Goal: Task Accomplishment & Management: Manage account settings

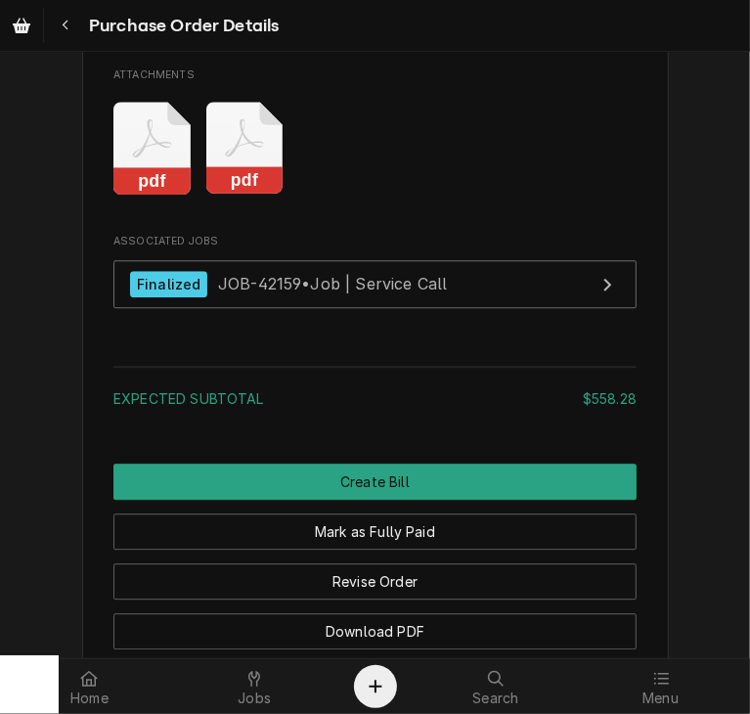
scroll to position [2544, 0]
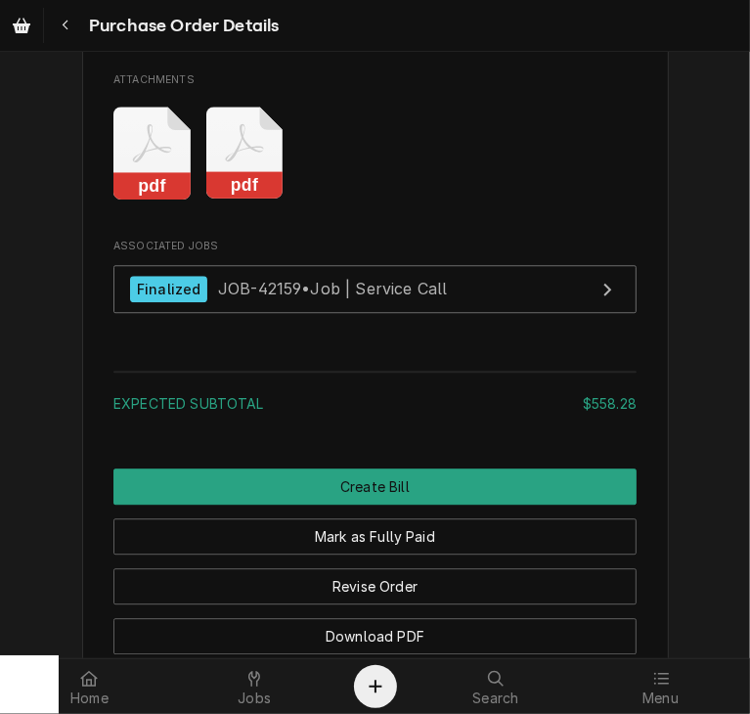
click at [134, 200] on rect "Attachments" at bounding box center [151, 185] width 77 height 27
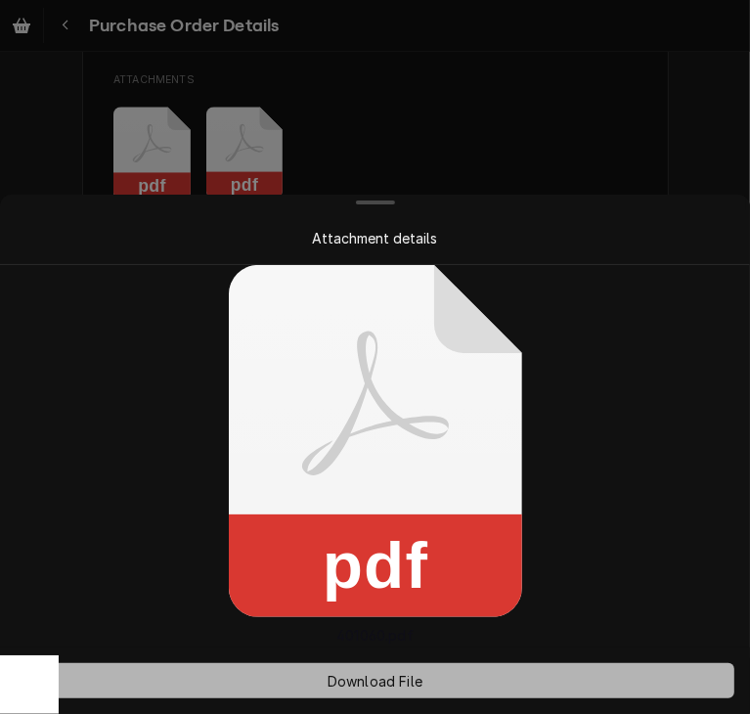
click at [373, 679] on span "Download File" at bounding box center [375, 681] width 103 height 21
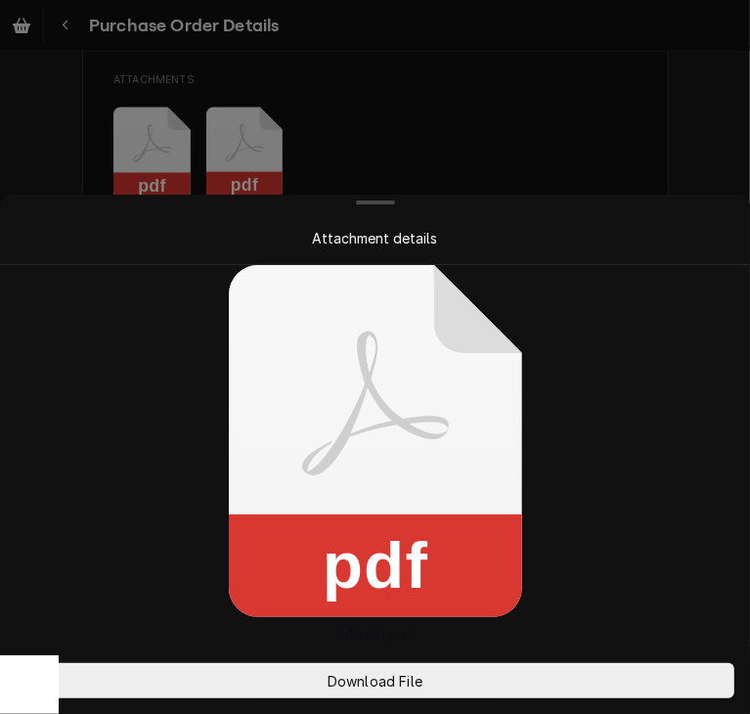
click at [681, 130] on div at bounding box center [375, 357] width 750 height 714
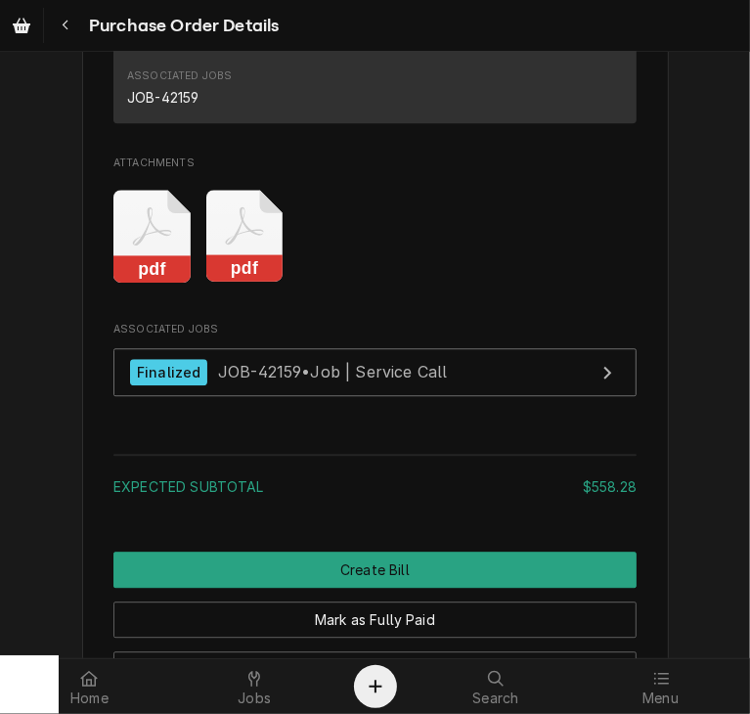
scroll to position [2534, 0]
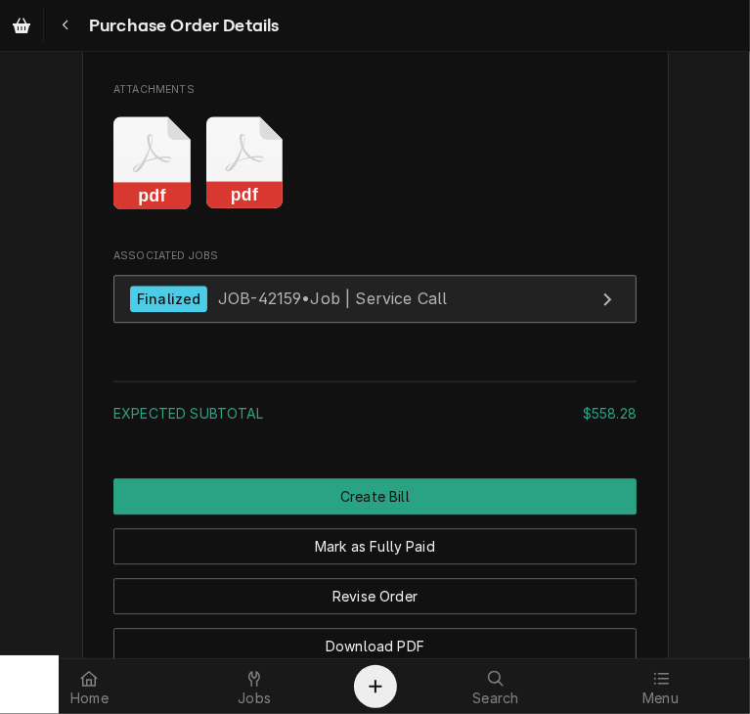
click at [248, 308] on span "JOB-42159 • Job | Service Call" at bounding box center [333, 299] width 230 height 20
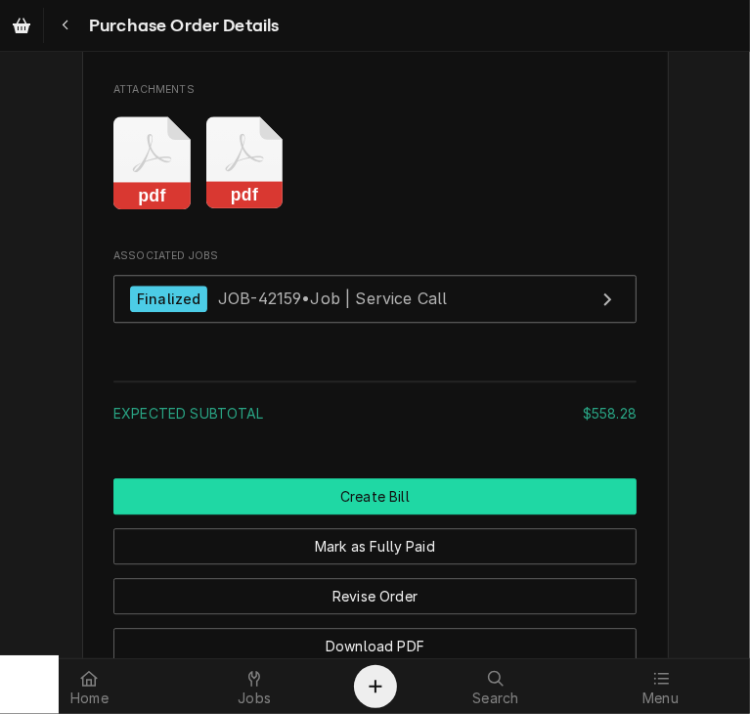
click at [365, 515] on button "Create Bill" at bounding box center [374, 496] width 523 height 36
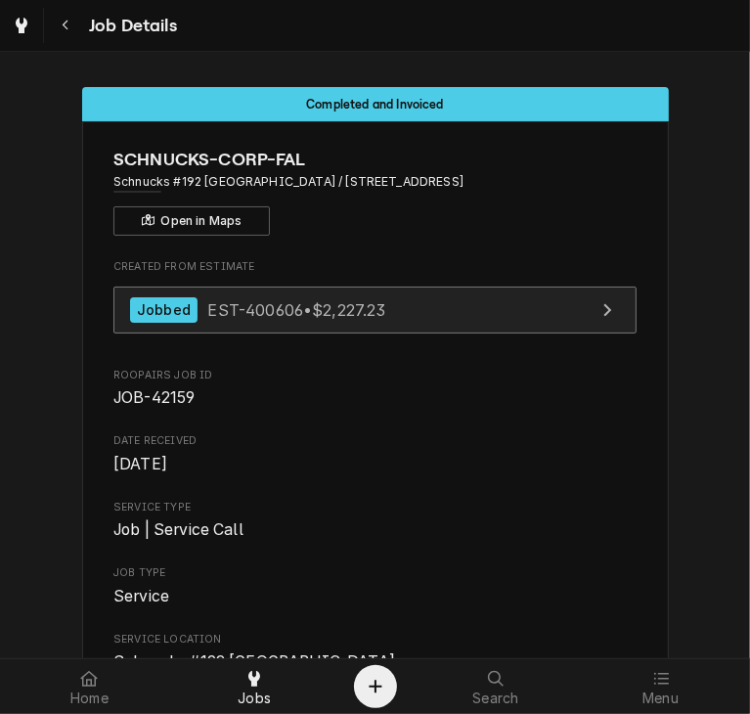
click at [217, 317] on span "EST-400606 • $2,227.23" at bounding box center [296, 309] width 178 height 20
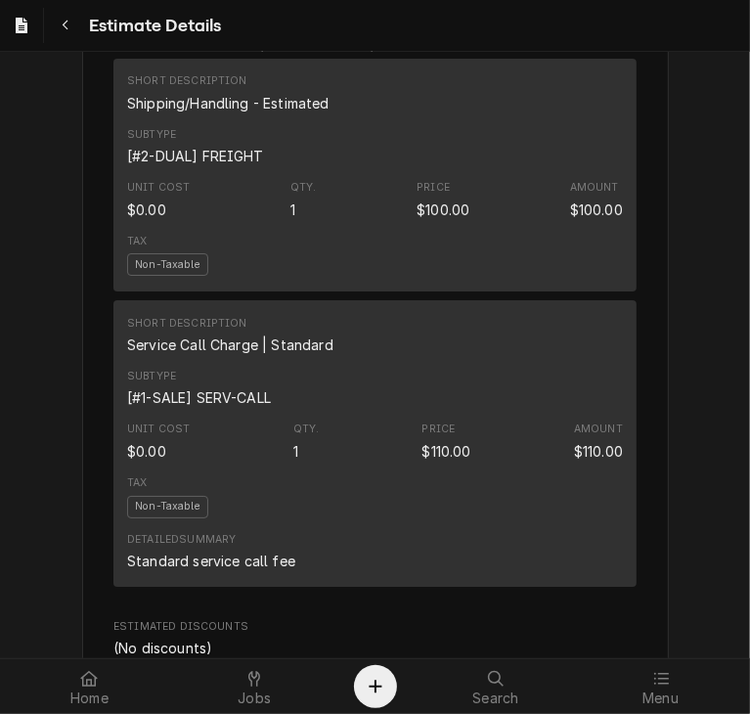
scroll to position [3539, 0]
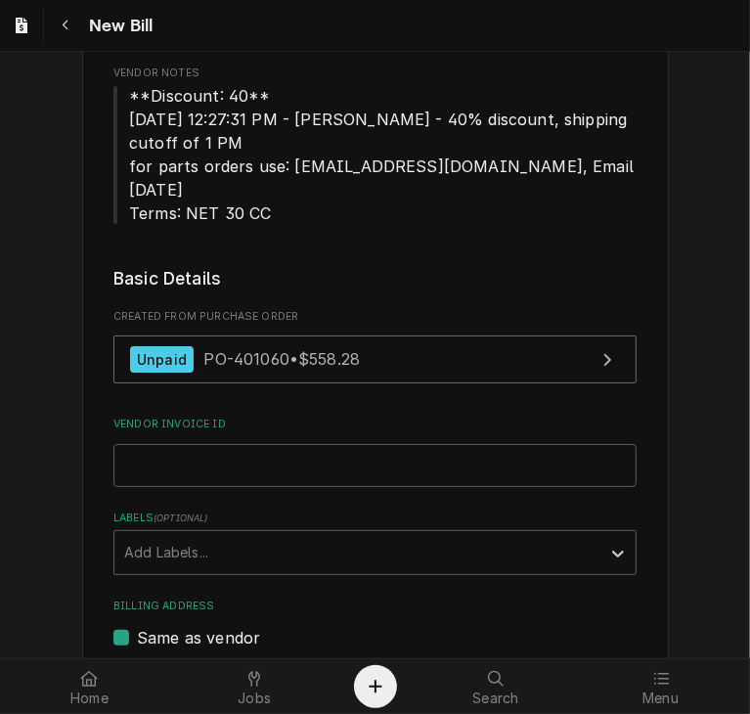
scroll to position [228, 0]
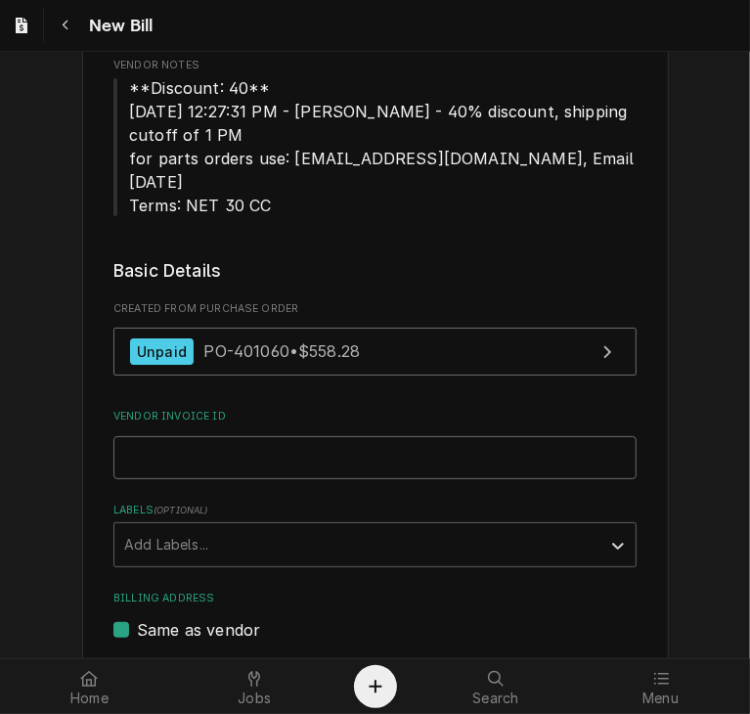
click at [138, 436] on input "Vendor Invoice ID" at bounding box center [374, 457] width 523 height 43
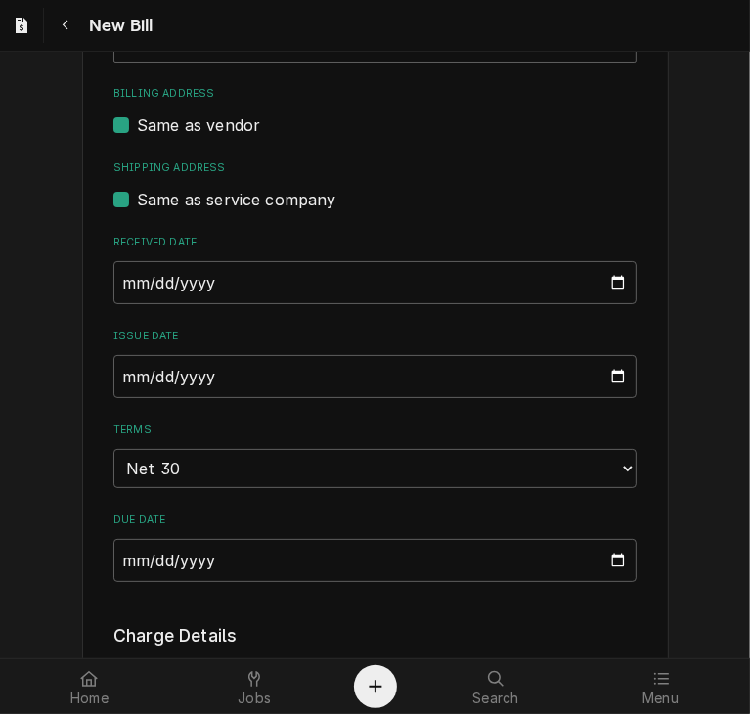
scroll to position [737, 0]
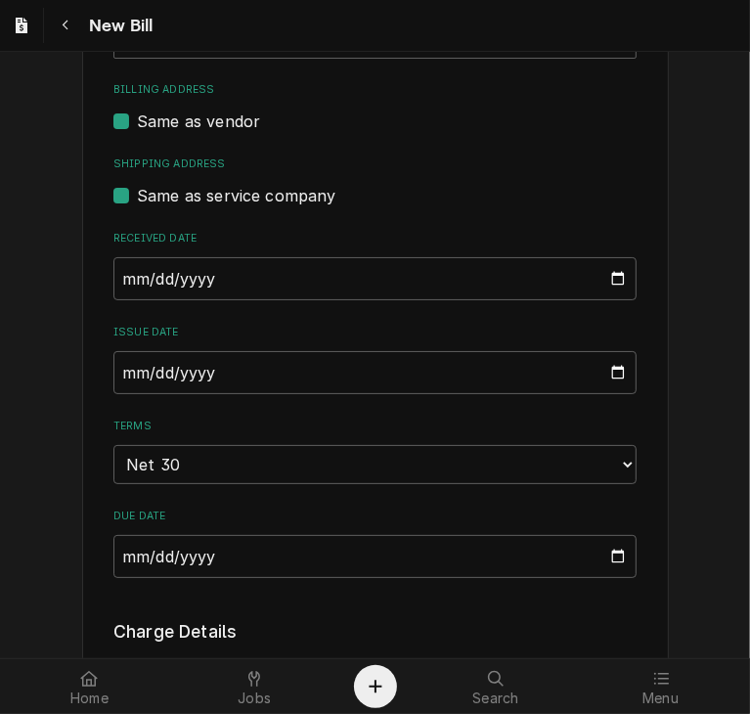
type input "100496"
click at [113, 351] on input "2025-09-29" at bounding box center [374, 372] width 523 height 43
type input "2025-08-19"
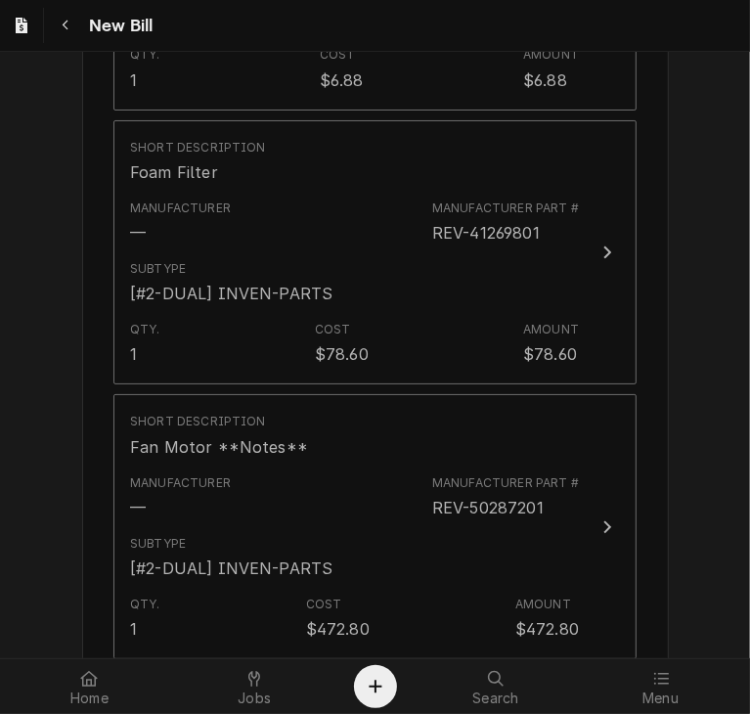
scroll to position [1692, 0]
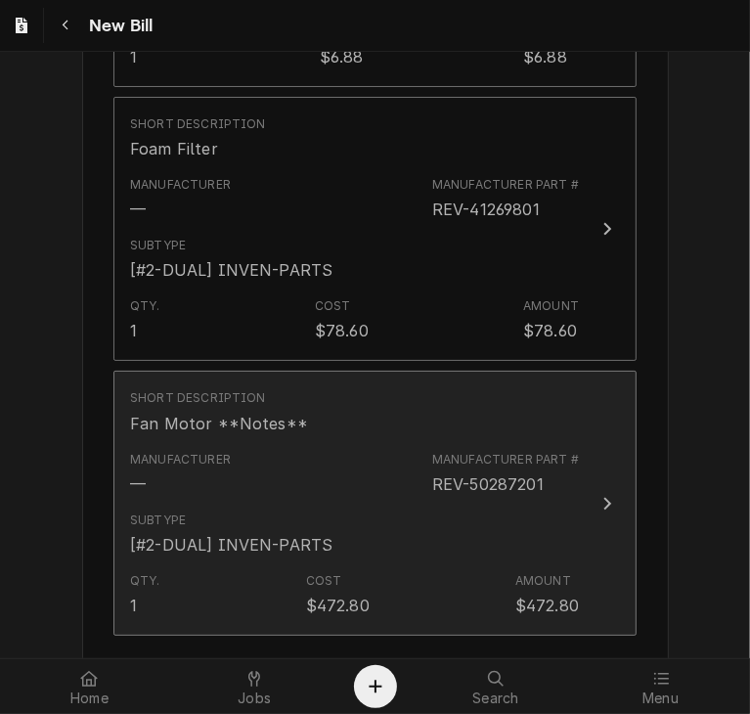
click at [603, 496] on icon "Update Line Item" at bounding box center [608, 504] width 10 height 16
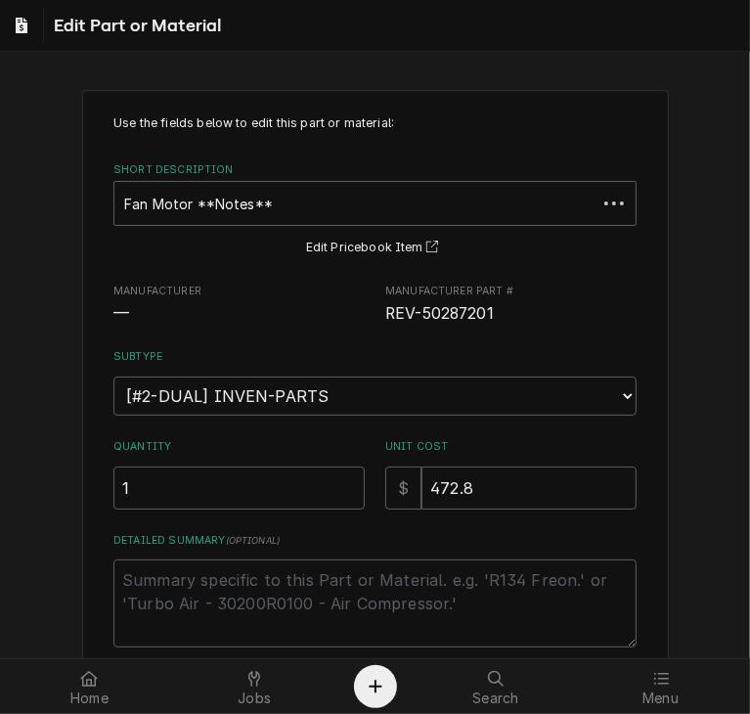
type textarea "x"
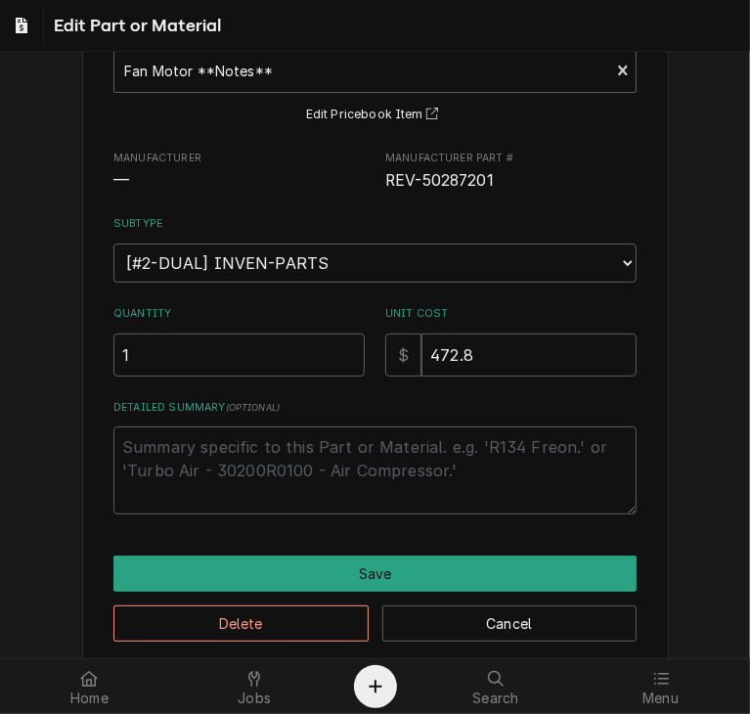
scroll to position [134, 0]
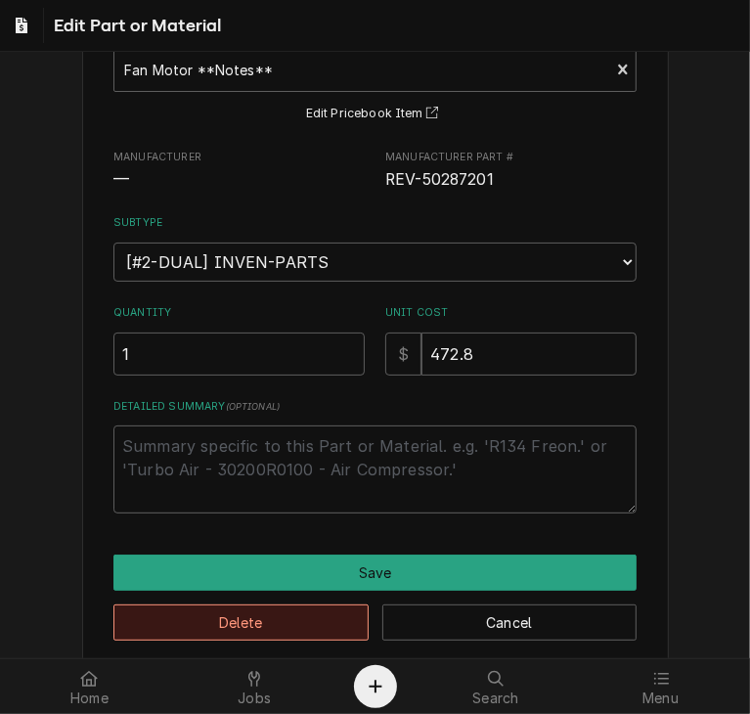
click at [293, 622] on button "Delete" at bounding box center [240, 623] width 255 height 36
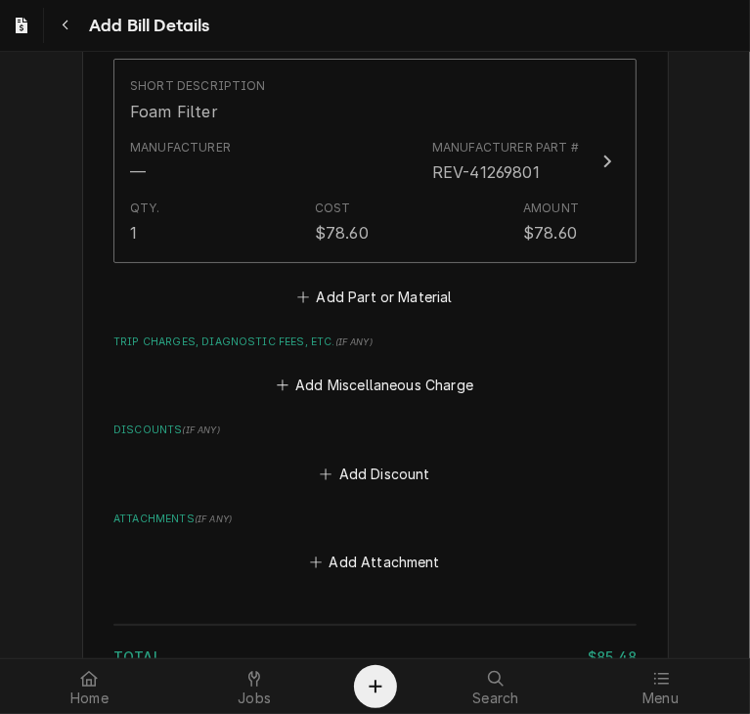
scroll to position [1730, 0]
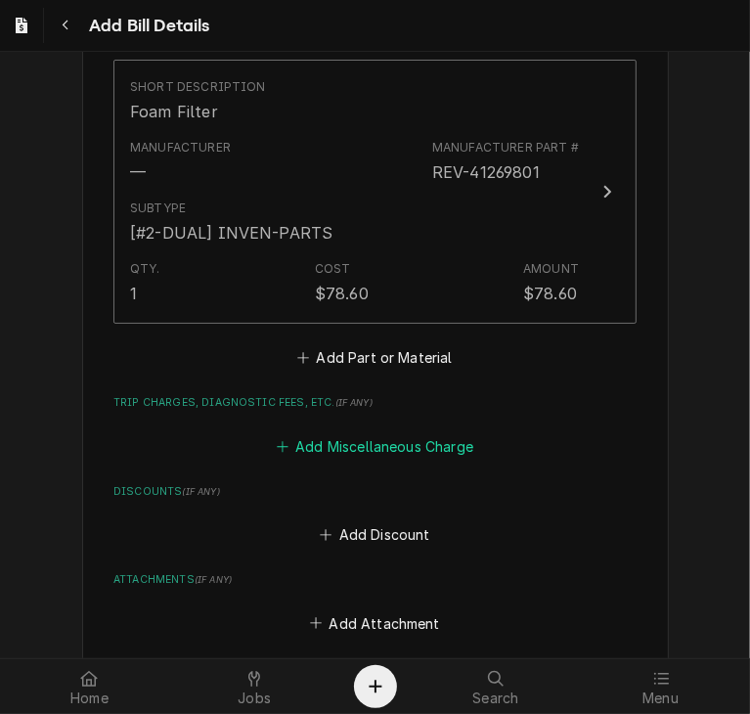
click at [375, 432] on button "Add Miscellaneous Charge" at bounding box center [374, 445] width 203 height 27
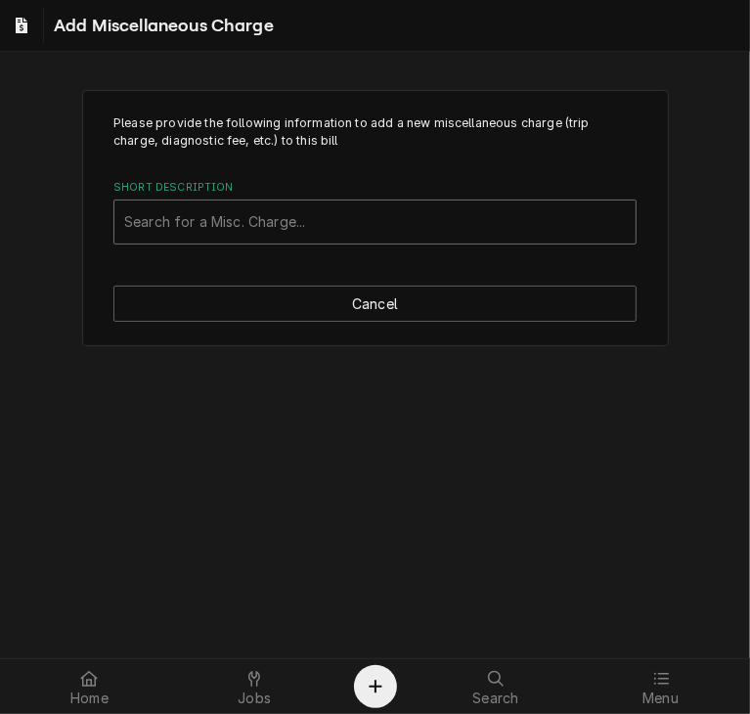
click at [274, 225] on div "Short Description" at bounding box center [375, 221] width 502 height 35
type input "ship"
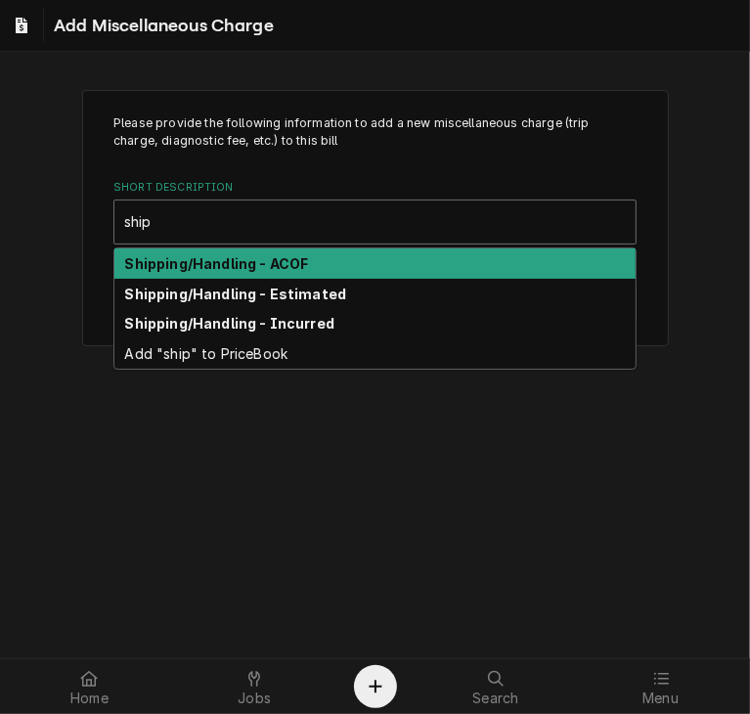
click at [269, 250] on div "Shipping/Handling - ACOF" at bounding box center [374, 263] width 521 height 30
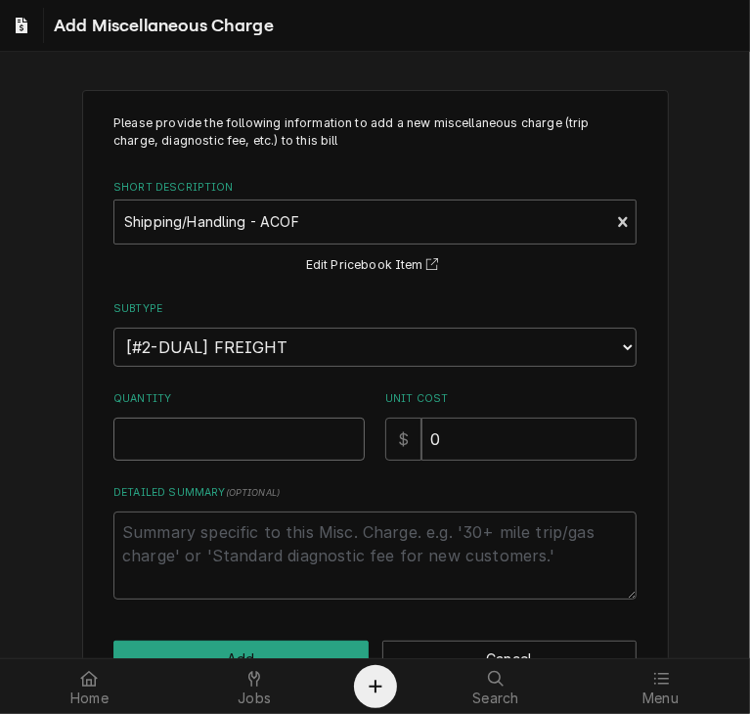
click at [221, 429] on input "Quantity" at bounding box center [238, 439] width 251 height 43
type textarea "x"
type input "1"
drag, startPoint x: 451, startPoint y: 445, endPoint x: 381, endPoint y: 442, distance: 70.5
click at [385, 442] on div "$ 0" at bounding box center [510, 439] width 251 height 43
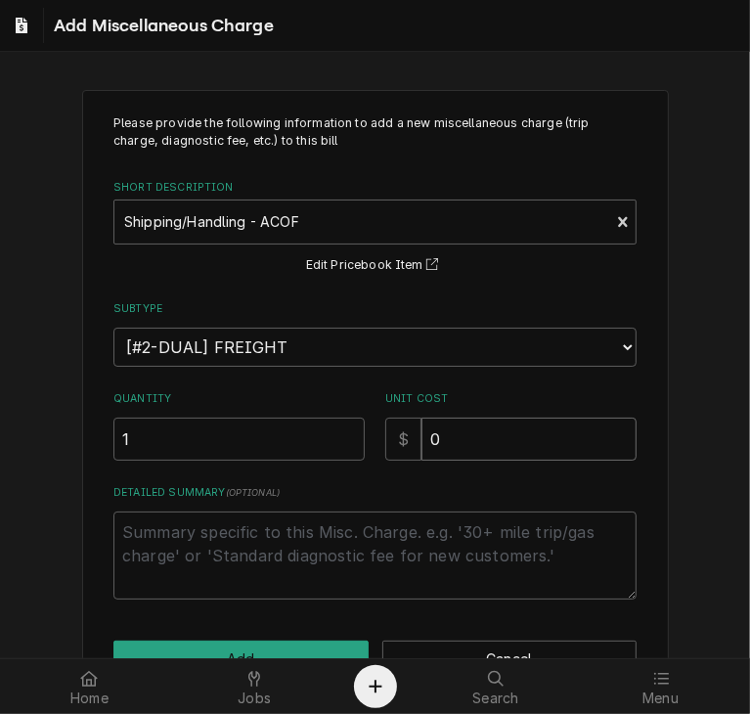
type textarea "x"
type input "2"
type textarea "x"
type input "21"
type textarea "x"
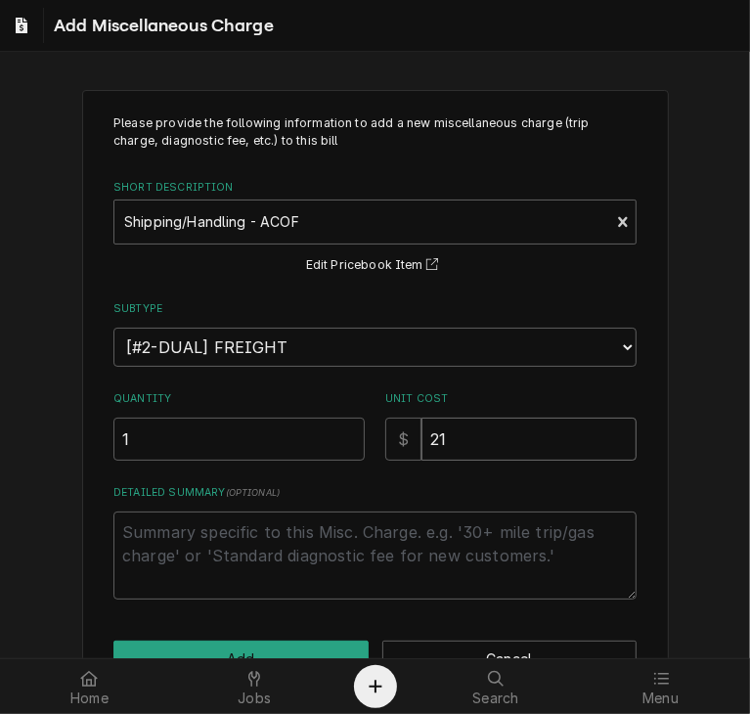
type input "21.0"
type textarea "x"
type input "21.00"
click at [304, 649] on button "Add" at bounding box center [240, 659] width 255 height 36
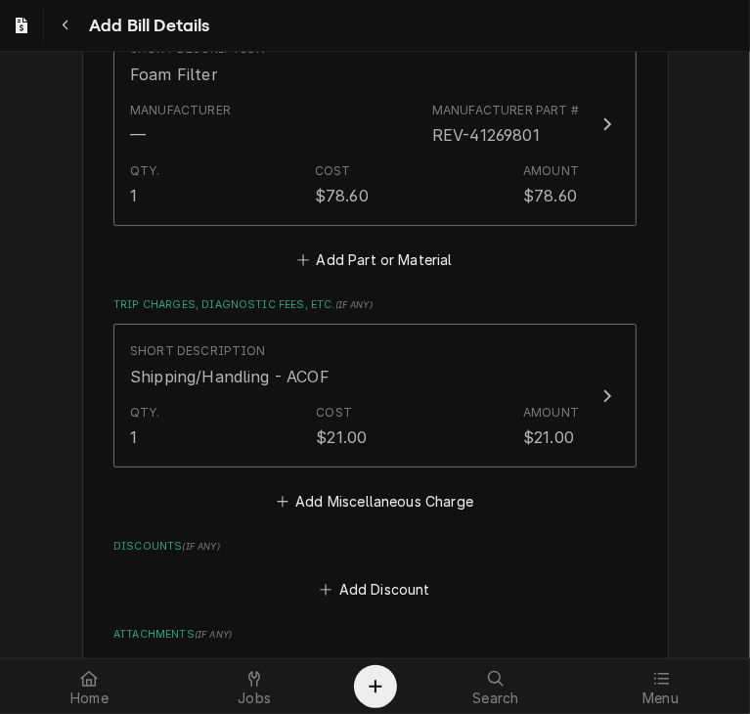
scroll to position [1767, 0]
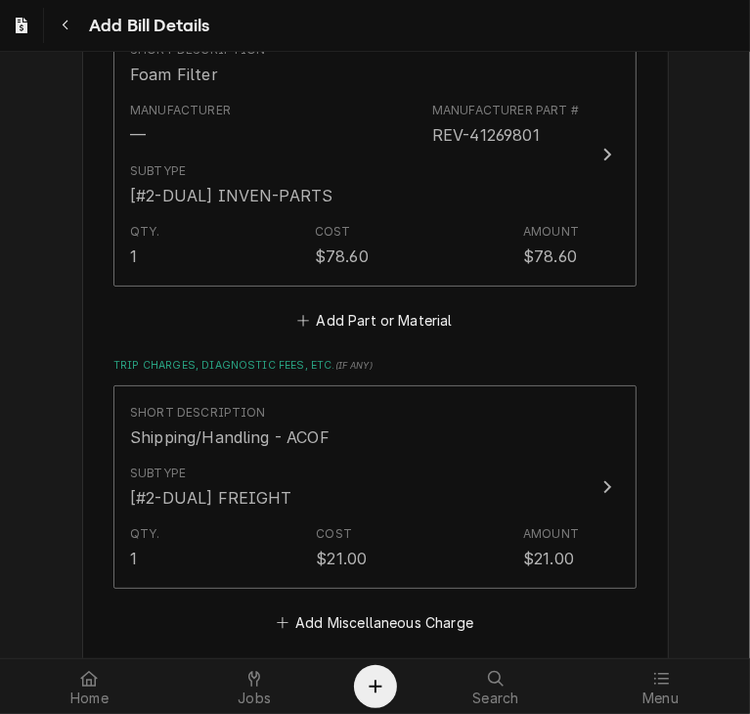
drag, startPoint x: 735, startPoint y: 471, endPoint x: 752, endPoint y: 601, distance: 131.3
click at [749, 601] on html "Add Bill Details Please provide the following information to create your bill: …" at bounding box center [375, 357] width 750 height 714
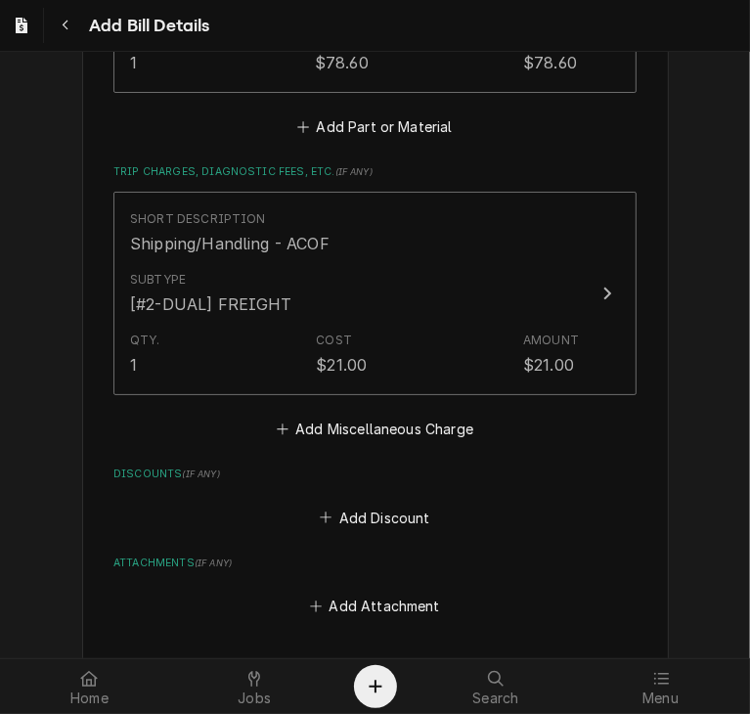
scroll to position [2168, 0]
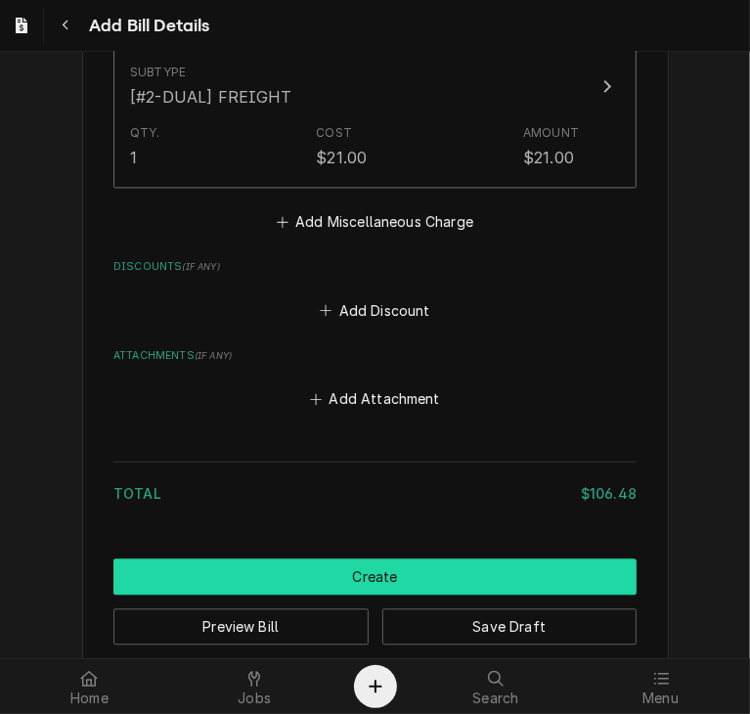
click at [363, 559] on button "Create" at bounding box center [374, 577] width 523 height 36
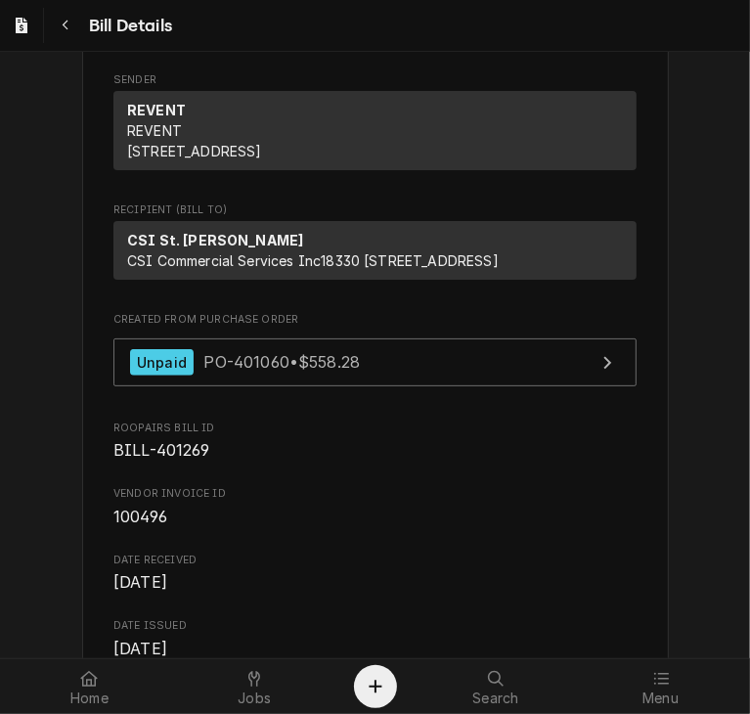
scroll to position [150, 0]
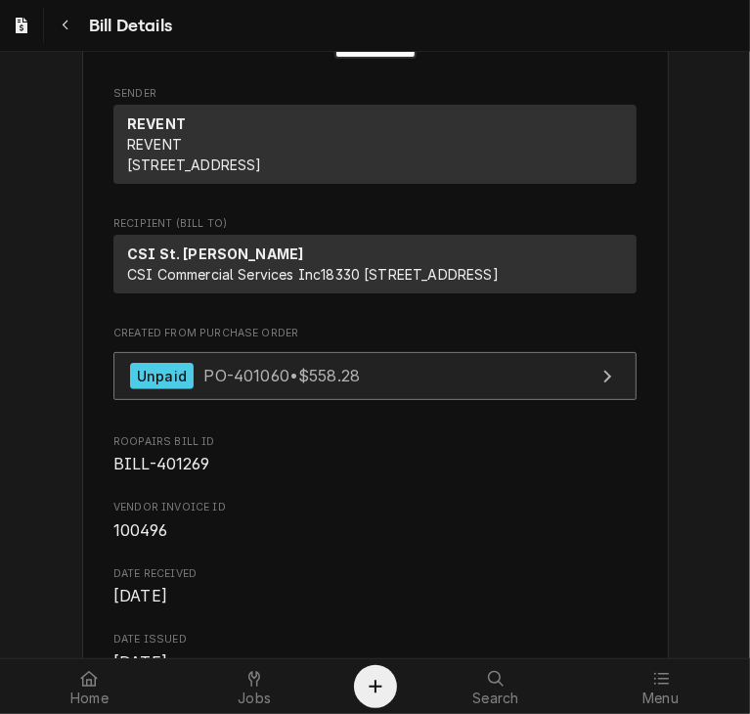
click at [231, 385] on span "PO-401060 • $558.28" at bounding box center [281, 376] width 157 height 20
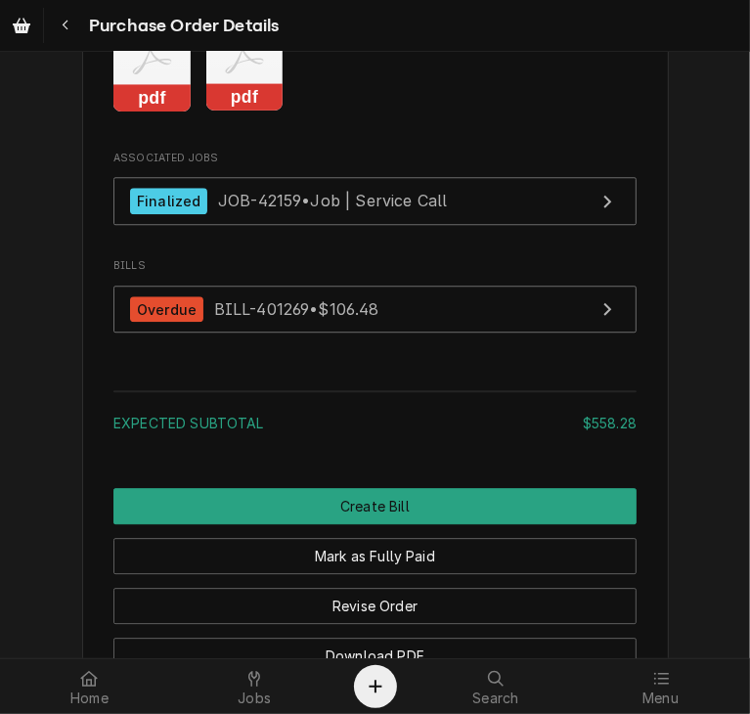
scroll to position [2650, 0]
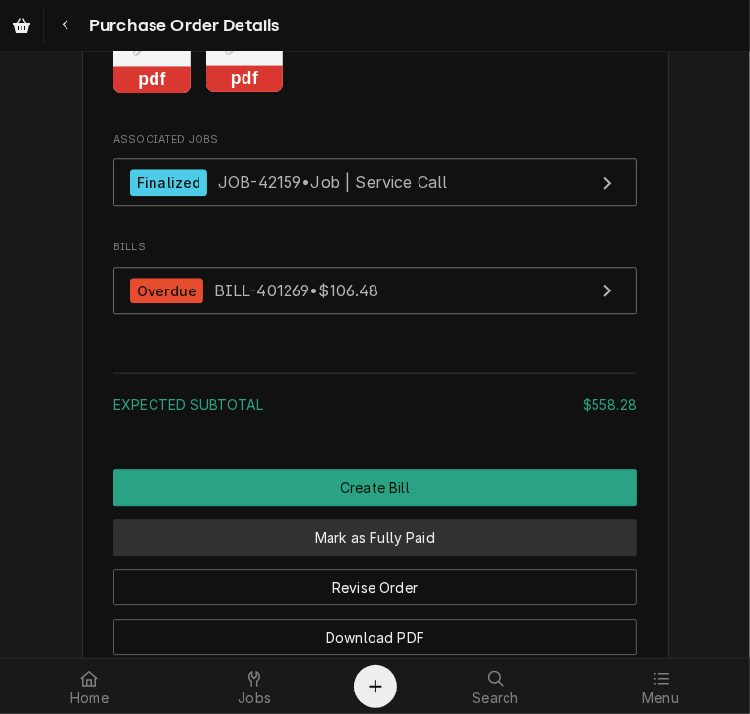
click at [600, 556] on button "Mark as Fully Paid" at bounding box center [374, 537] width 523 height 36
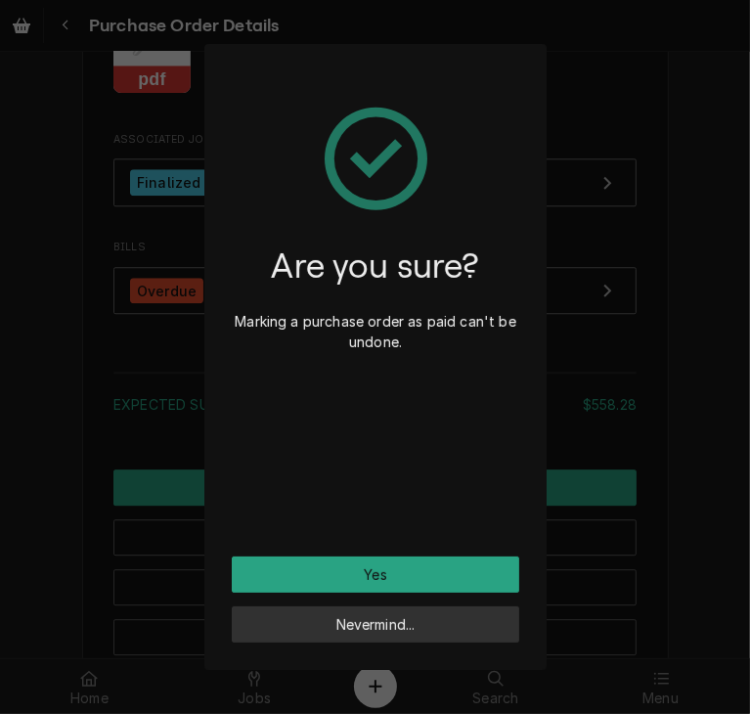
click at [447, 638] on button "Nevermind..." at bounding box center [376, 625] width 288 height 36
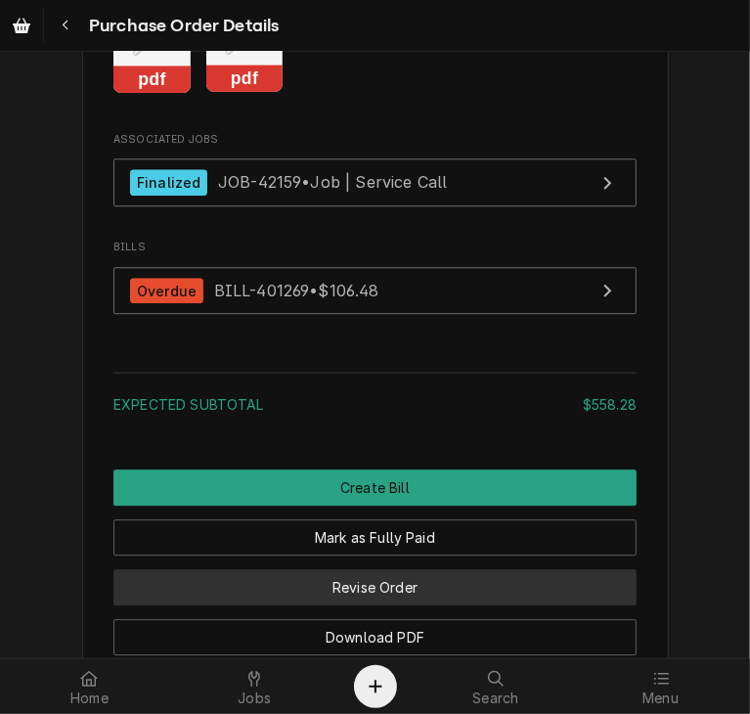
click at [489, 606] on button "Revise Order" at bounding box center [374, 587] width 523 height 36
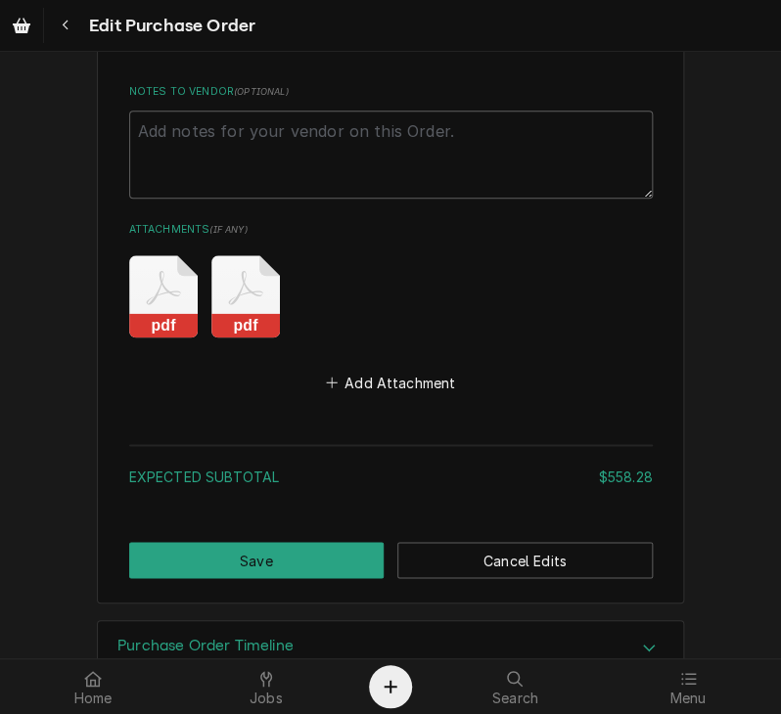
scroll to position [2450, 0]
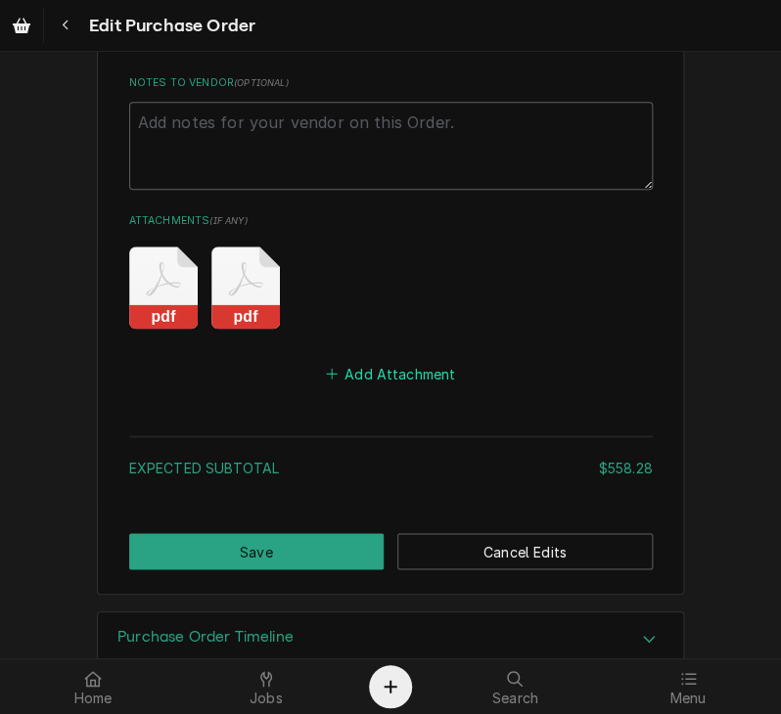
click at [435, 360] on button "Add Attachment" at bounding box center [390, 373] width 137 height 27
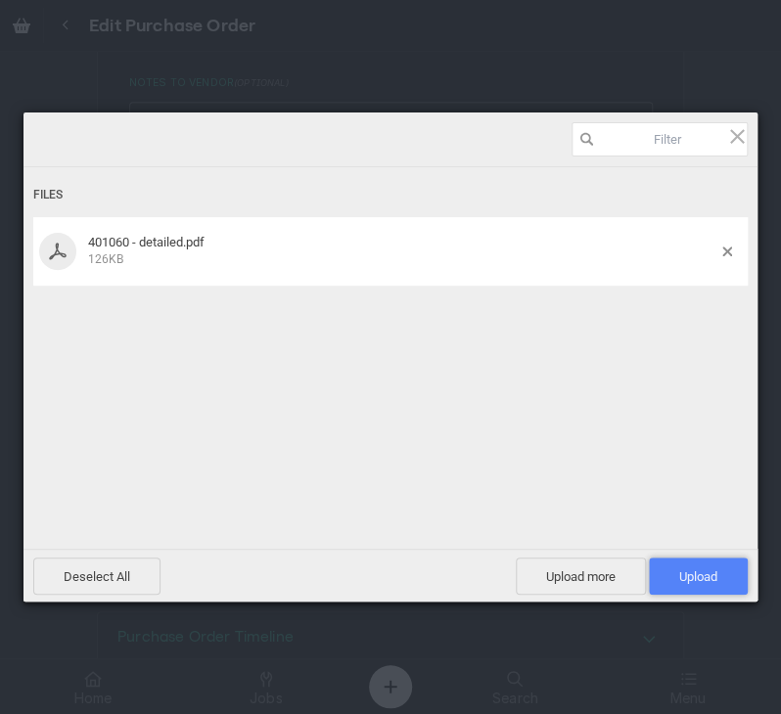
click at [711, 572] on span "Upload 1" at bounding box center [698, 576] width 38 height 15
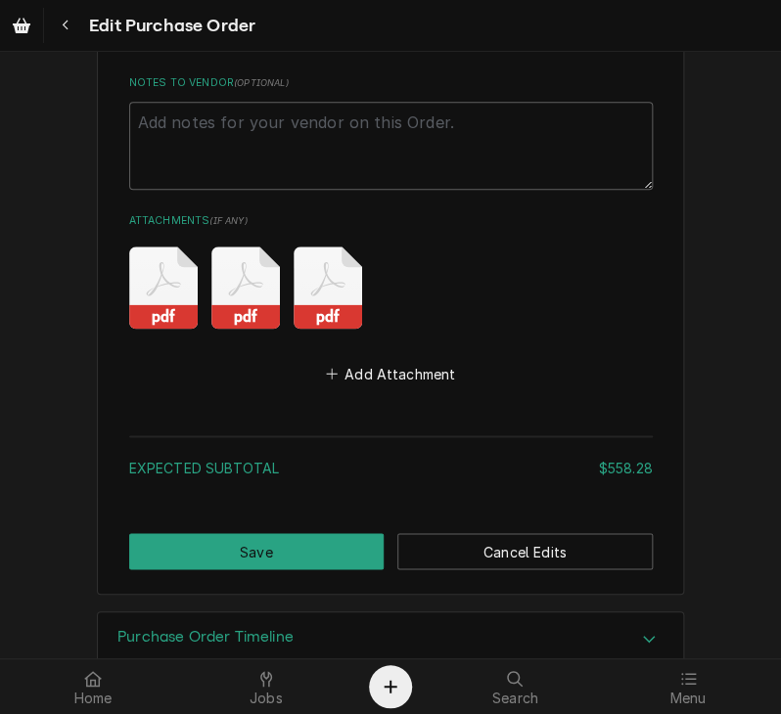
click at [229, 304] on rect "Attachments" at bounding box center [245, 316] width 68 height 24
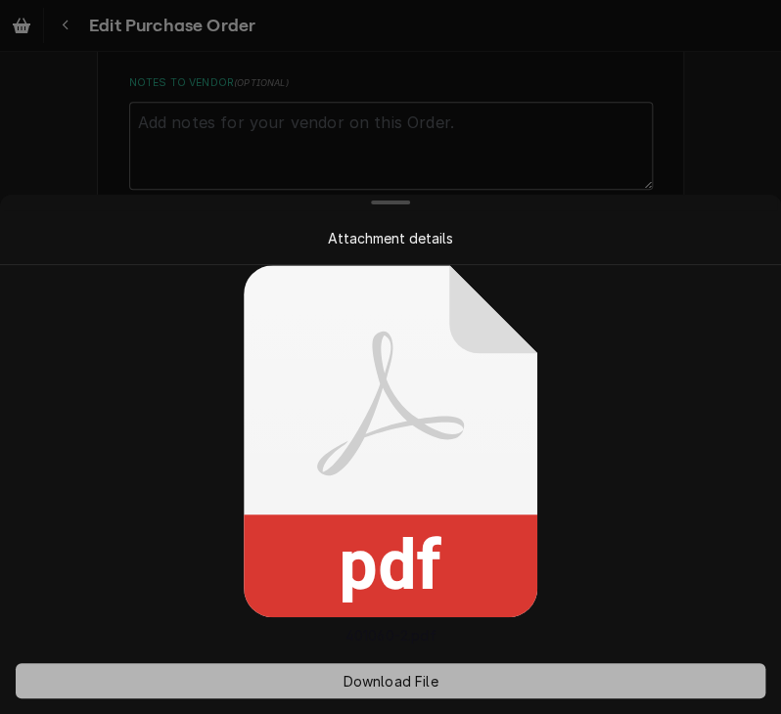
click at [399, 688] on span "Download File" at bounding box center [389, 681] width 103 height 21
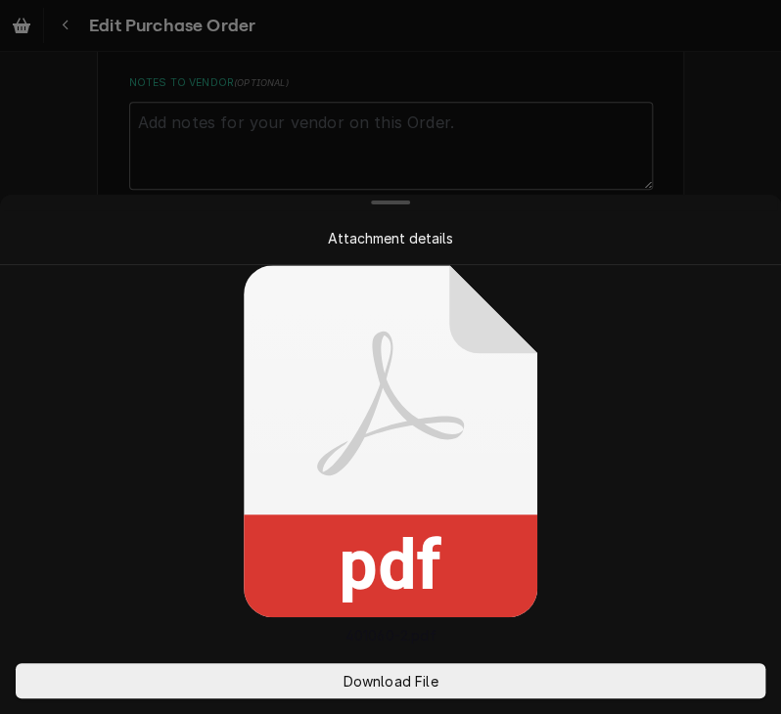
click at [683, 153] on div at bounding box center [390, 357] width 781 height 714
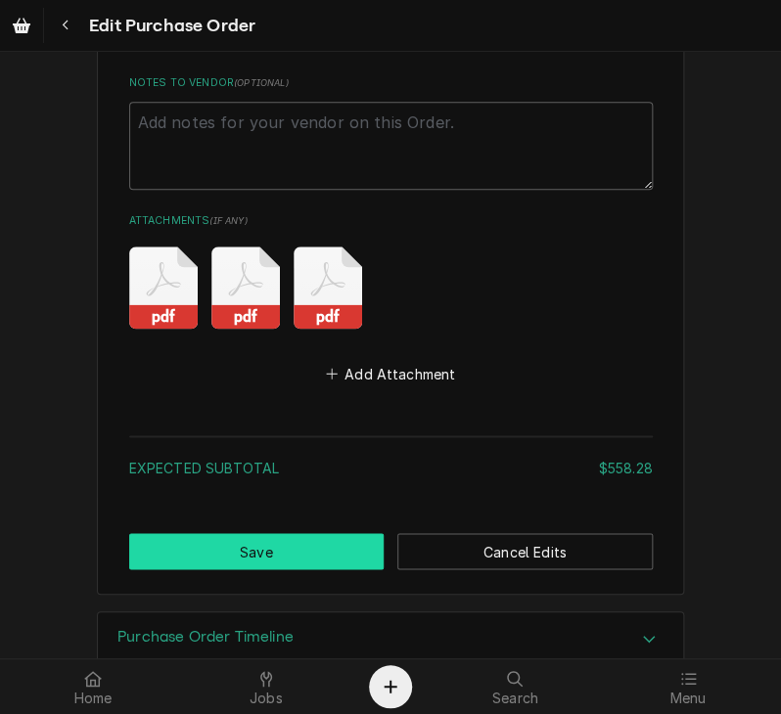
click at [329, 533] on button "Save" at bounding box center [256, 551] width 255 height 36
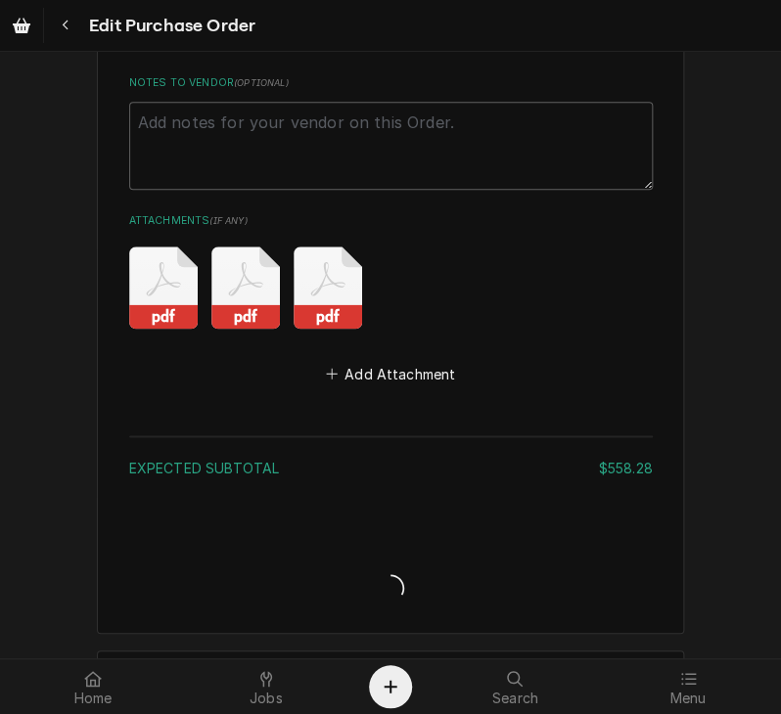
type textarea "x"
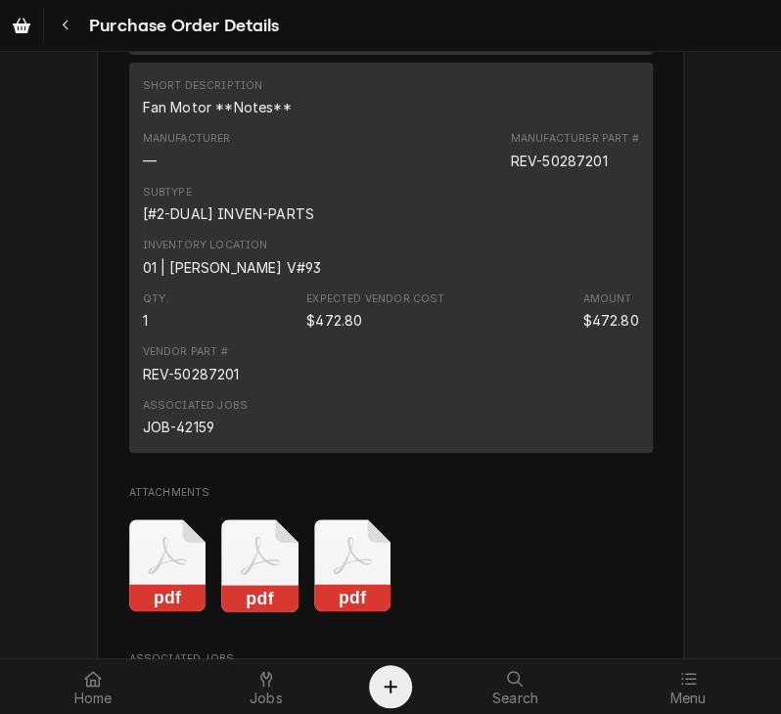
scroll to position [2125, 0]
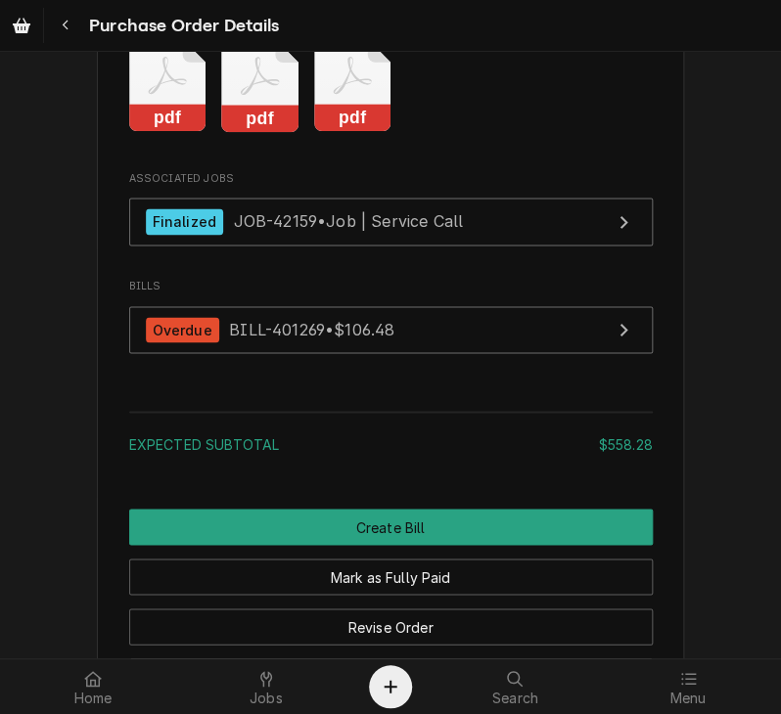
scroll to position [2658, 0]
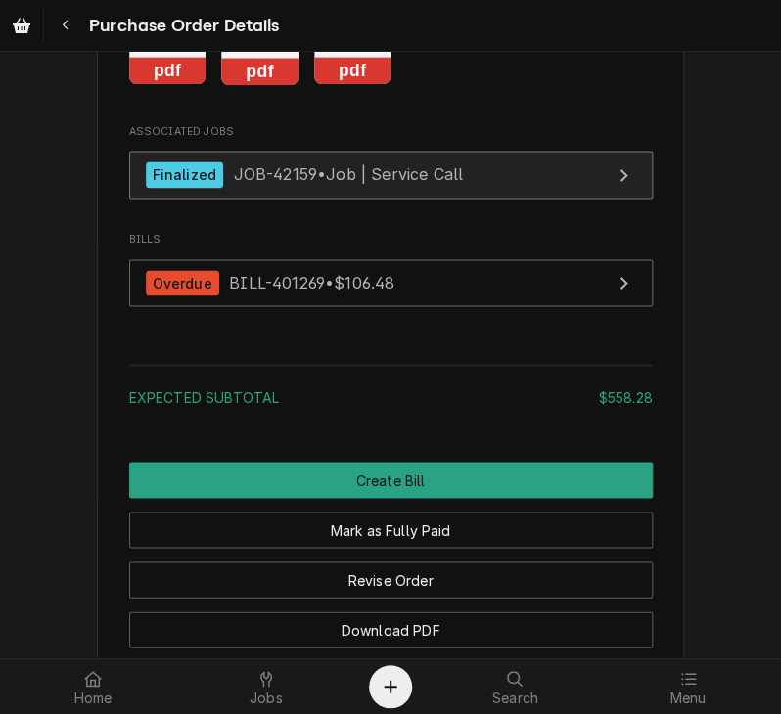
click at [262, 184] on span "JOB-42159 • Job | Service Call" at bounding box center [348, 174] width 230 height 20
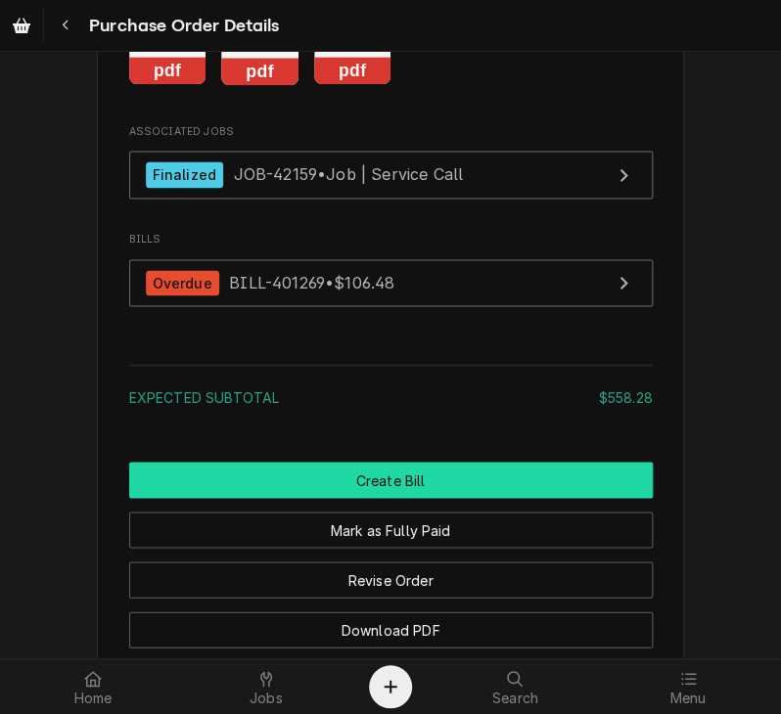
click at [479, 498] on button "Create Bill" at bounding box center [390, 480] width 523 height 36
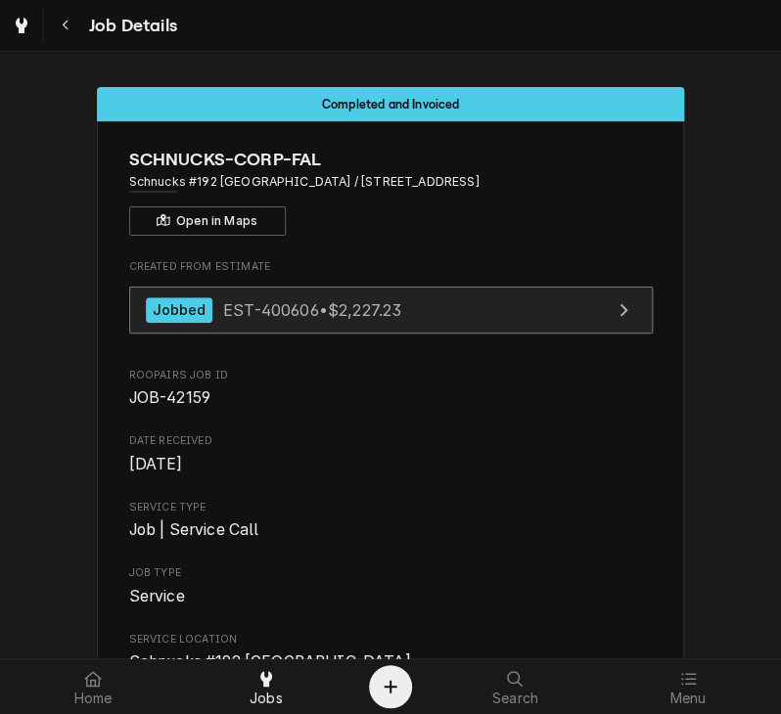
click at [274, 313] on span "EST-400606 • $2,227.23" at bounding box center [312, 309] width 178 height 20
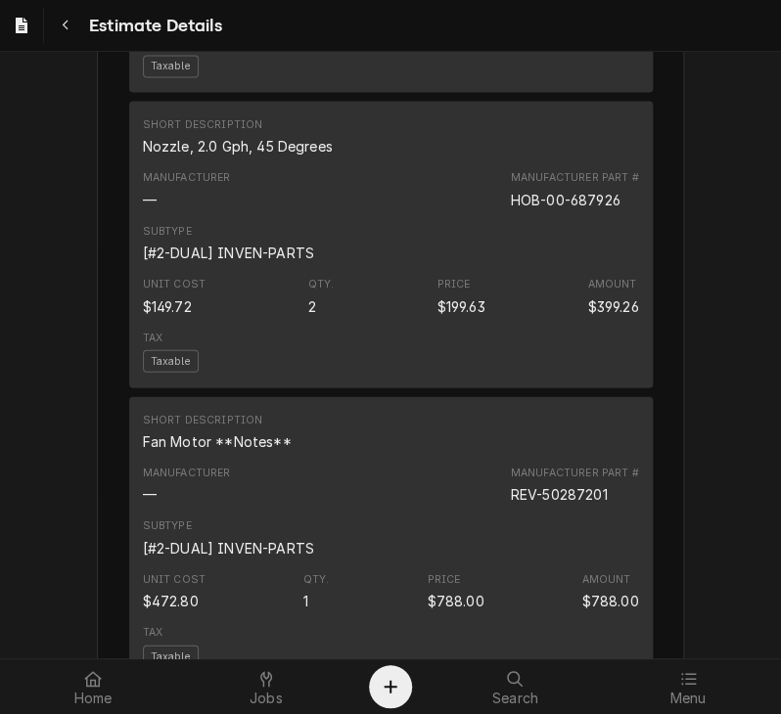
scroll to position [3029, 0]
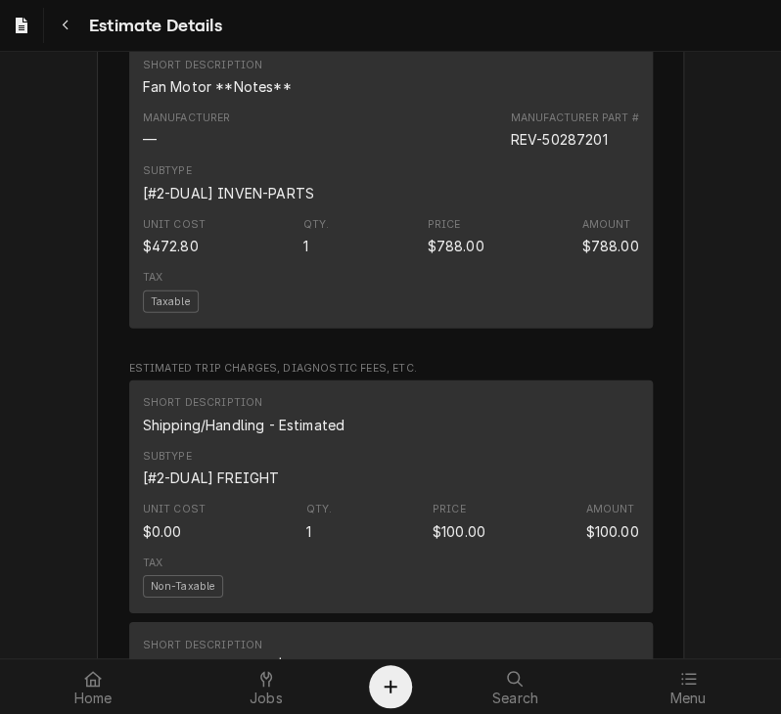
scroll to position [3337, 0]
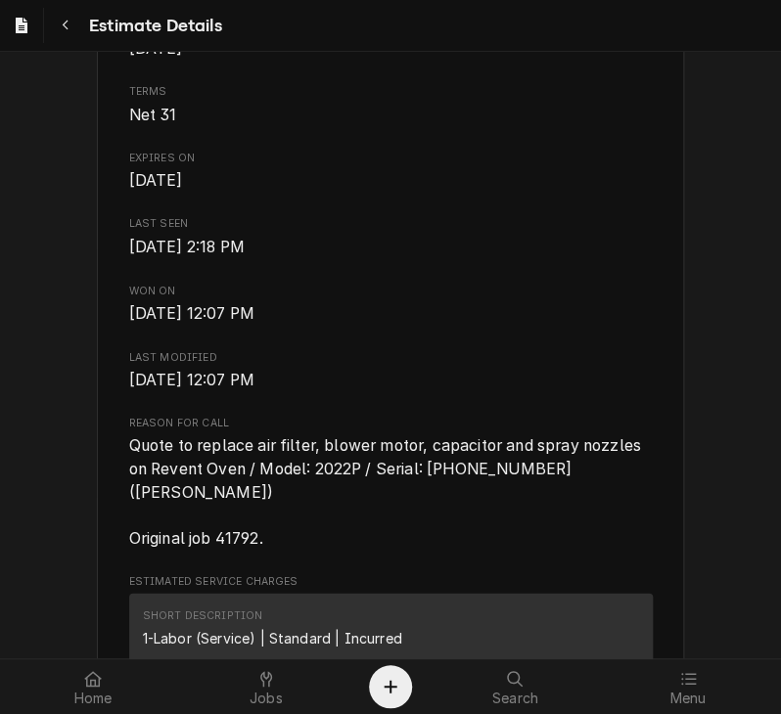
scroll to position [573, 0]
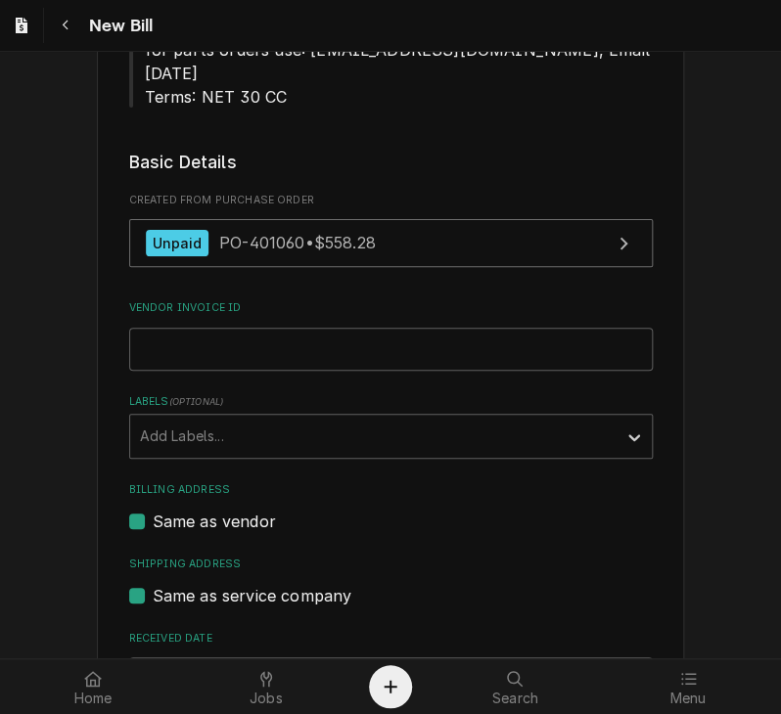
scroll to position [348, 0]
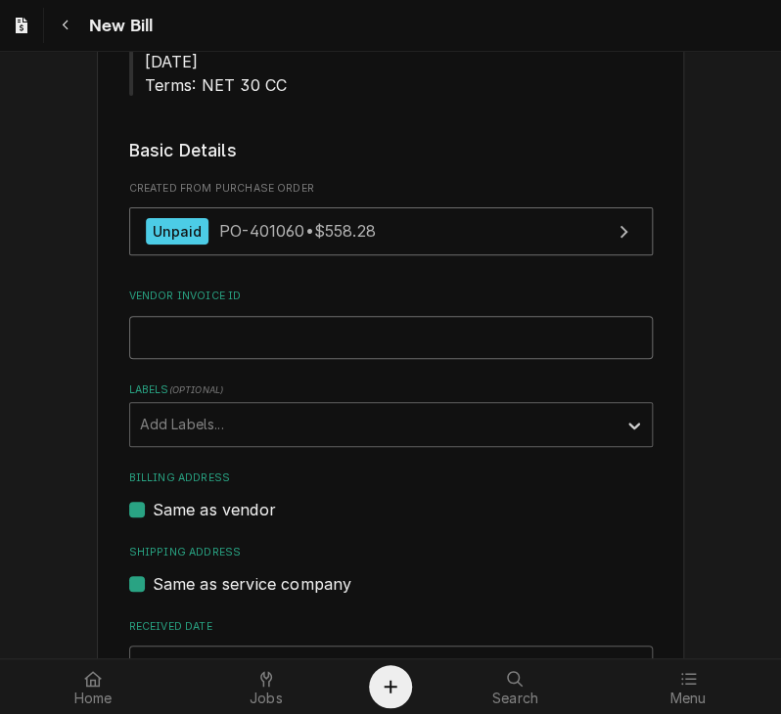
click at [352, 322] on input "Vendor Invoice ID" at bounding box center [390, 337] width 523 height 43
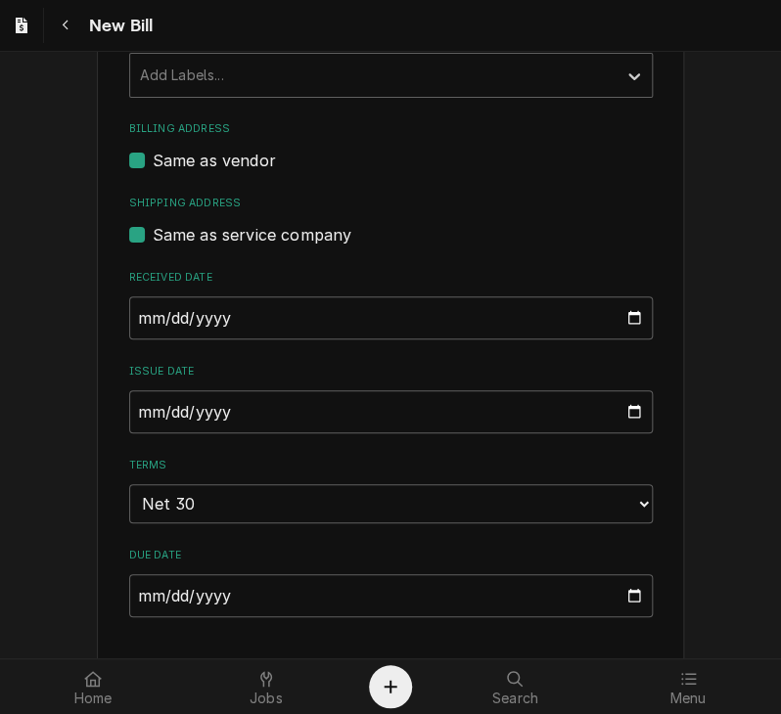
scroll to position [705, 0]
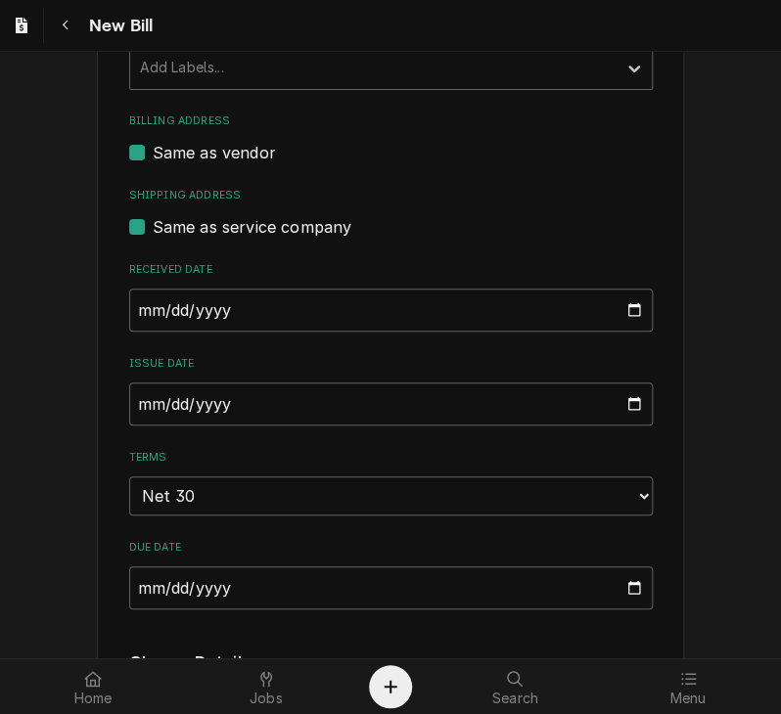
type input "100510"
click at [137, 383] on input "[DATE]" at bounding box center [390, 404] width 523 height 43
type input "[DATE]"
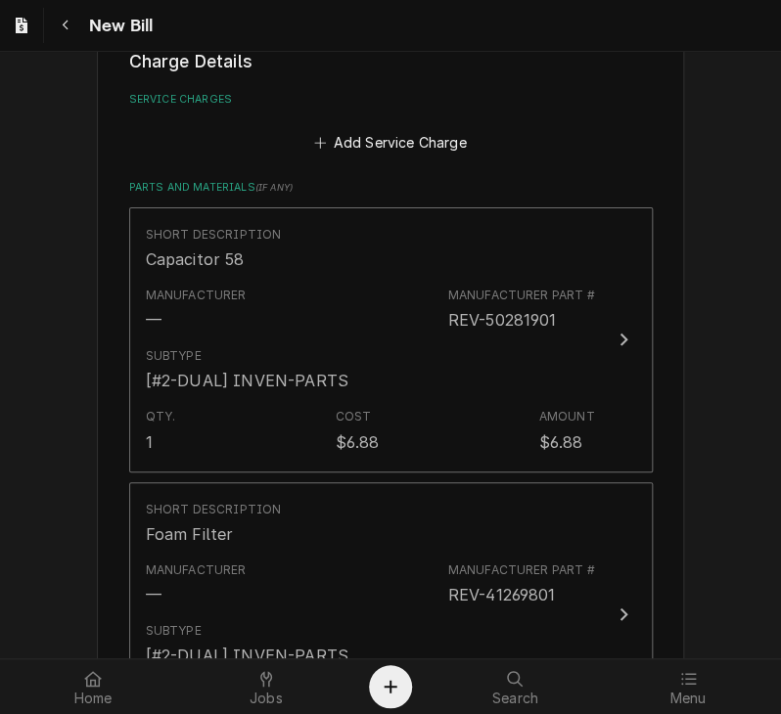
scroll to position [1323, 0]
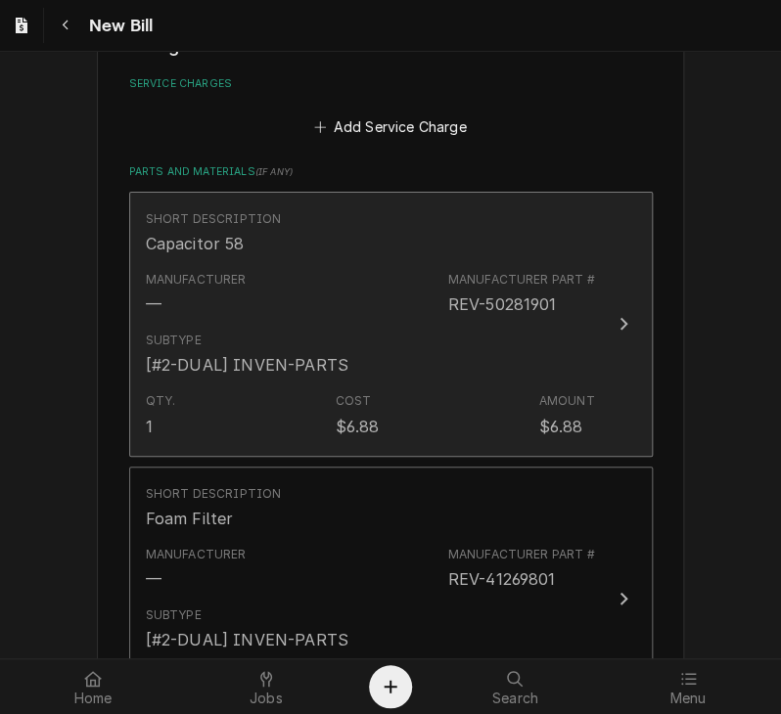
click at [619, 318] on icon "Update Line Item" at bounding box center [623, 324] width 8 height 13
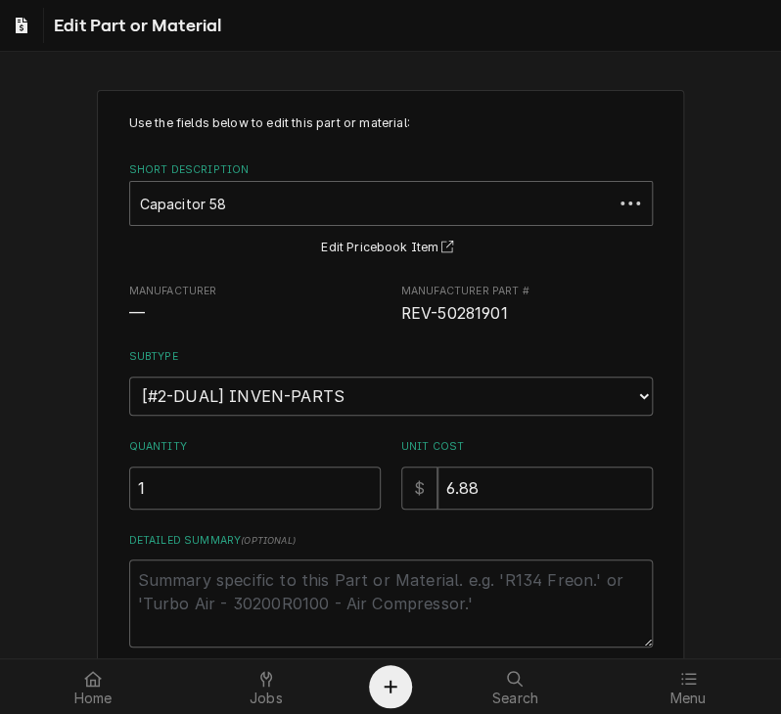
scroll to position [156, 0]
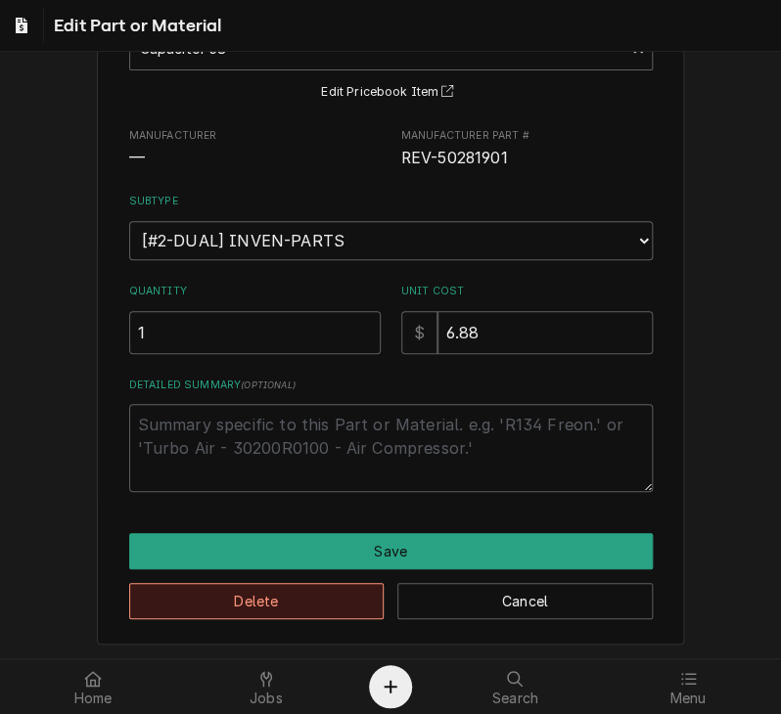
click at [300, 615] on button "Delete" at bounding box center [256, 601] width 255 height 36
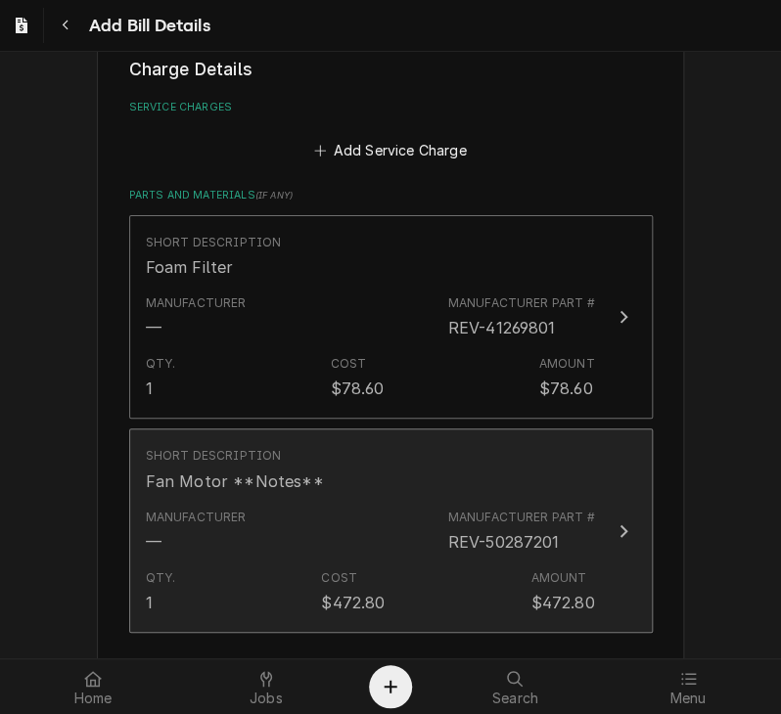
scroll to position [1299, 0]
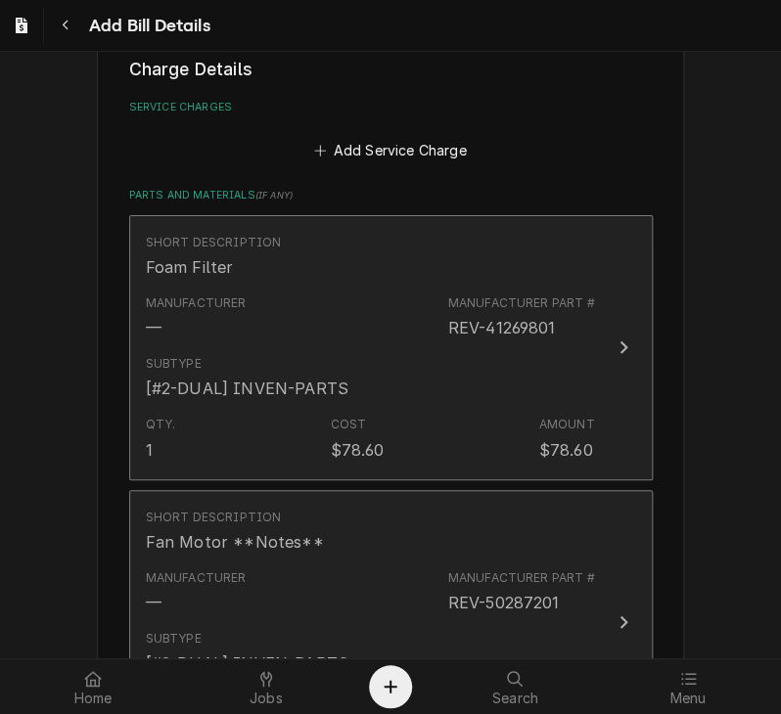
click at [544, 414] on div "Short Description Foam Filter Manufacturer — Manufacturer Part # REV-41269801 S…" at bounding box center [390, 490] width 523 height 550
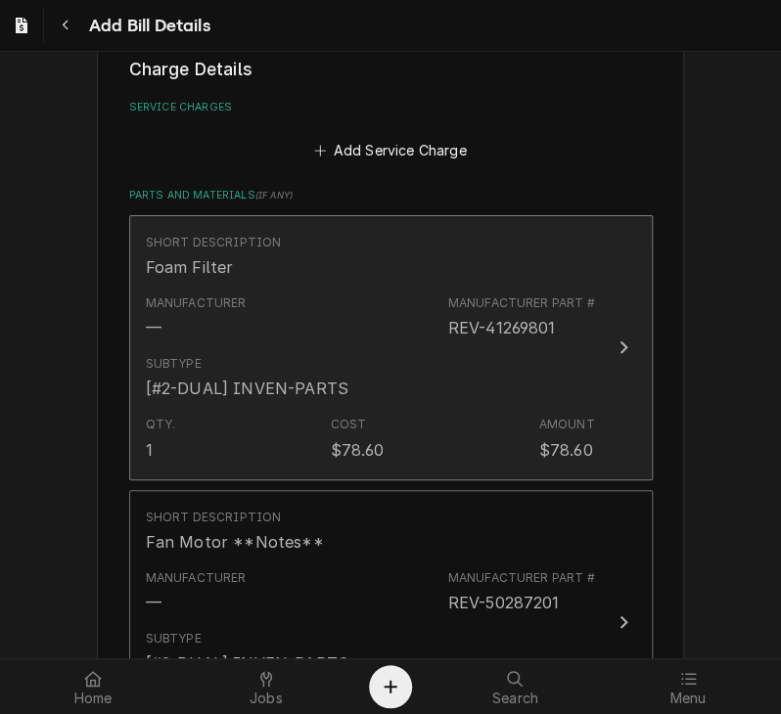
click at [618, 339] on icon "Update Line Item" at bounding box center [623, 347] width 10 height 16
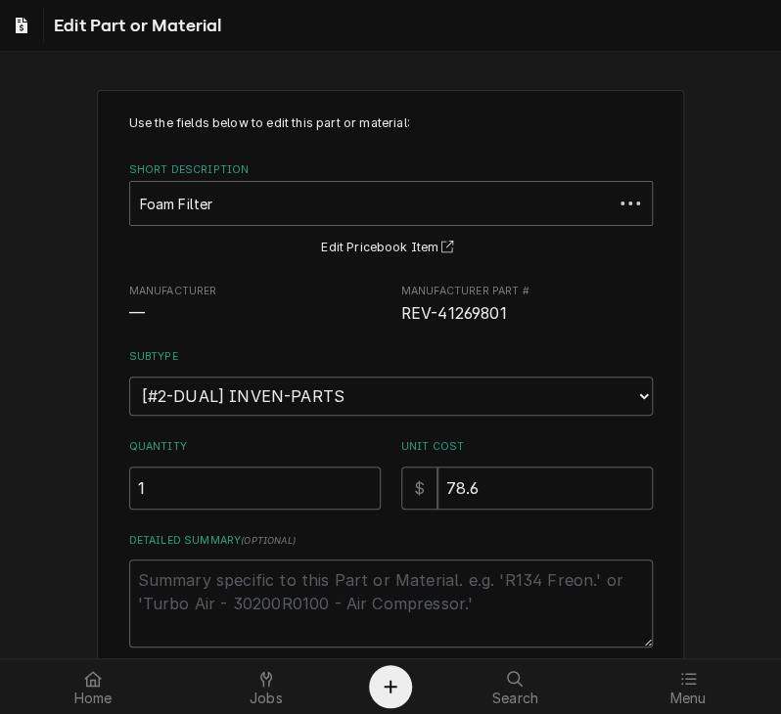
type textarea "x"
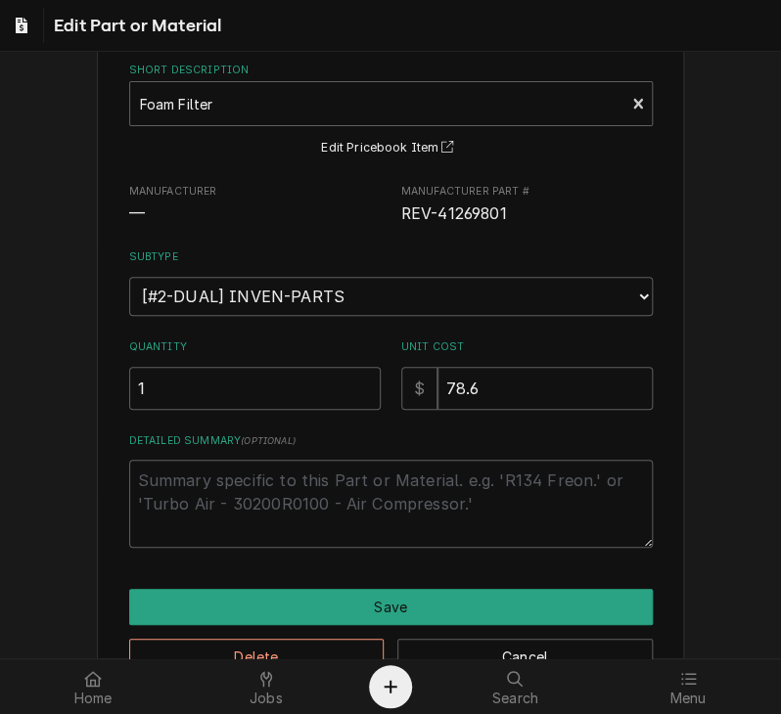
scroll to position [156, 0]
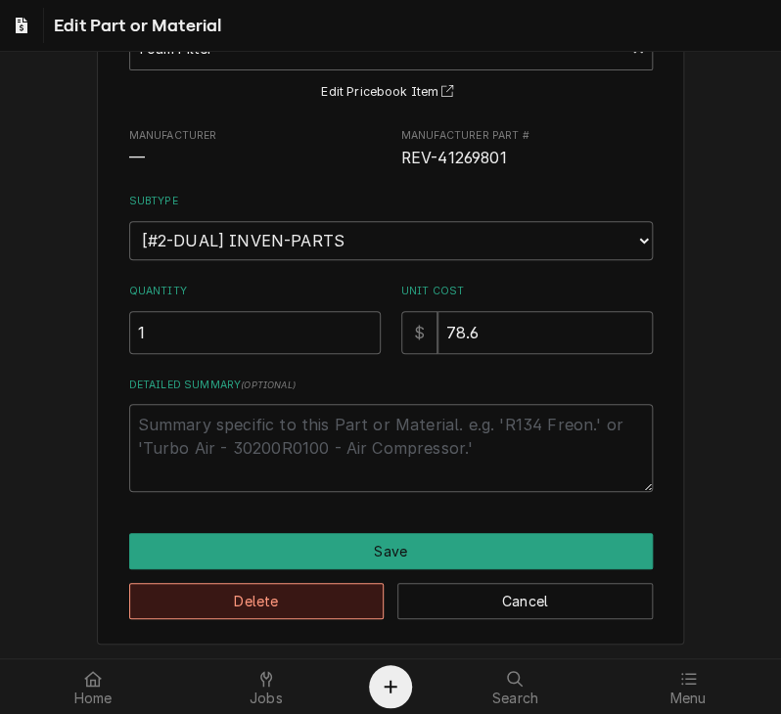
click at [290, 604] on button "Delete" at bounding box center [256, 601] width 255 height 36
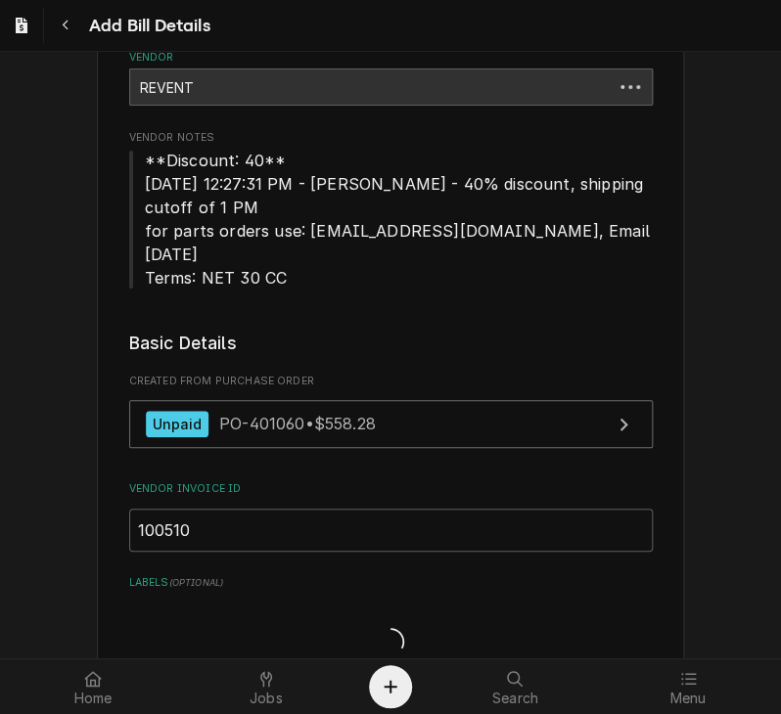
scroll to position [1276, 0]
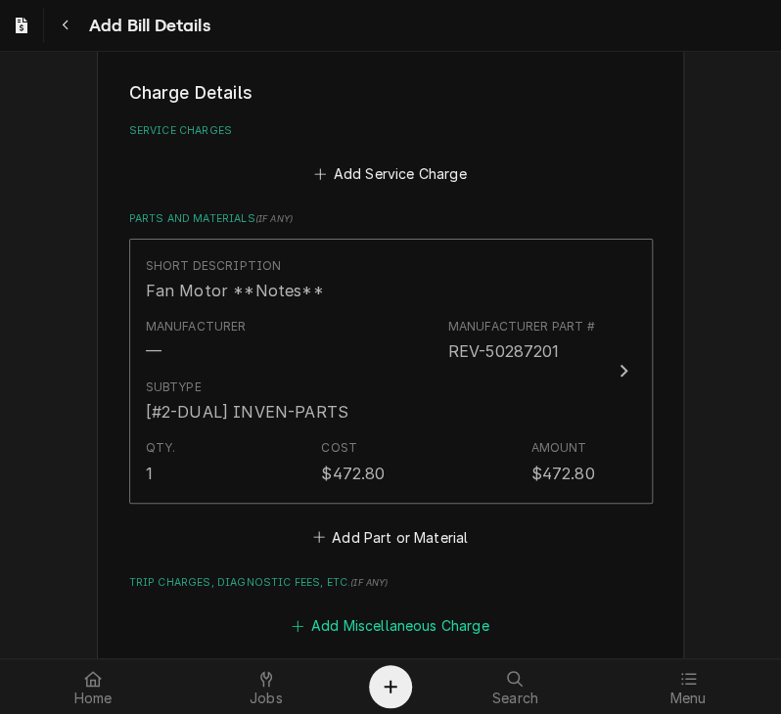
click at [440, 612] on button "Add Miscellaneous Charge" at bounding box center [390, 625] width 203 height 27
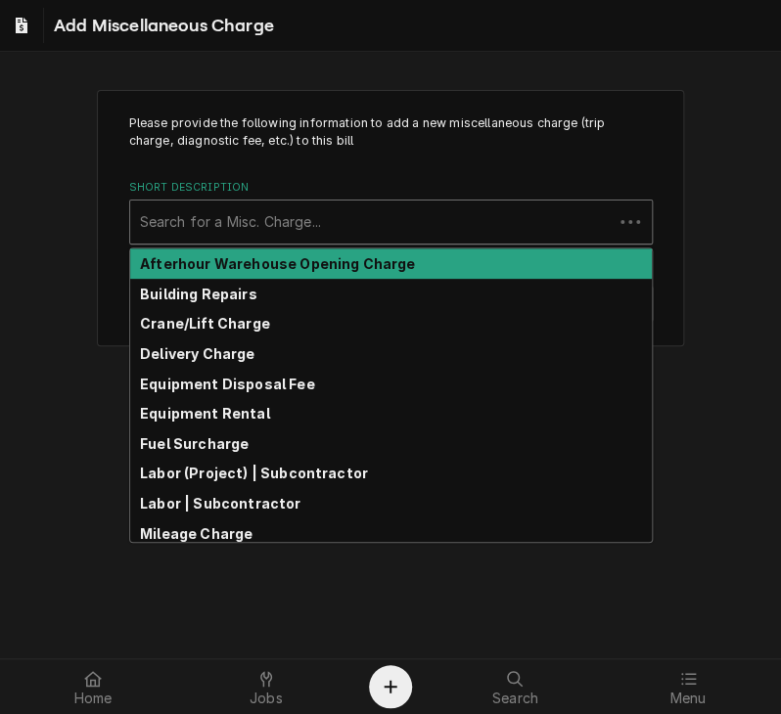
click at [221, 219] on div "Short Description" at bounding box center [371, 221] width 463 height 35
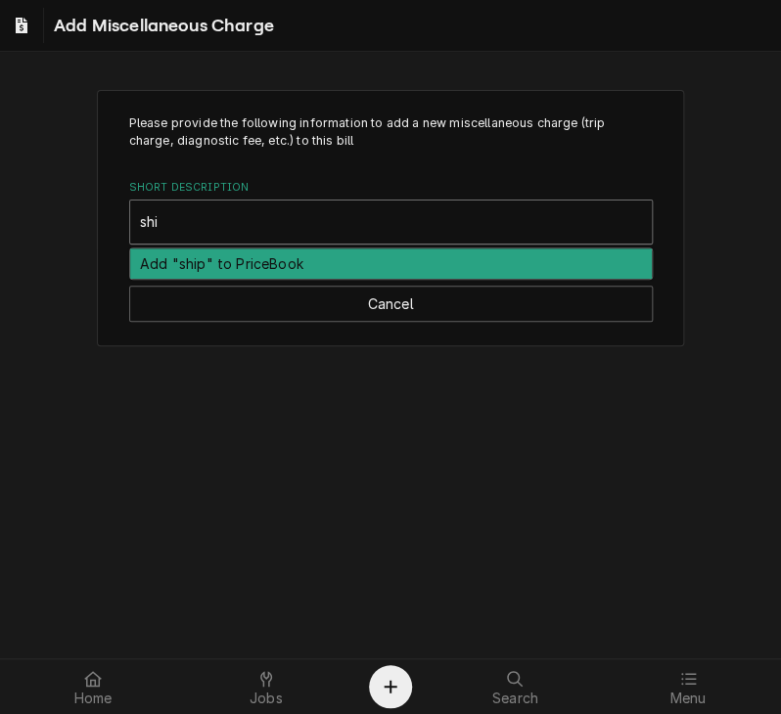
type input "ship"
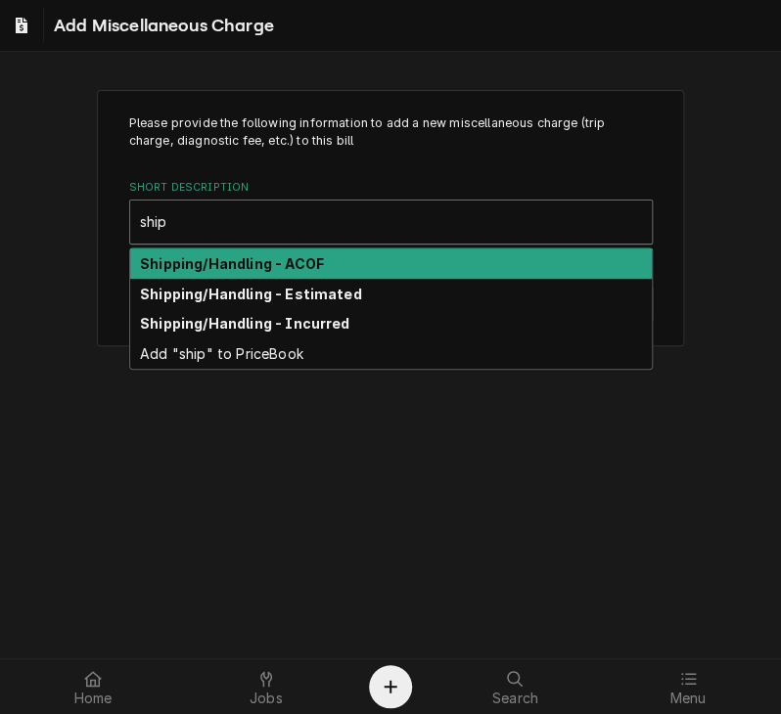
click at [219, 263] on strong "Shipping/Handling - ACOF" at bounding box center [232, 263] width 184 height 17
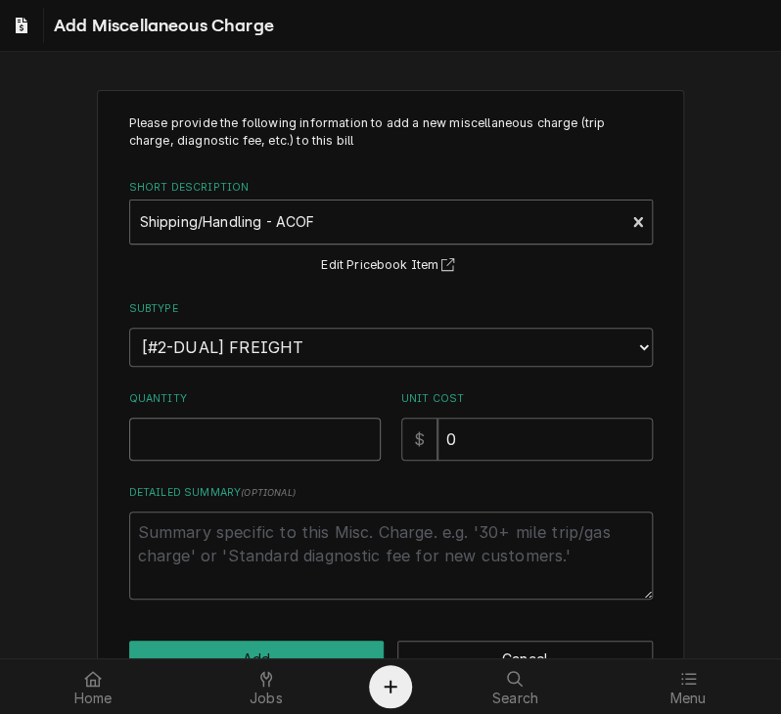
click at [189, 426] on input "Quantity" at bounding box center [254, 439] width 251 height 43
type textarea "x"
type input "1"
drag, startPoint x: 485, startPoint y: 439, endPoint x: 355, endPoint y: 429, distance: 130.6
click at [355, 429] on div "Quantity 1 Unit Cost $ 0" at bounding box center [390, 425] width 523 height 69
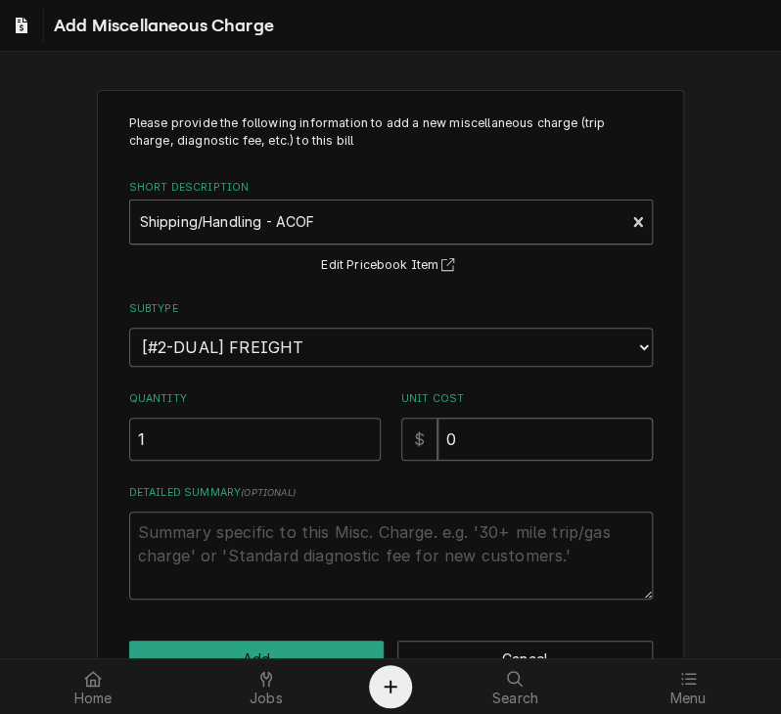
type textarea "x"
type input "2"
type textarea "x"
type input "21"
type textarea "x"
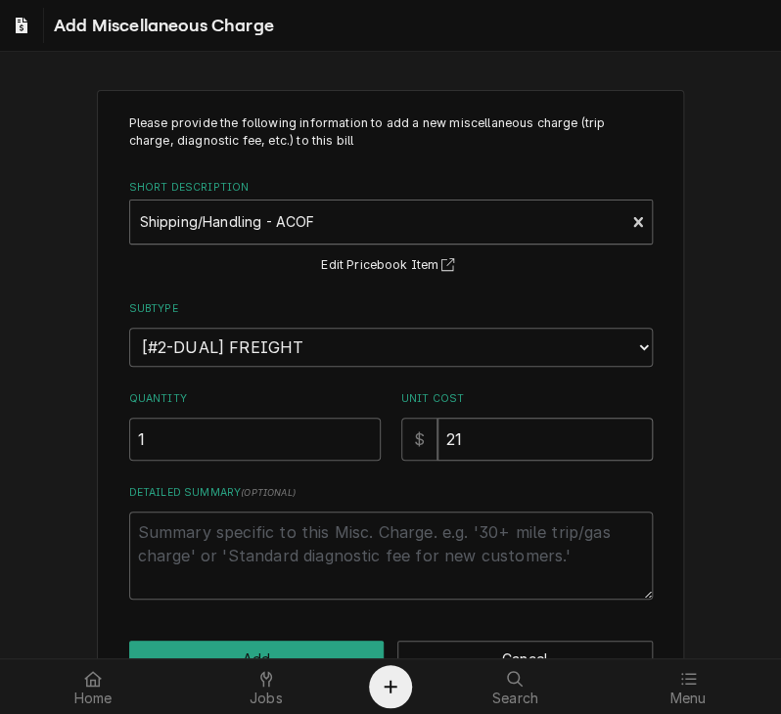
type input "21.0"
type textarea "x"
type input "21.00"
click at [302, 637] on div "Please provide the following information to add a new miscellaneous charge (tri…" at bounding box center [390, 396] width 587 height 612
click at [301, 644] on button "Add" at bounding box center [256, 659] width 255 height 36
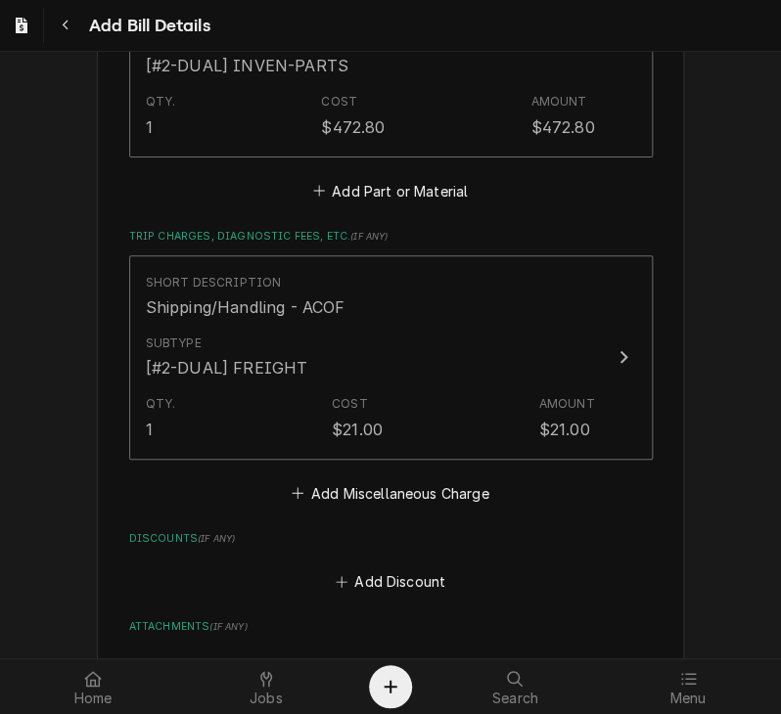
scroll to position [1893, 0]
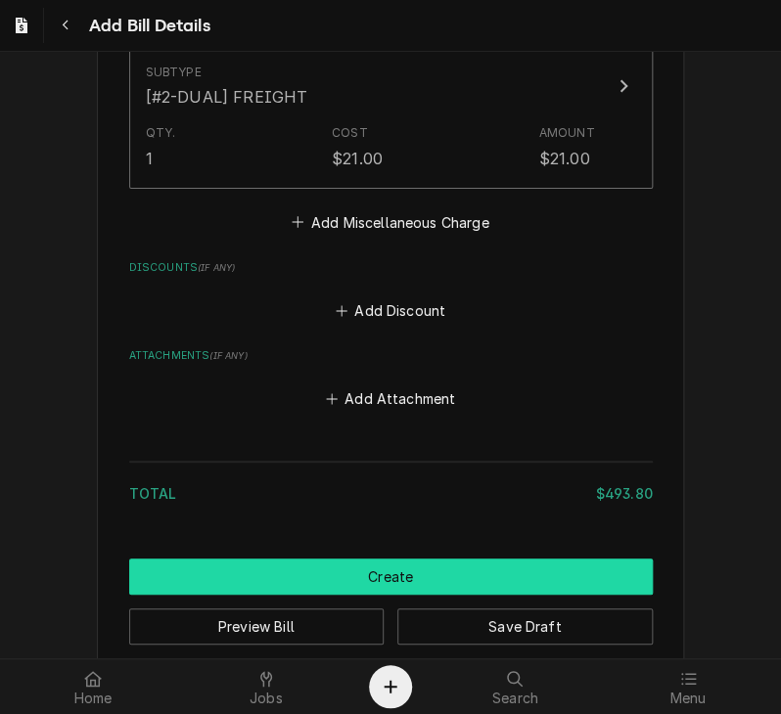
click at [474, 559] on button "Create" at bounding box center [390, 577] width 523 height 36
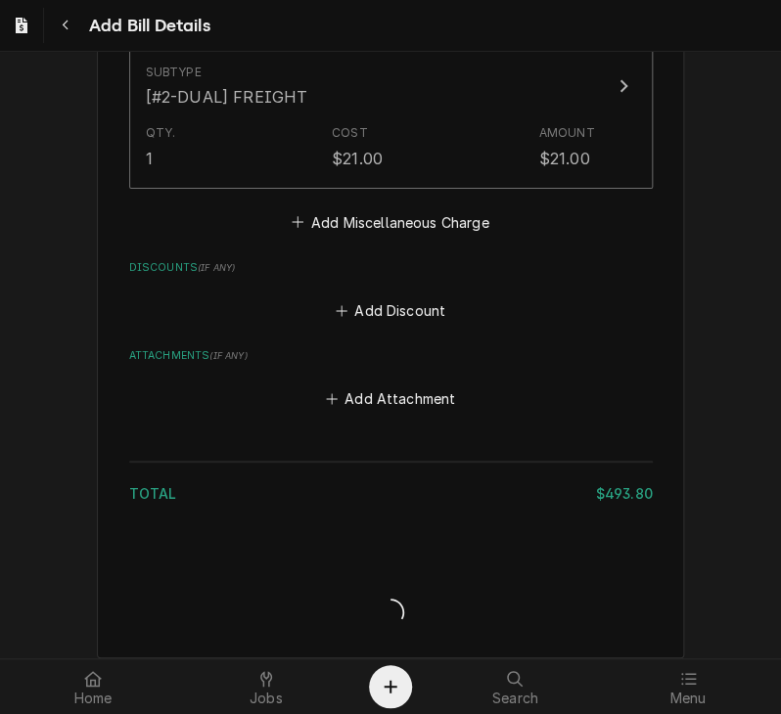
scroll to position [1882, 0]
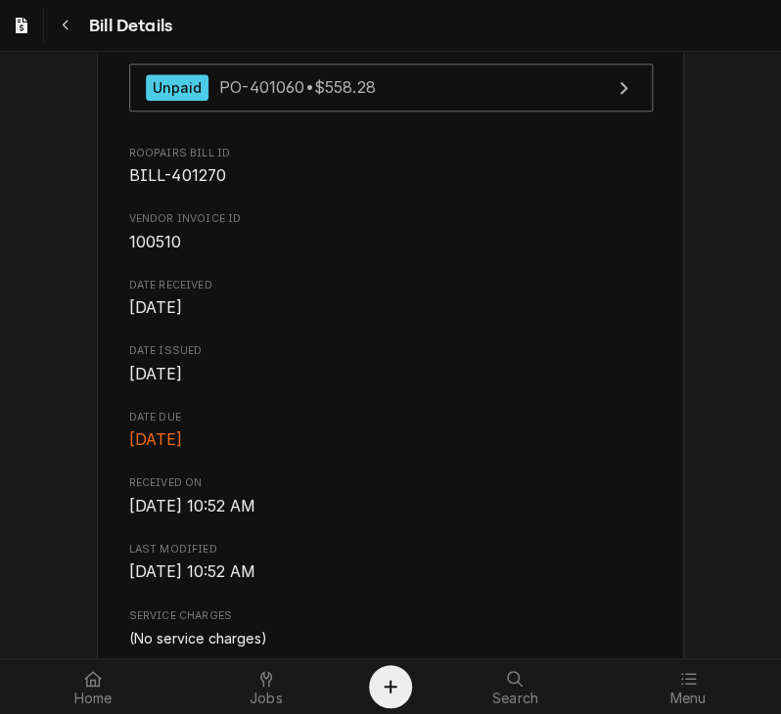
scroll to position [444, 0]
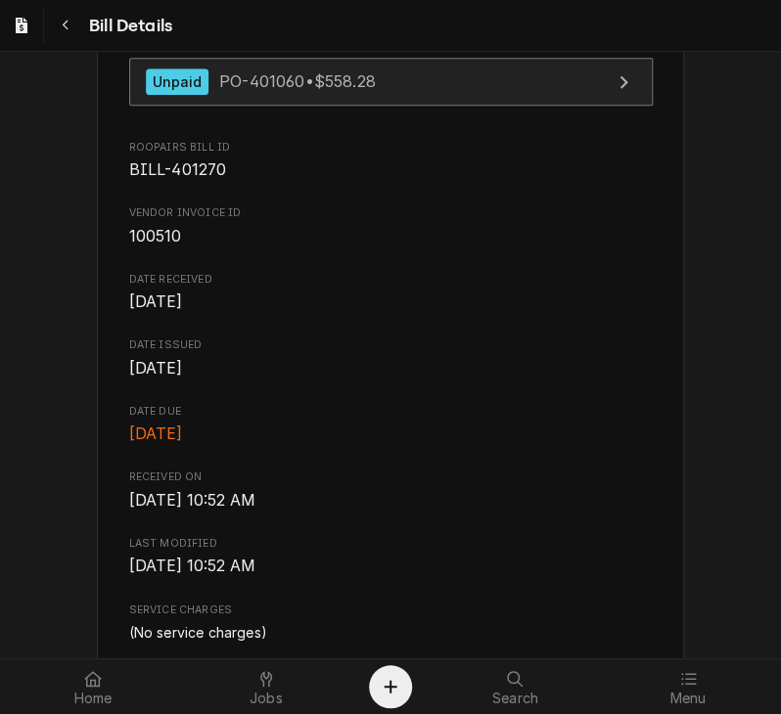
click at [193, 95] on div "Unpaid" at bounding box center [178, 81] width 64 height 26
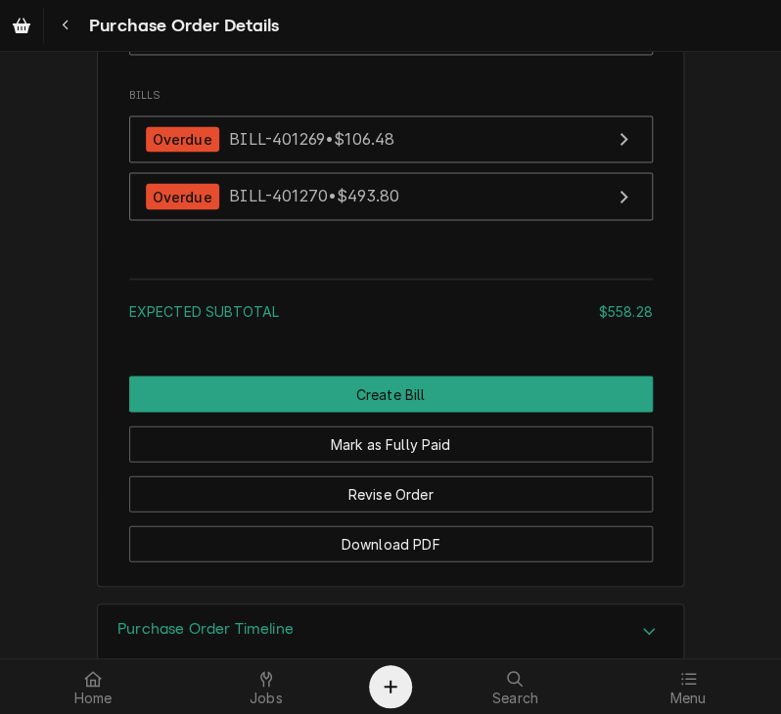
scroll to position [2818, 0]
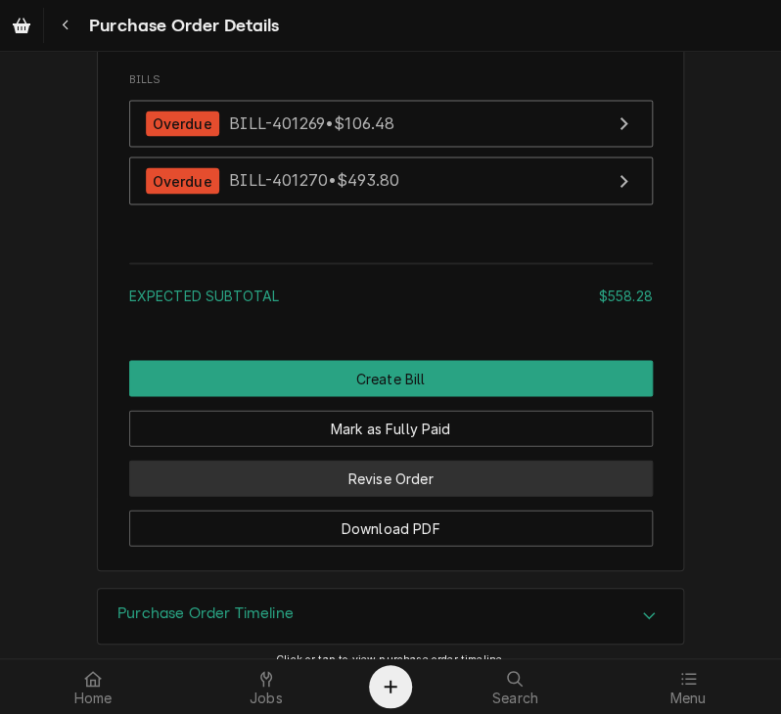
click at [440, 496] on button "Revise Order" at bounding box center [390, 478] width 523 height 36
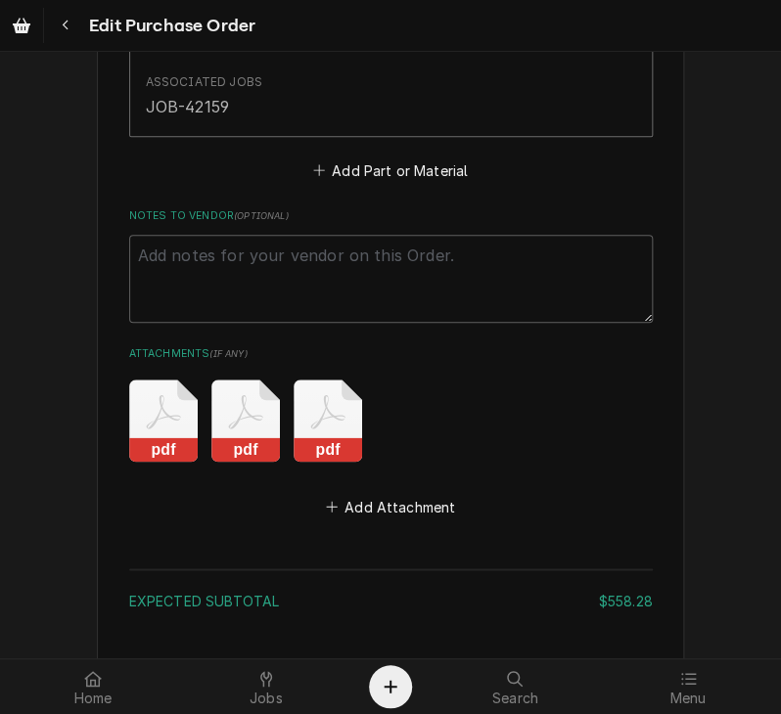
scroll to position [2313, 0]
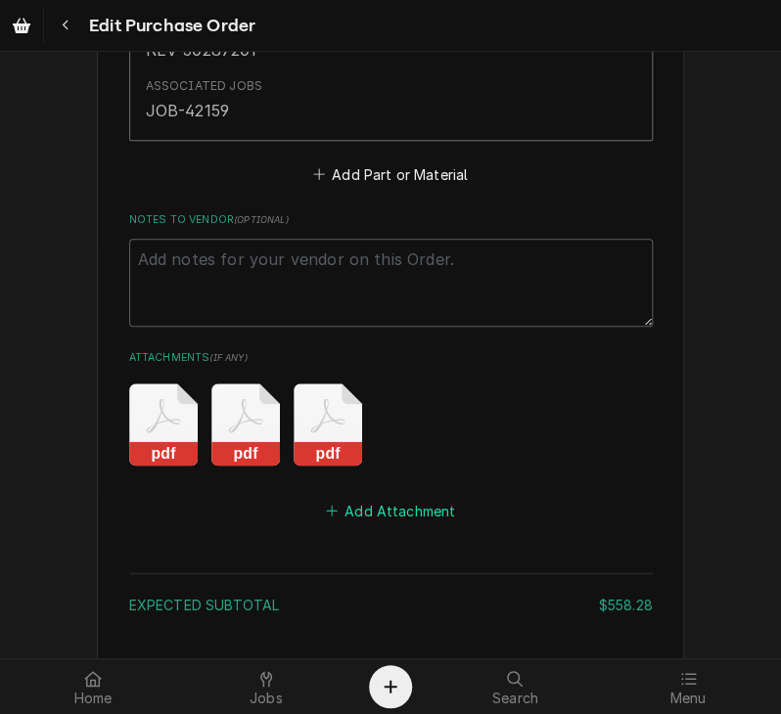
click at [406, 497] on button "Add Attachment" at bounding box center [390, 510] width 137 height 27
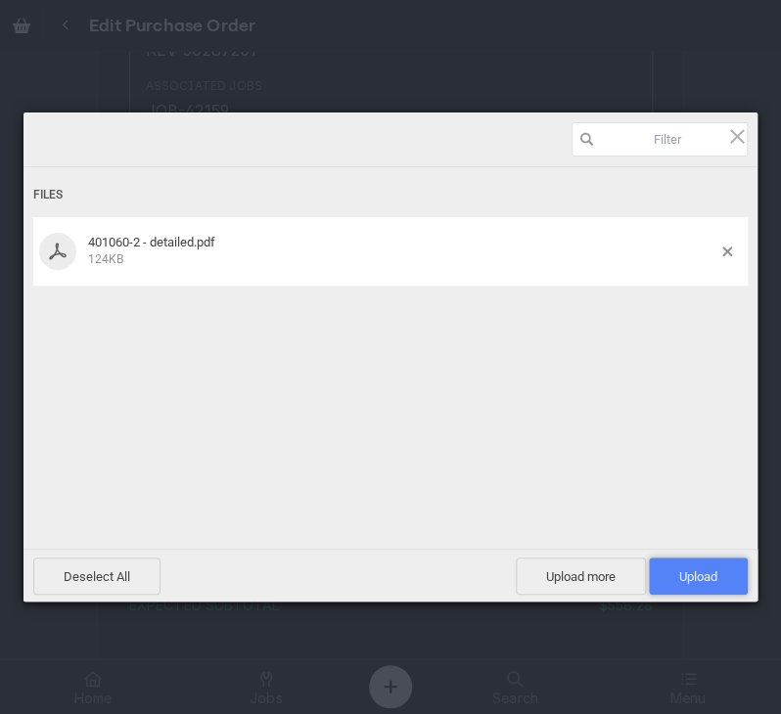
click at [684, 576] on span "Upload 1" at bounding box center [698, 576] width 38 height 15
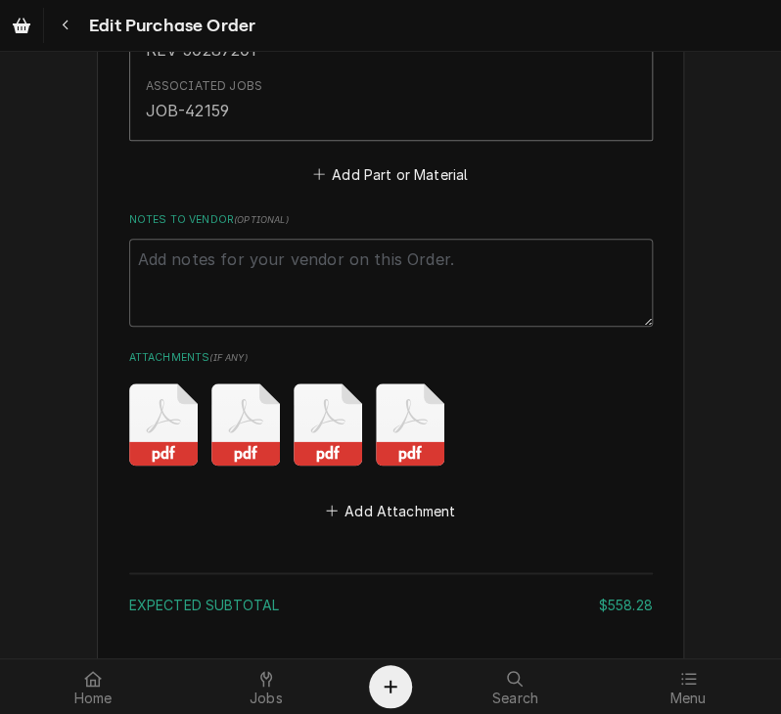
click at [254, 670] on button "Save" at bounding box center [256, 688] width 255 height 36
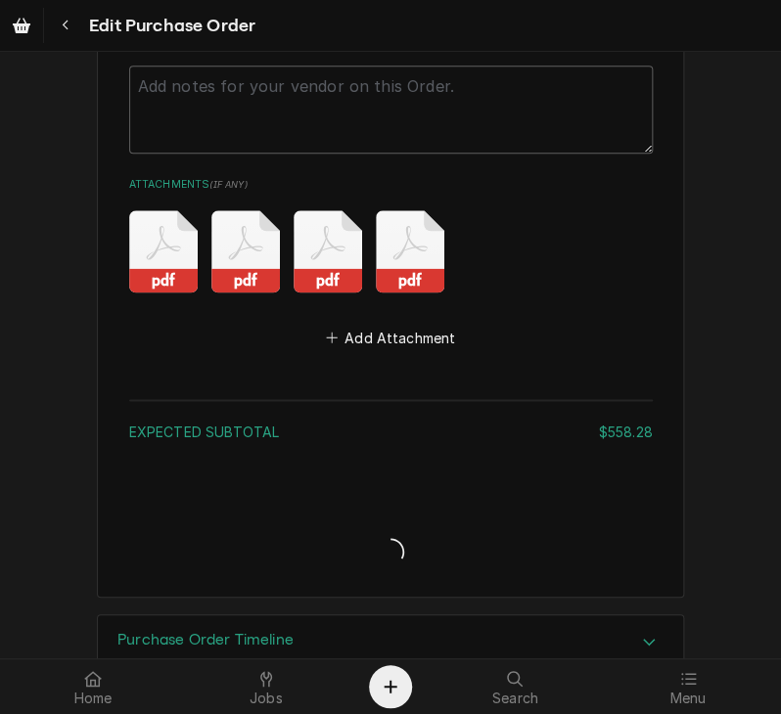
type textarea "x"
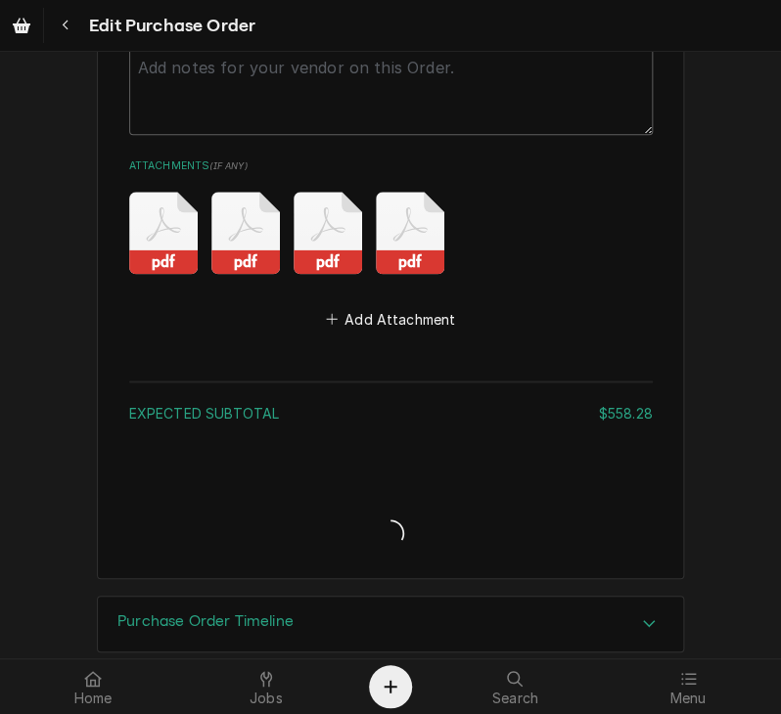
scroll to position [2504, 0]
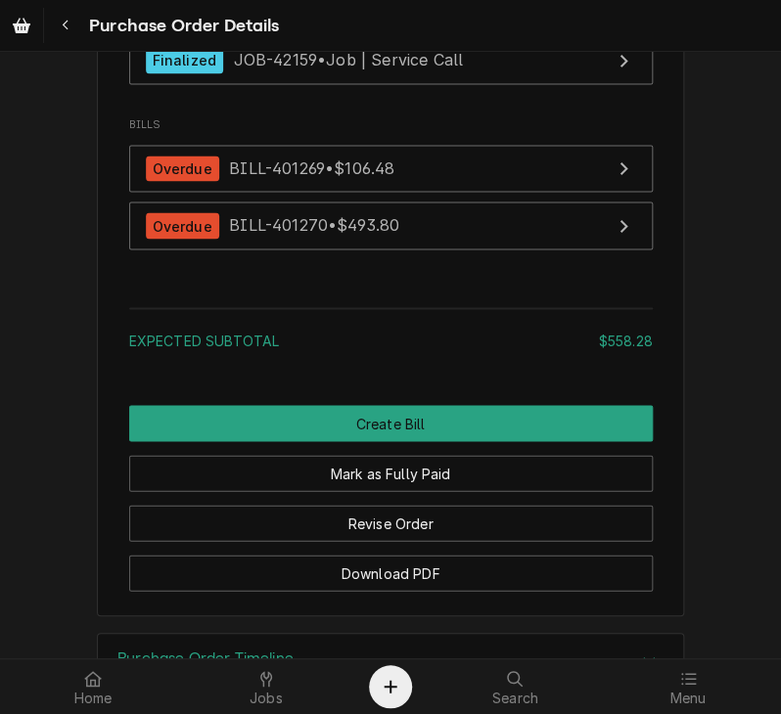
scroll to position [2778, 0]
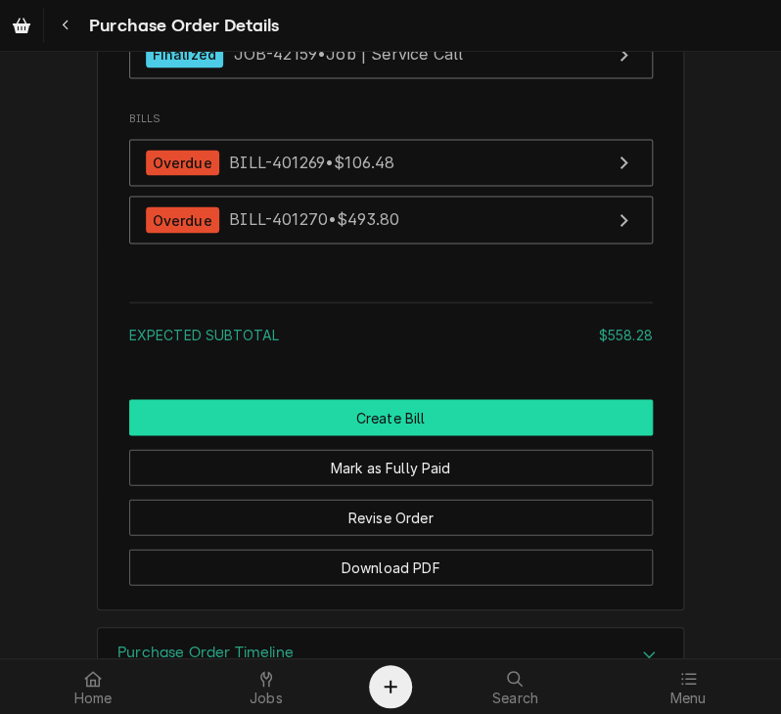
click at [441, 435] on button "Create Bill" at bounding box center [390, 417] width 523 height 36
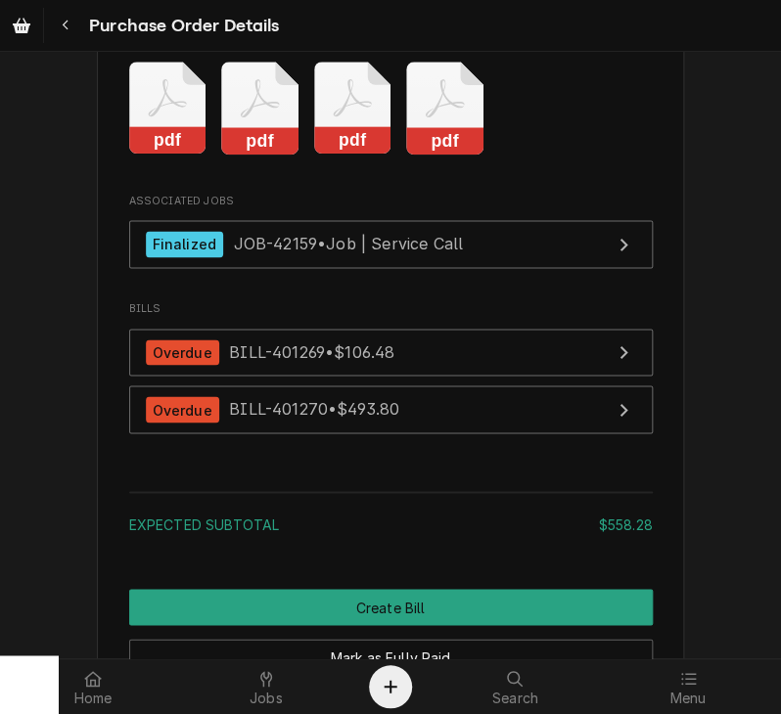
scroll to position [2897, 0]
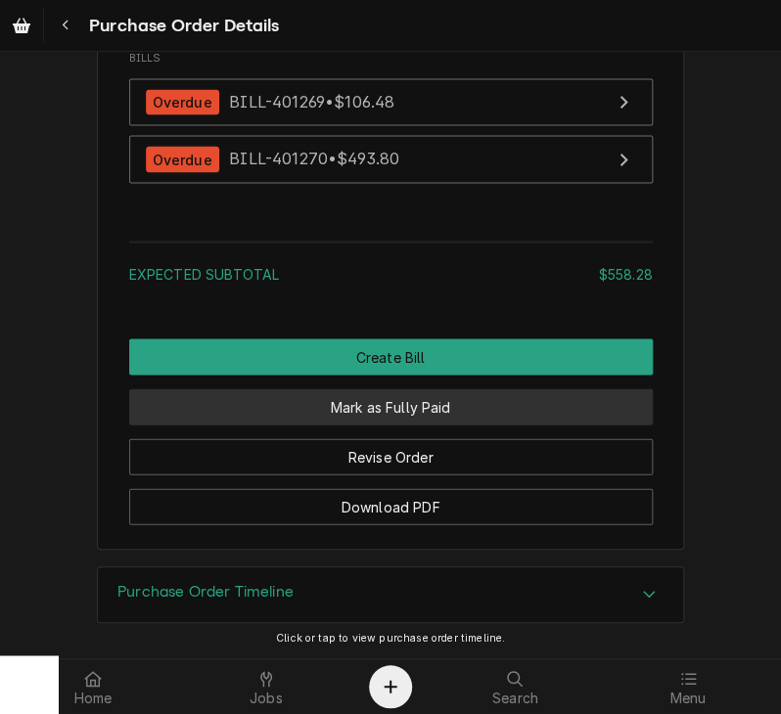
click at [417, 395] on button "Mark as Fully Paid" at bounding box center [390, 406] width 523 height 36
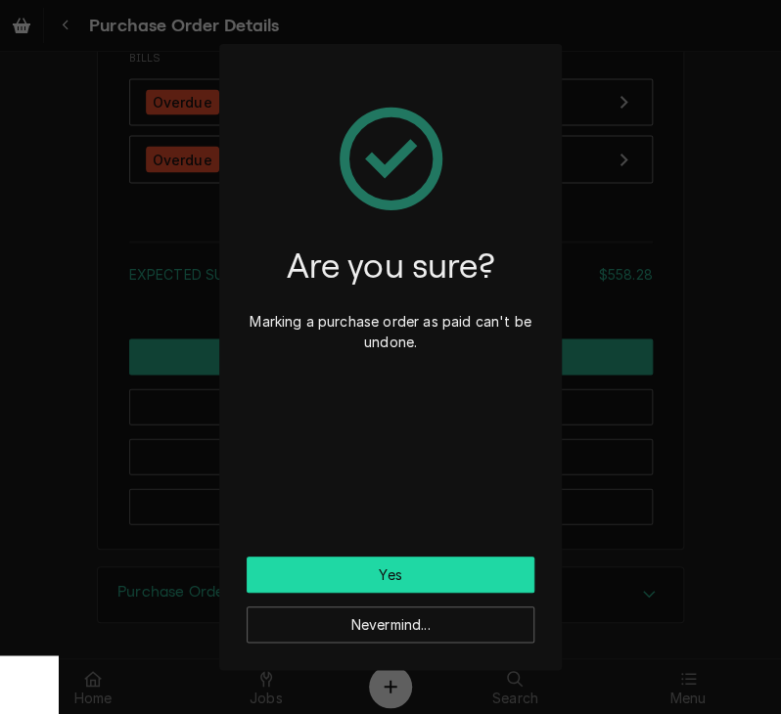
click at [443, 557] on button "Yes" at bounding box center [391, 575] width 288 height 36
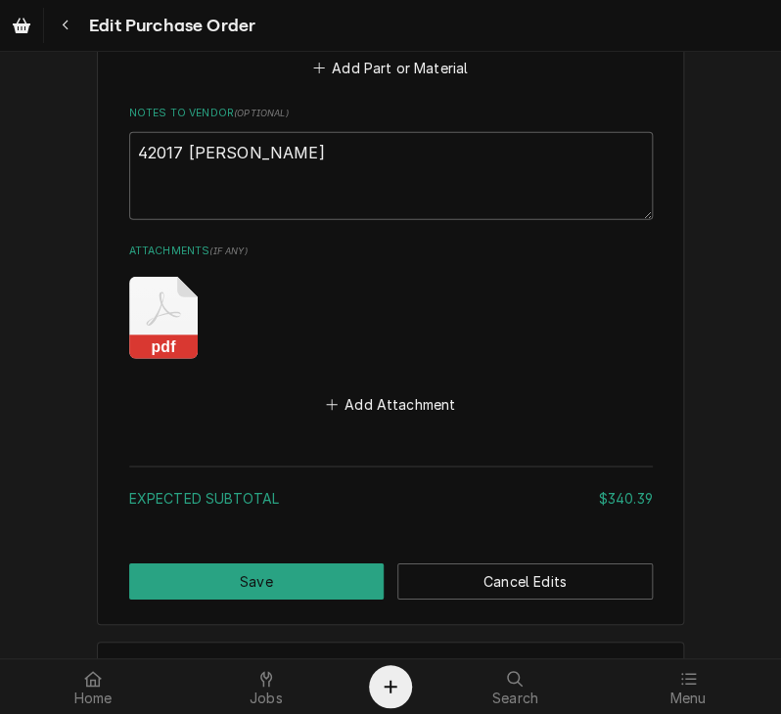
scroll to position [1397, 0]
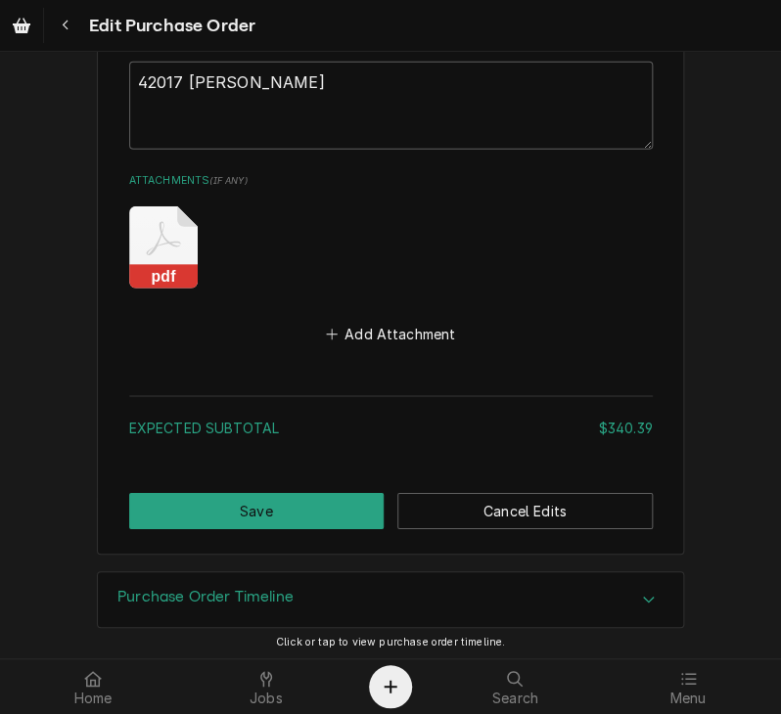
click at [130, 256] on icon "Attachments" at bounding box center [163, 247] width 68 height 82
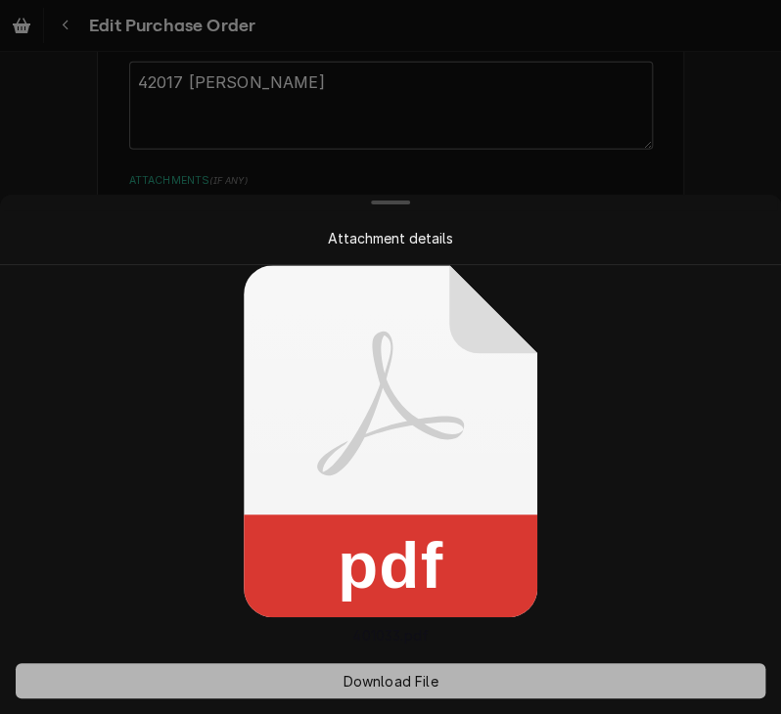
click at [412, 675] on span "Download File" at bounding box center [389, 681] width 103 height 21
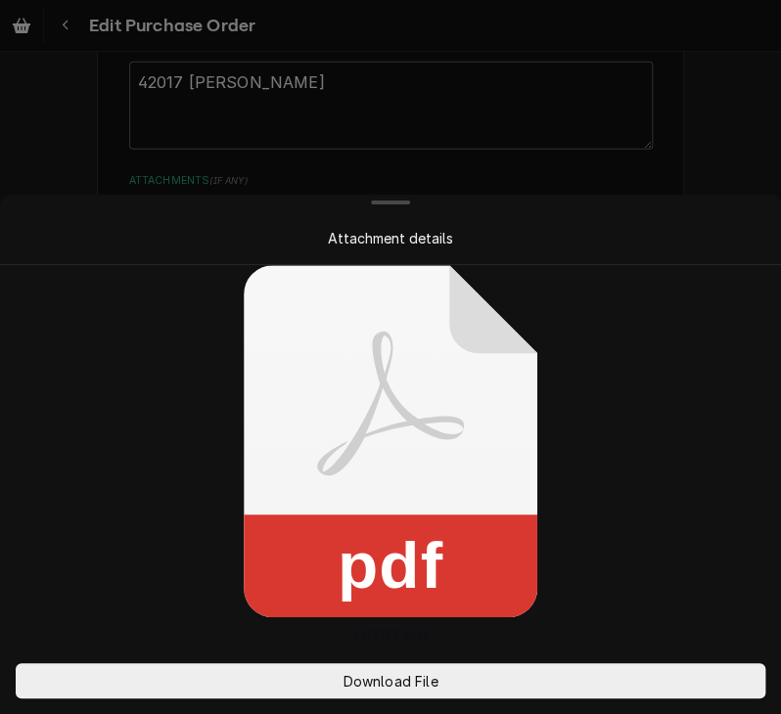
click at [730, 184] on div at bounding box center [390, 357] width 781 height 714
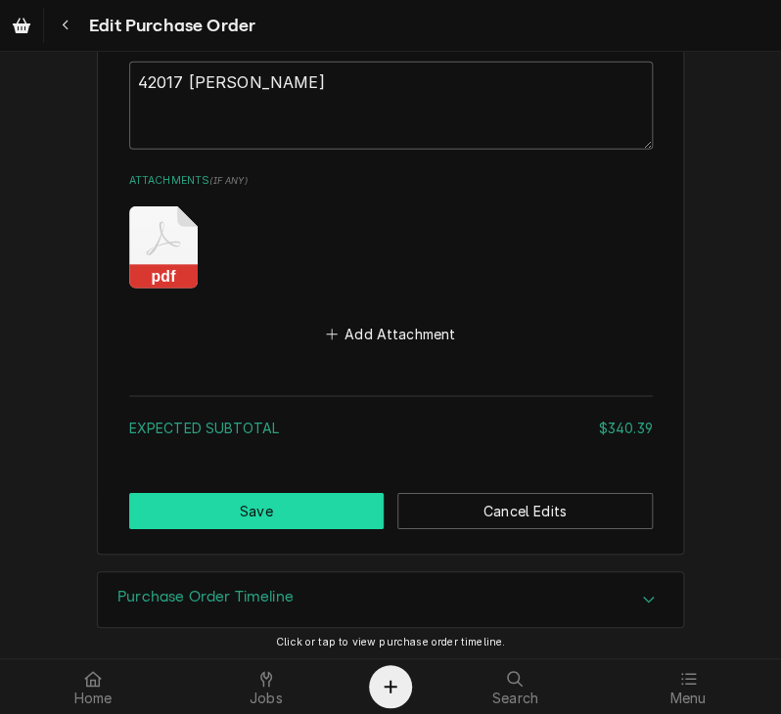
click at [231, 505] on button "Save" at bounding box center [256, 511] width 255 height 36
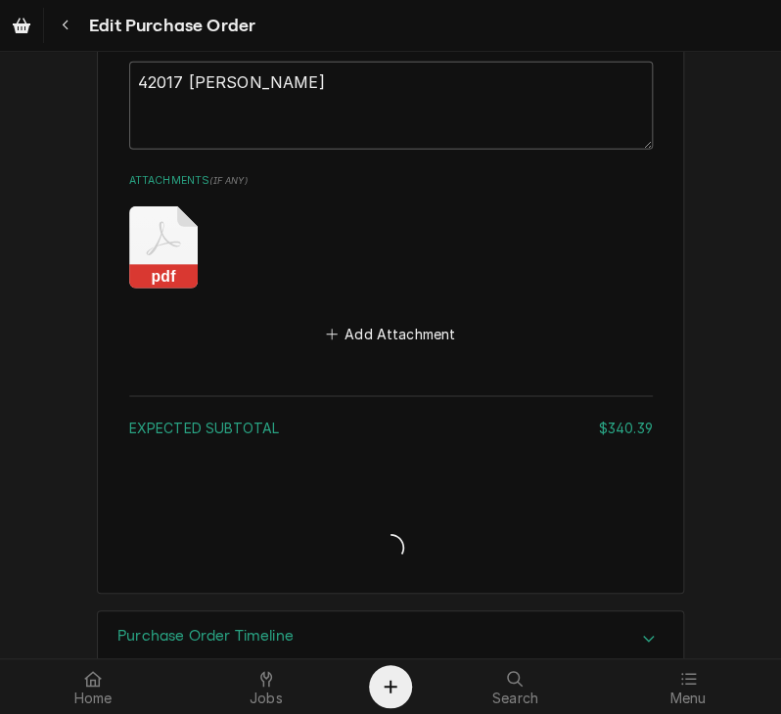
type textarea "x"
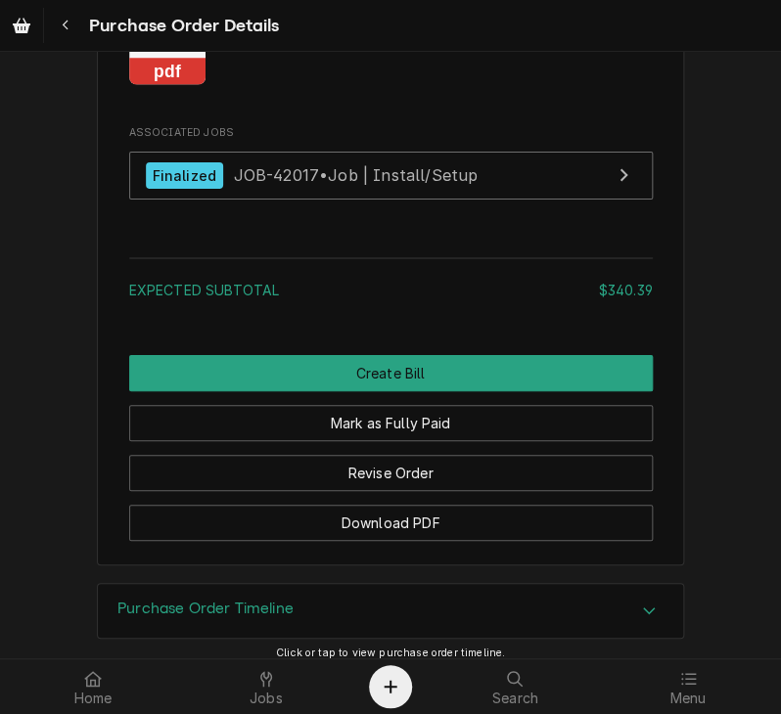
scroll to position [1878, 0]
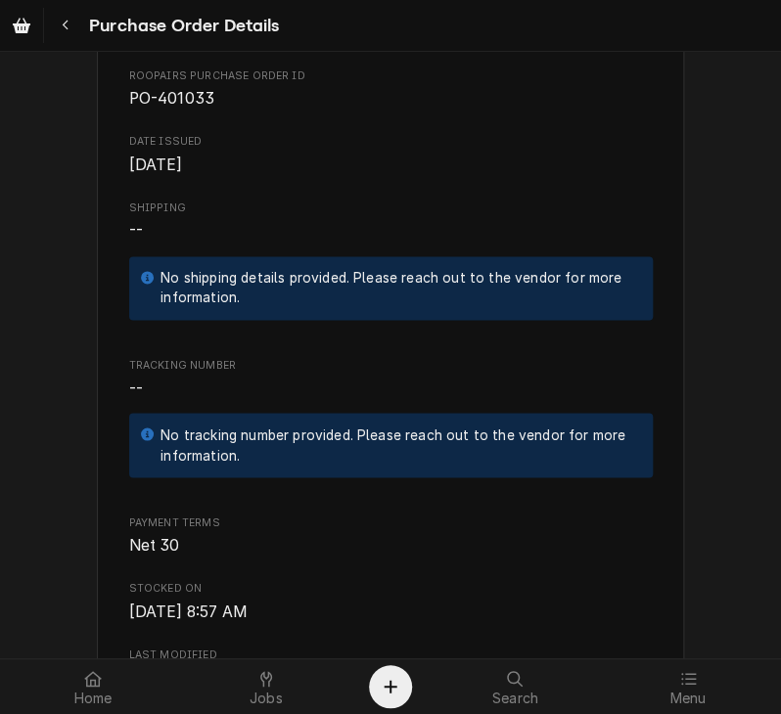
scroll to position [626, 0]
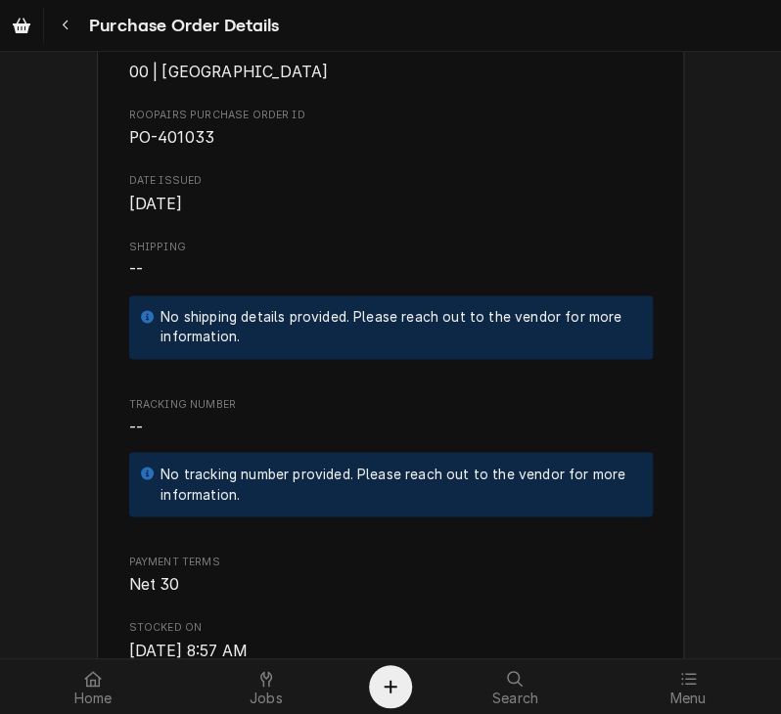
click at [711, 193] on div "Unpaid Vendor S.C. ELECTRIC COMPANY S.C. ELECTRIC COMPANY 2455 Raymond Dr St. C…" at bounding box center [390, 628] width 781 height 2405
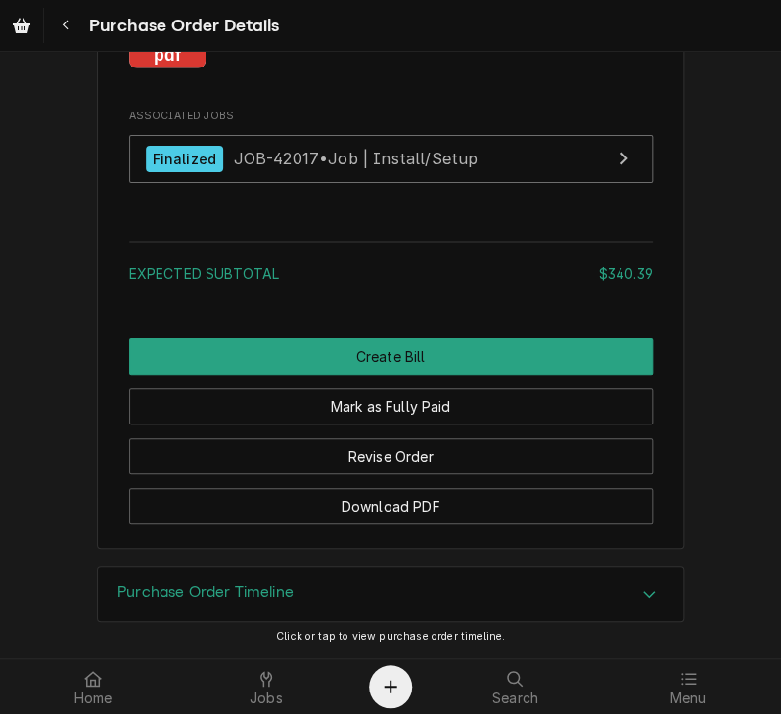
scroll to position [1949, 0]
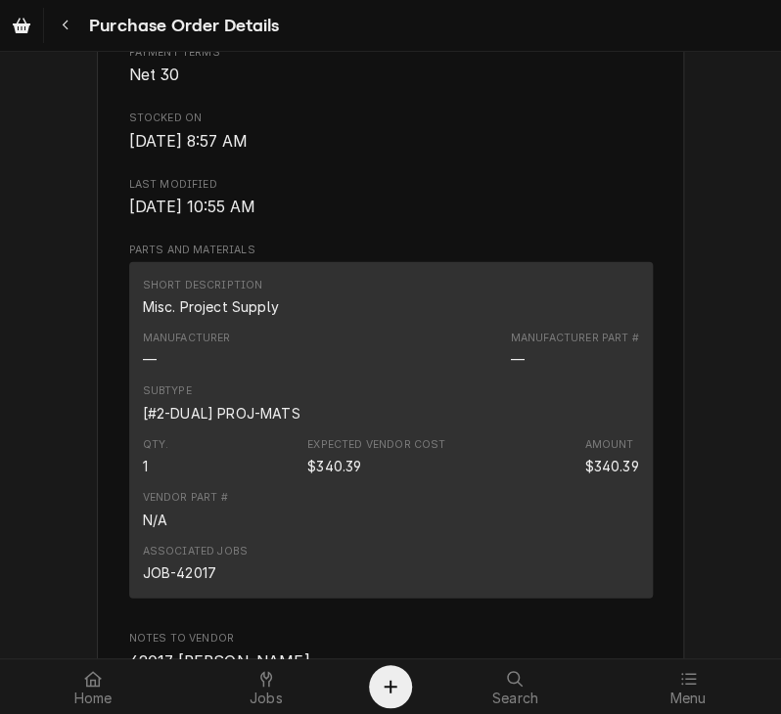
scroll to position [1205, 0]
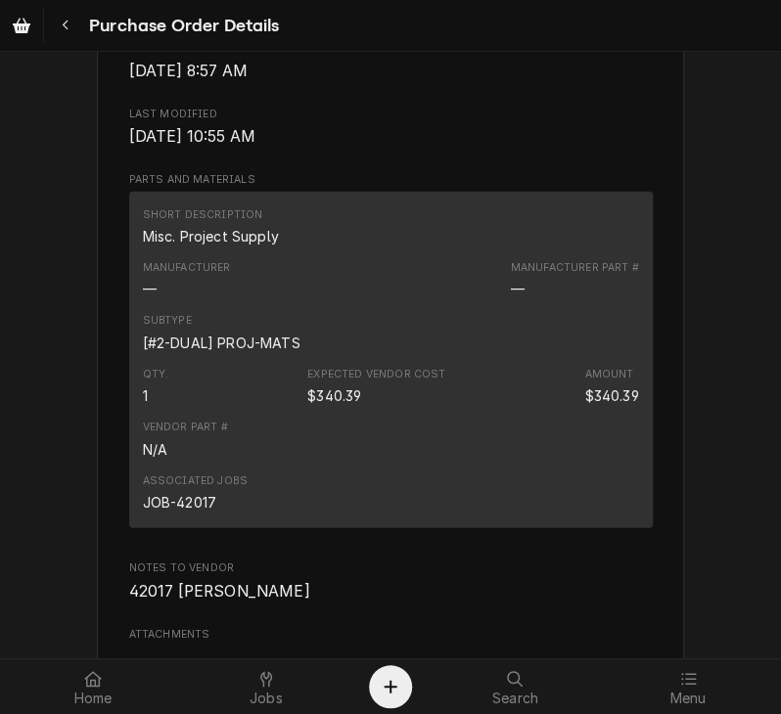
click at [693, 298] on div "Unpaid Vendor S.C. ELECTRIC COMPANY S.C. ELECTRIC COMPANY 2455 Raymond Dr St. C…" at bounding box center [390, 49] width 781 height 2405
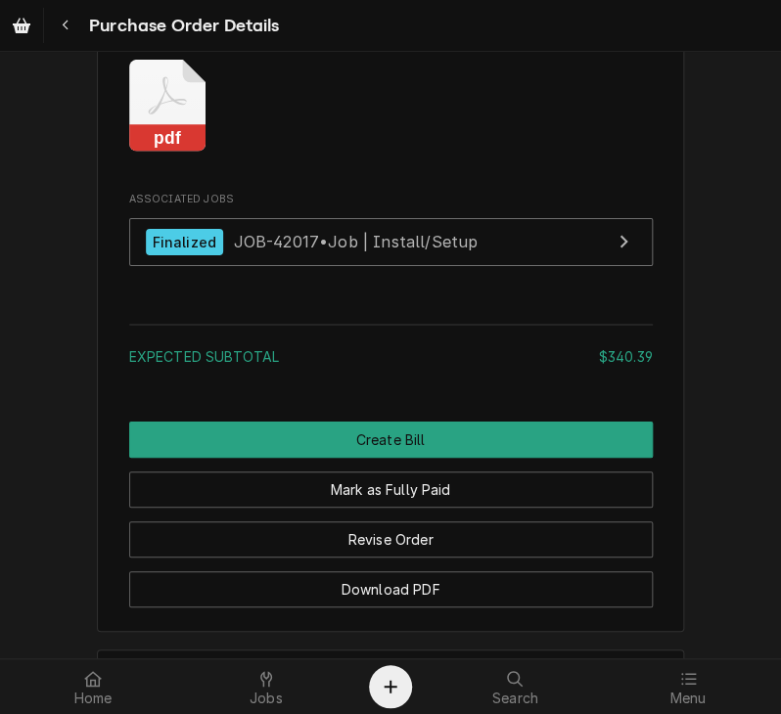
scroll to position [1796, 0]
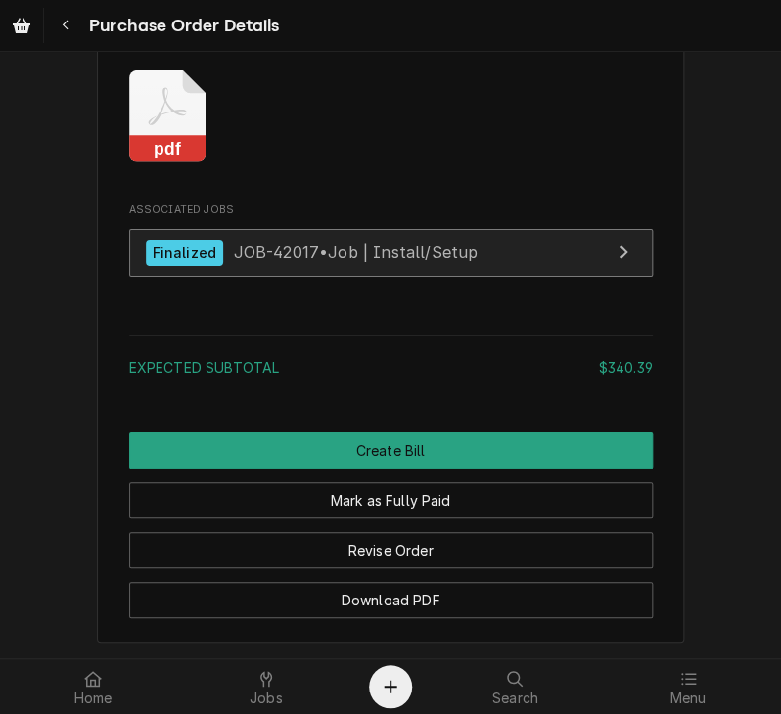
click at [319, 262] on span "JOB-42017 • Job | Install/Setup" at bounding box center [355, 253] width 245 height 20
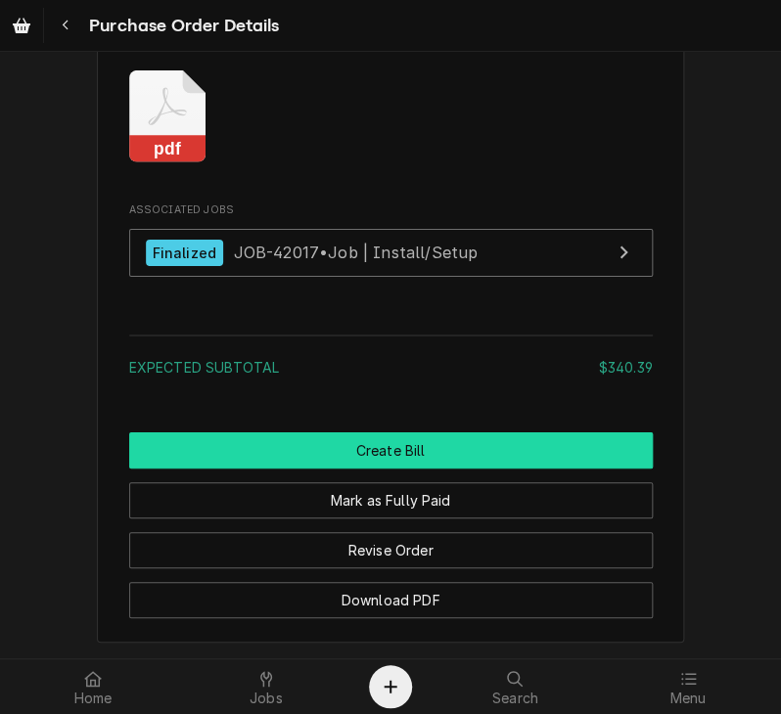
click at [448, 469] on button "Create Bill" at bounding box center [390, 450] width 523 height 36
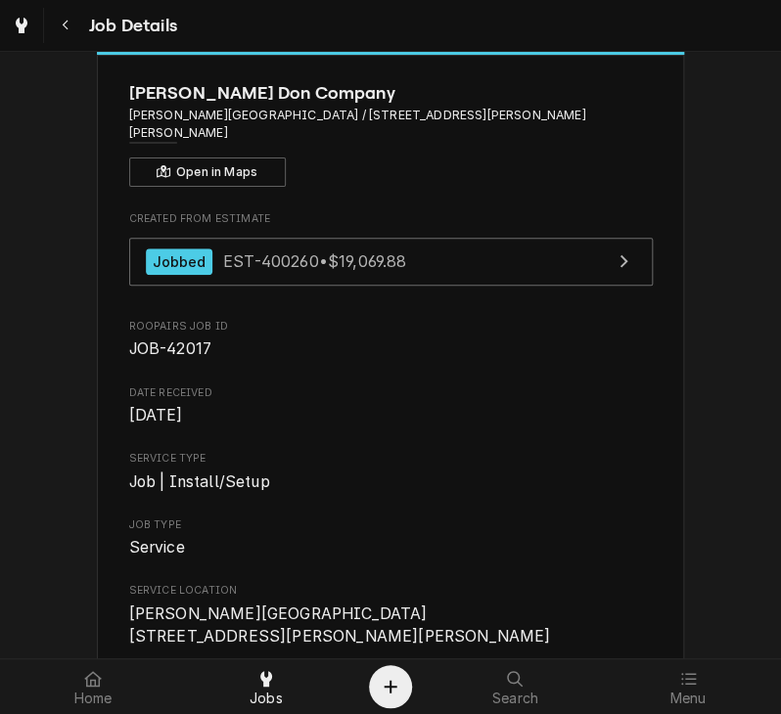
scroll to position [70, 0]
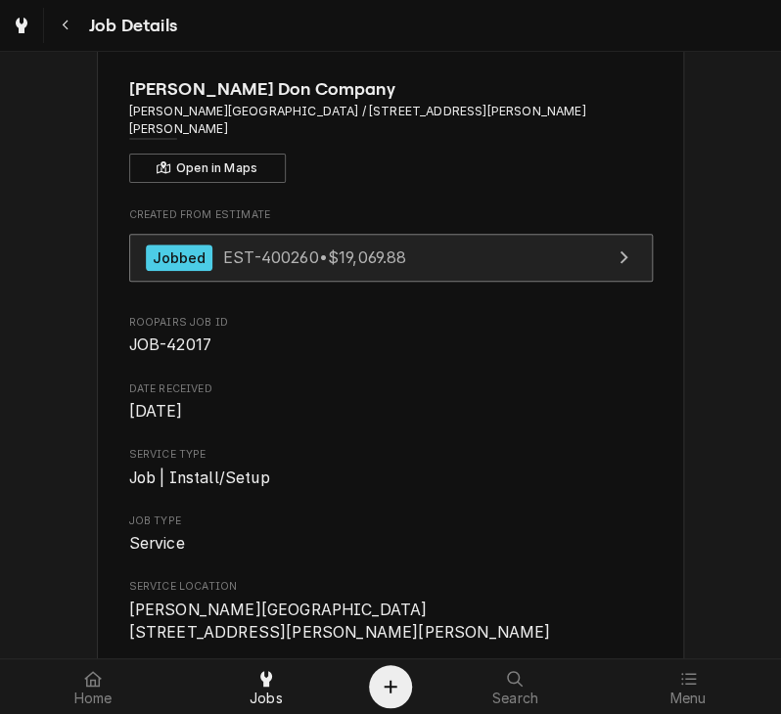
click at [325, 248] on span "EST-400260 • $19,069.88" at bounding box center [314, 258] width 183 height 20
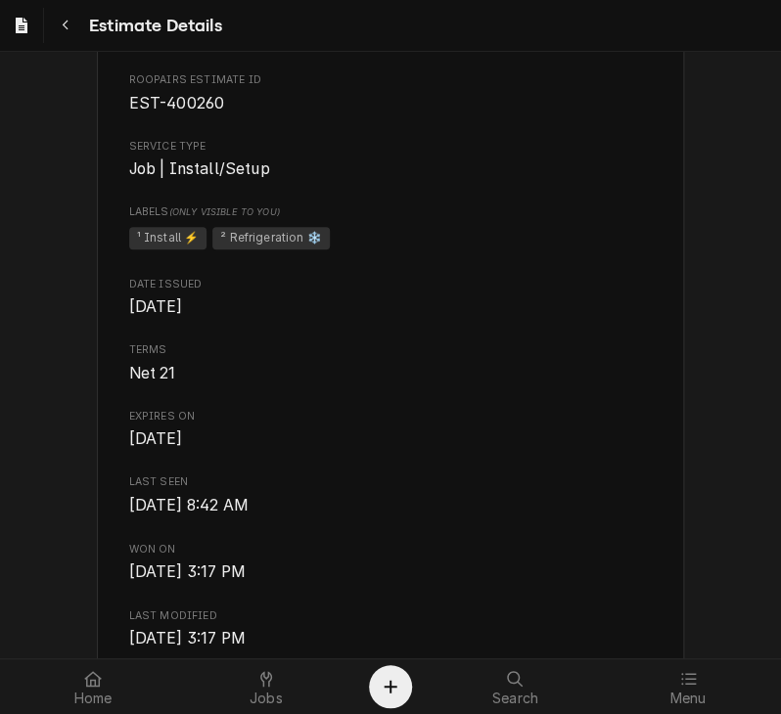
scroll to position [548, 0]
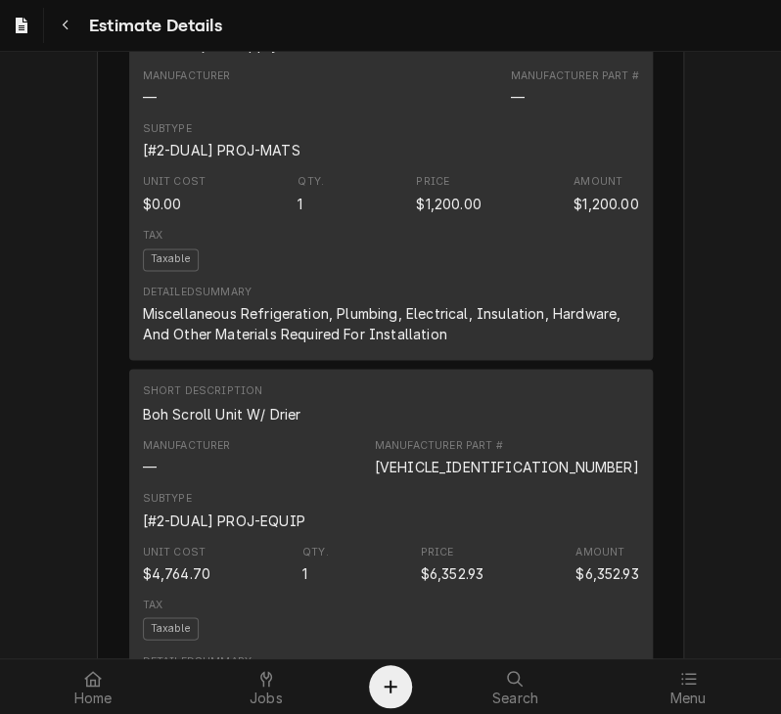
scroll to position [2504, 0]
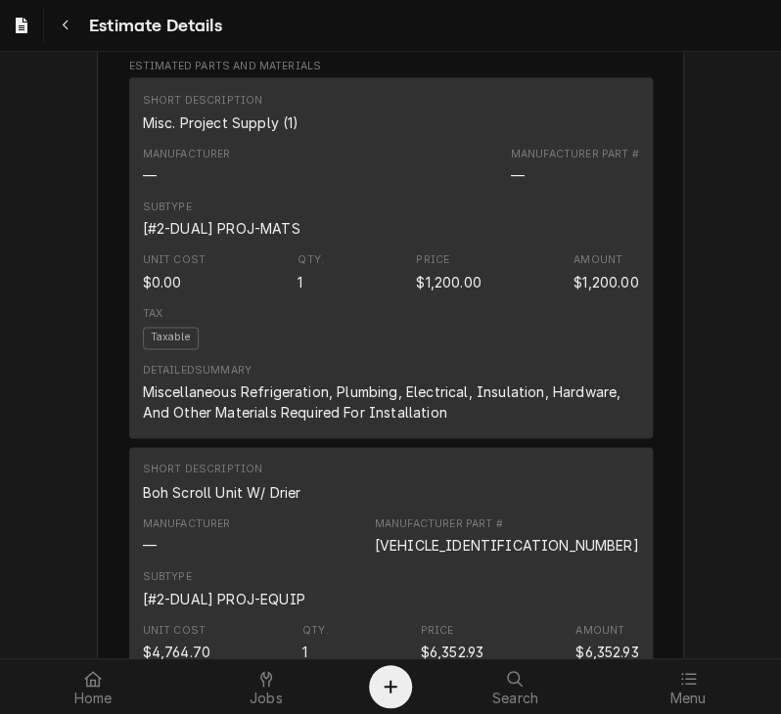
click at [683, 267] on div "Jobbed Sender CSI St. Louis CSI Commercial Services Inc18330 [STREET_ADDRESS] (…" at bounding box center [390, 655] width 781 height 6216
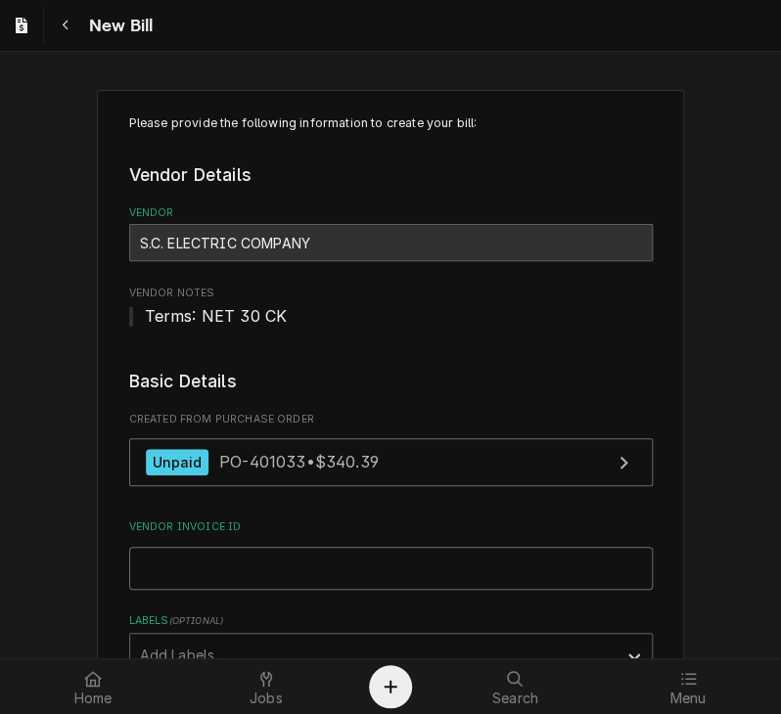
click at [243, 575] on input "Vendor Invoice ID" at bounding box center [390, 568] width 523 height 43
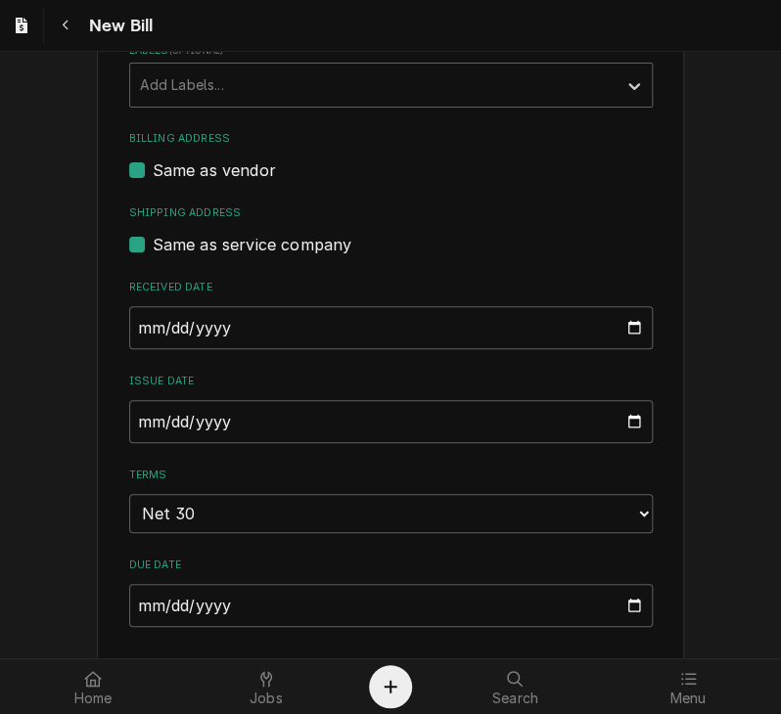
scroll to position [576, 0]
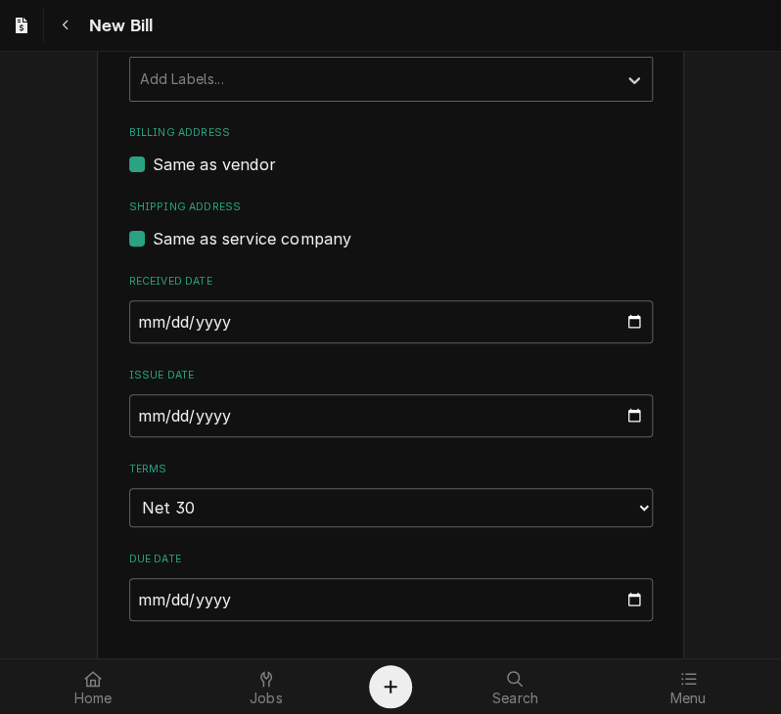
type input "129089"
click at [133, 407] on input "[DATE]" at bounding box center [390, 415] width 523 height 43
type input "[DATE]"
click at [687, 467] on div "Please provide the following information to create your bill: Vendor Details Ve…" at bounding box center [390, 584] width 781 height 2176
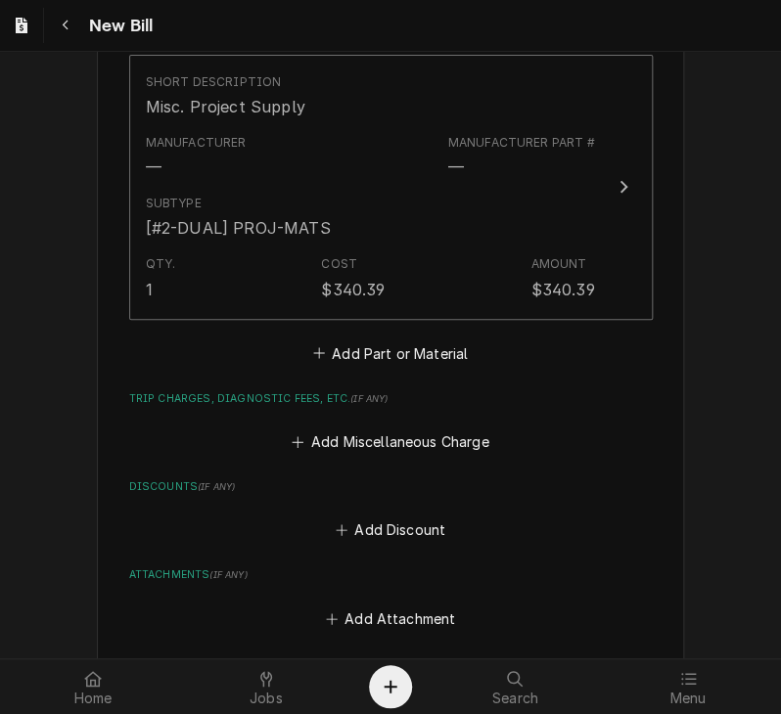
scroll to position [1359, 0]
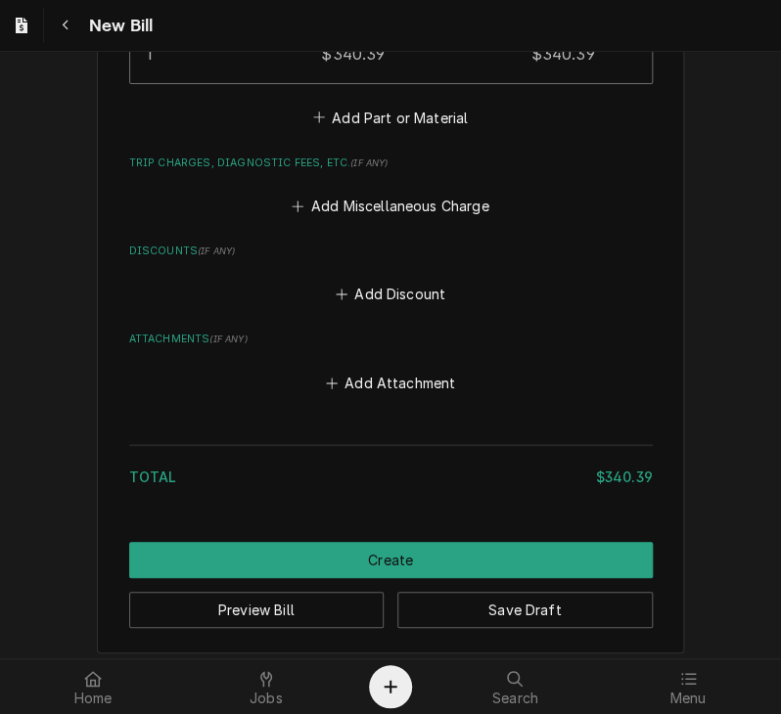
scroll to position [1585, 0]
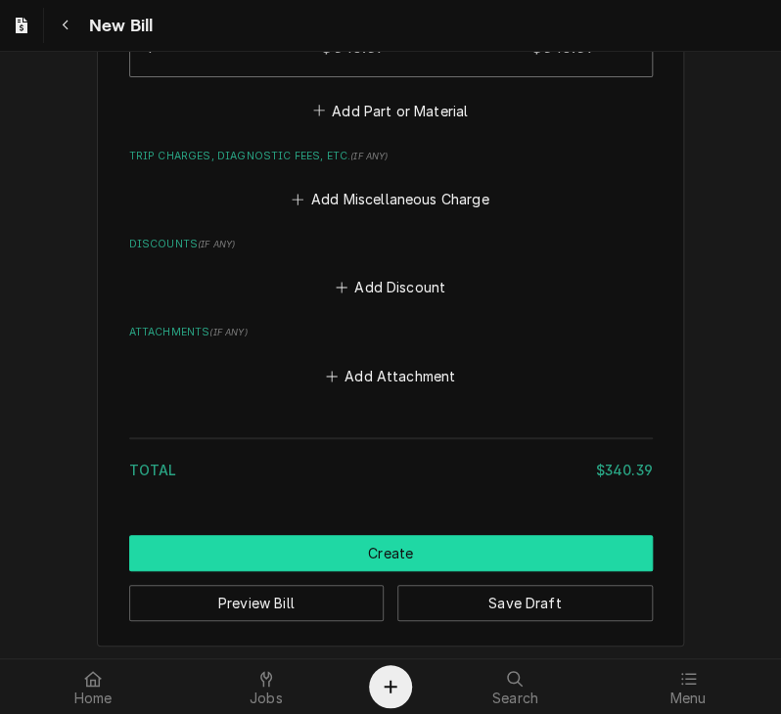
click at [386, 536] on button "Create" at bounding box center [390, 553] width 523 height 36
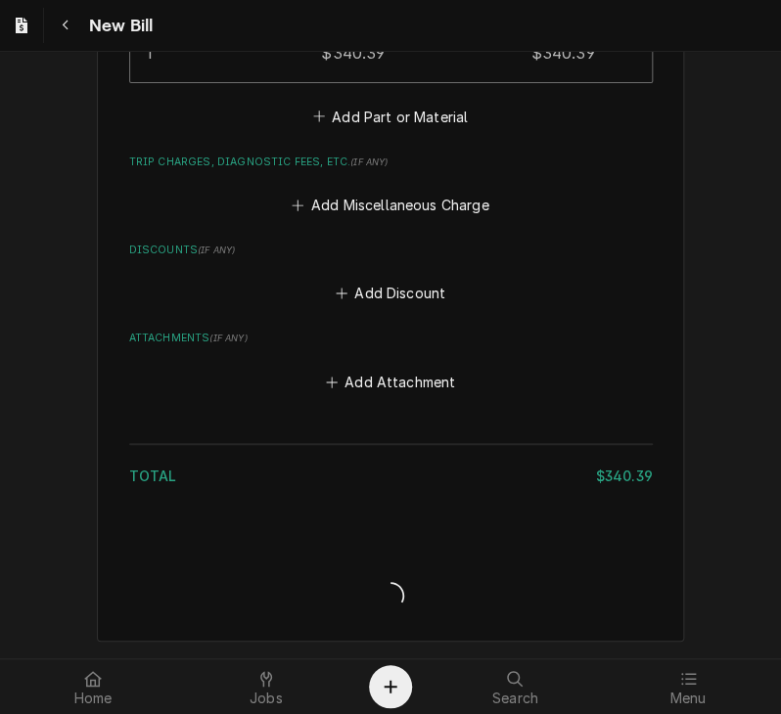
scroll to position [1576, 0]
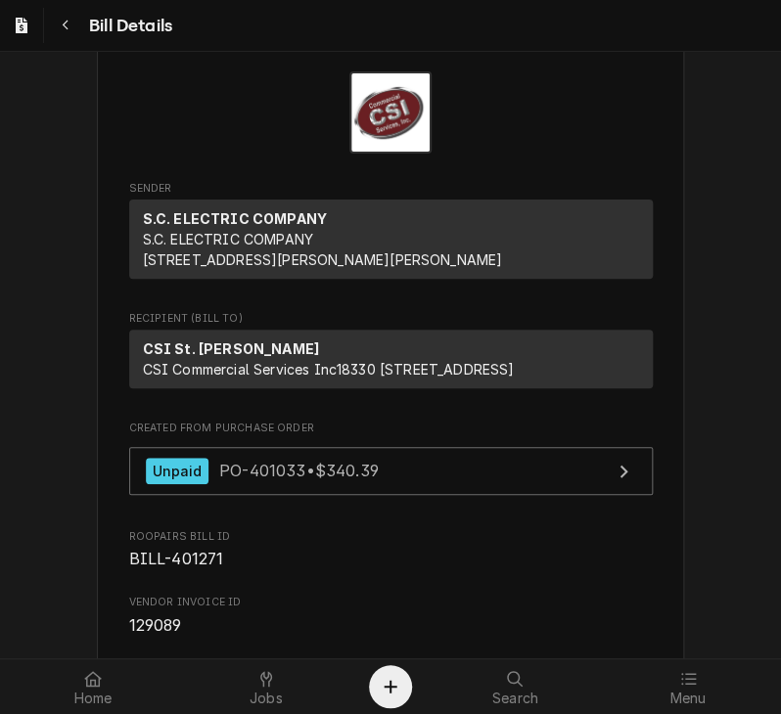
scroll to position [69, 0]
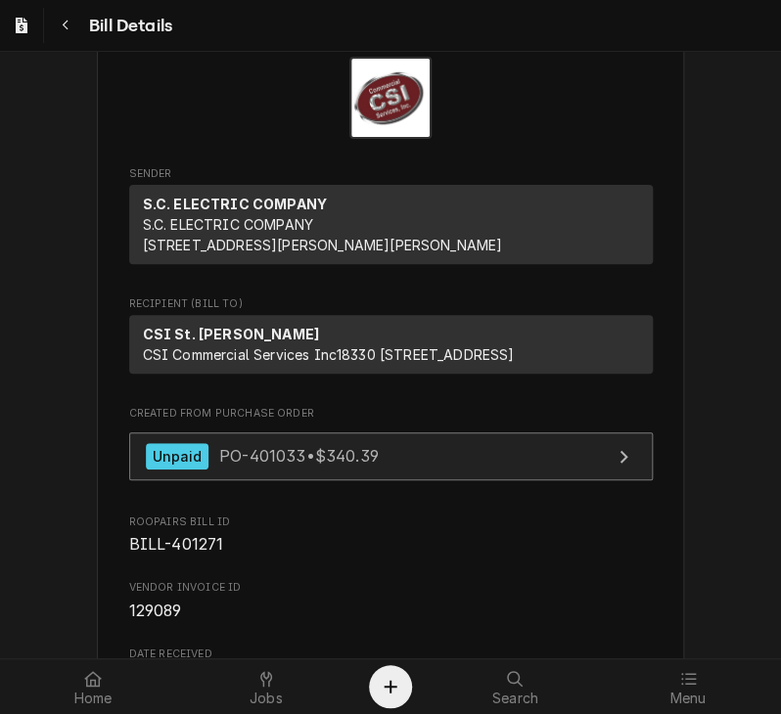
click at [234, 466] on span "PO-401033 • $340.39" at bounding box center [298, 456] width 159 height 20
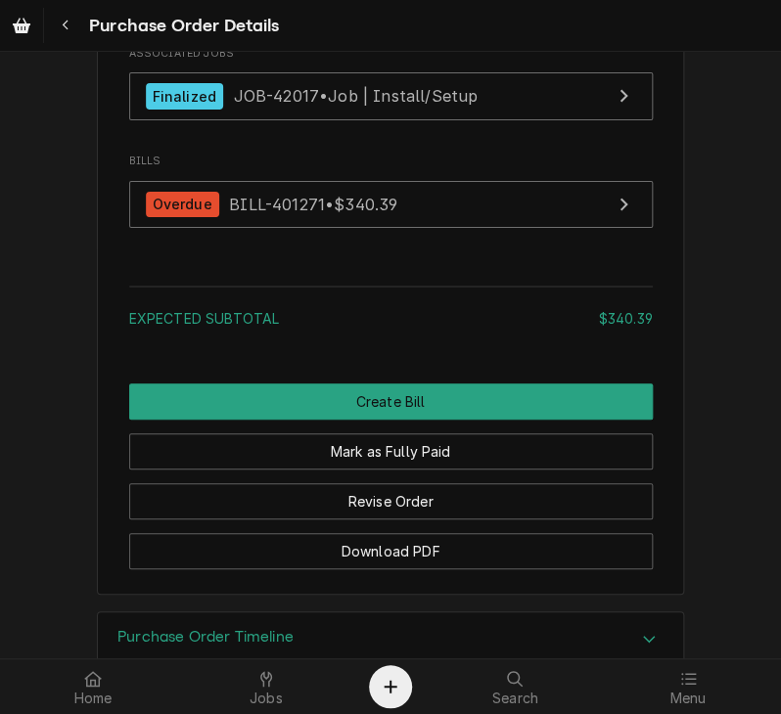
scroll to position [1957, 0]
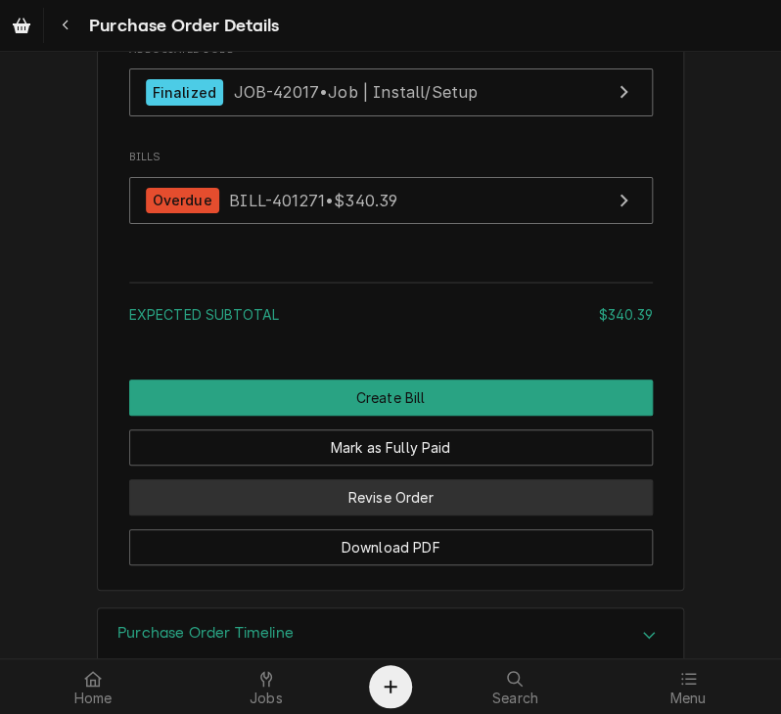
click at [375, 516] on button "Revise Order" at bounding box center [390, 497] width 523 height 36
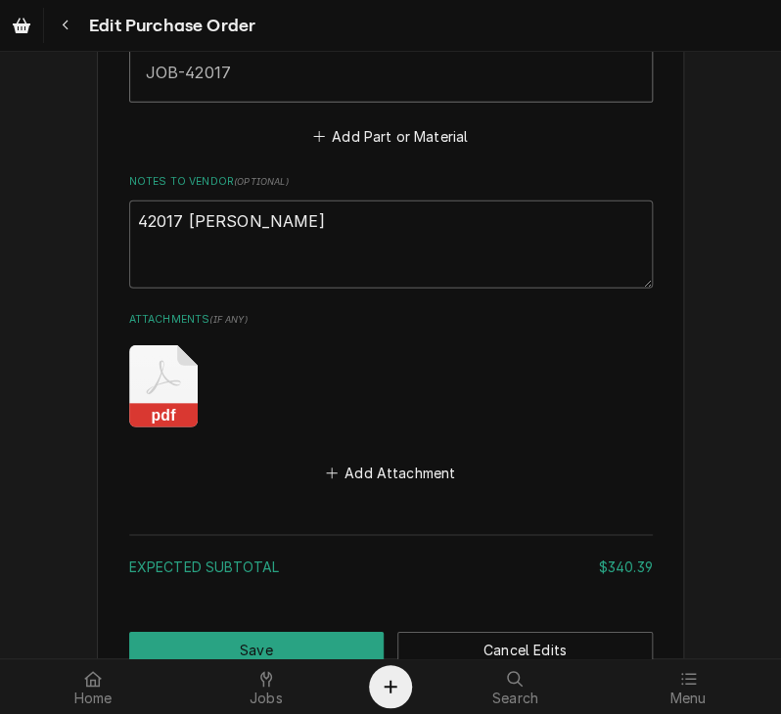
scroll to position [1267, 0]
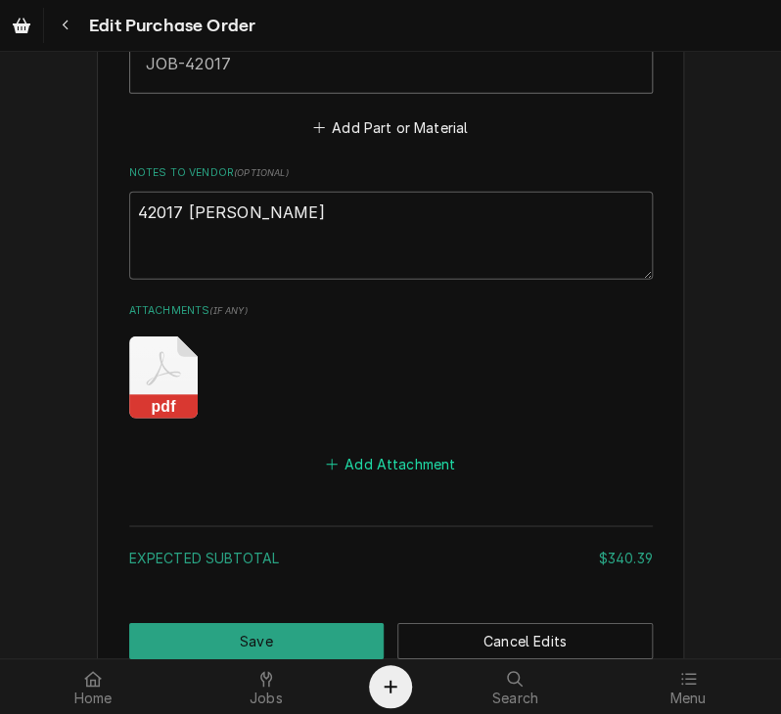
click at [372, 464] on button "Add Attachment" at bounding box center [390, 463] width 137 height 27
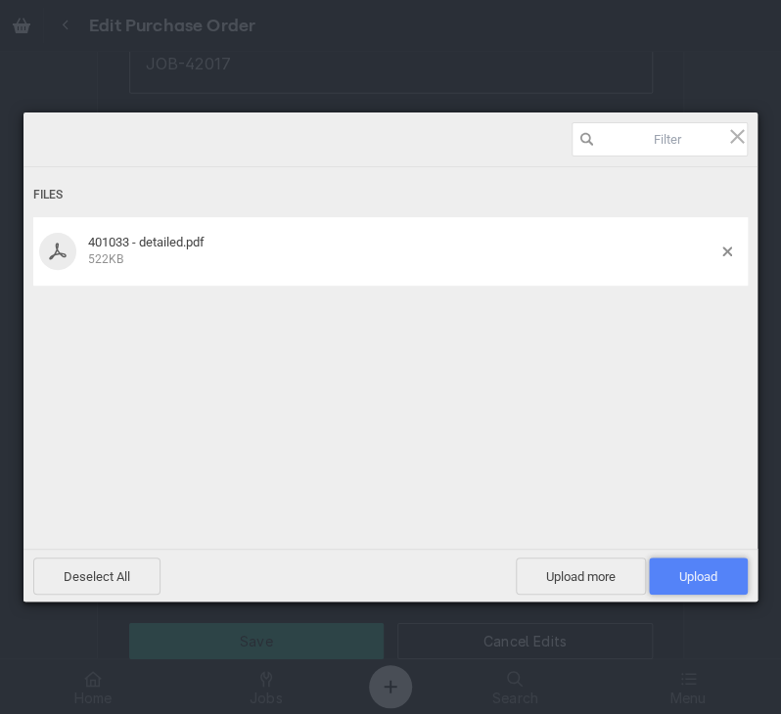
click at [688, 571] on span "Upload 1" at bounding box center [698, 576] width 38 height 15
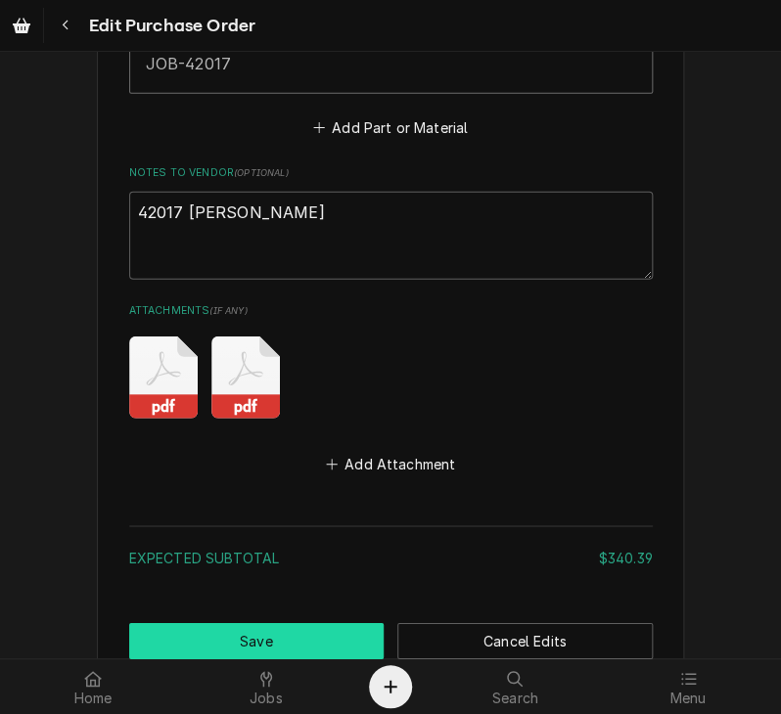
click at [253, 632] on button "Save" at bounding box center [256, 641] width 255 height 36
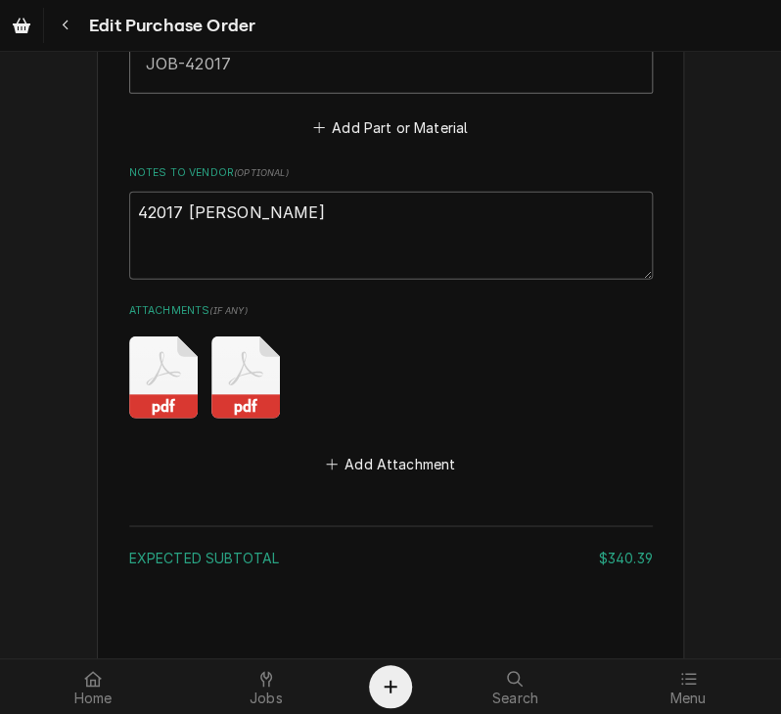
type textarea "x"
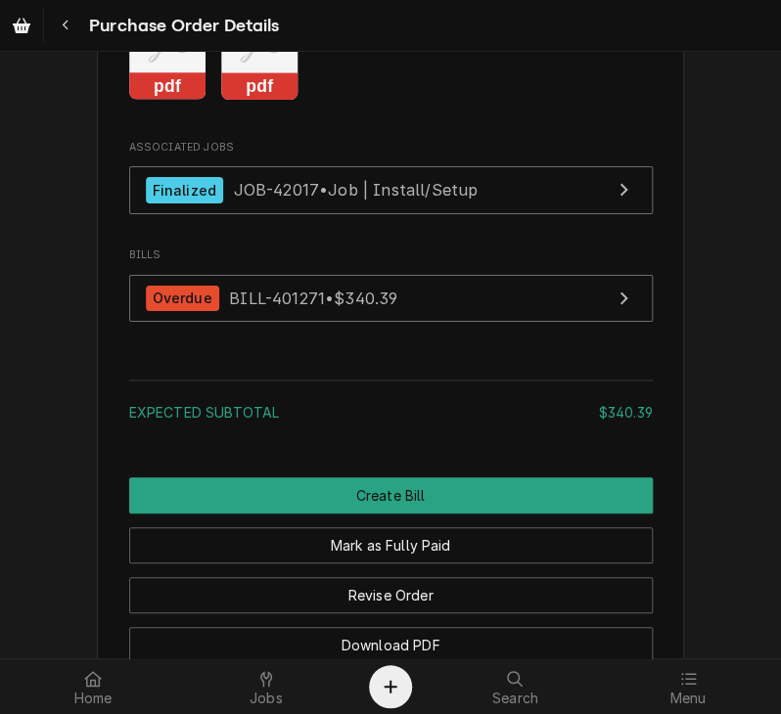
scroll to position [1866, 0]
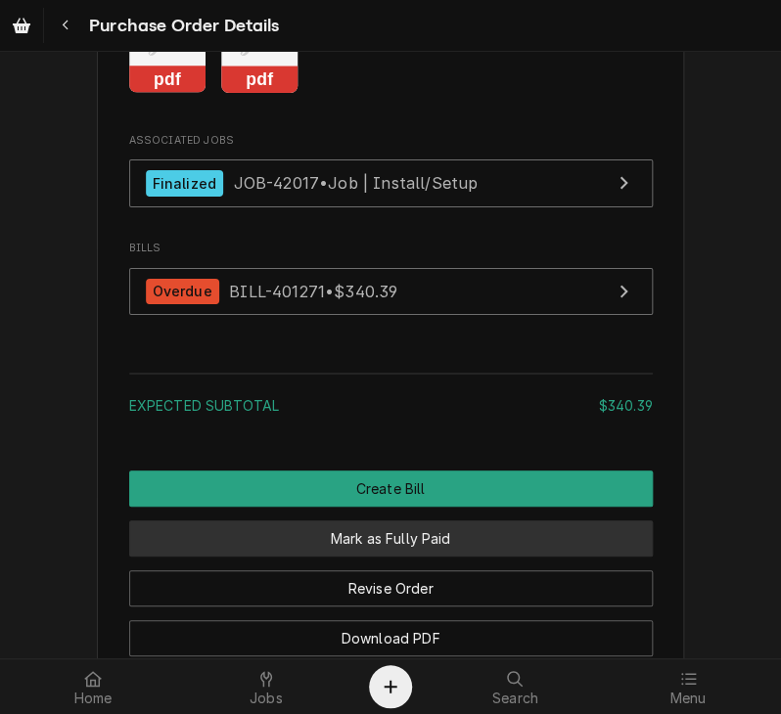
click at [495, 557] on button "Mark as Fully Paid" at bounding box center [390, 538] width 523 height 36
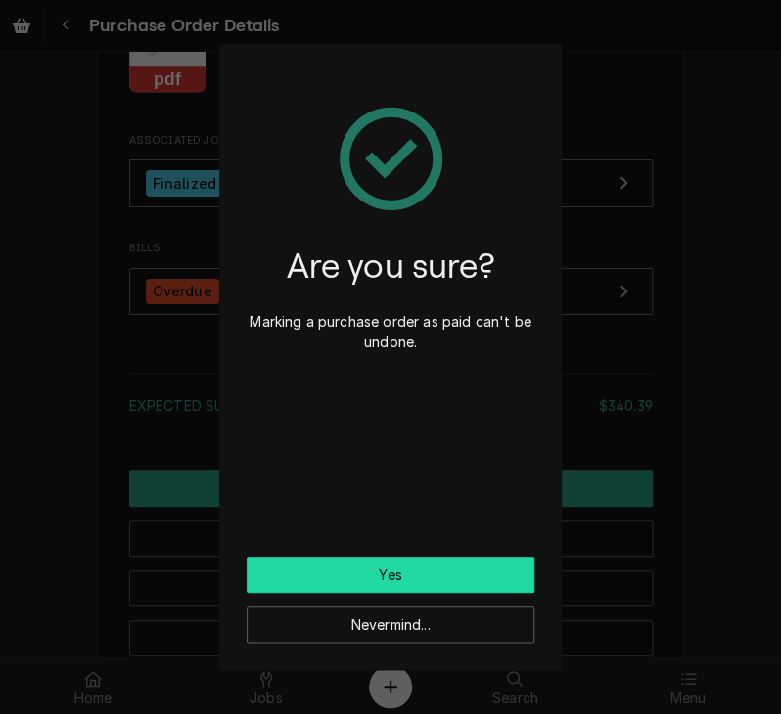
click at [430, 568] on button "Yes" at bounding box center [391, 575] width 288 height 36
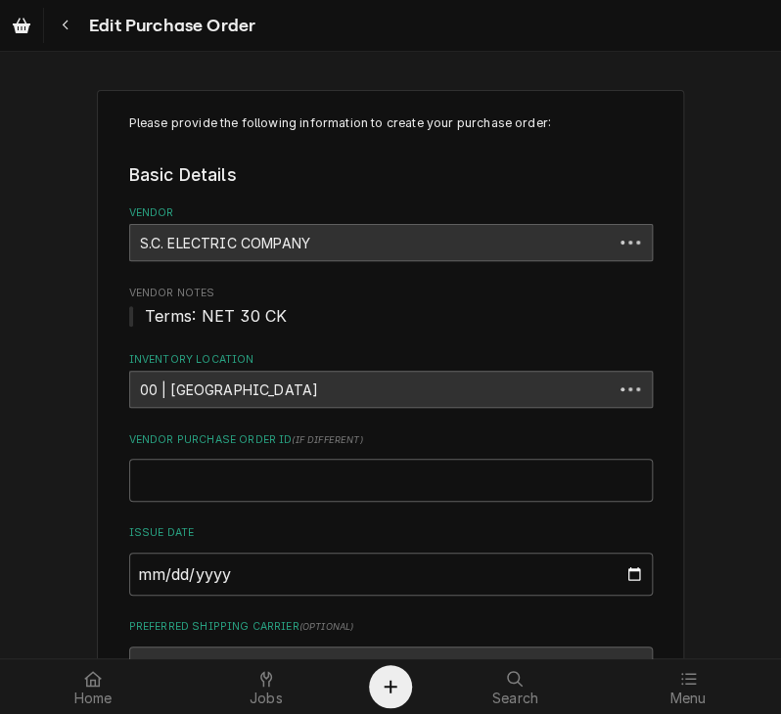
type textarea "x"
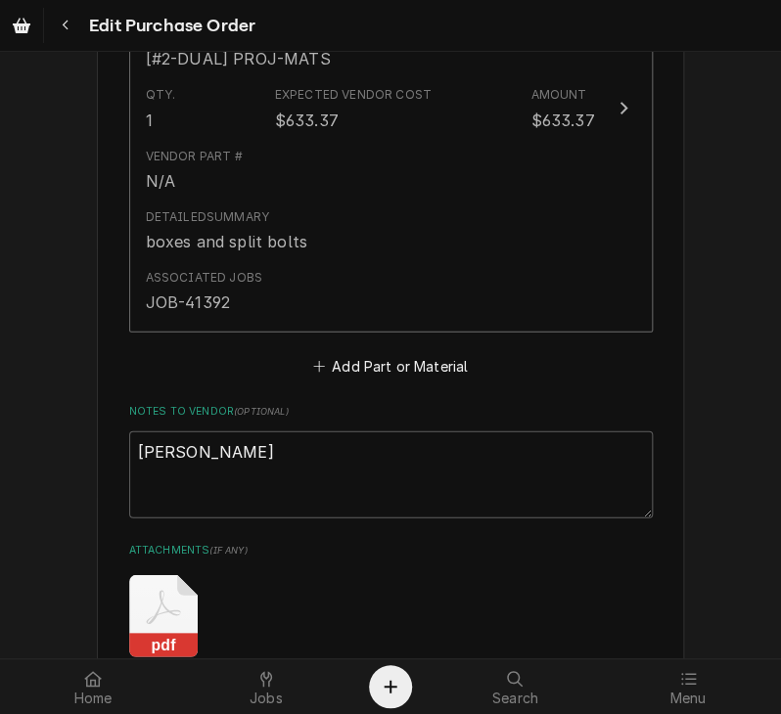
scroll to position [1458, 0]
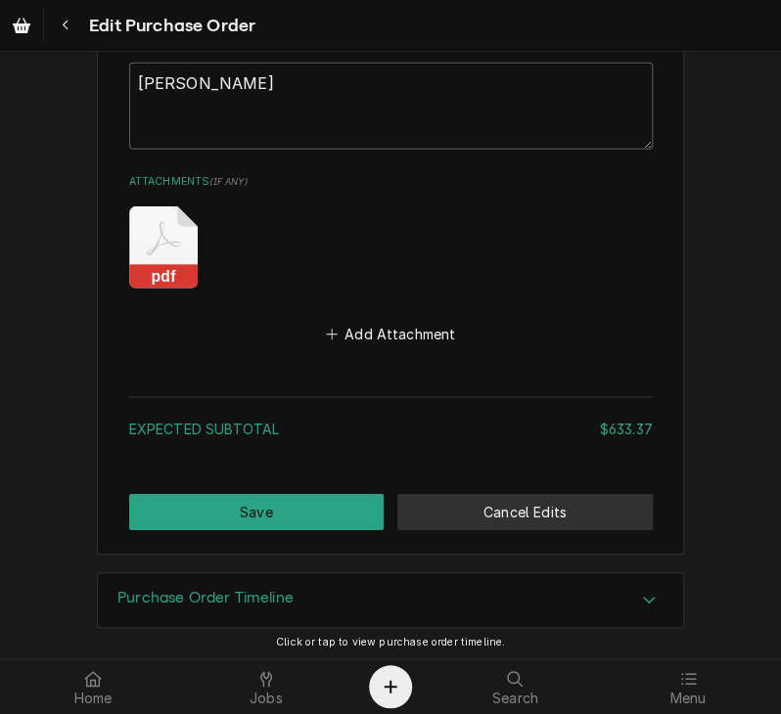
click at [458, 495] on button "Cancel Edits" at bounding box center [524, 512] width 255 height 36
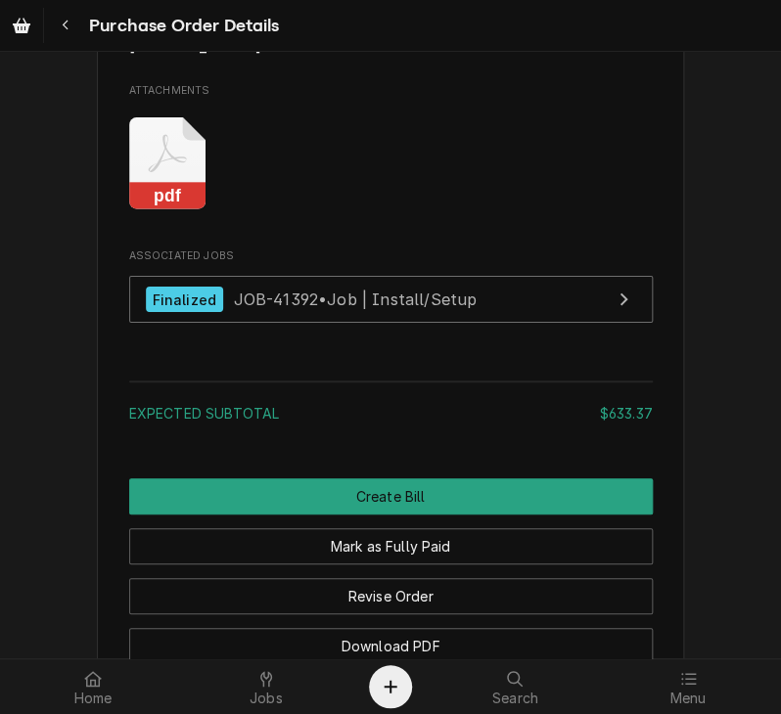
scroll to position [1889, 0]
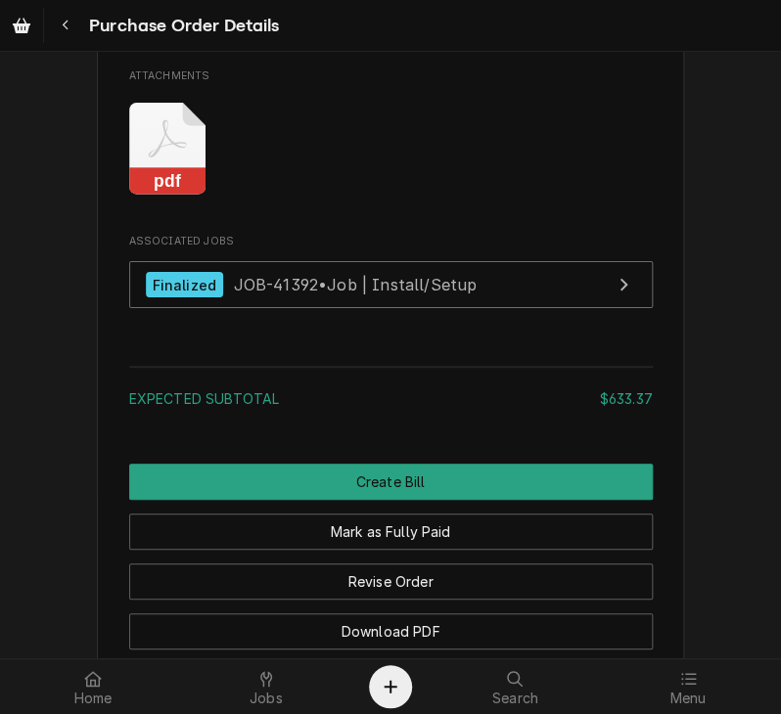
click at [176, 196] on rect "Attachments" at bounding box center [167, 181] width 77 height 27
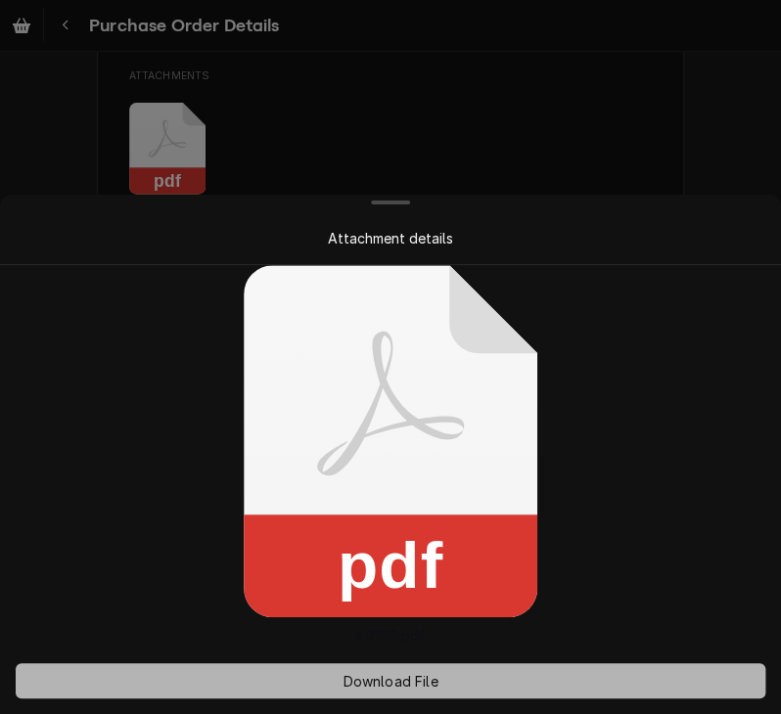
click at [395, 674] on span "Download File" at bounding box center [389, 681] width 103 height 21
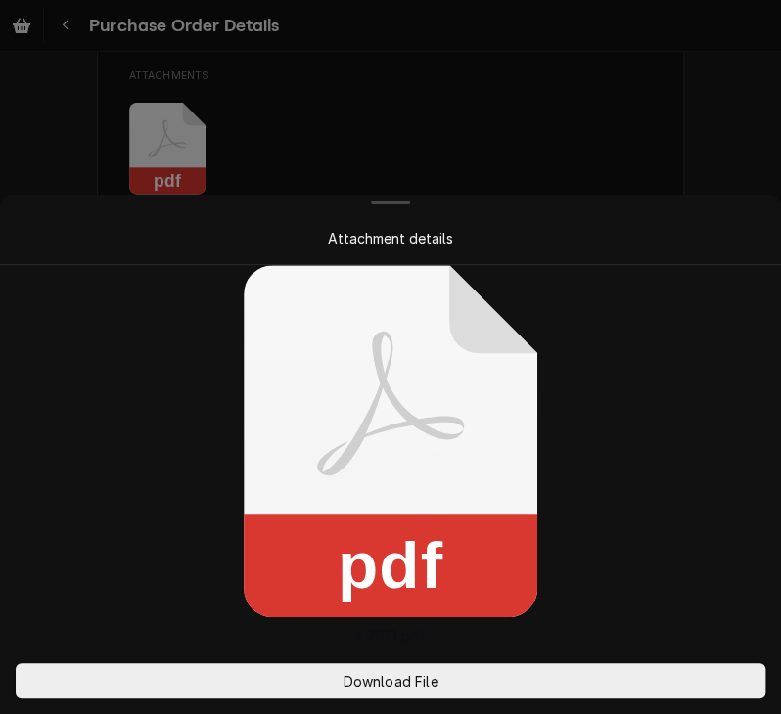
click at [573, 169] on div at bounding box center [390, 357] width 781 height 714
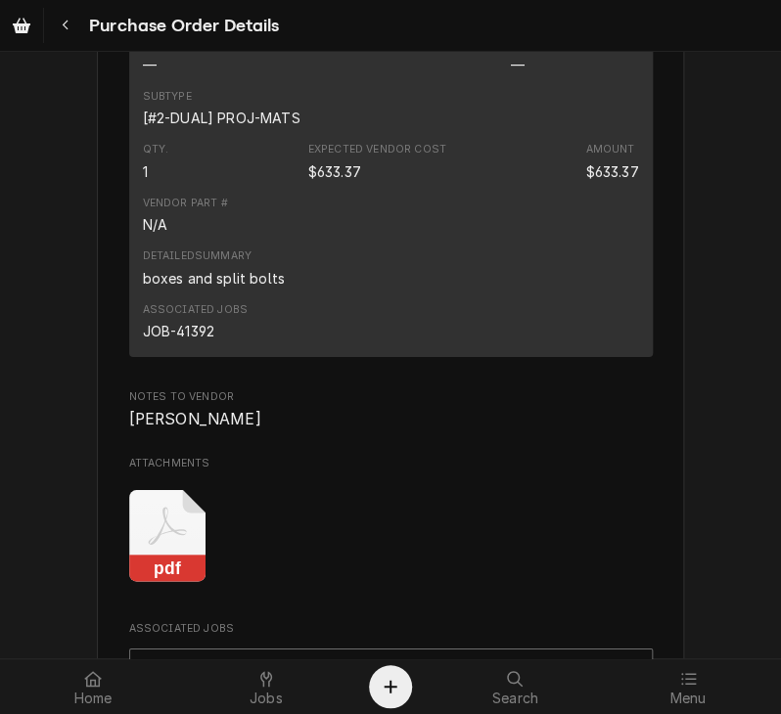
scroll to position [1495, 0]
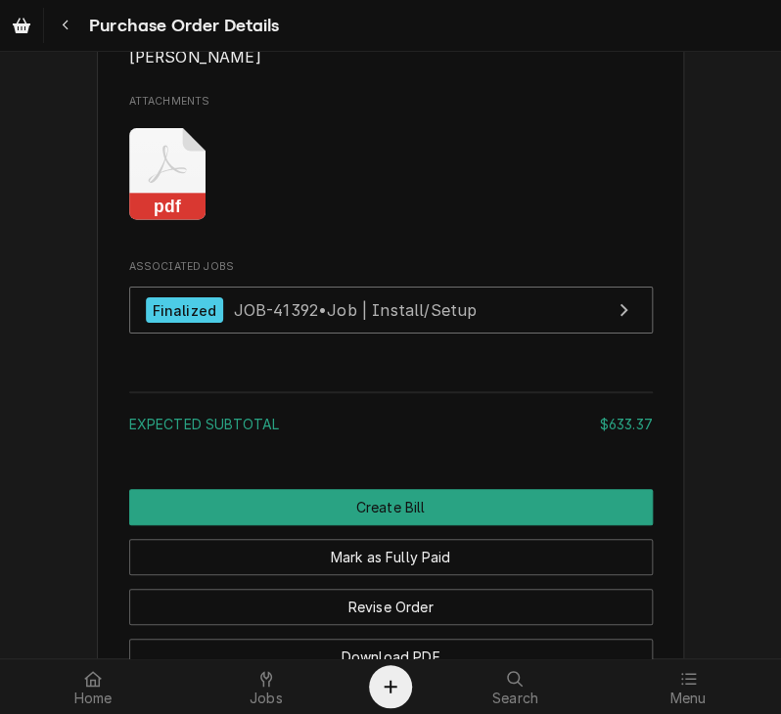
scroll to position [1886, 0]
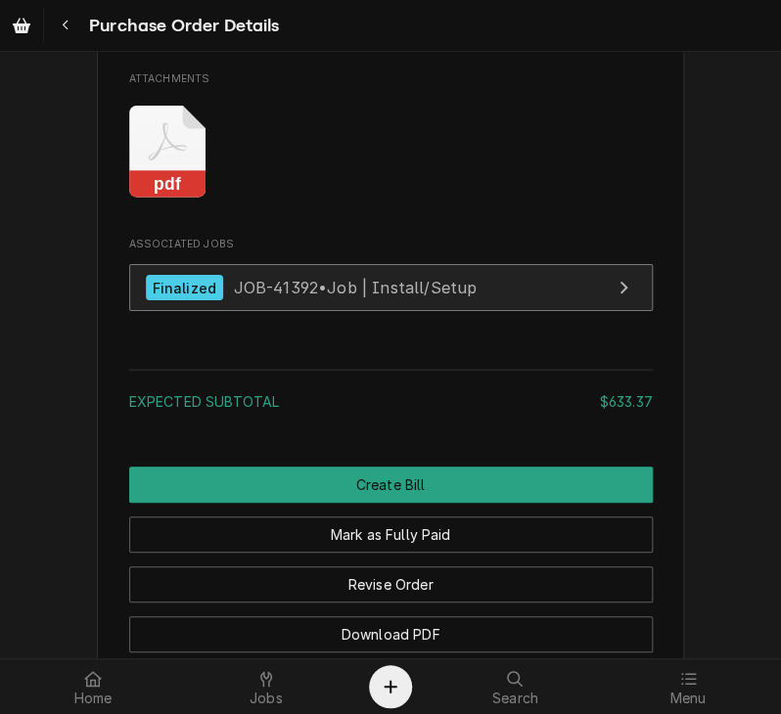
click at [288, 301] on div "Finalized JOB-41392 • Job | Install/Setup" at bounding box center [312, 288] width 332 height 26
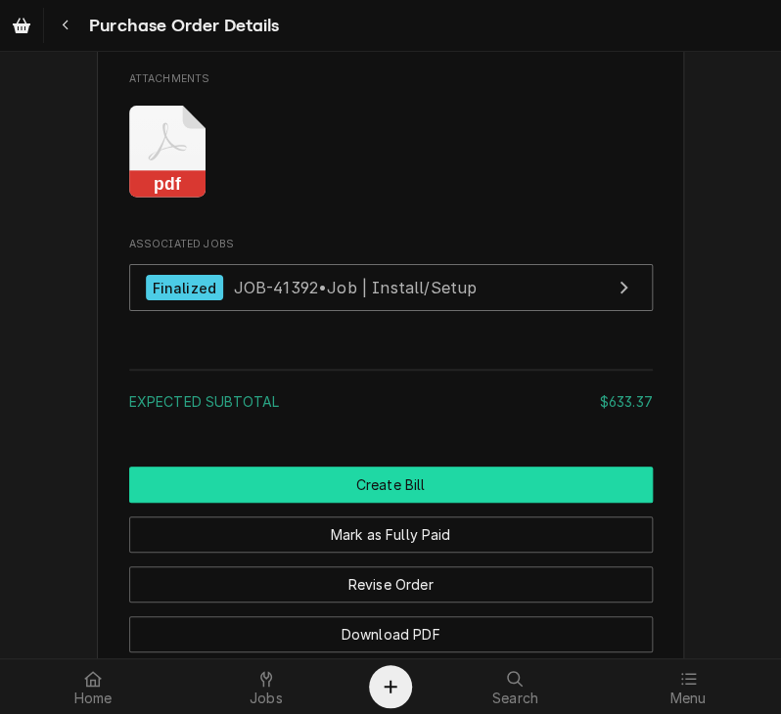
click at [374, 503] on button "Create Bill" at bounding box center [390, 485] width 523 height 36
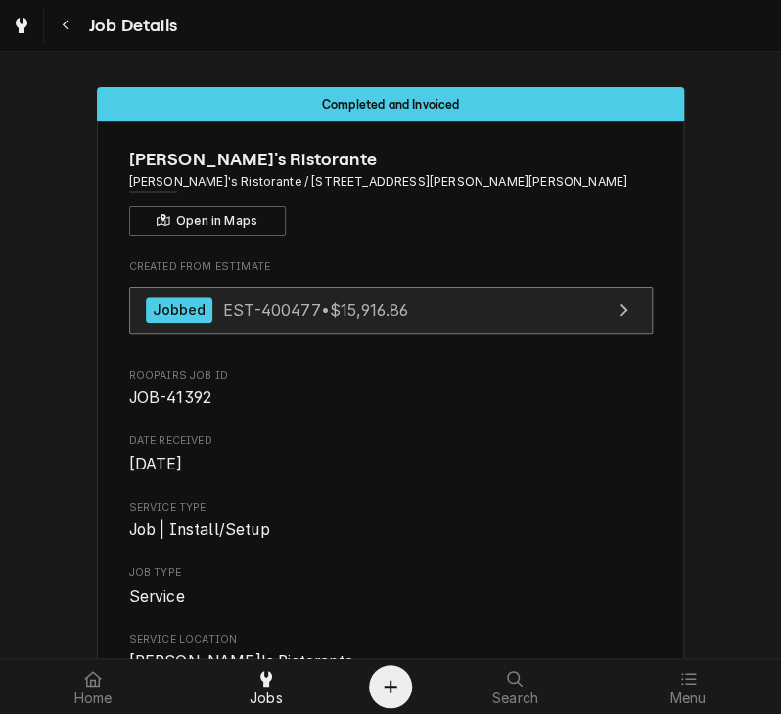
click at [278, 315] on span "EST-400477 • $15,916.86" at bounding box center [315, 309] width 185 height 20
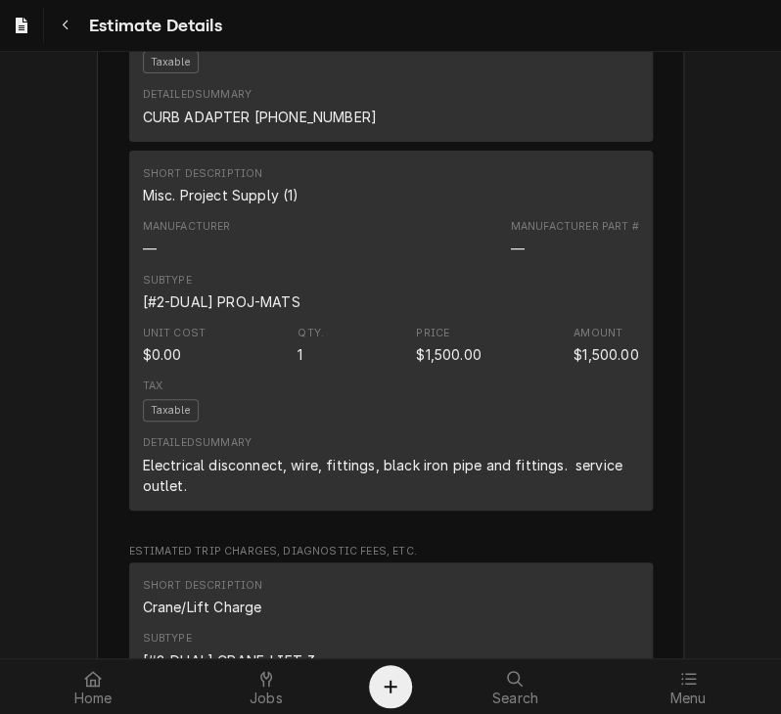
scroll to position [4031, 0]
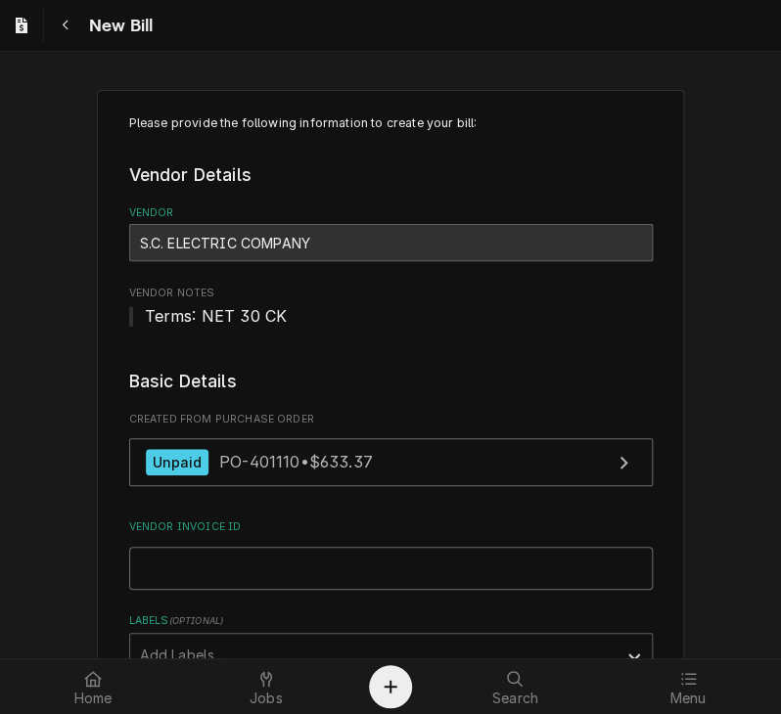
click at [272, 560] on input "Vendor Invoice ID" at bounding box center [390, 568] width 523 height 43
click at [327, 565] on input "Vendor Invoice ID" at bounding box center [390, 568] width 523 height 43
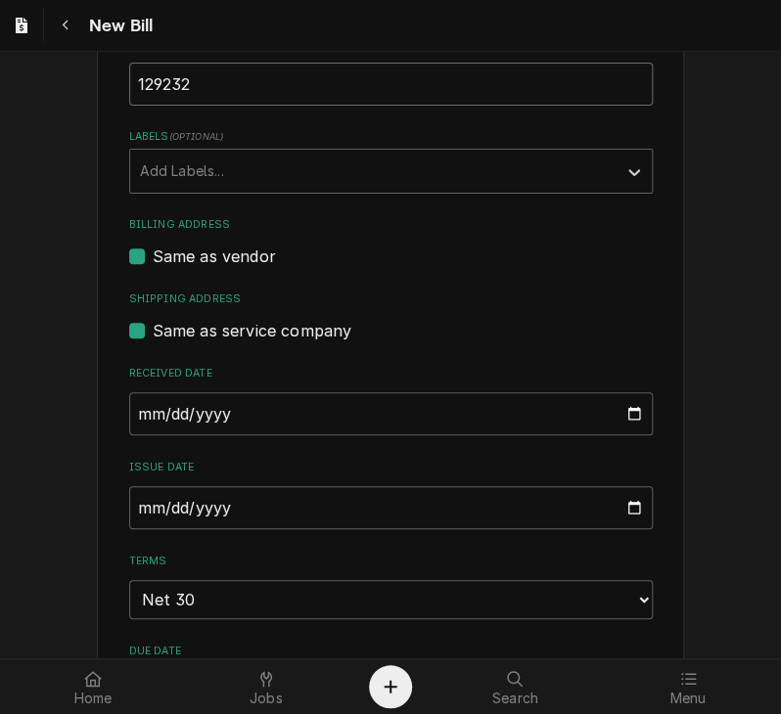
scroll to position [520, 0]
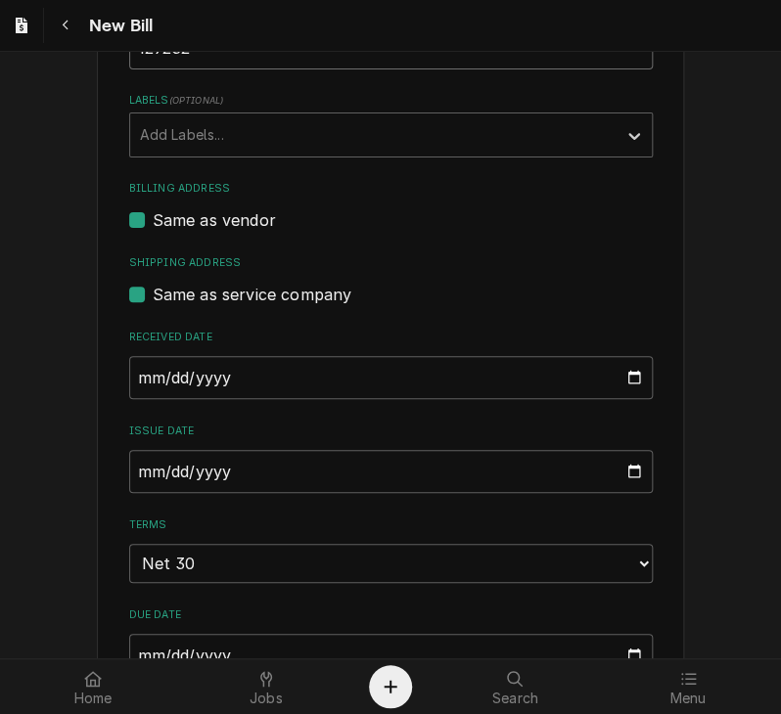
type input "129232"
click at [133, 476] on input "2025-09-29" at bounding box center [390, 471] width 523 height 43
type input "2025-08-27"
click at [709, 433] on div "Please provide the following information to create your bill: Vendor Details Ve…" at bounding box center [390, 670] width 781 height 2237
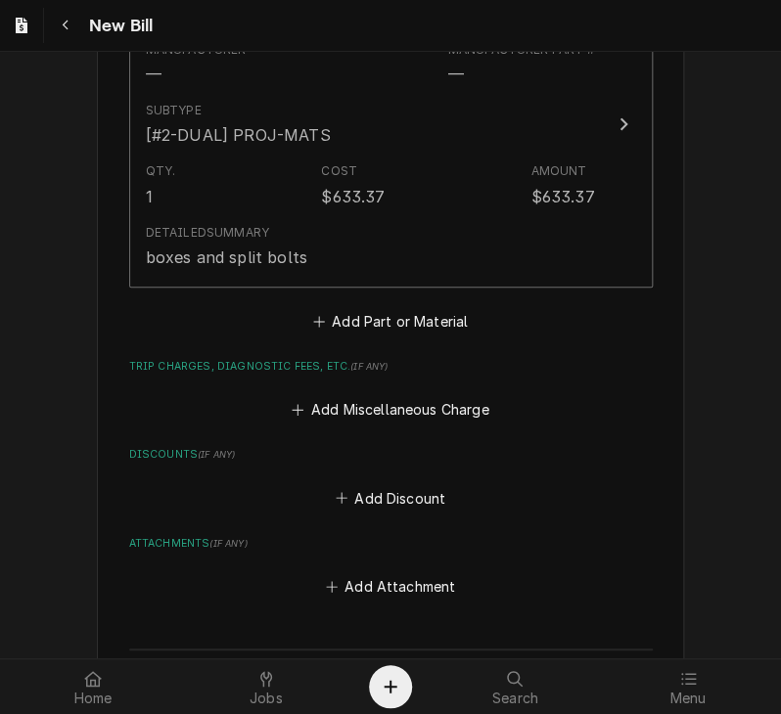
scroll to position [1463, 0]
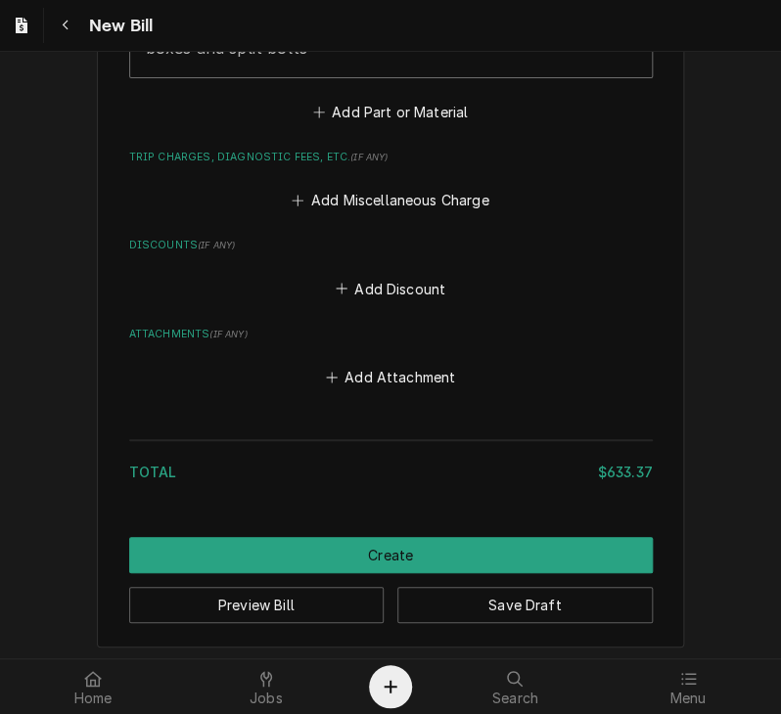
scroll to position [1647, 0]
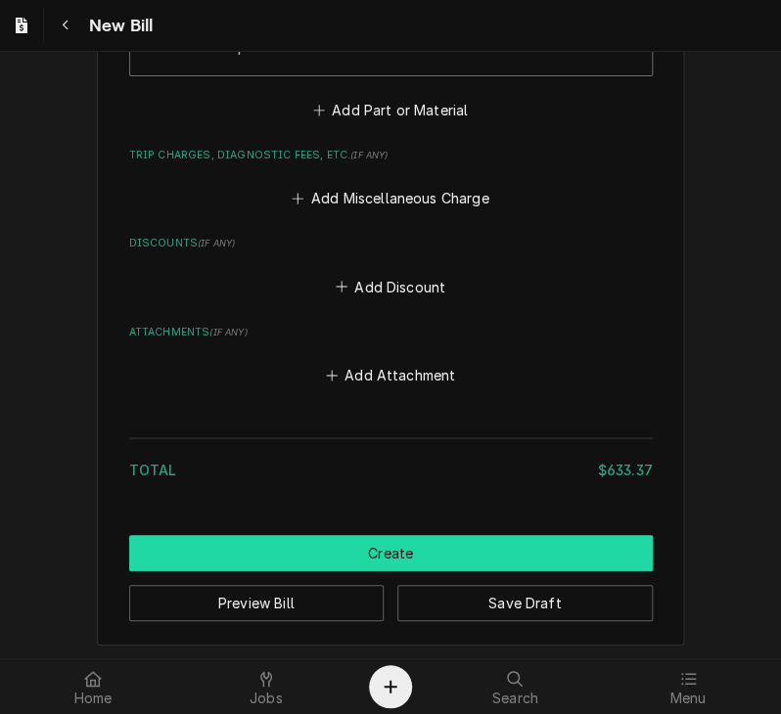
click at [496, 543] on button "Create" at bounding box center [390, 553] width 523 height 36
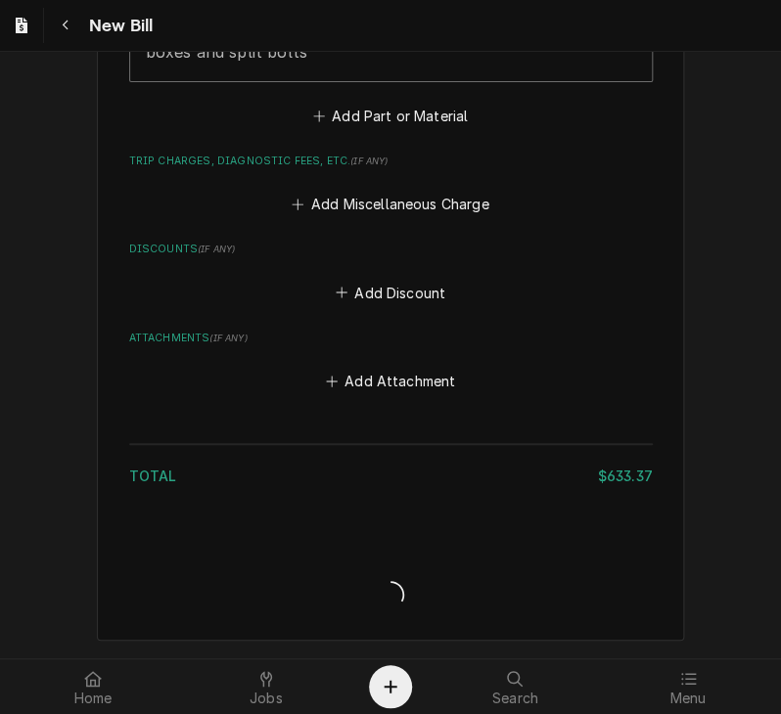
scroll to position [1636, 0]
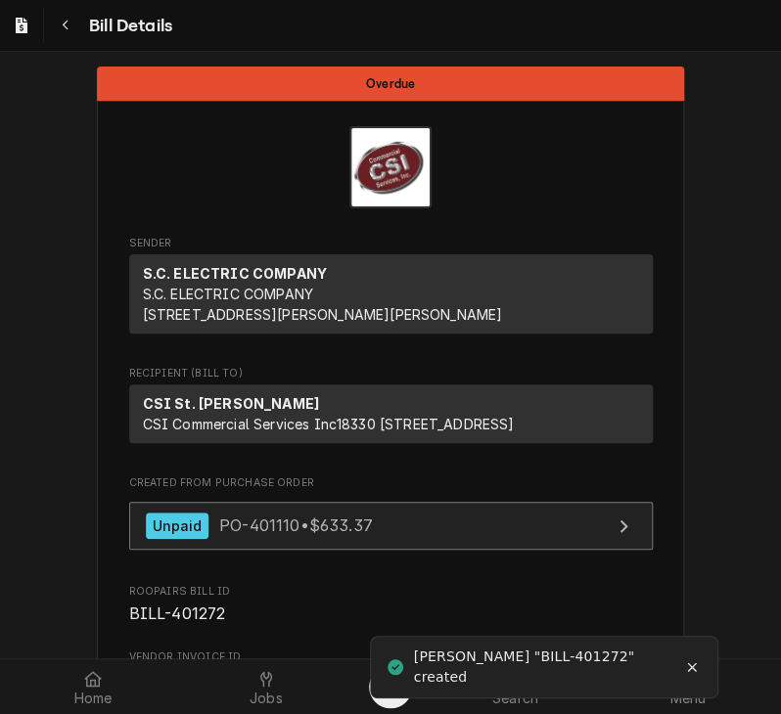
click at [251, 535] on span "PO-401110 • $633.37" at bounding box center [296, 526] width 154 height 20
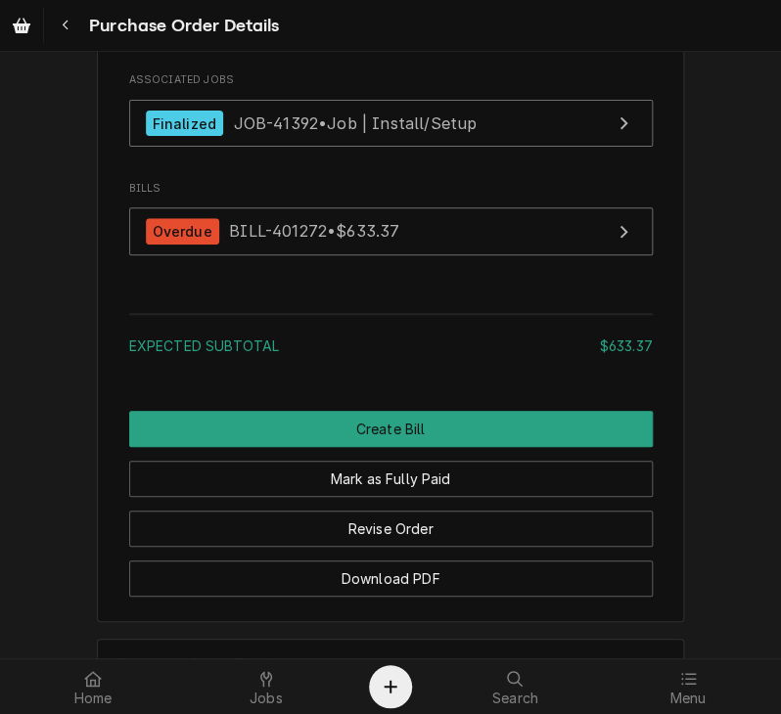
scroll to position [2058, 0]
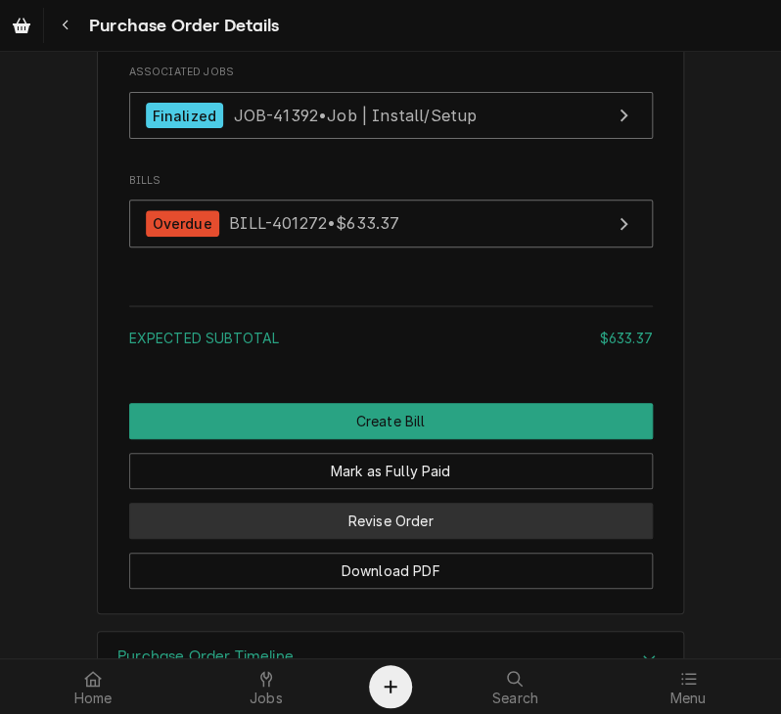
click at [504, 539] on button "Revise Order" at bounding box center [390, 521] width 523 height 36
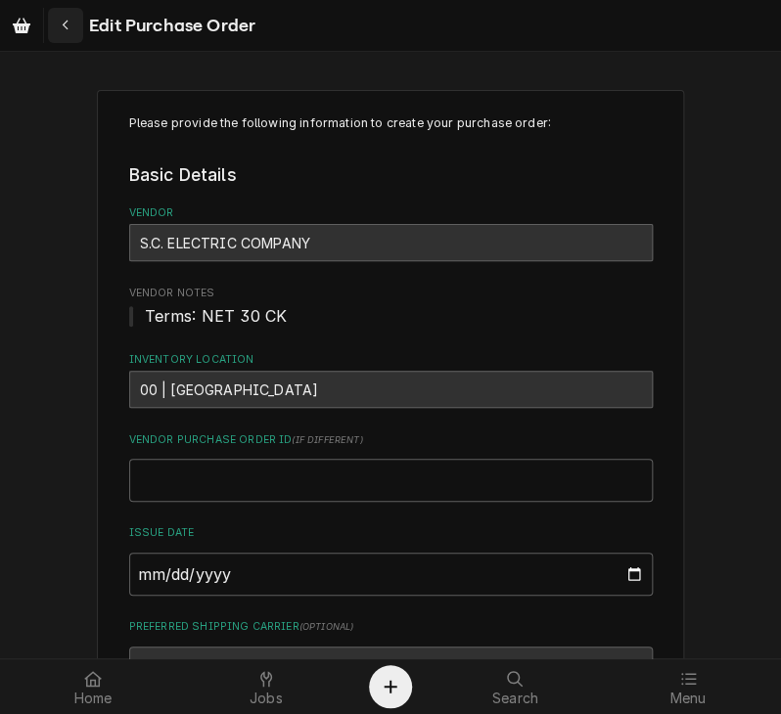
click at [69, 26] on icon "Navigate back" at bounding box center [66, 26] width 9 height 14
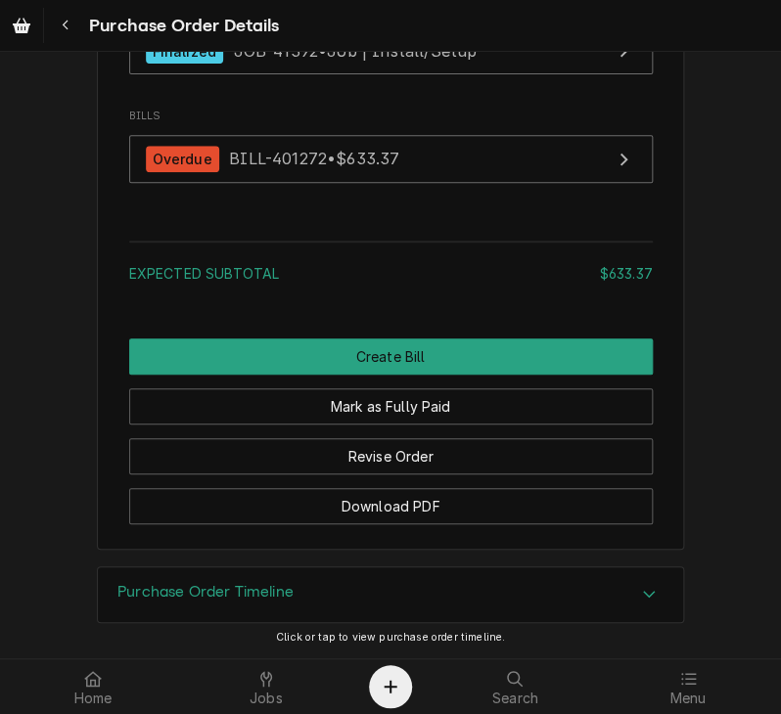
scroll to position [2178, 0]
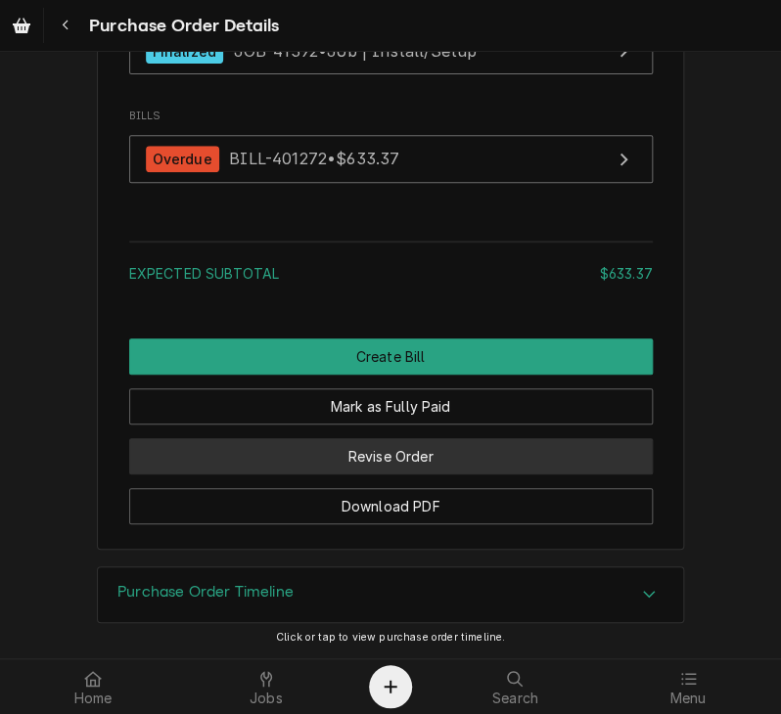
click at [346, 459] on button "Revise Order" at bounding box center [390, 456] width 523 height 36
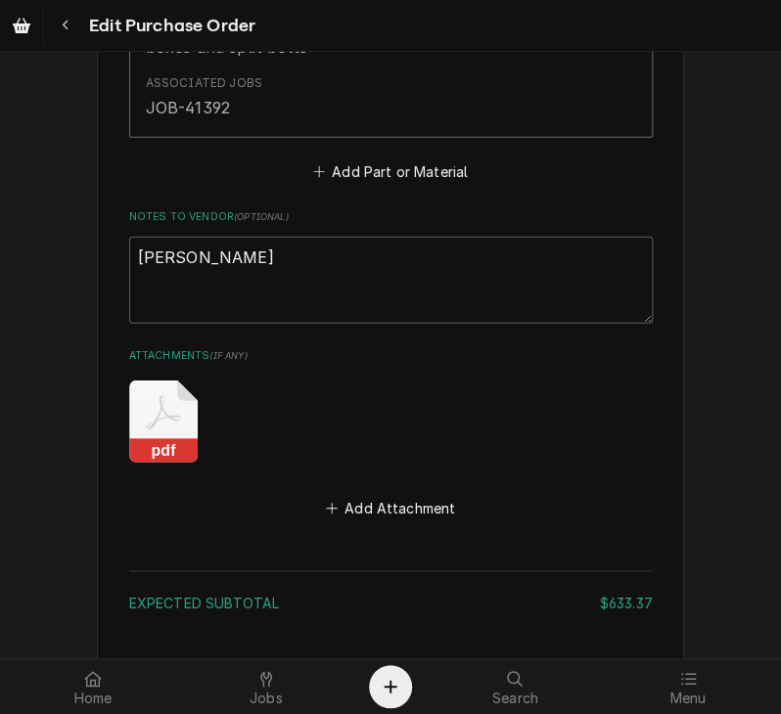
scroll to position [1287, 0]
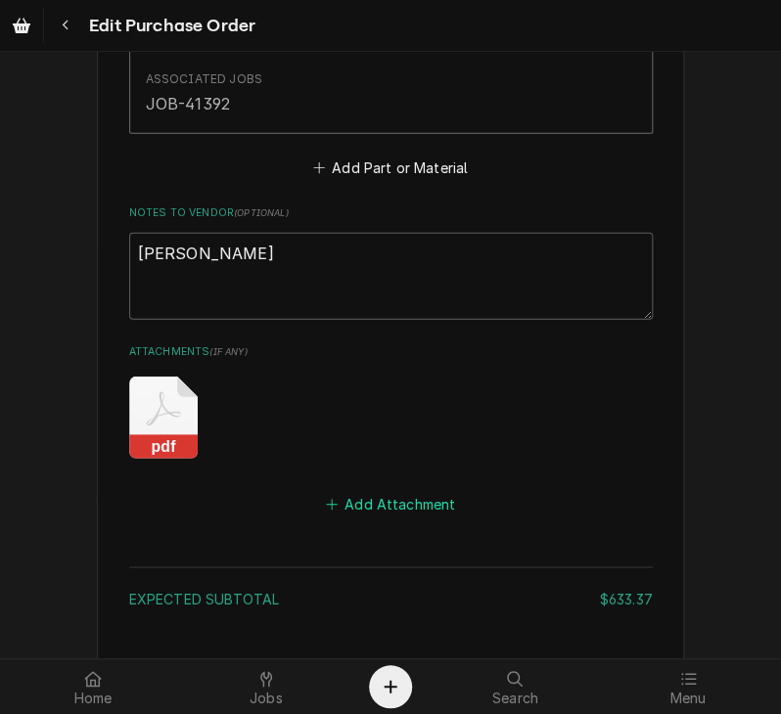
click at [391, 498] on button "Add Attachment" at bounding box center [390, 504] width 137 height 27
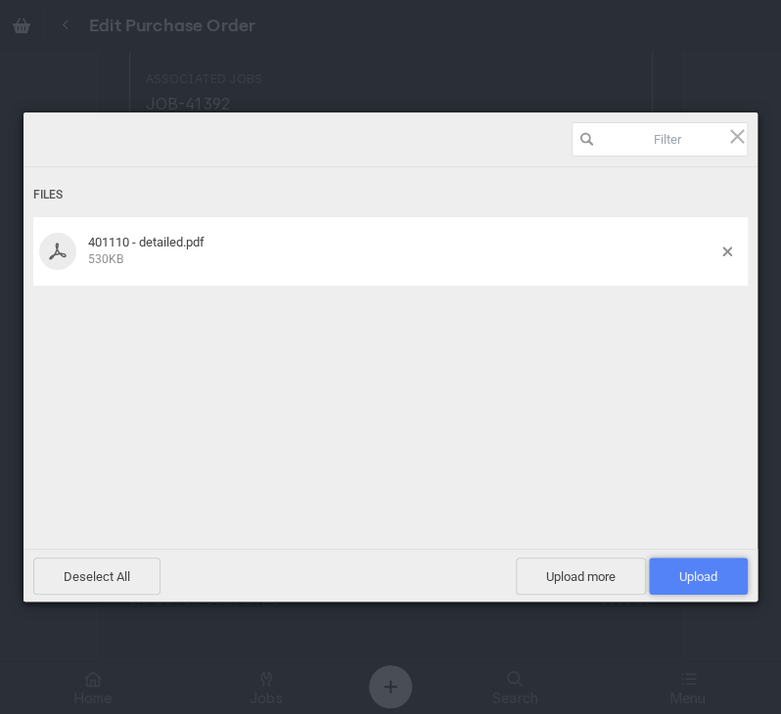
click at [718, 583] on span "Upload 1" at bounding box center [698, 576] width 99 height 37
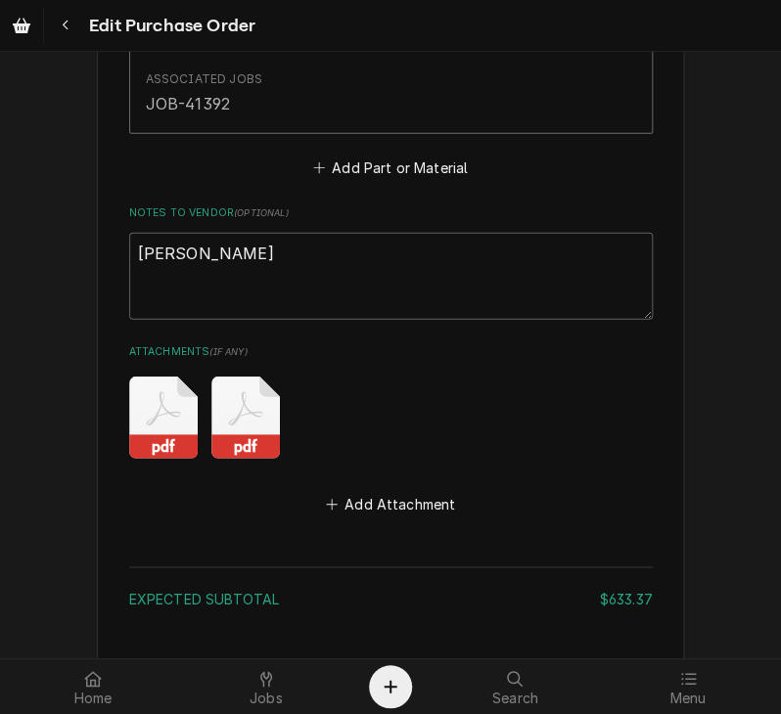
scroll to position [1458, 0]
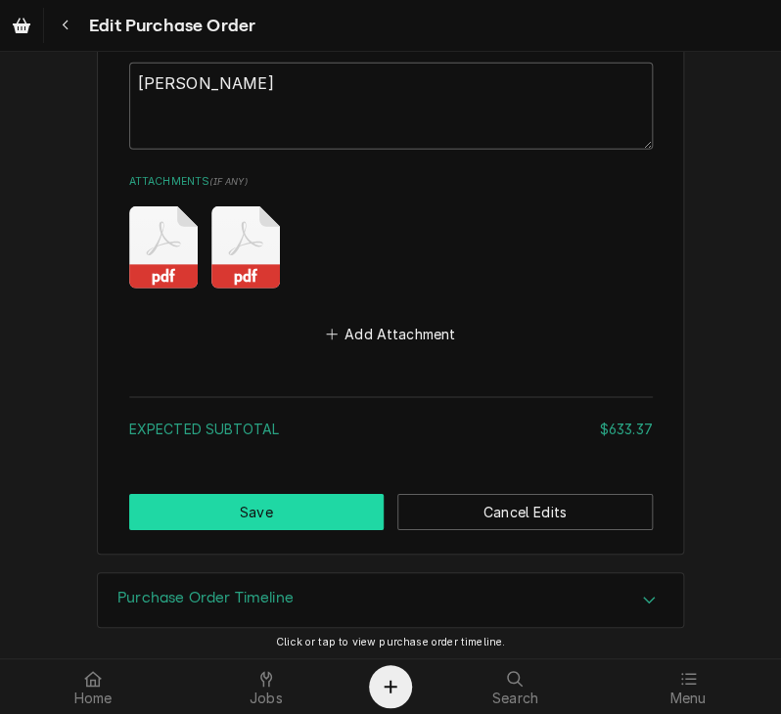
click at [258, 515] on button "Save" at bounding box center [256, 512] width 255 height 36
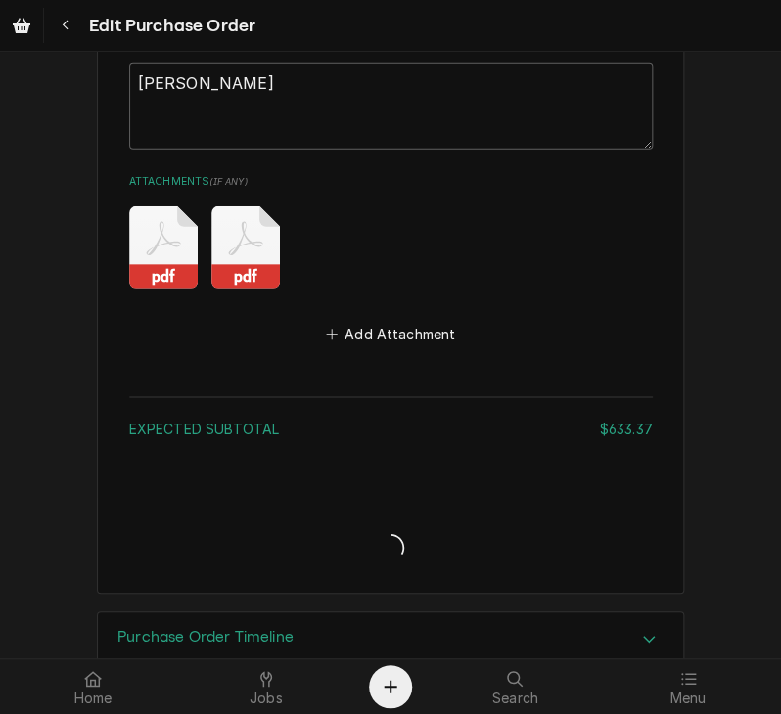
type textarea "x"
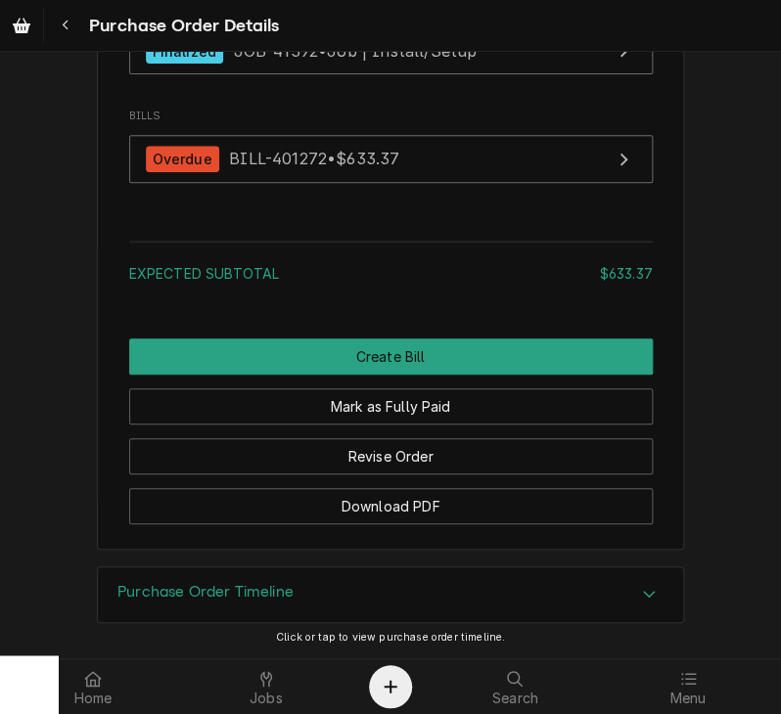
scroll to position [2150, 0]
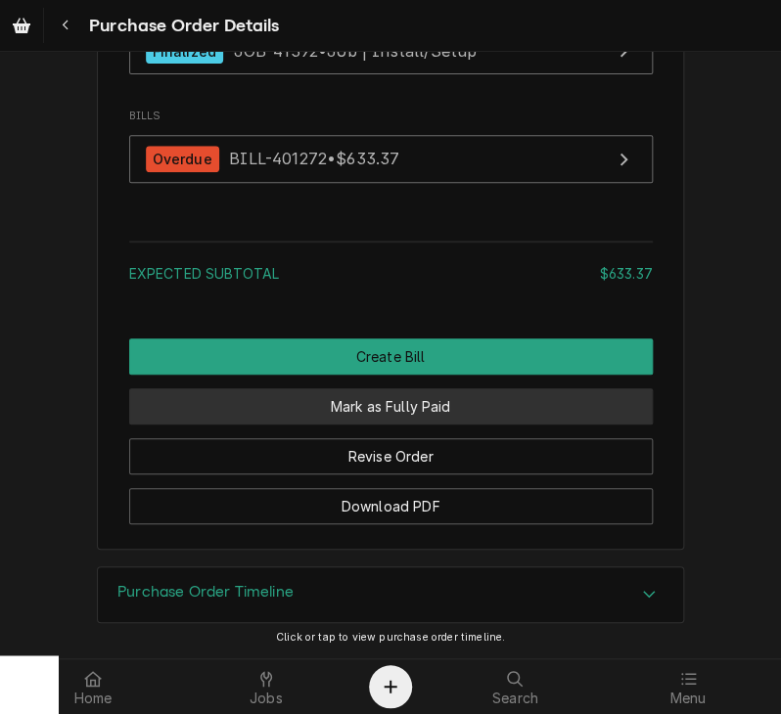
click at [429, 425] on button "Mark as Fully Paid" at bounding box center [390, 406] width 523 height 36
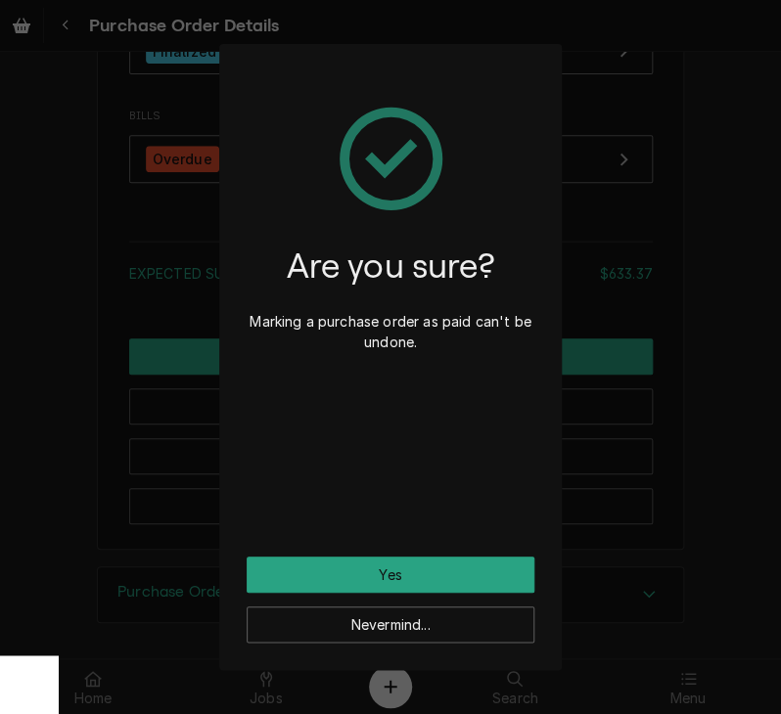
click at [372, 554] on div "Are you sure? Marking a purchase order as paid can't be undone." at bounding box center [391, 313] width 288 height 485
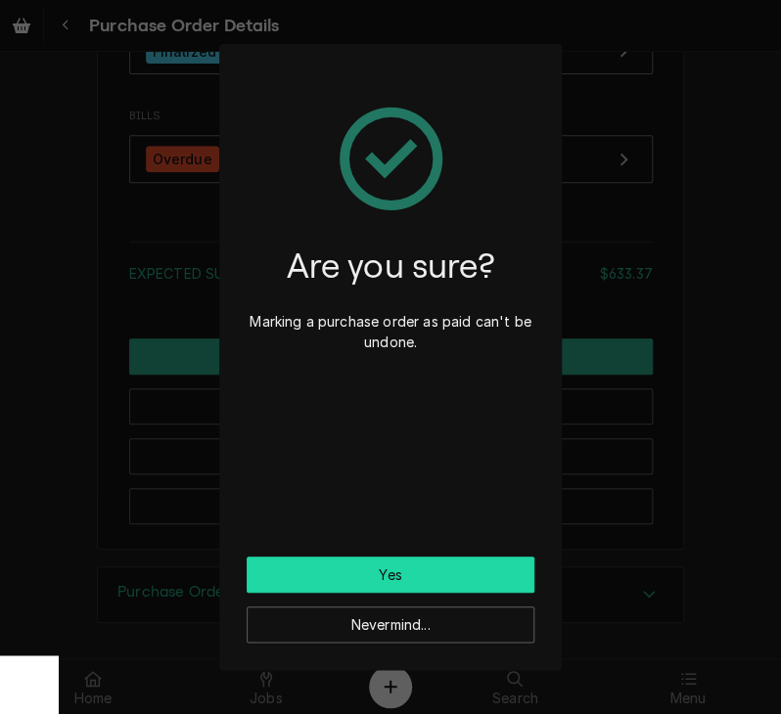
drag, startPoint x: 462, startPoint y: 572, endPoint x: 447, endPoint y: 578, distance: 15.8
click at [447, 578] on button "Yes" at bounding box center [391, 575] width 288 height 36
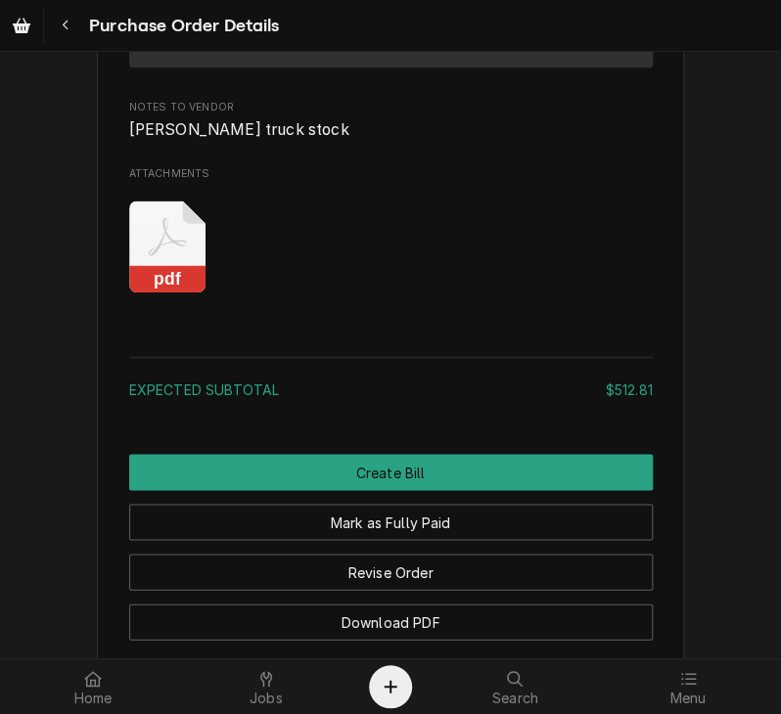
scroll to position [2667, 0]
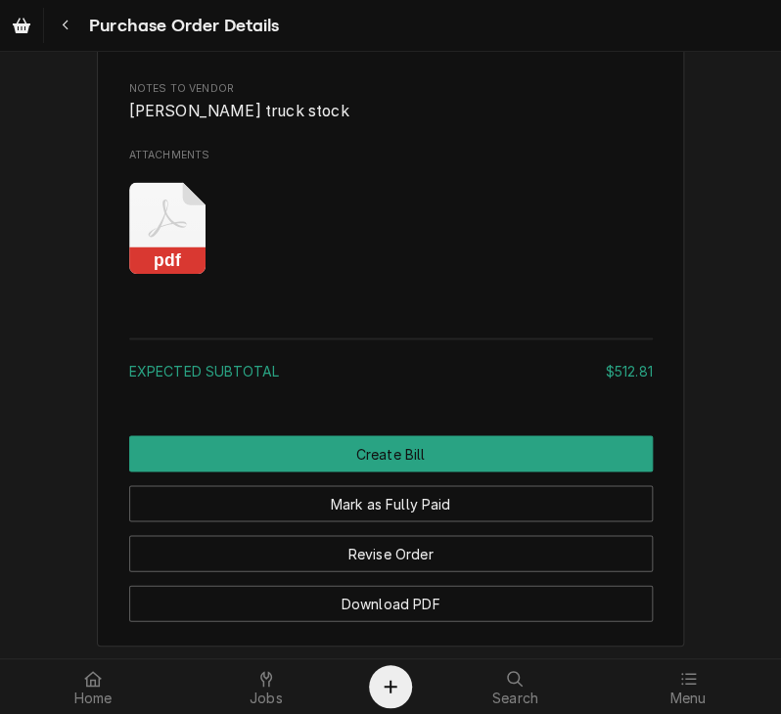
click at [150, 275] on rect "Attachments" at bounding box center [167, 261] width 77 height 27
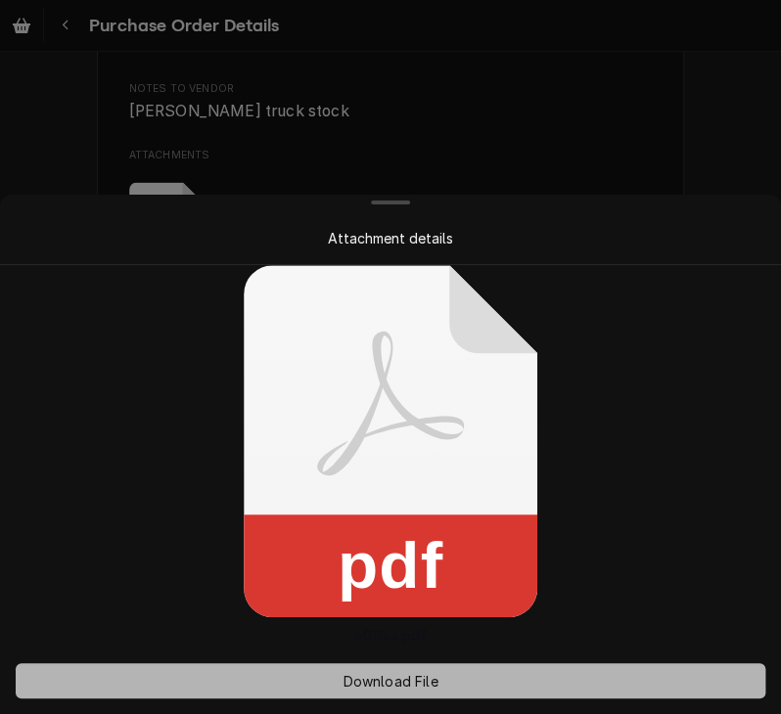
click at [372, 674] on span "Download File" at bounding box center [389, 681] width 103 height 21
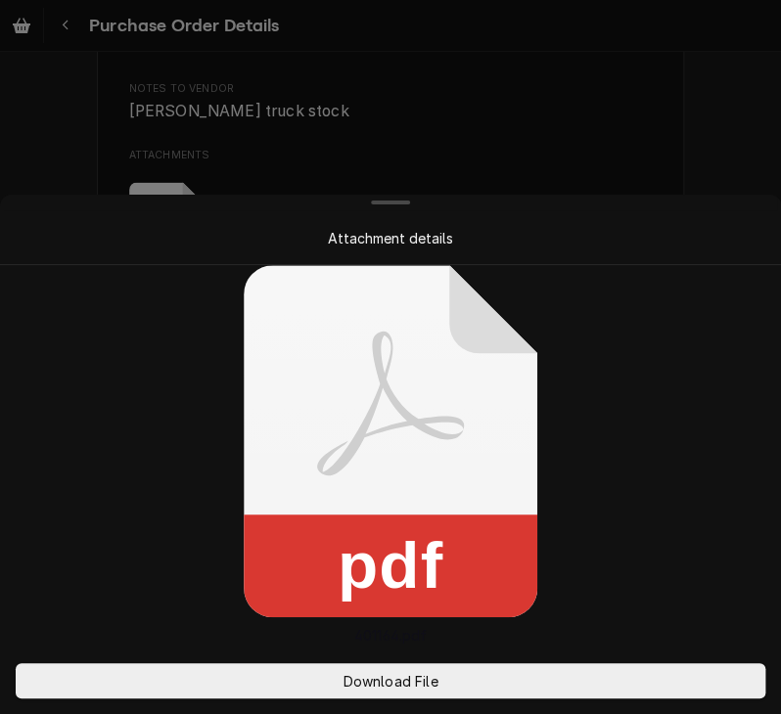
click at [689, 208] on div at bounding box center [390, 203] width 773 height 16
click at [697, 170] on div at bounding box center [390, 357] width 781 height 714
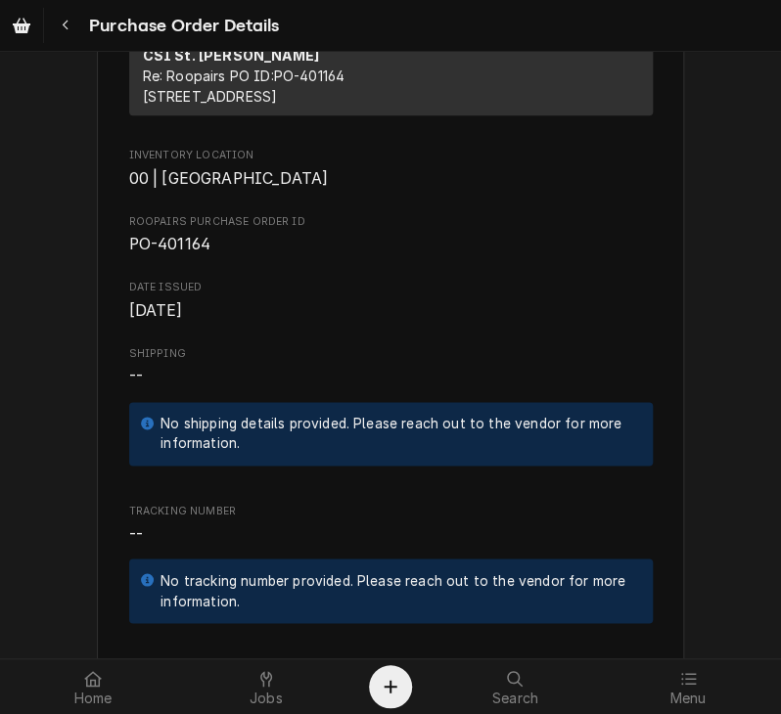
scroll to position [510, 0]
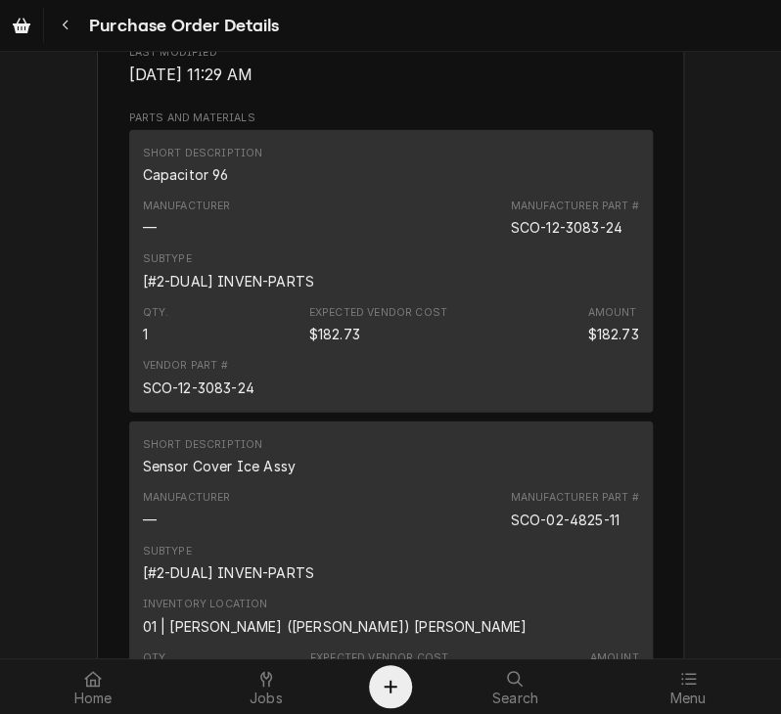
scroll to position [1319, 0]
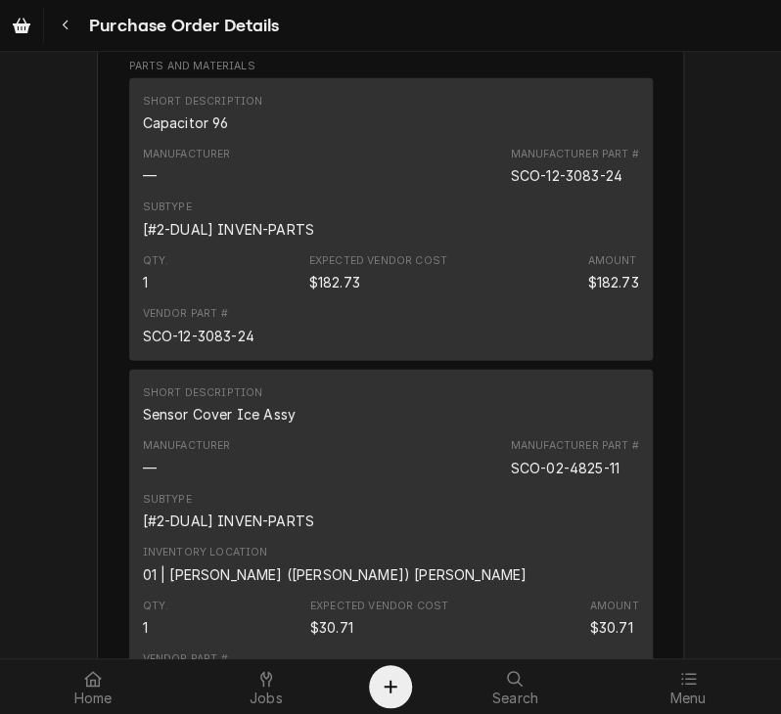
click at [705, 338] on div "Unpaid Vendor SELECT MARKETING AND DISTRIBUTING SELECT MARKETING & DISTRIBUTING…" at bounding box center [390, 372] width 781 height 3278
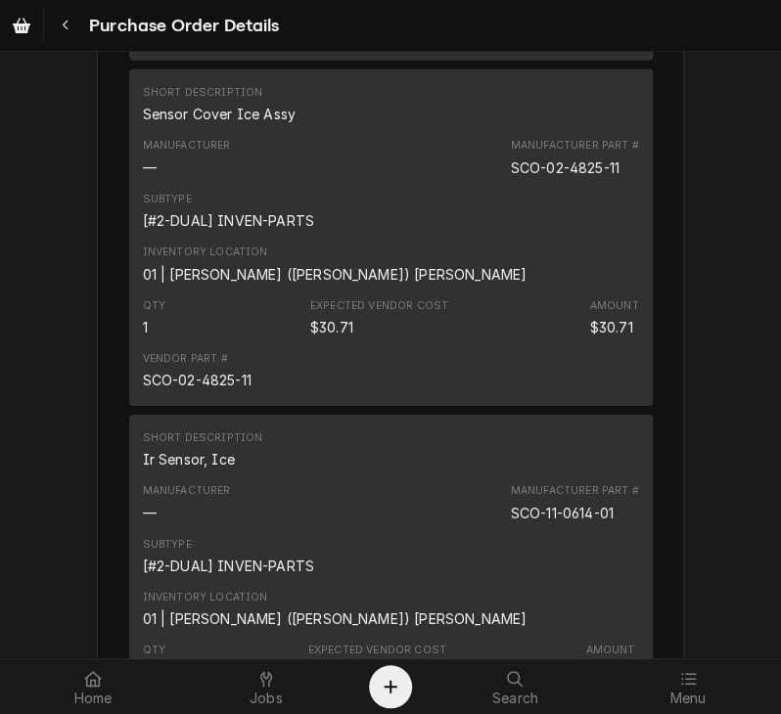
scroll to position [1685, 0]
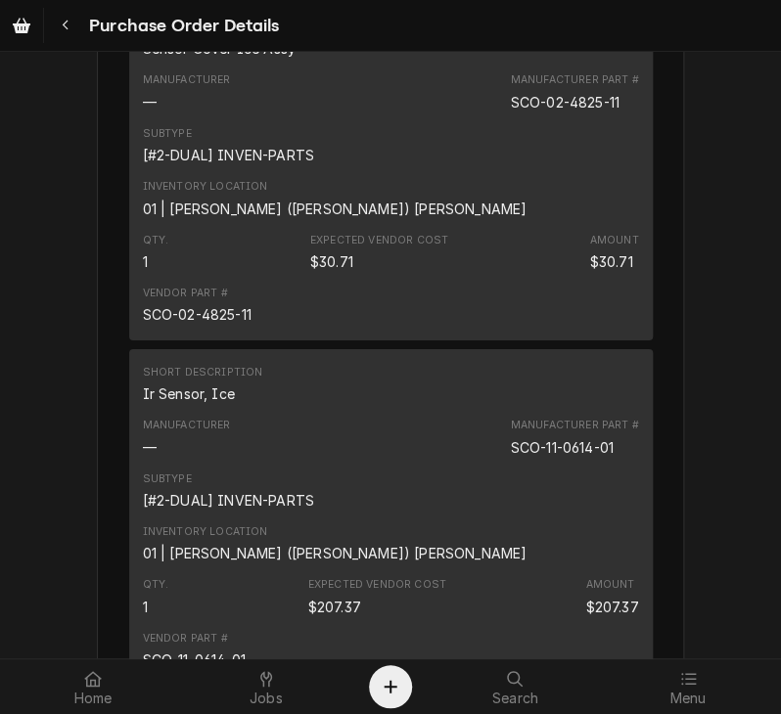
click at [711, 451] on div "Unpaid Vendor SELECT MARKETING AND DISTRIBUTING SELECT MARKETING & DISTRIBUTING…" at bounding box center [390, 6] width 781 height 3278
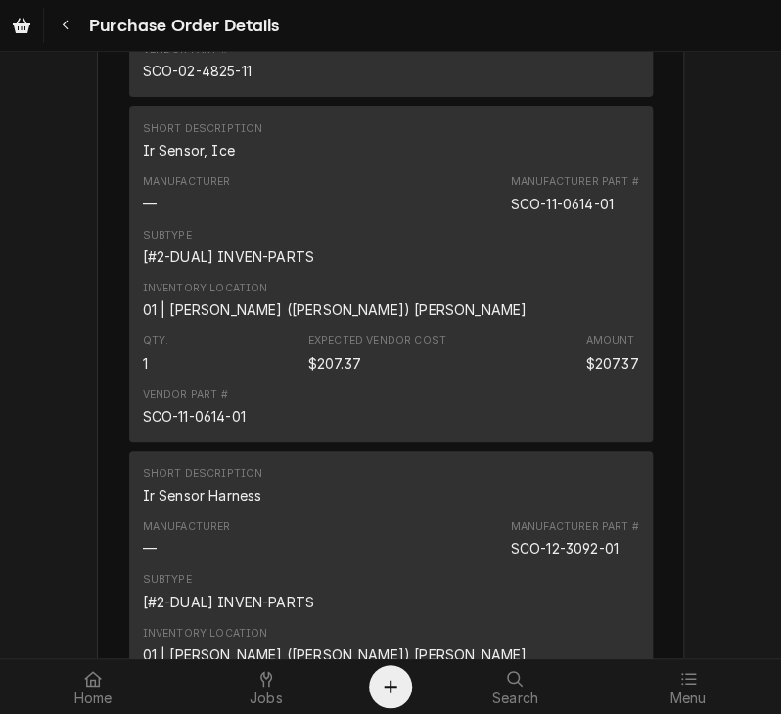
scroll to position [1975, 0]
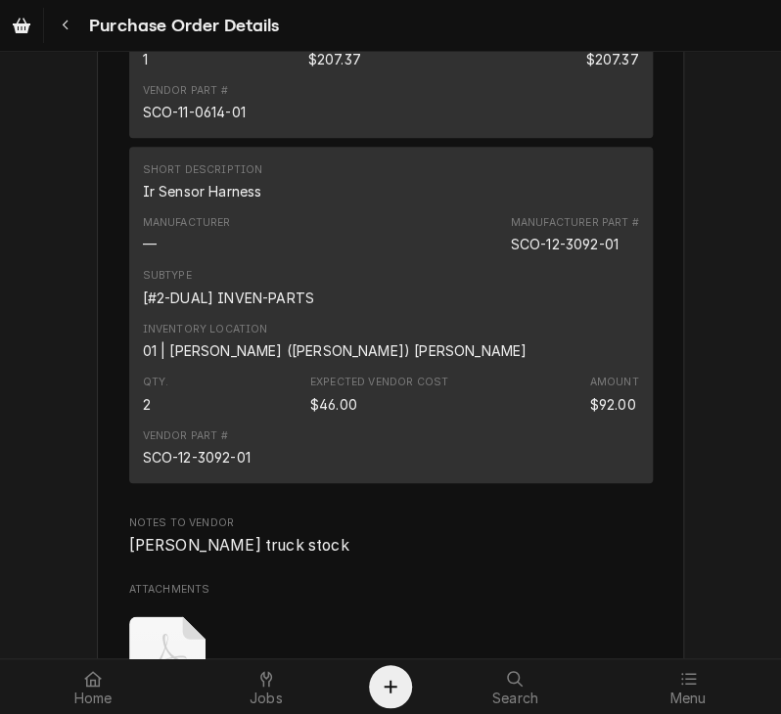
scroll to position [2242, 0]
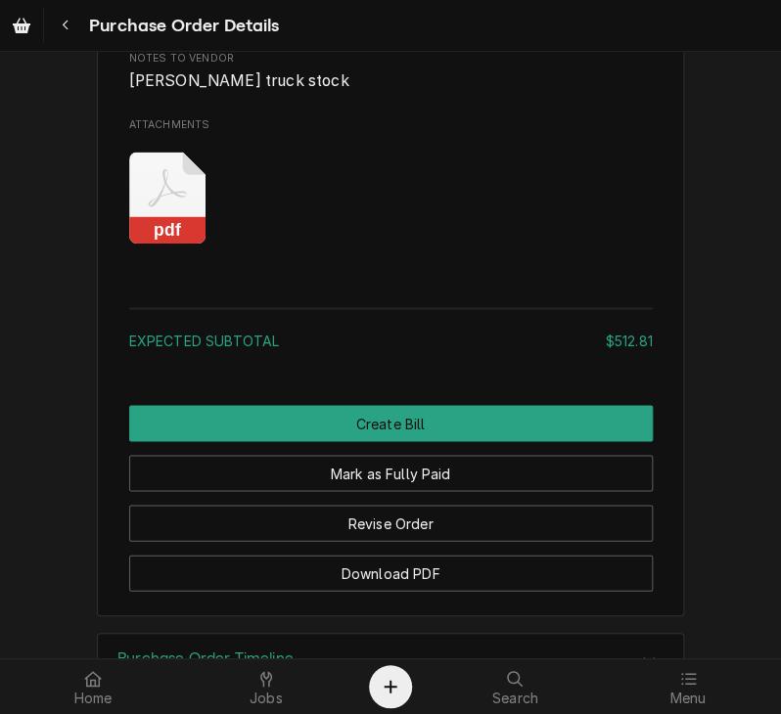
scroll to position [2773, 0]
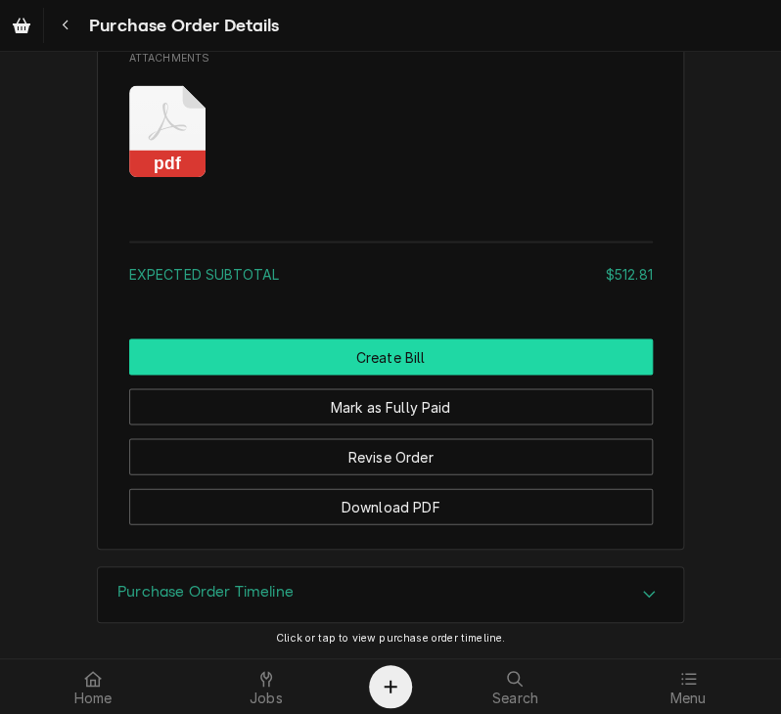
click at [384, 375] on button "Create Bill" at bounding box center [390, 356] width 523 height 36
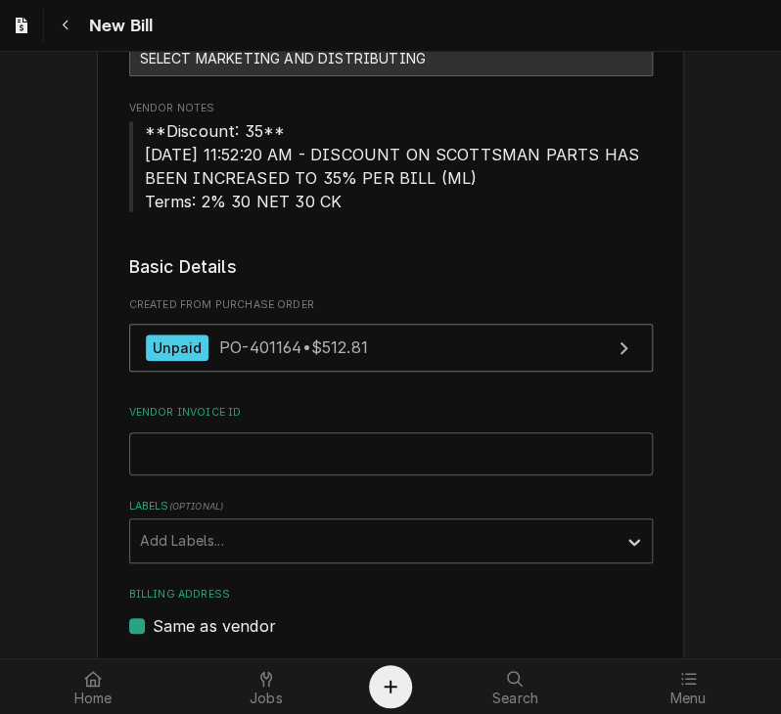
scroll to position [367, 0]
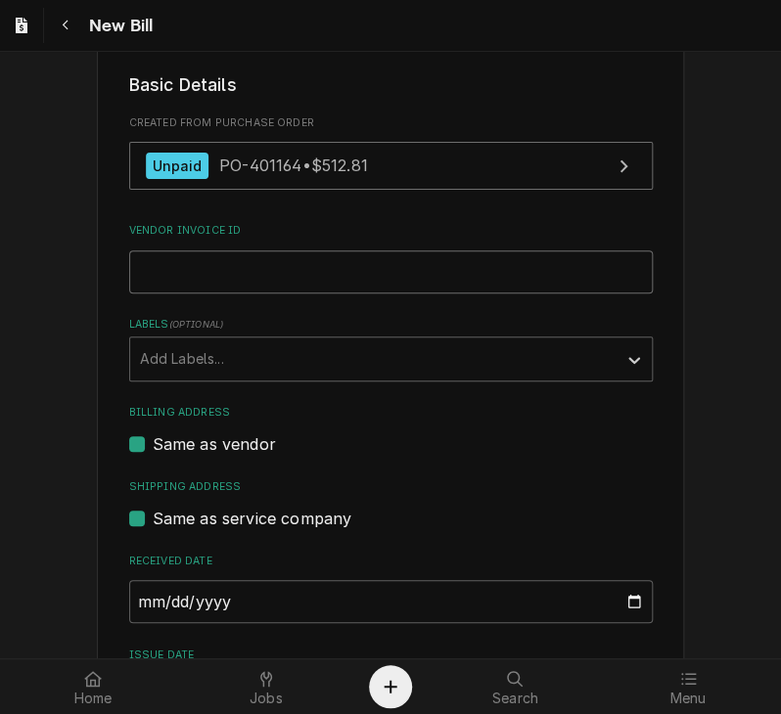
click at [391, 280] on input "Vendor Invoice ID" at bounding box center [390, 271] width 523 height 43
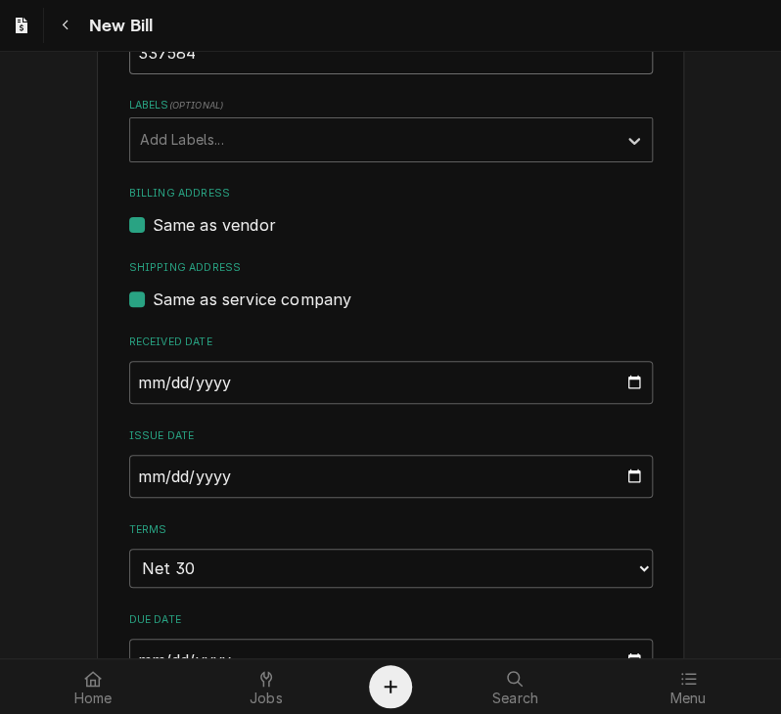
scroll to position [615, 0]
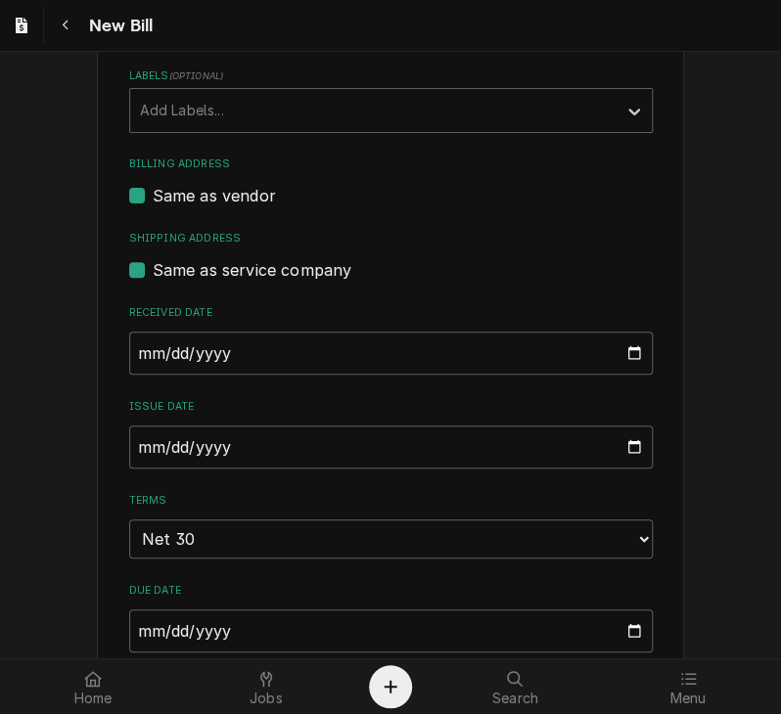
type input "337584"
click at [137, 438] on input "[DATE]" at bounding box center [390, 447] width 523 height 43
type input "[DATE]"
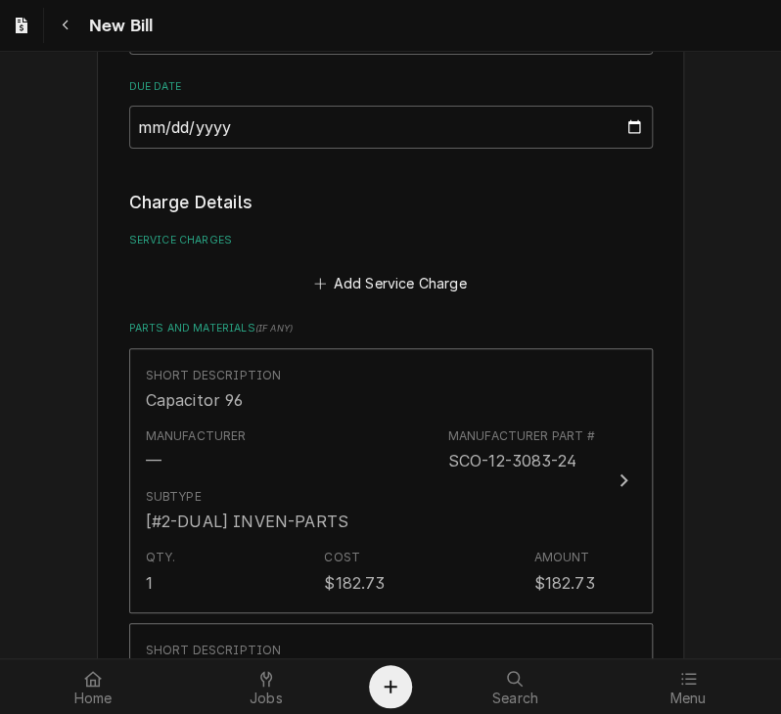
scroll to position [1202, 0]
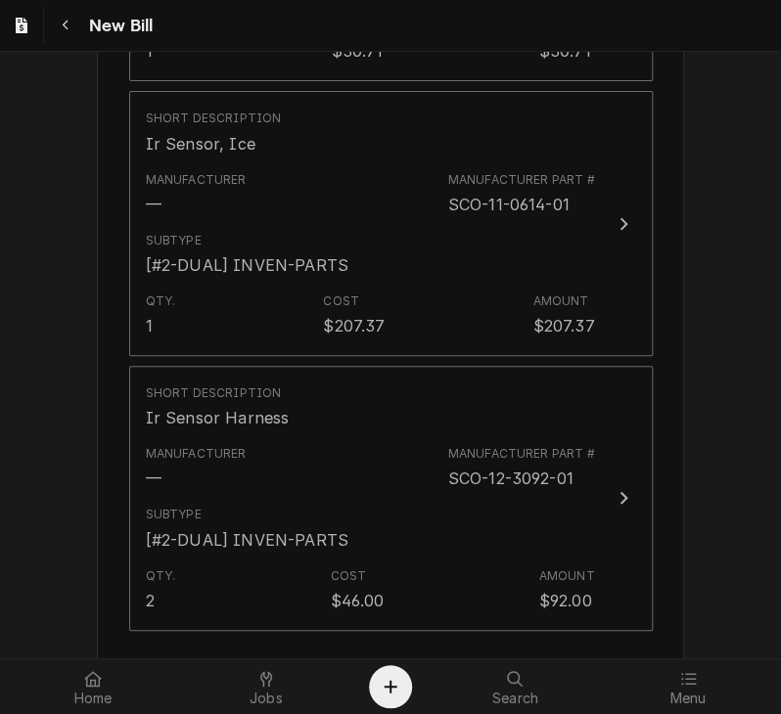
scroll to position [2142, 0]
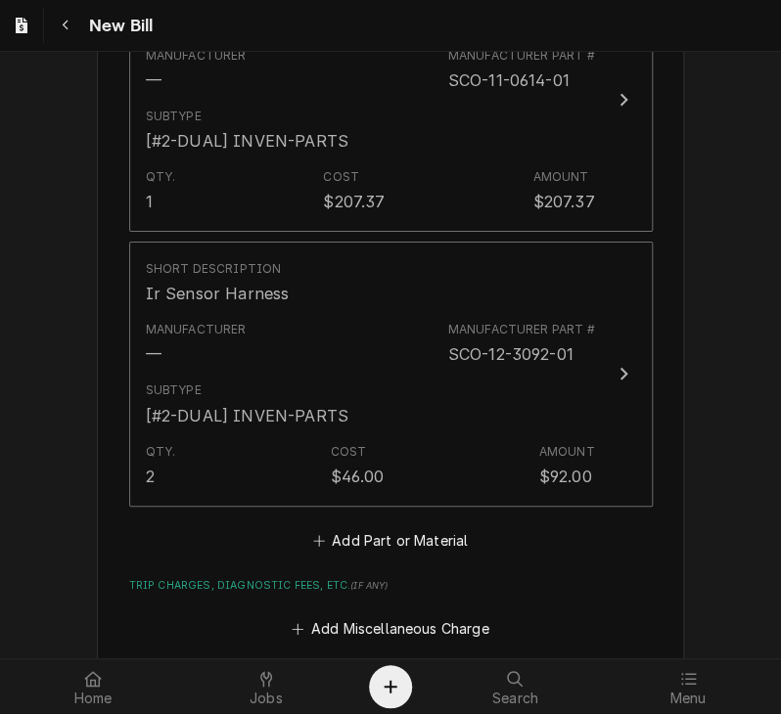
scroll to position [2024, 0]
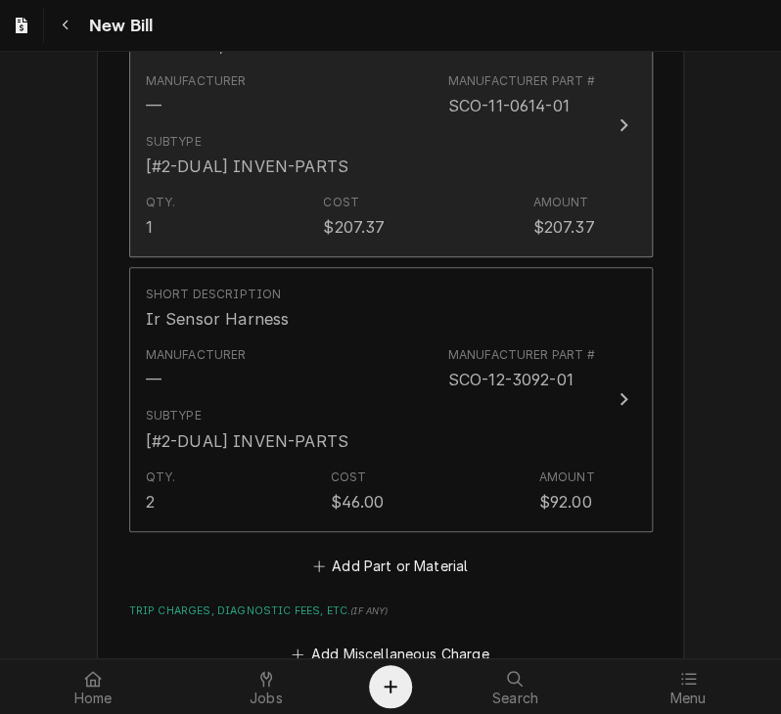
click at [610, 114] on div "Update Line Item" at bounding box center [622, 124] width 25 height 23
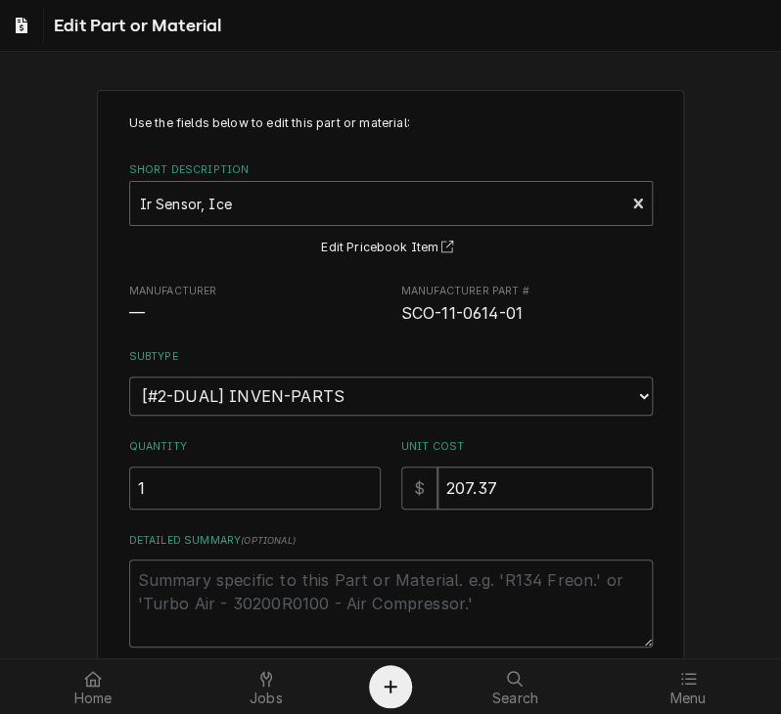
click at [505, 488] on input "207.37" at bounding box center [544, 488] width 215 height 43
type textarea "x"
type input "207.3"
type textarea "x"
type input "207.36"
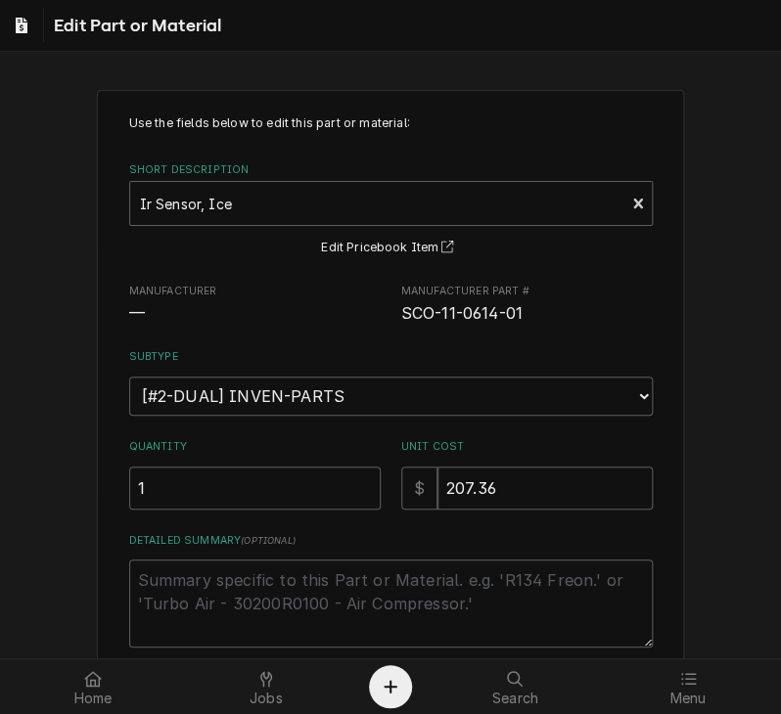
click at [700, 521] on div "Use the fields below to edit this part or material: Short Description Ir Sensor…" at bounding box center [390, 444] width 781 height 745
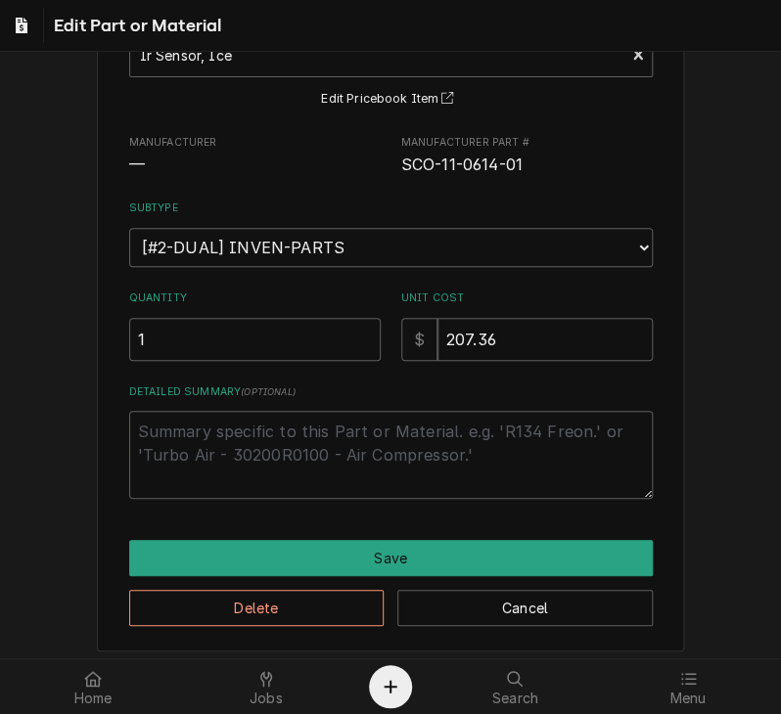
scroll to position [156, 0]
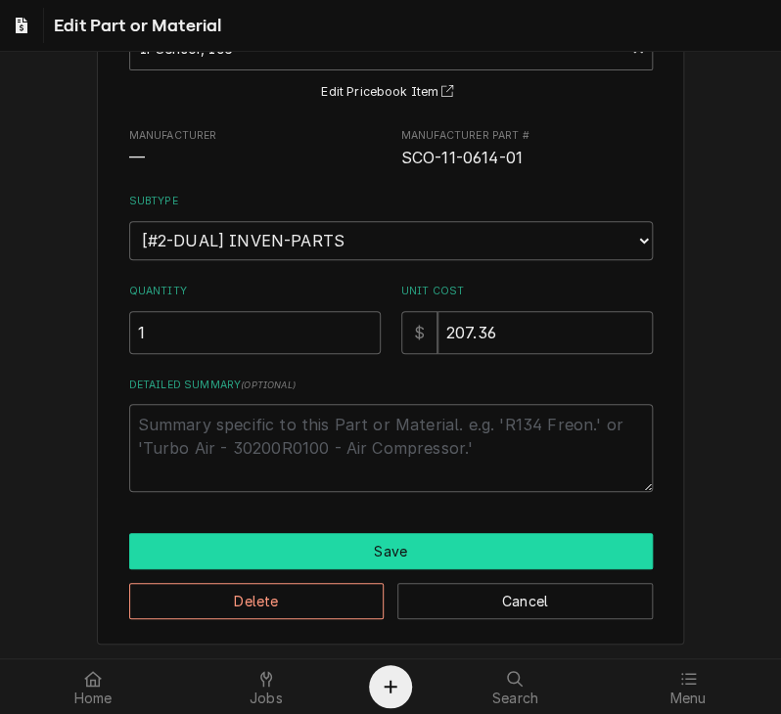
click at [282, 539] on button "Save" at bounding box center [390, 551] width 523 height 36
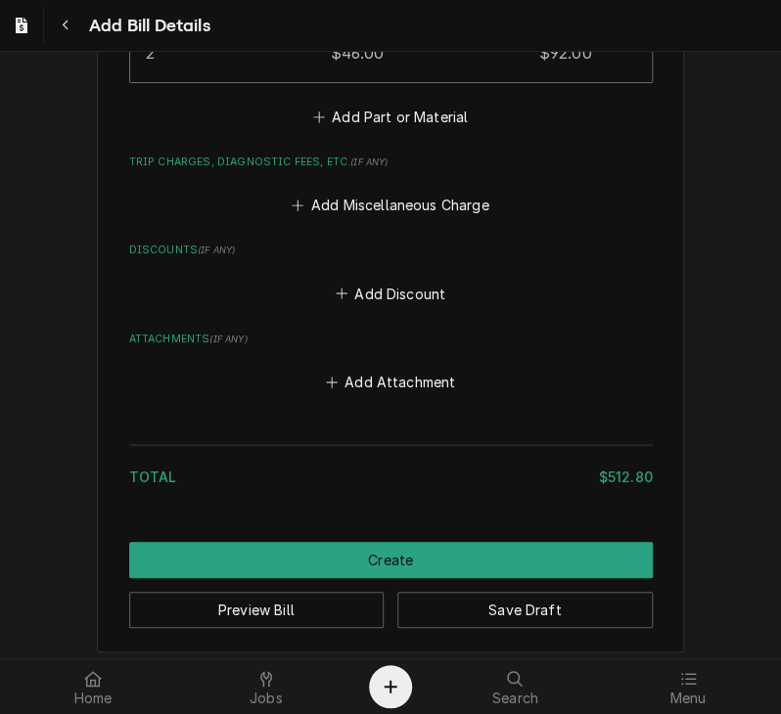
scroll to position [2479, 0]
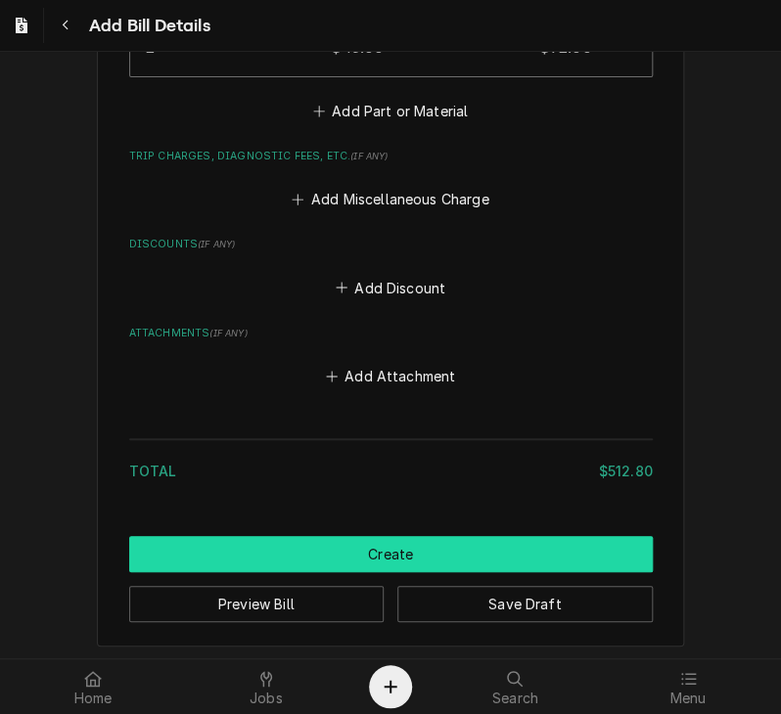
click at [552, 540] on button "Create" at bounding box center [390, 554] width 523 height 36
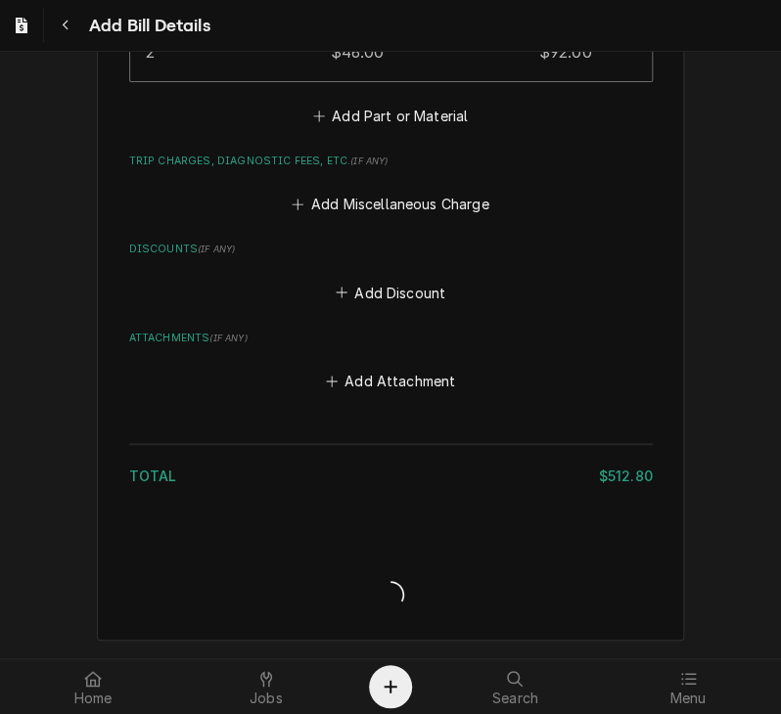
scroll to position [2469, 0]
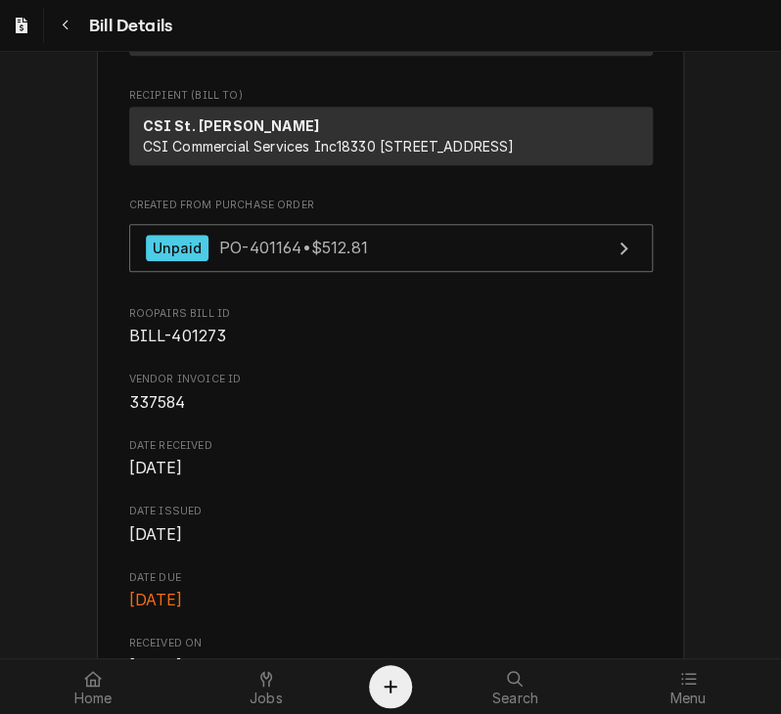
scroll to position [101, 0]
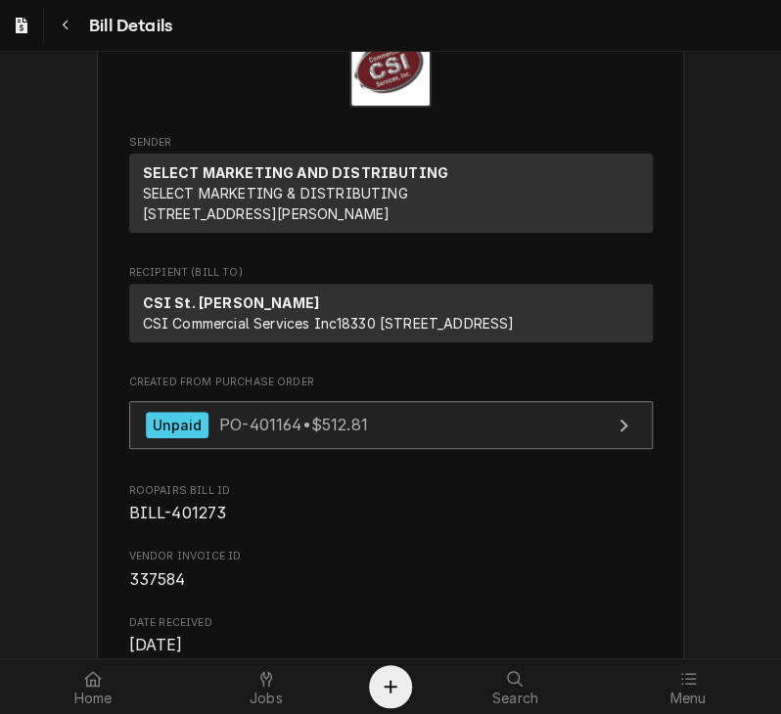
click at [286, 434] on span "PO-401164 • $512.81" at bounding box center [293, 425] width 149 height 20
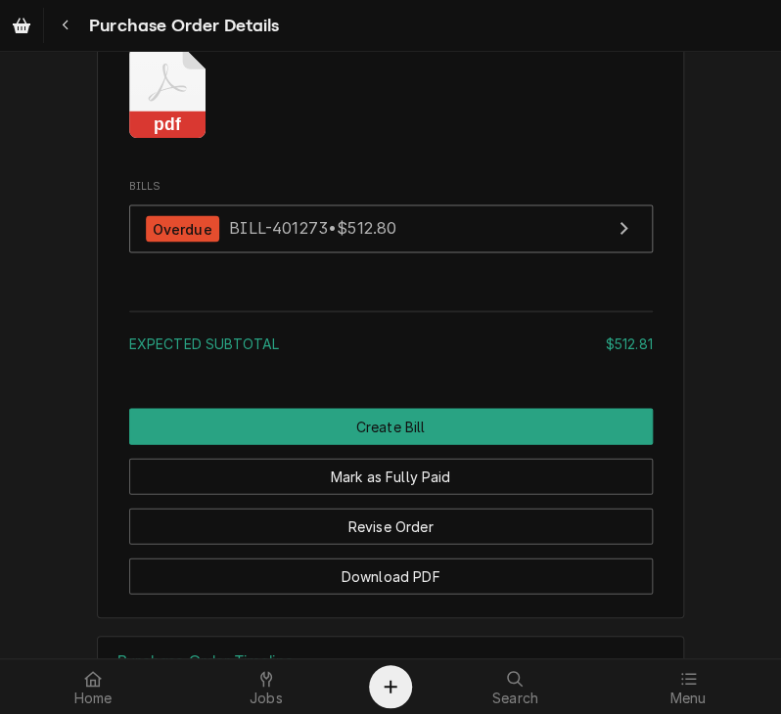
scroll to position [2808, 0]
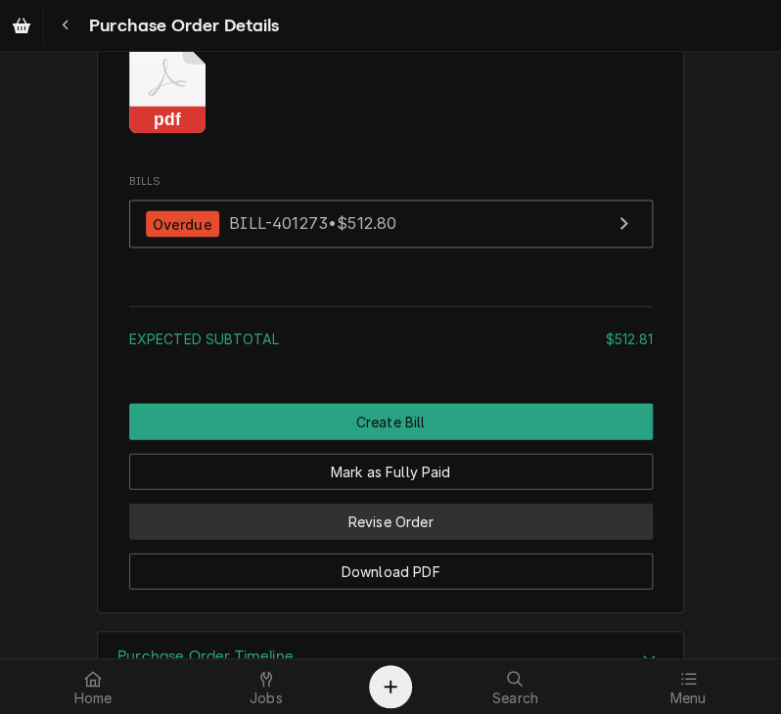
click at [504, 539] on button "Revise Order" at bounding box center [390, 521] width 523 height 36
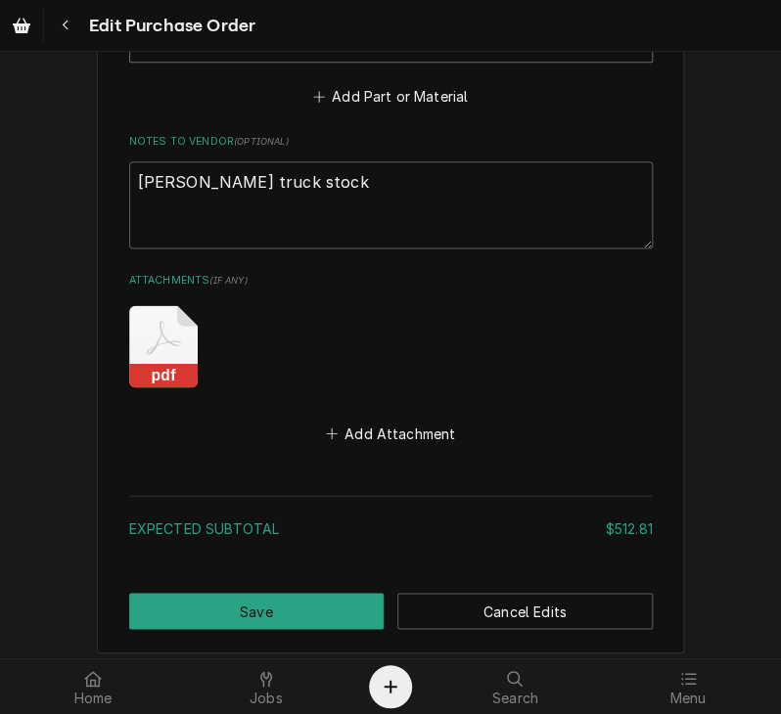
scroll to position [2595, 0]
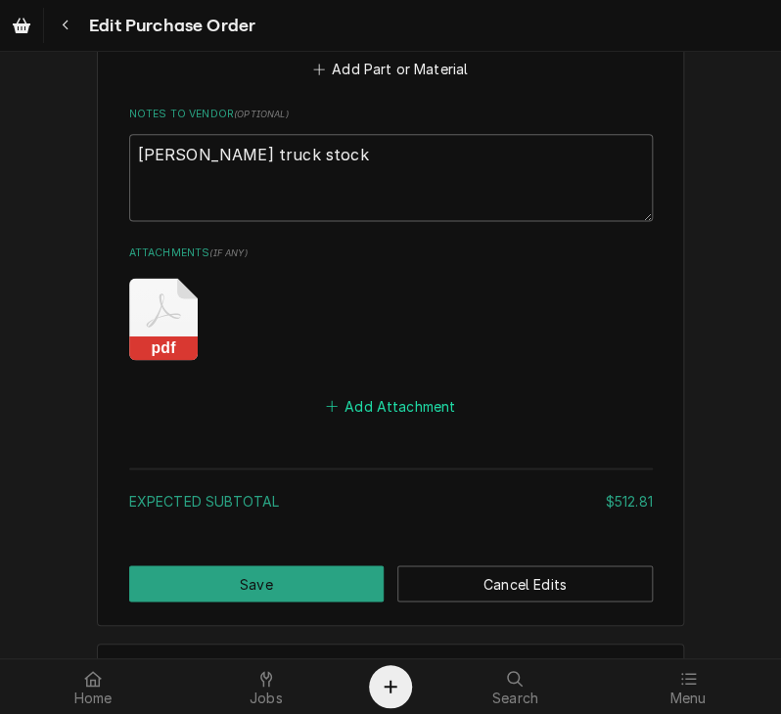
click at [393, 392] on button "Add Attachment" at bounding box center [390, 405] width 137 height 27
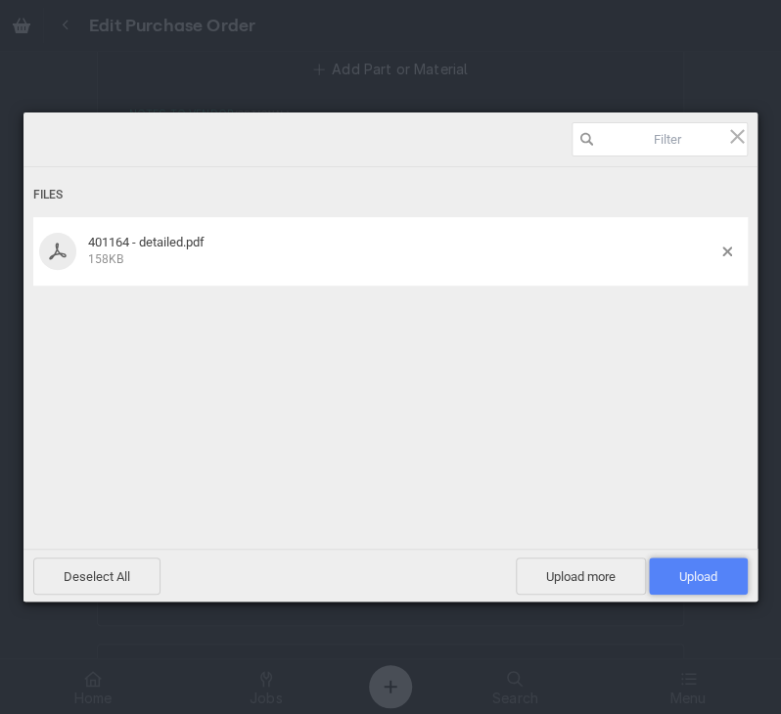
click at [685, 584] on span "Upload 1" at bounding box center [698, 576] width 99 height 37
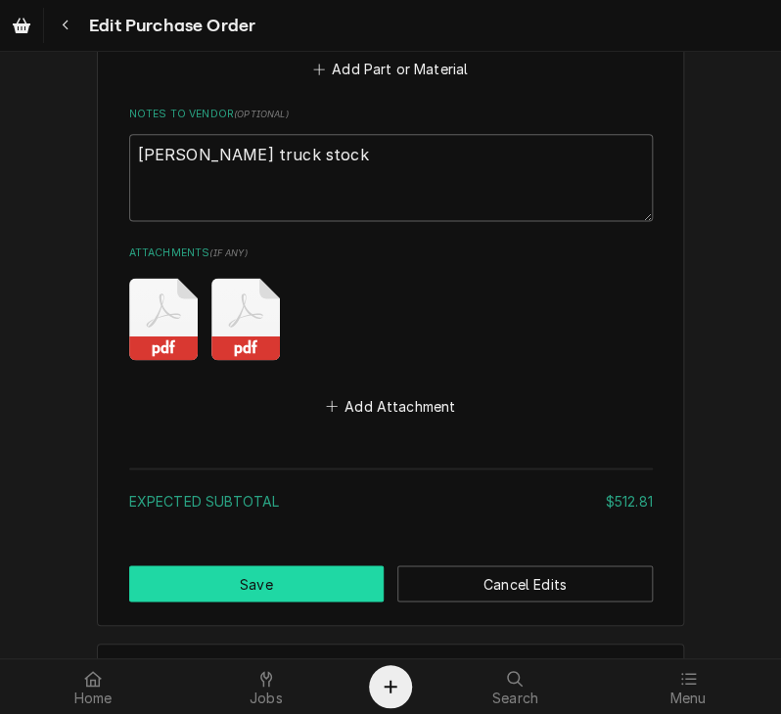
click at [250, 565] on button "Save" at bounding box center [256, 583] width 255 height 36
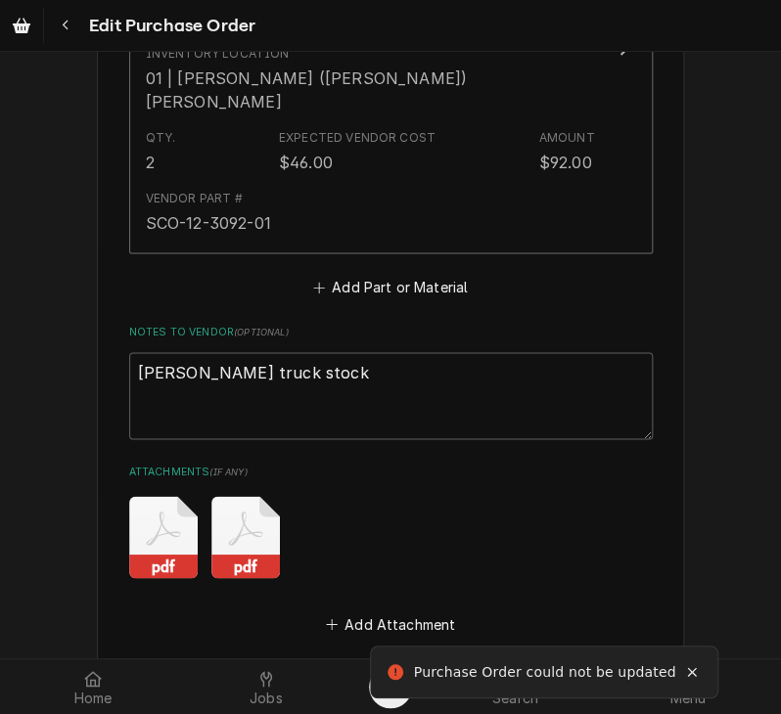
scroll to position [2813, 0]
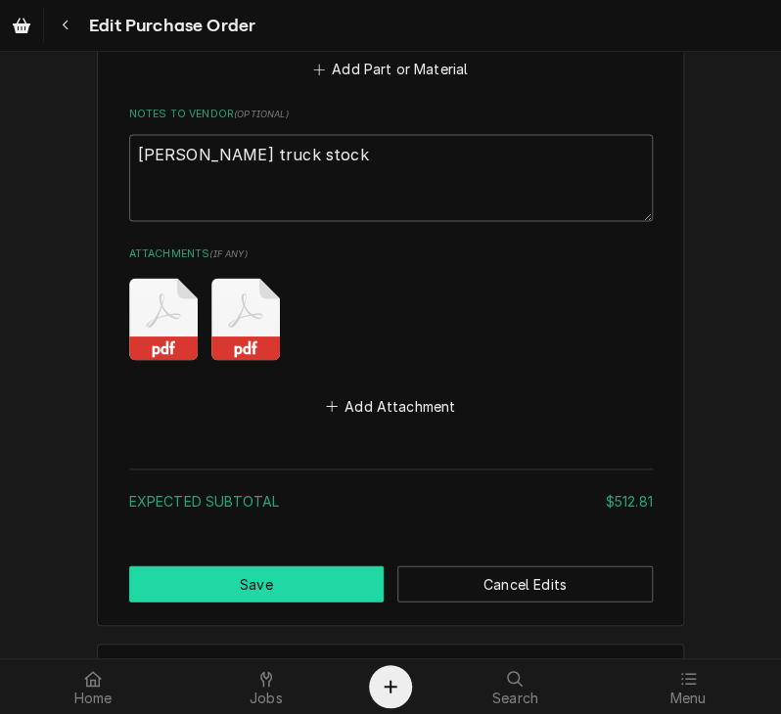
click at [234, 565] on button "Save" at bounding box center [256, 583] width 255 height 36
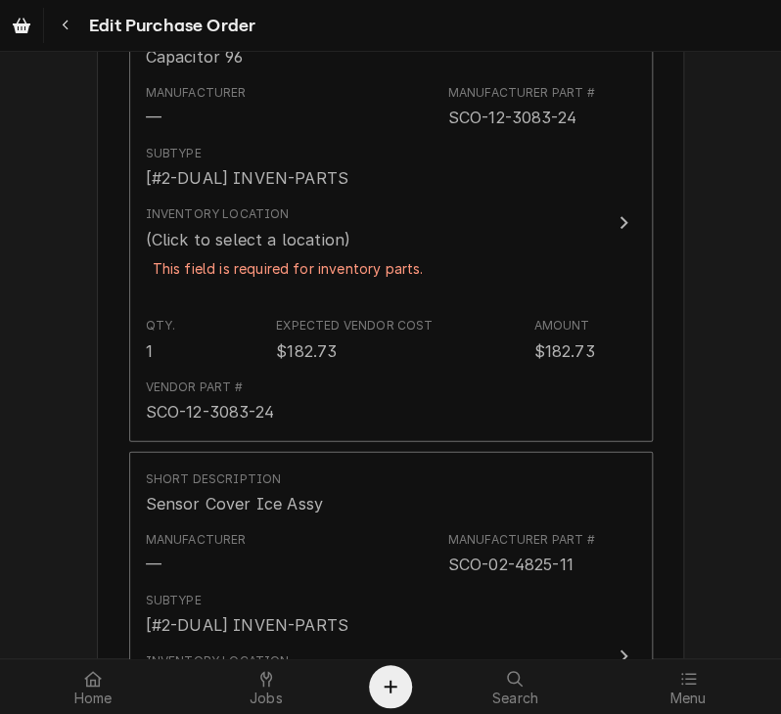
scroll to position [1118, 0]
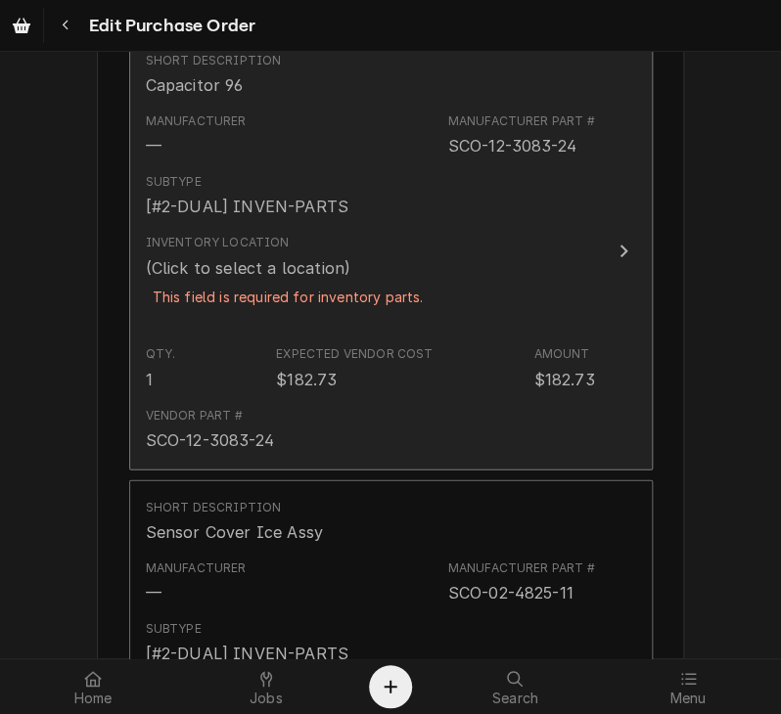
click at [619, 246] on icon "Update Line Item" at bounding box center [623, 252] width 8 height 13
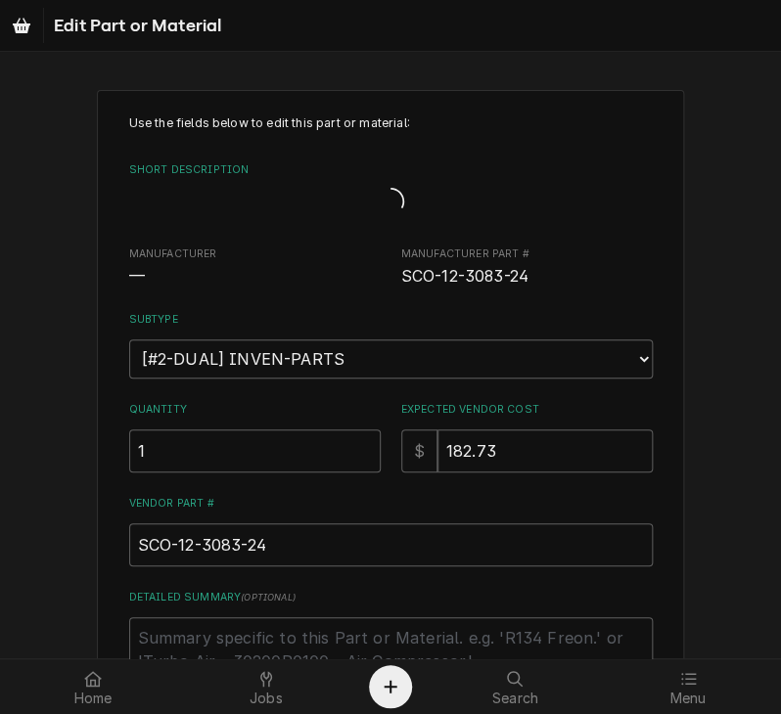
type textarea "x"
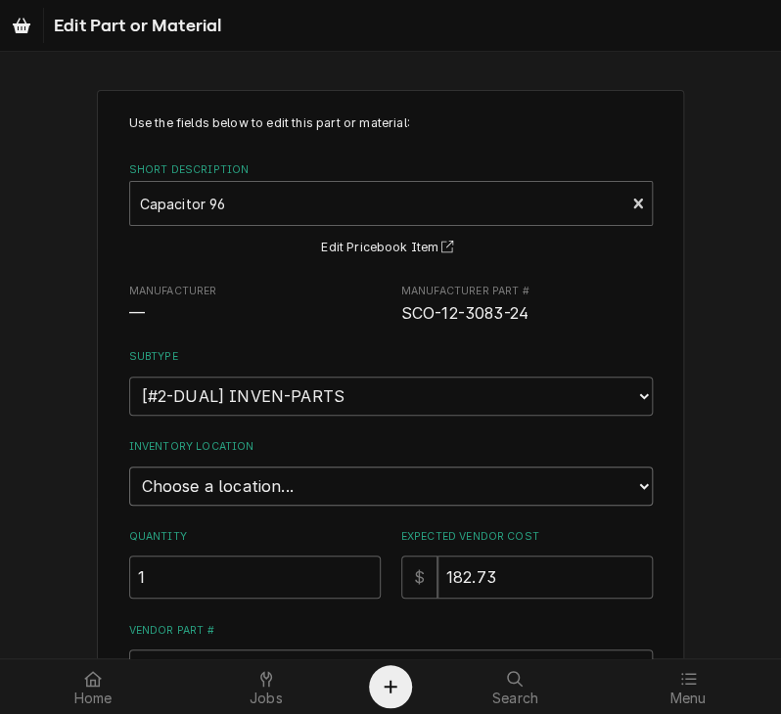
click at [407, 484] on select "Choose a location... 00 | STL WAREHOUSE 01 | CHUCK WAMBOLDT V#93 01 | COURTNEY …" at bounding box center [390, 486] width 523 height 39
select select "1419"
click at [129, 467] on select "Choose a location... 00 | STL WAREHOUSE 01 | CHUCK WAMBOLDT V#93 01 | COURTNEY …" at bounding box center [390, 486] width 523 height 39
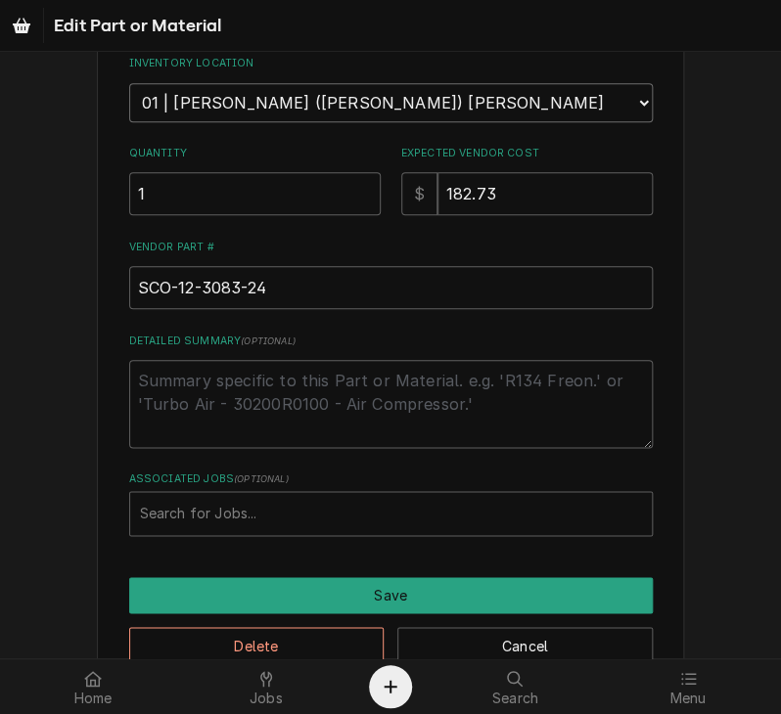
scroll to position [425, 0]
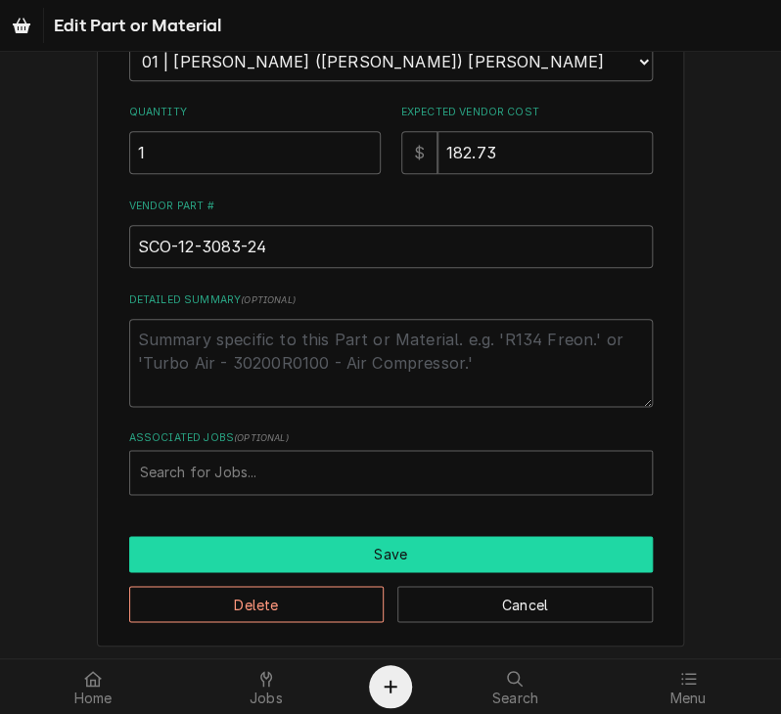
click at [297, 549] on button "Save" at bounding box center [390, 554] width 523 height 36
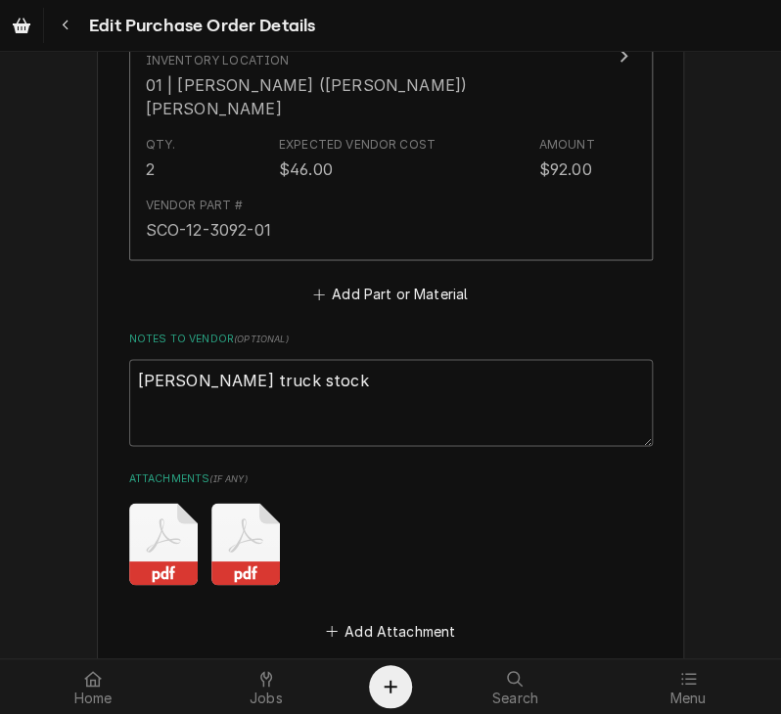
scroll to position [2813, 0]
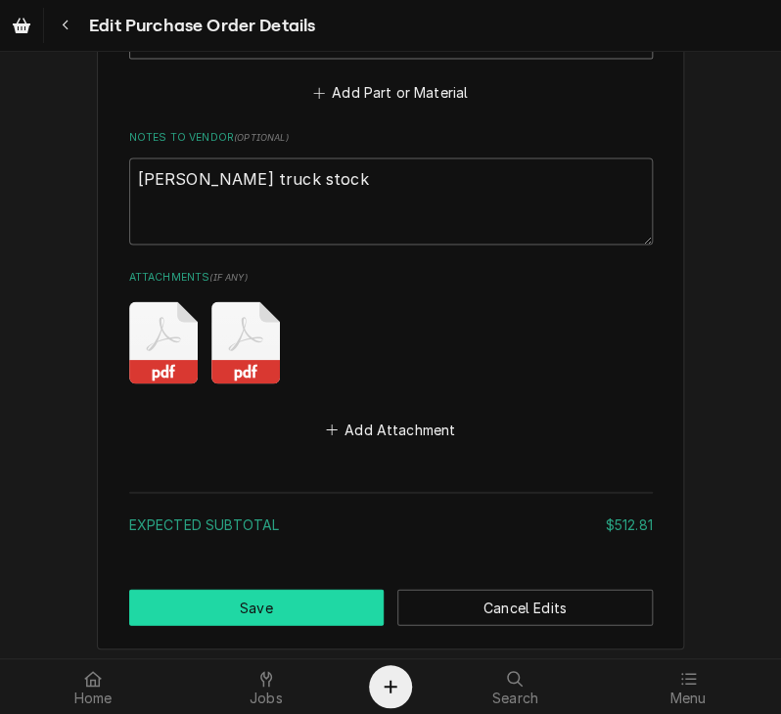
click at [295, 589] on button "Save" at bounding box center [256, 607] width 255 height 36
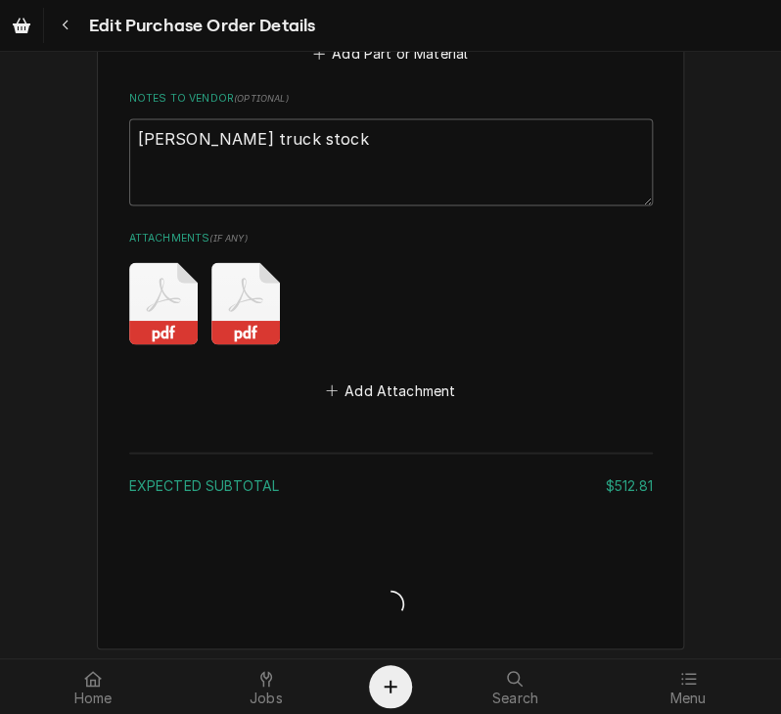
type textarea "x"
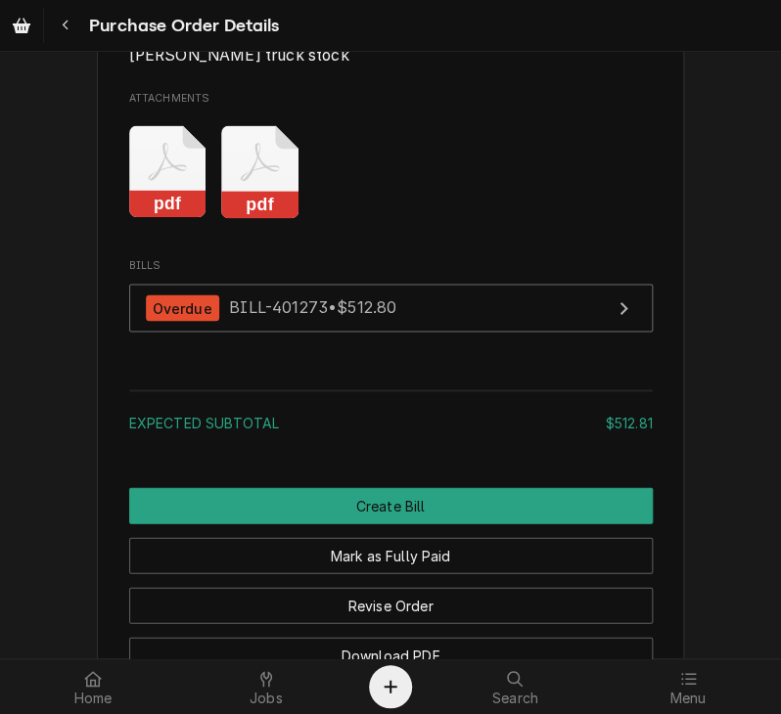
scroll to position [2896, 0]
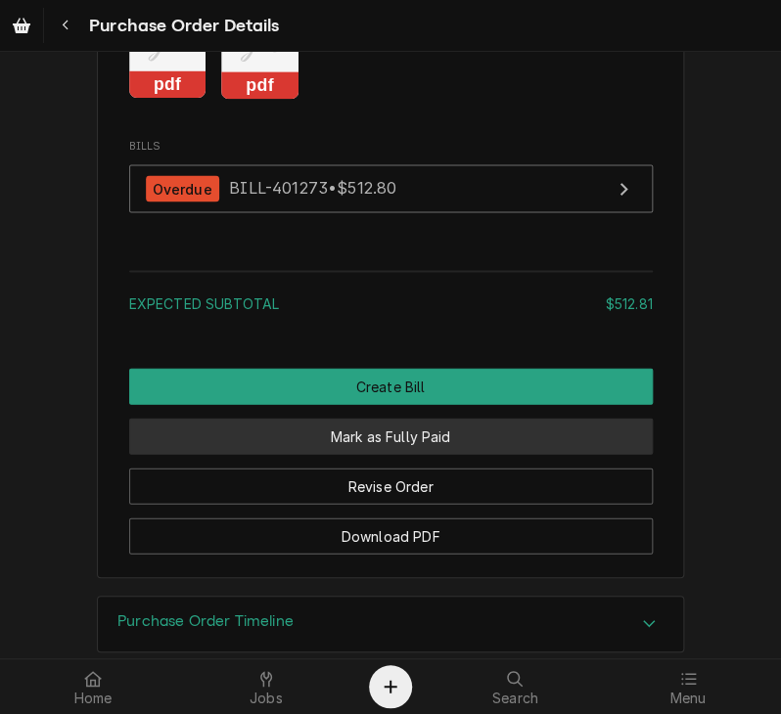
click at [458, 454] on button "Mark as Fully Paid" at bounding box center [390, 436] width 523 height 36
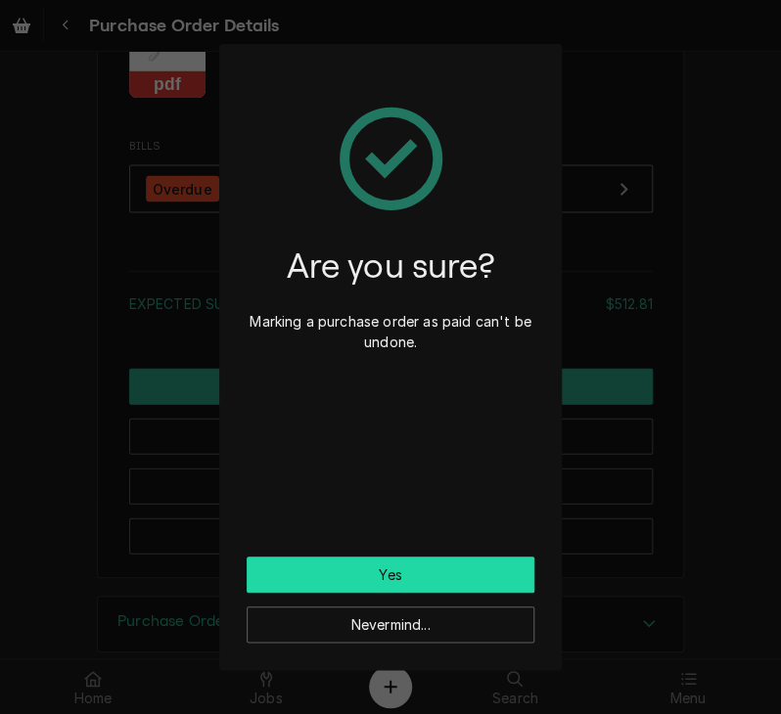
click at [446, 563] on button "Yes" at bounding box center [391, 575] width 288 height 36
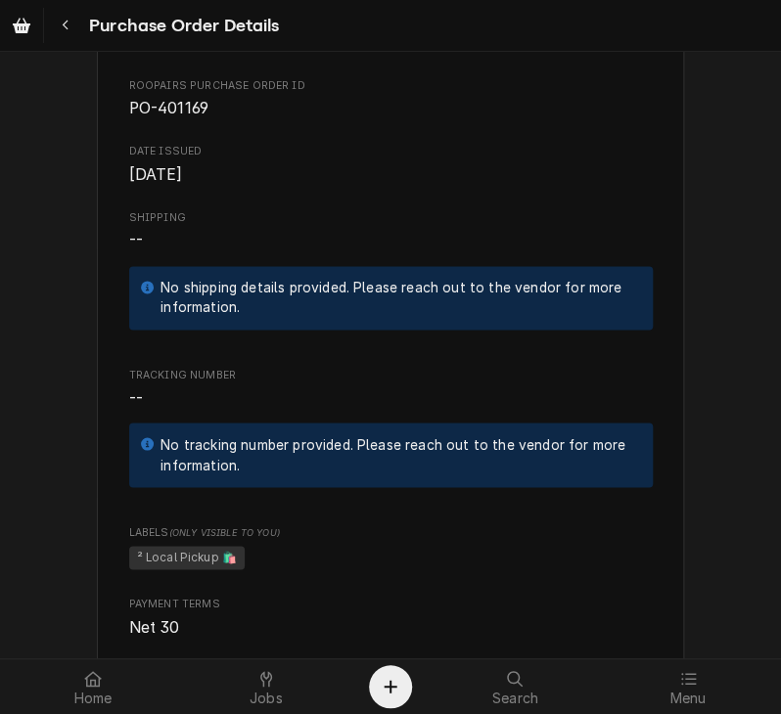
scroll to position [931, 0]
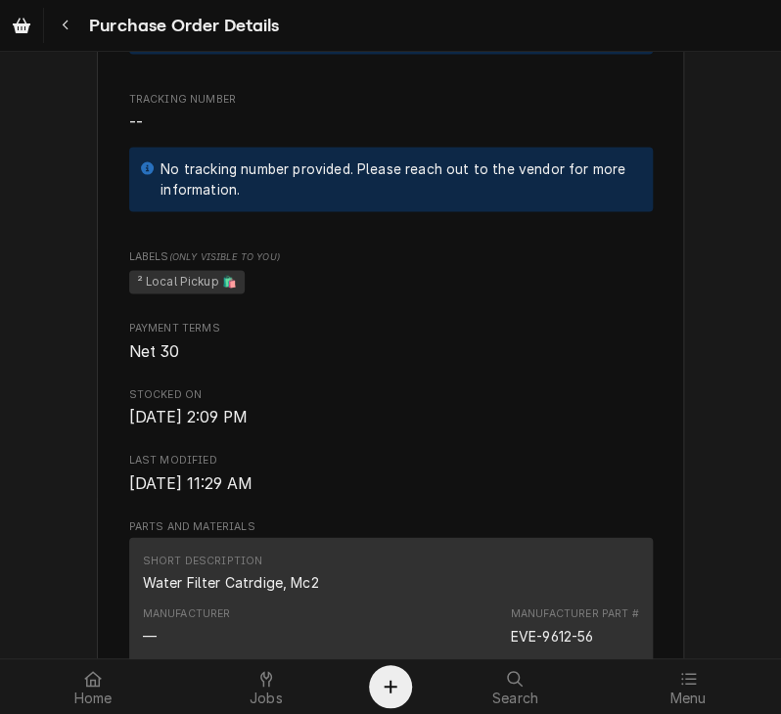
drag, startPoint x: 777, startPoint y: 287, endPoint x: 734, endPoint y: 271, distance: 45.8
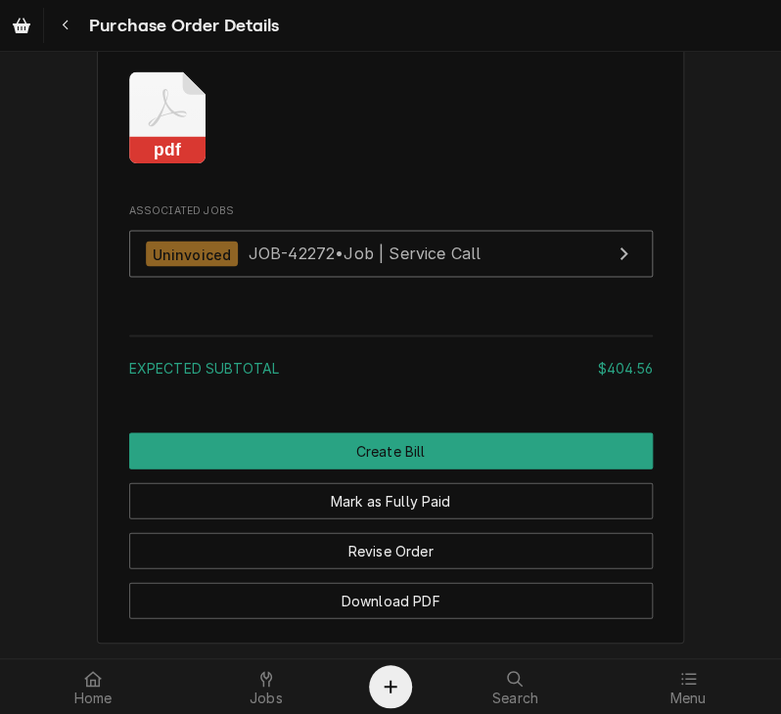
scroll to position [2634, 0]
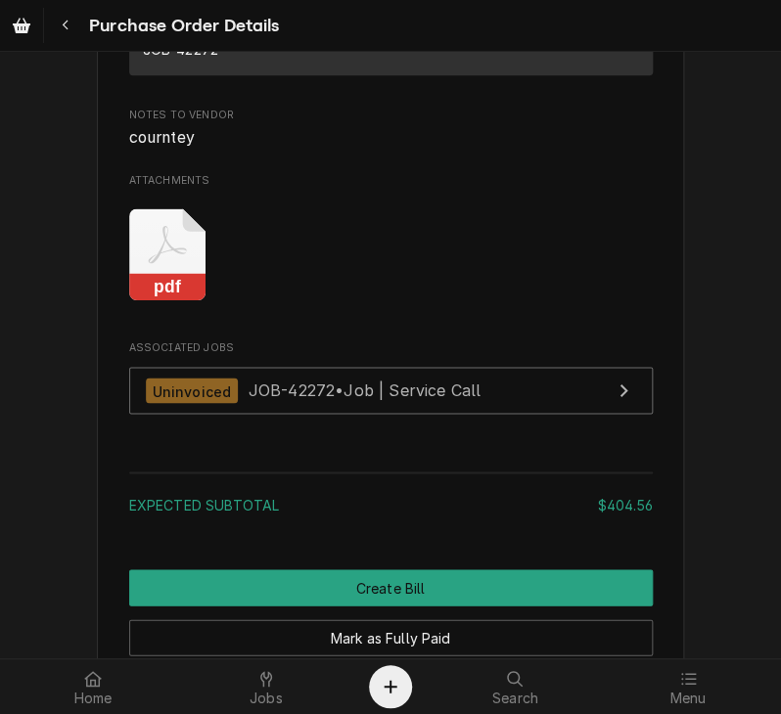
click at [170, 300] on rect "Attachments" at bounding box center [167, 286] width 77 height 27
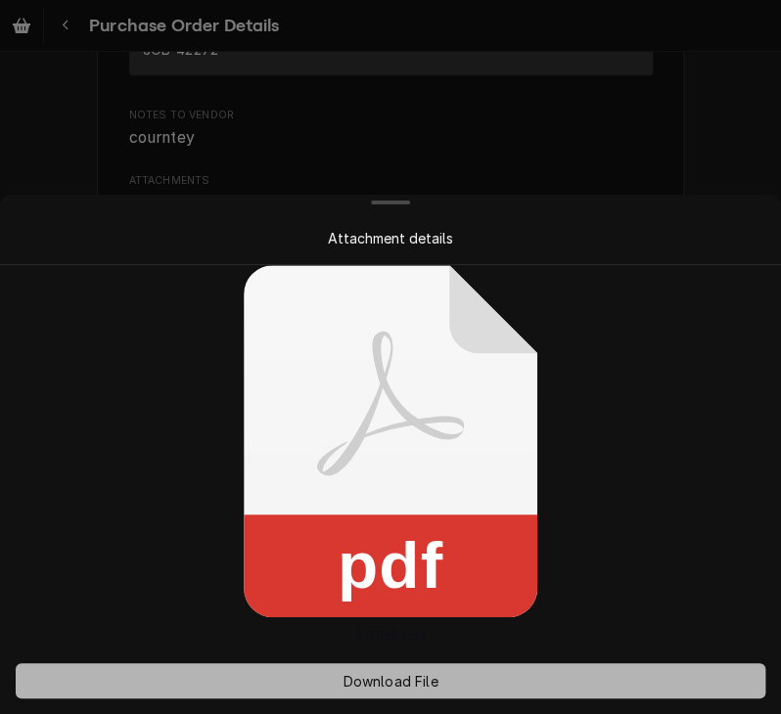
click at [364, 680] on span "Download File" at bounding box center [389, 681] width 103 height 21
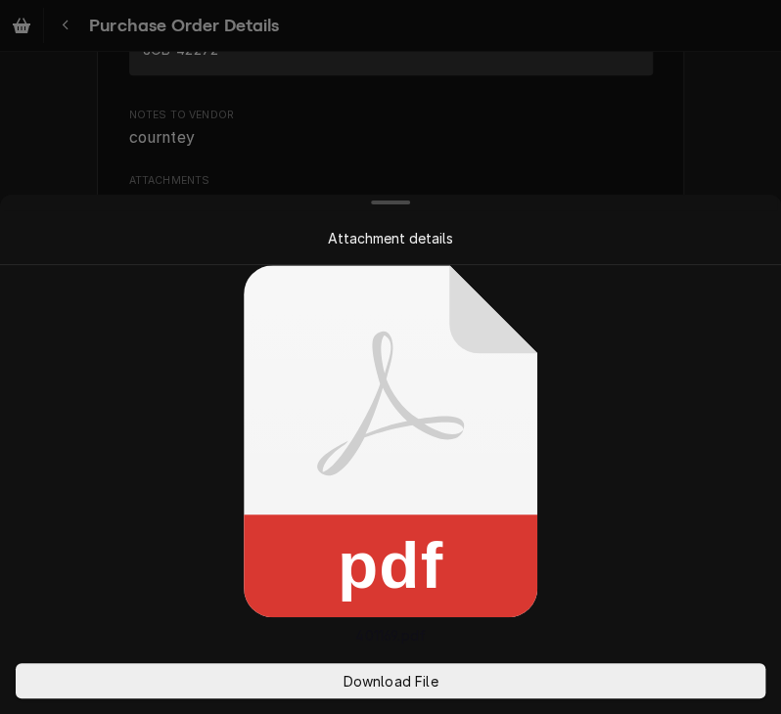
click at [609, 321] on div "pdf 401169.pdf" at bounding box center [390, 455] width 781 height 381
click at [689, 129] on div at bounding box center [390, 357] width 781 height 714
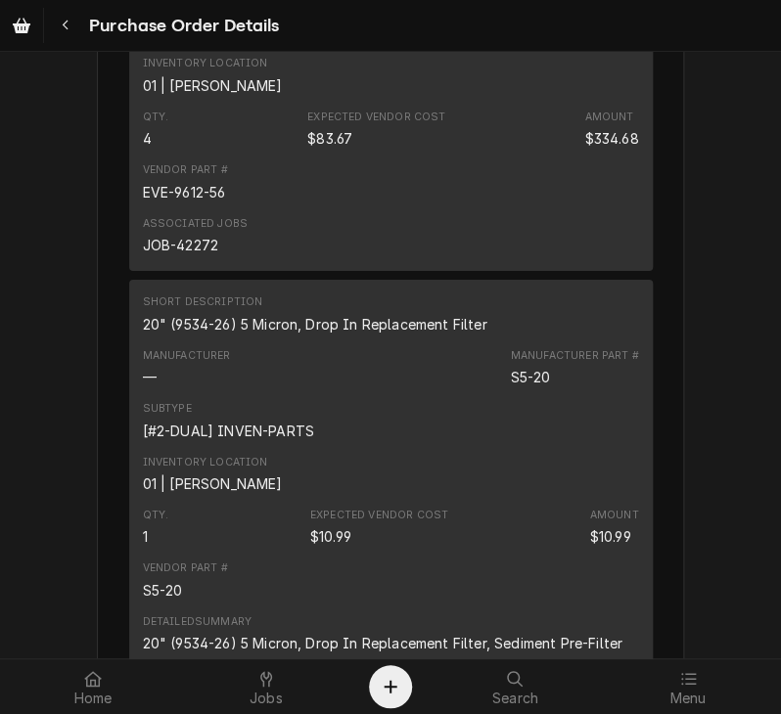
scroll to position [1577, 0]
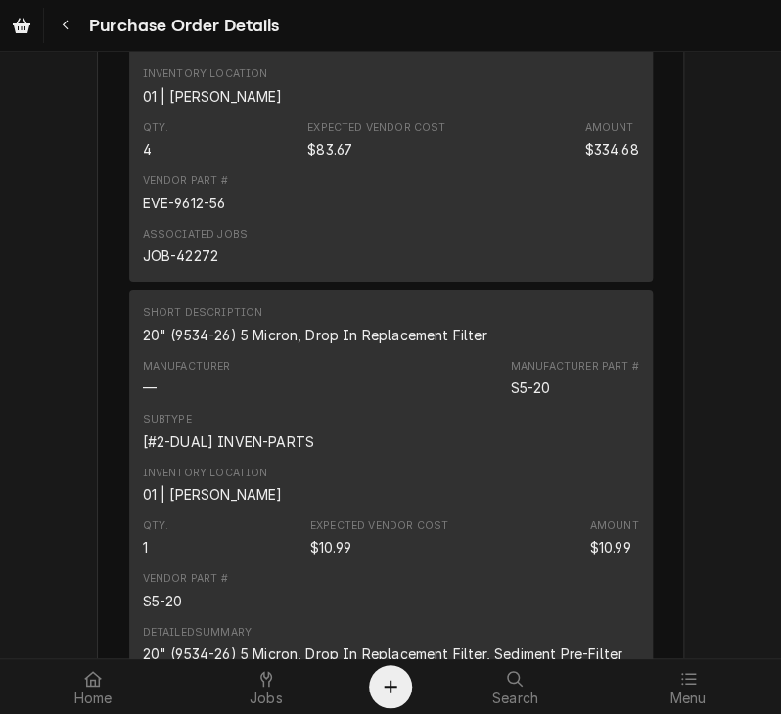
click at [699, 410] on div "Unpaid Vendor SELECT MARKETING AND DISTRIBUTING SELECT MARKETING & DISTRIBUTING…" at bounding box center [390, 164] width 781 height 3379
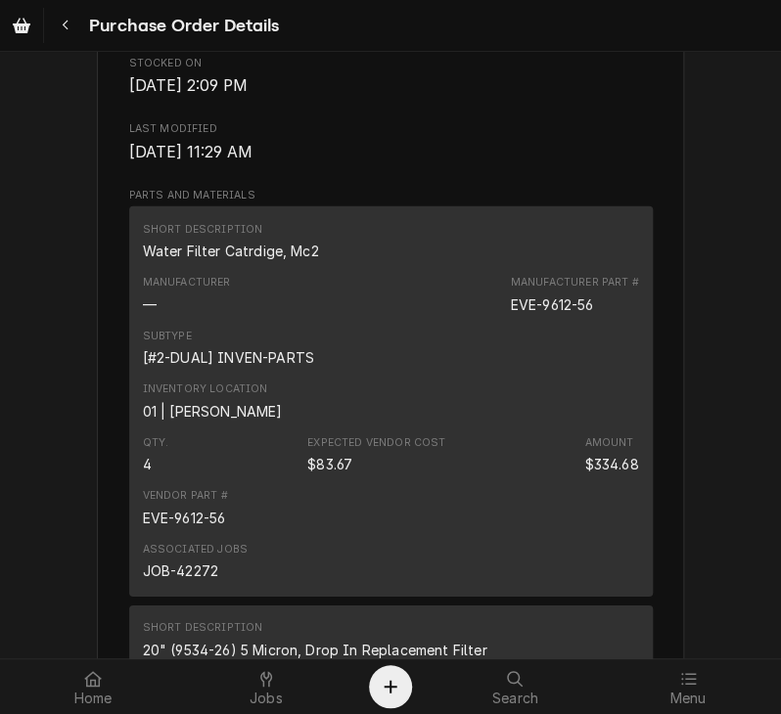
scroll to position [1267, 0]
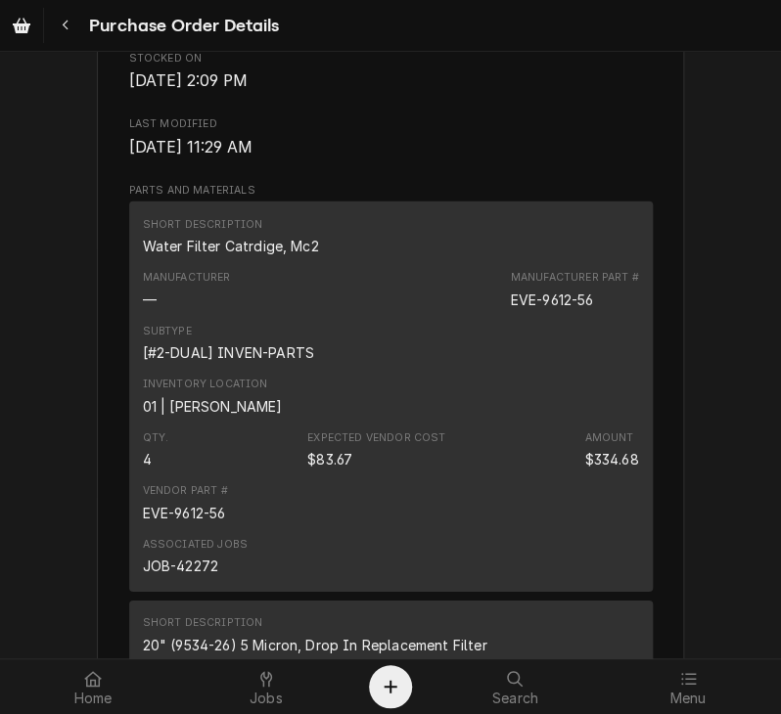
click at [699, 355] on div "Unpaid Vendor SELECT MARKETING AND DISTRIBUTING SELECT MARKETING & DISTRIBUTING…" at bounding box center [390, 474] width 781 height 3379
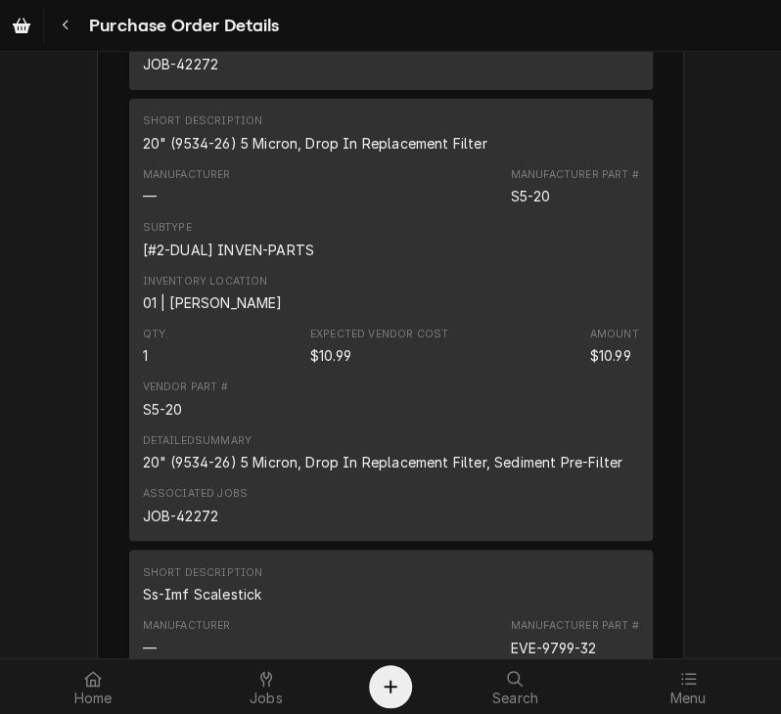
scroll to position [1774, 0]
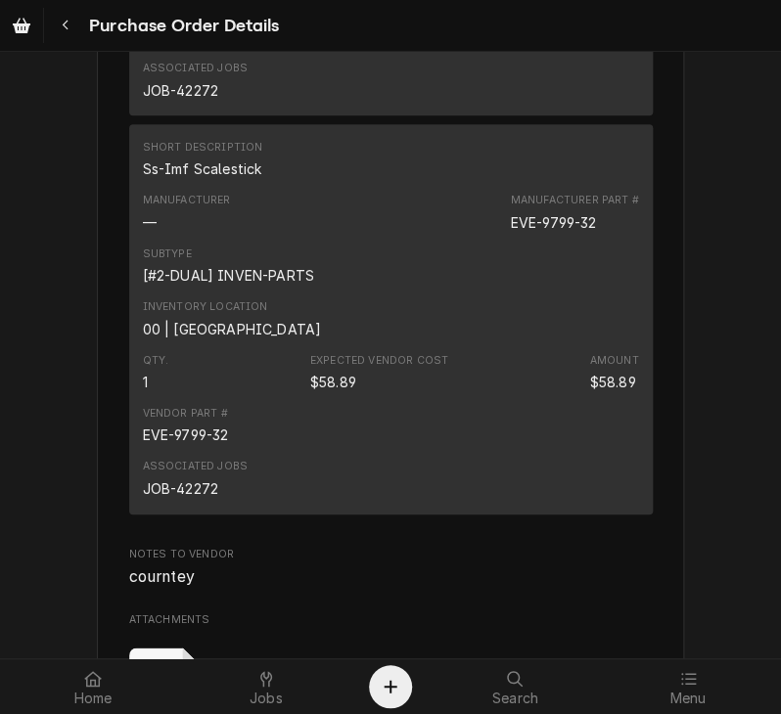
scroll to position [2203, 0]
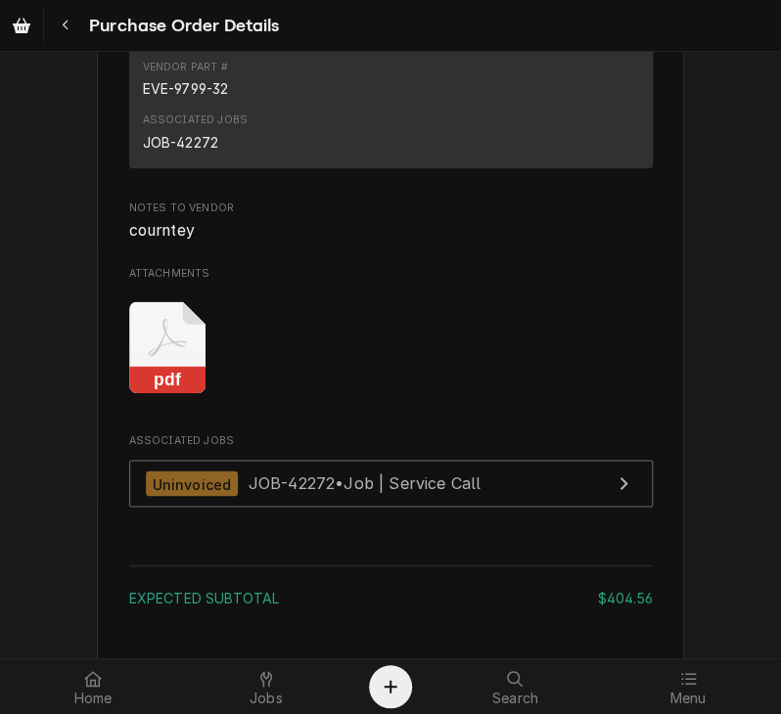
scroll to position [2547, 0]
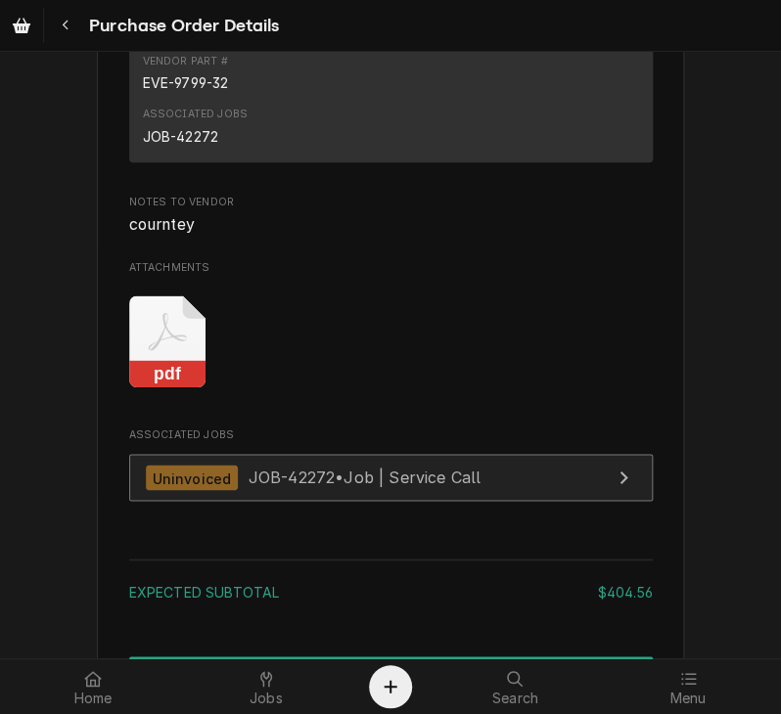
click at [413, 487] on span "JOB-42272 • Job | Service Call" at bounding box center [364, 478] width 233 height 20
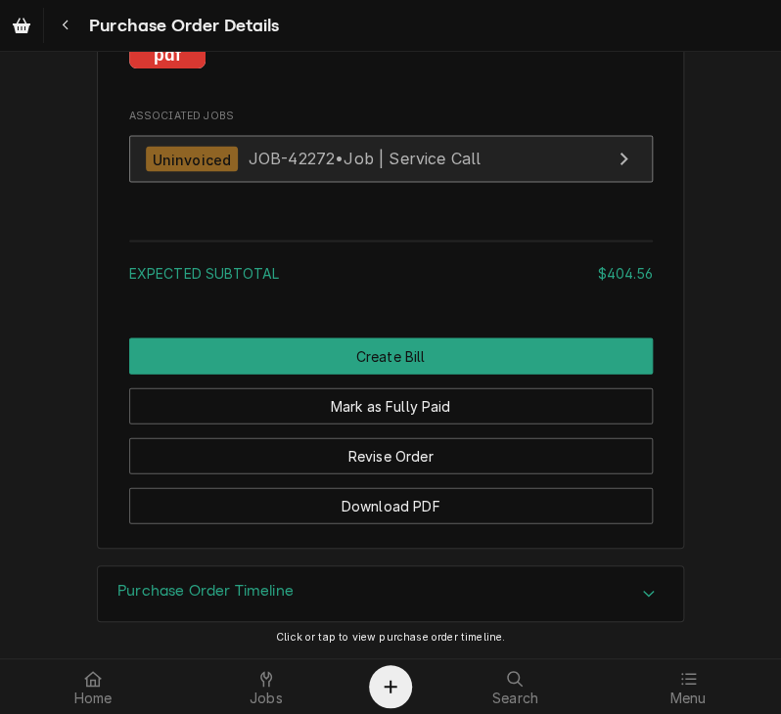
scroll to position [2923, 0]
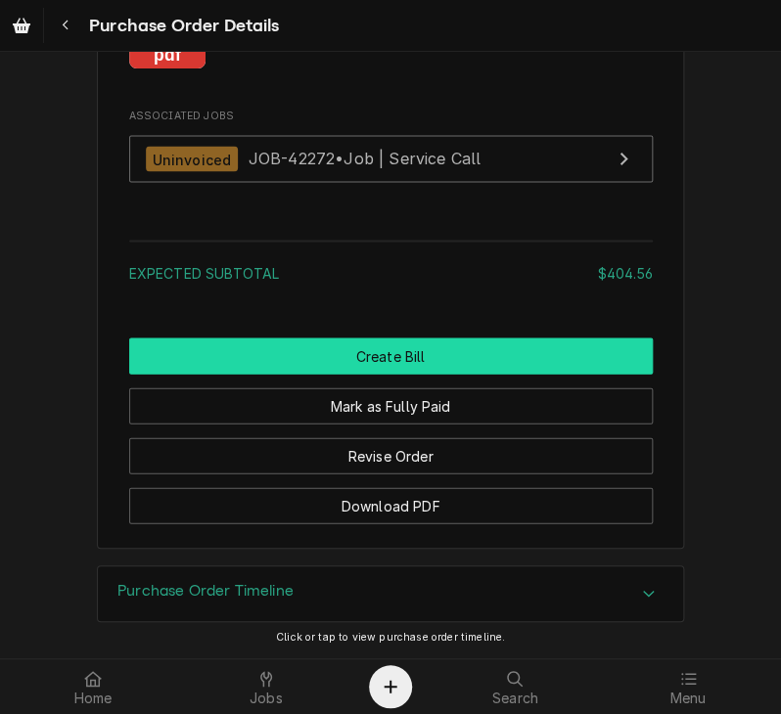
click at [352, 360] on button "Create Bill" at bounding box center [390, 356] width 523 height 36
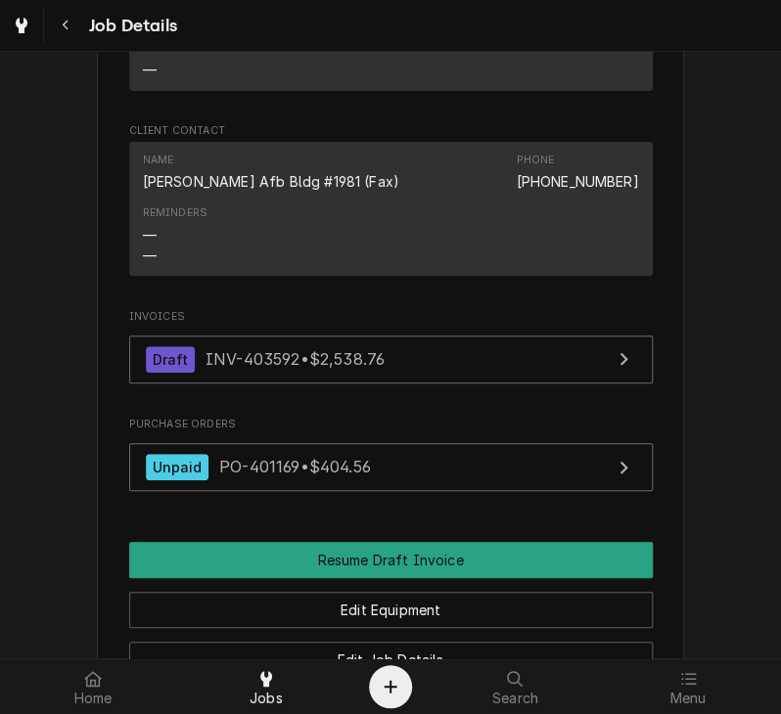
scroll to position [2023, 0]
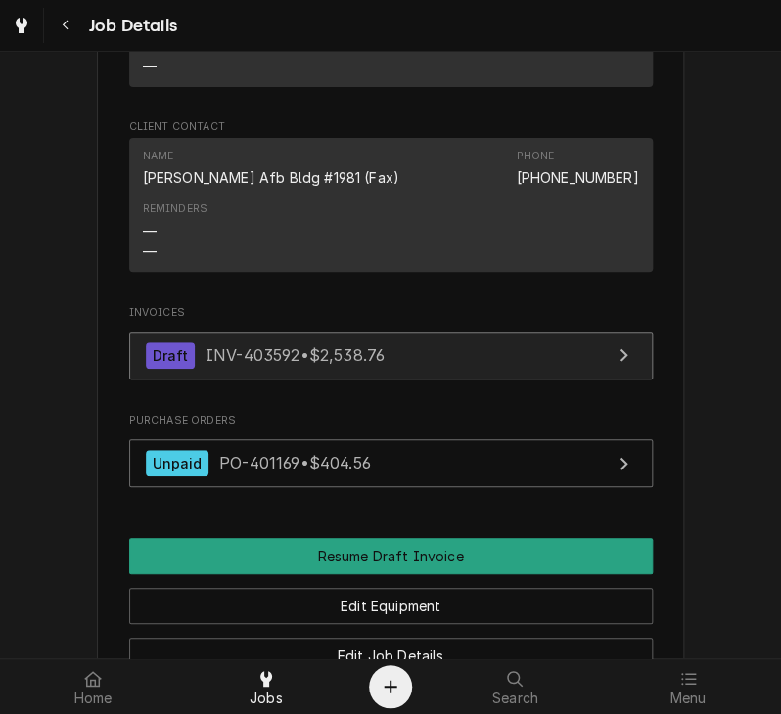
click at [286, 345] on span "INV-403592 • $2,538.76" at bounding box center [294, 355] width 179 height 20
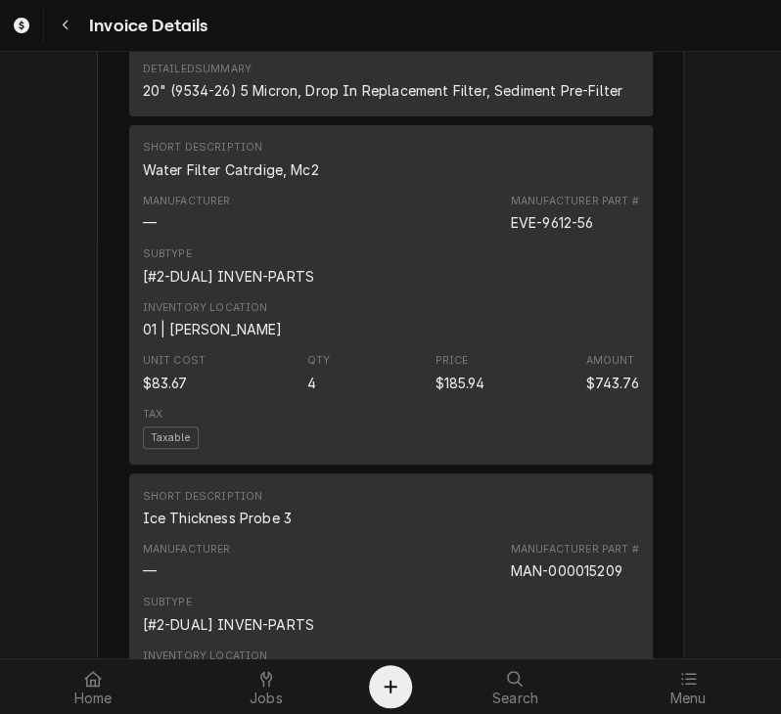
scroll to position [2064, 0]
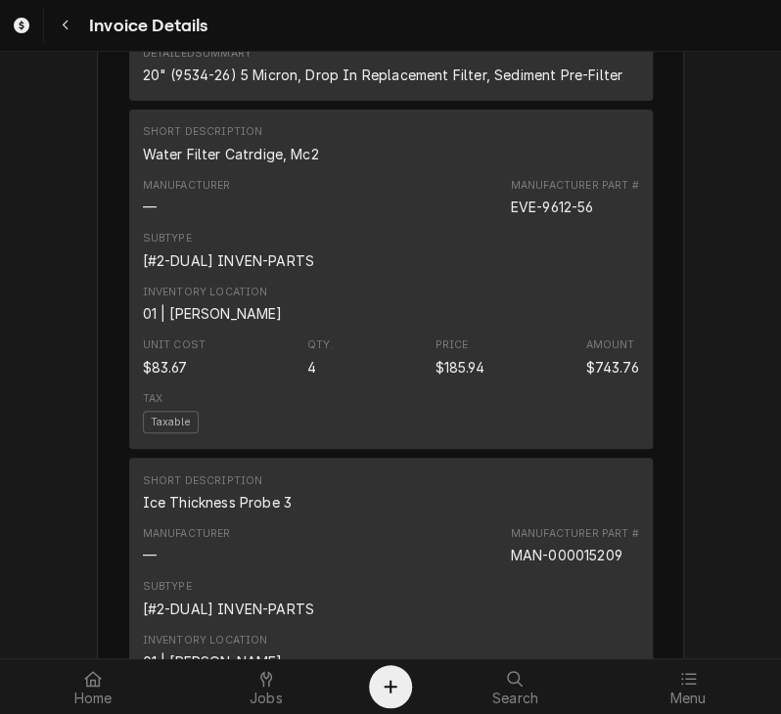
click at [708, 386] on div "Draft Preview Sender CSI St. Louis CSI Commercial Services Inc18330 [STREET_ADD…" at bounding box center [390, 729] width 781 height 5482
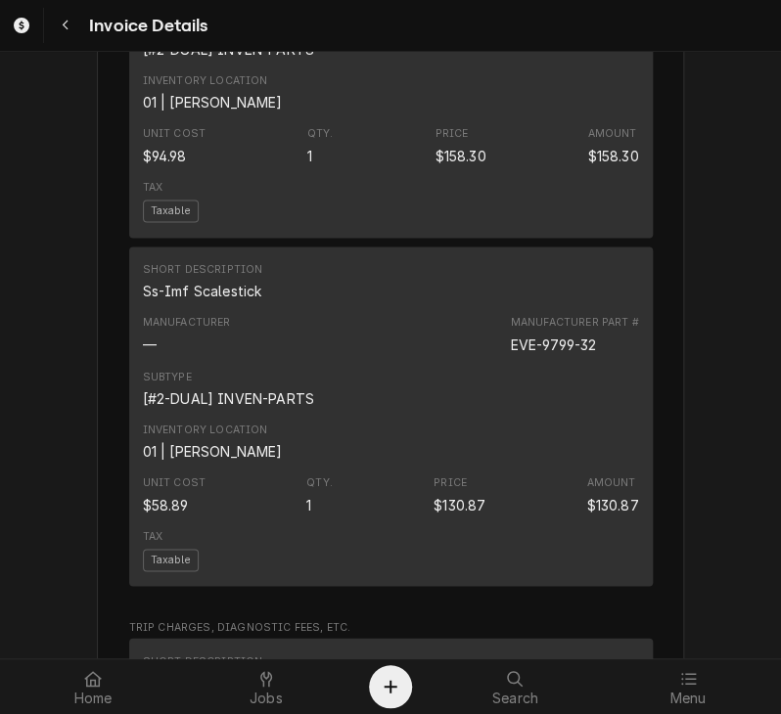
scroll to position [2631, 0]
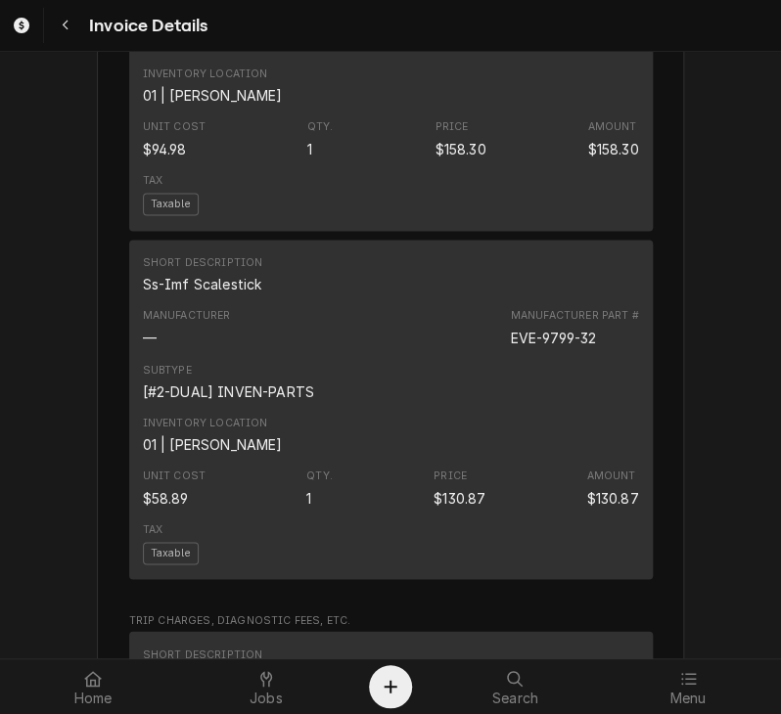
click at [732, 295] on div "Draft Preview Sender CSI St. Louis CSI Commercial Services Inc18330 [STREET_ADD…" at bounding box center [390, 162] width 781 height 5482
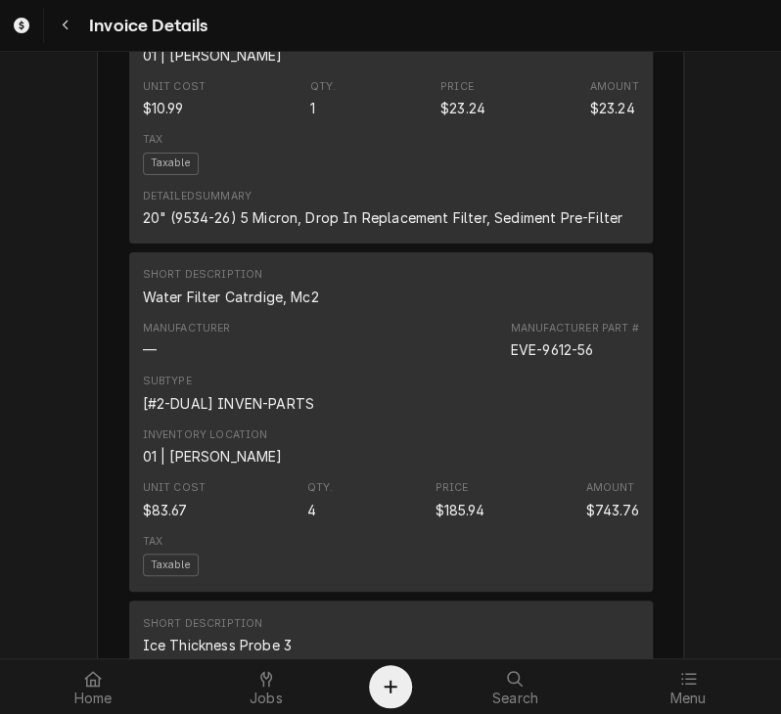
scroll to position [1861, 0]
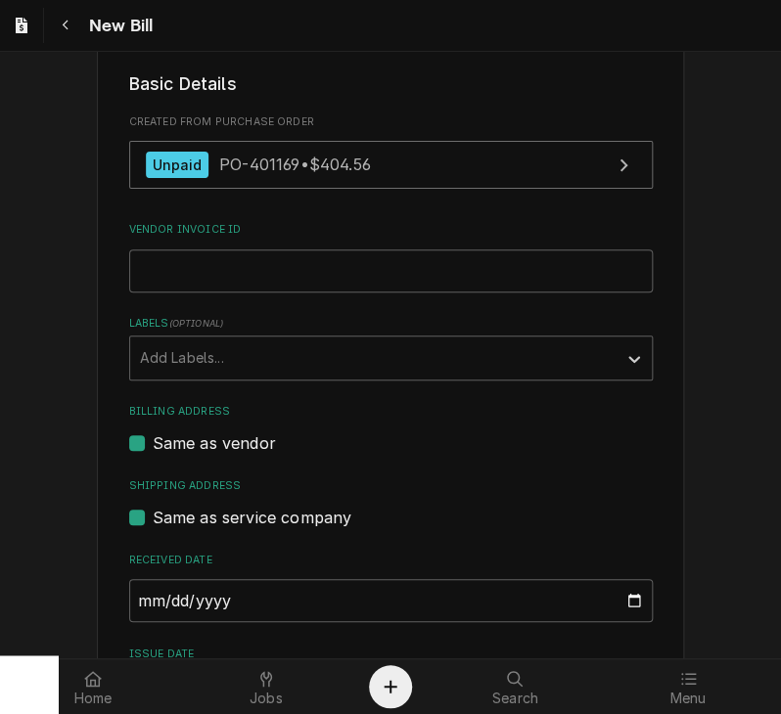
scroll to position [380, 0]
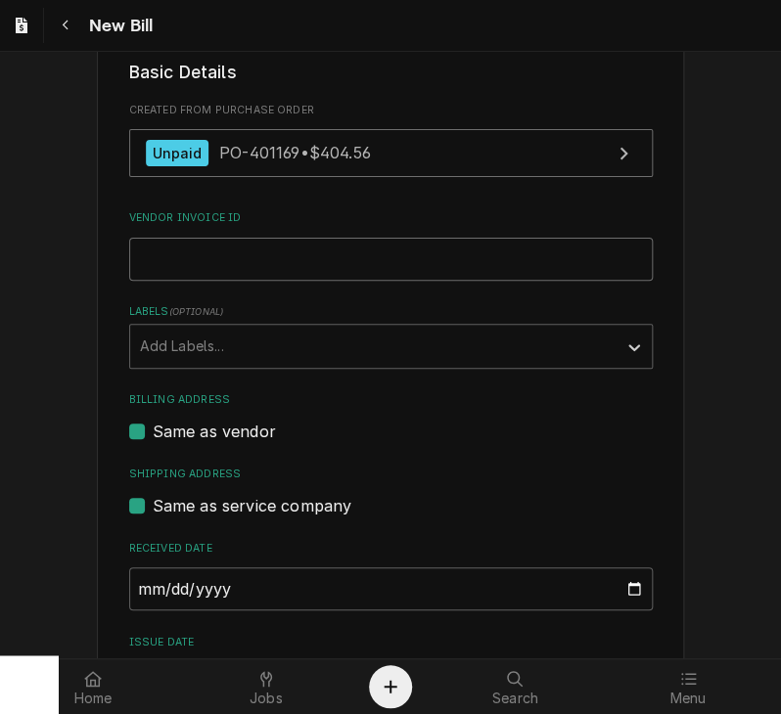
click at [192, 265] on input "Vendor Invoice ID" at bounding box center [390, 259] width 523 height 43
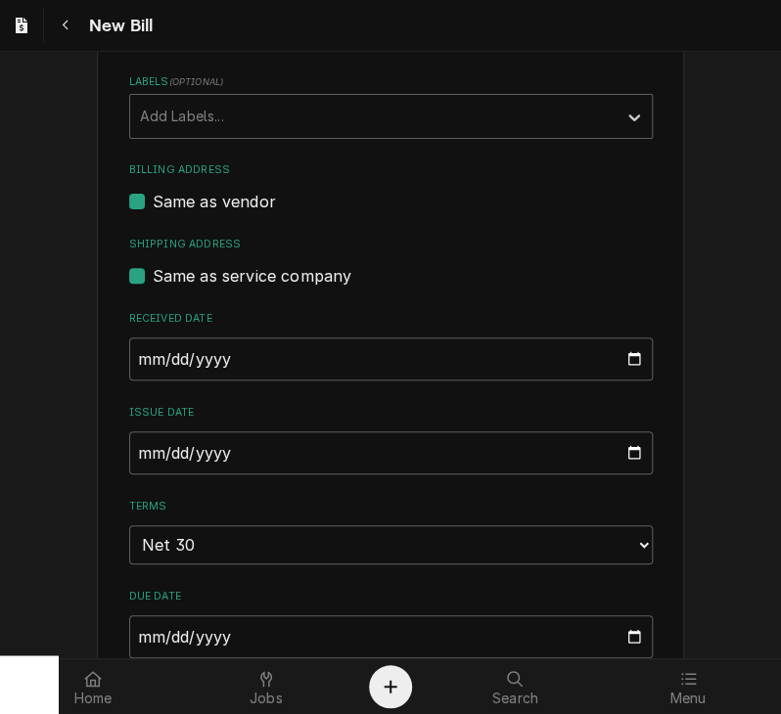
scroll to position [650, 0]
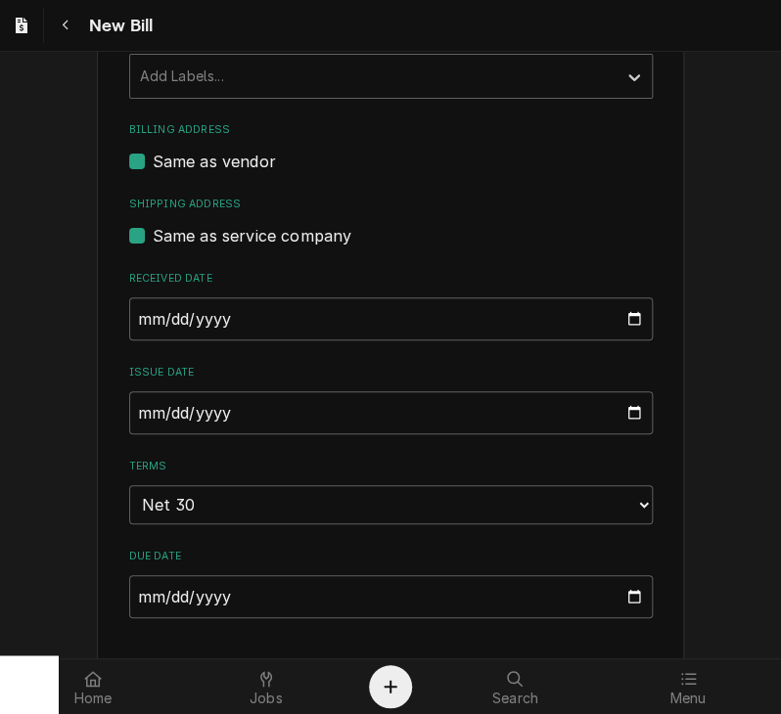
type input "337586"
click at [129, 404] on input "2025-09-29" at bounding box center [390, 412] width 523 height 43
type input "[DATE]"
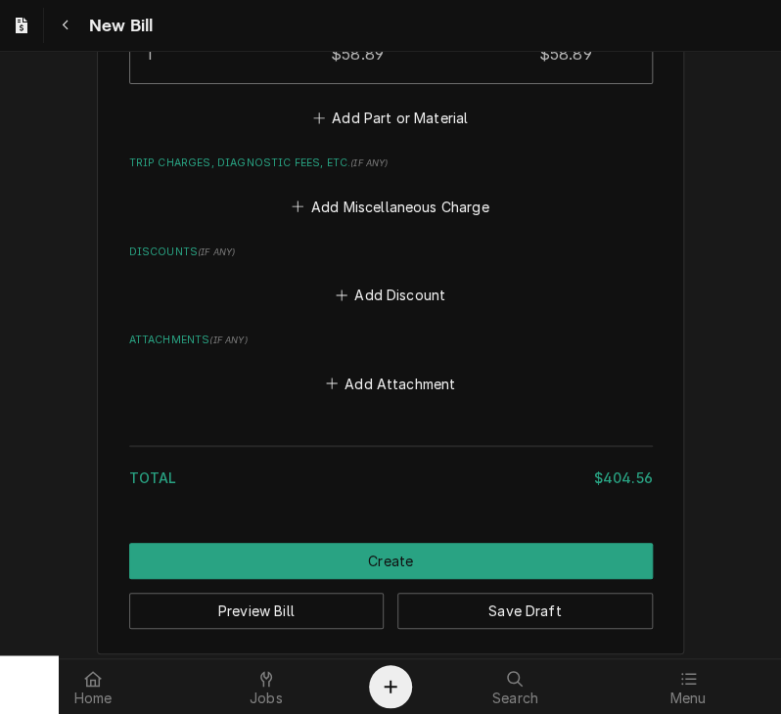
scroll to position [2285, 0]
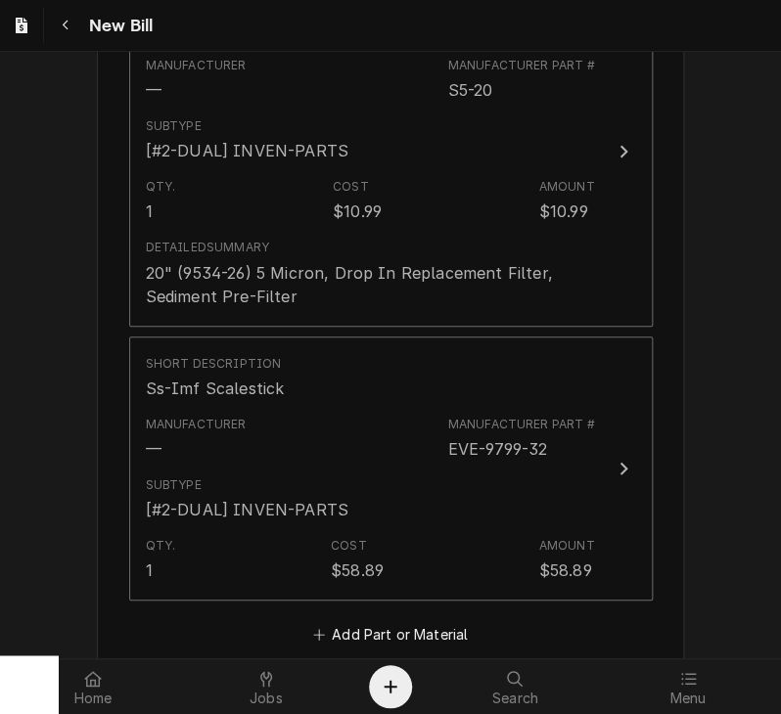
scroll to position [1777, 0]
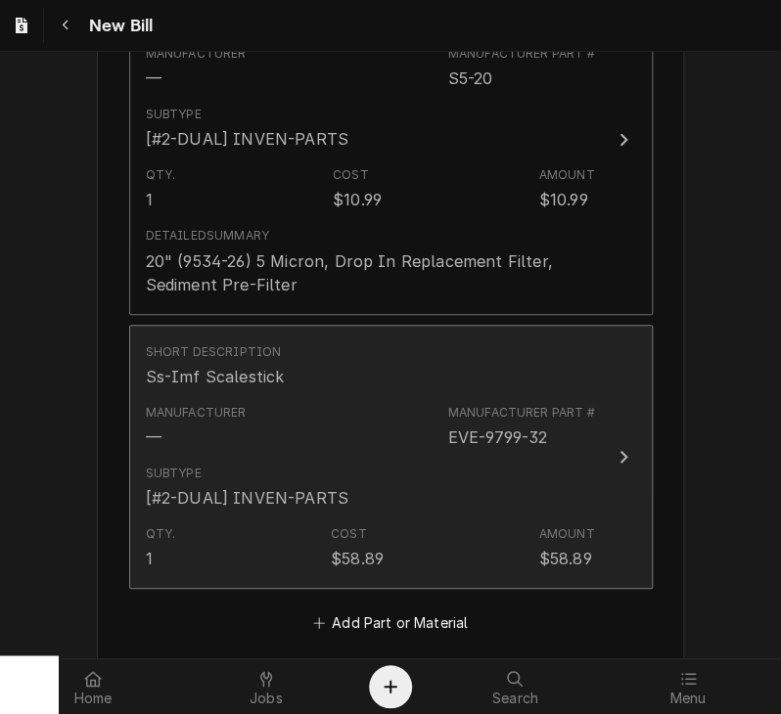
click at [618, 449] on icon "Update Line Item" at bounding box center [623, 457] width 10 height 16
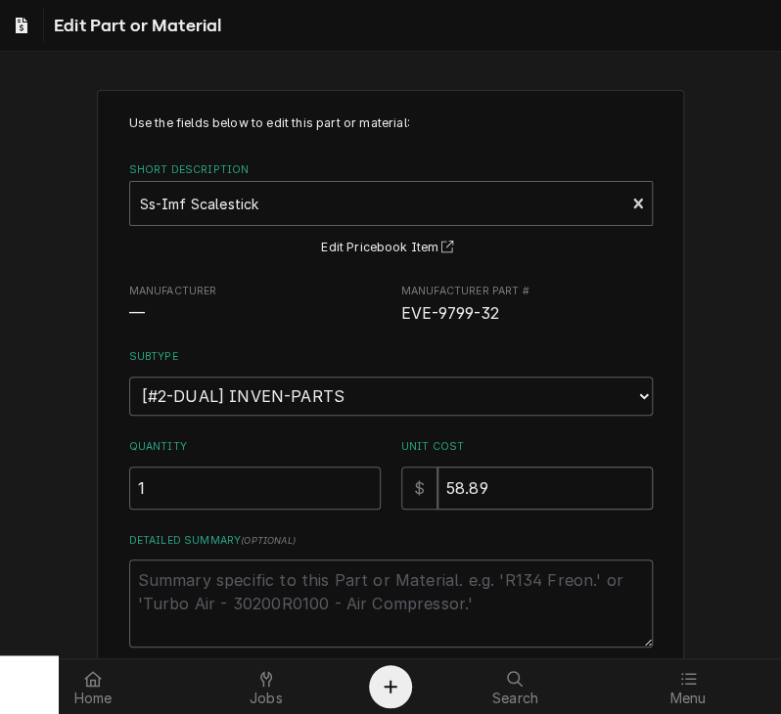
click at [520, 505] on input "58.89" at bounding box center [544, 488] width 215 height 43
type textarea "x"
type input "58.8"
type textarea "x"
type input "58"
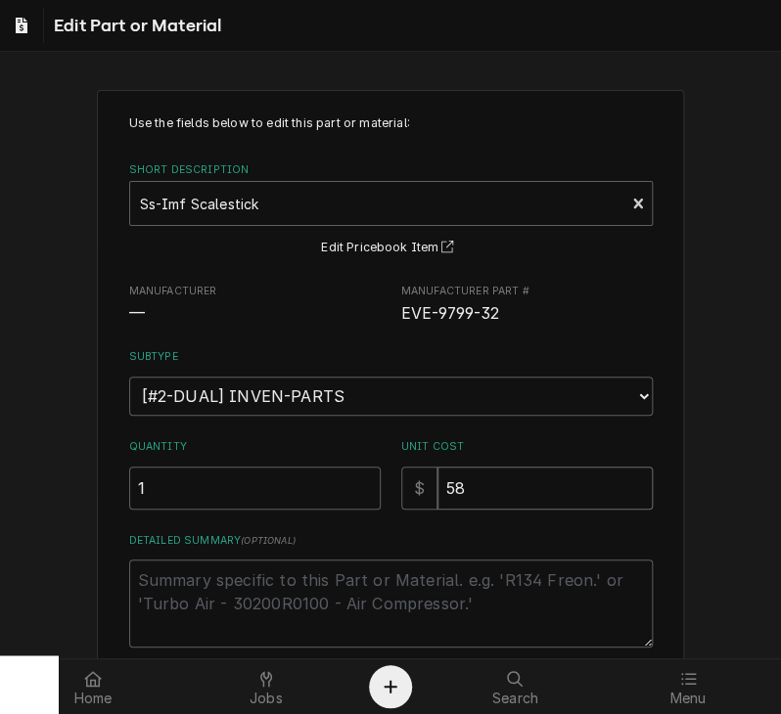
type textarea "x"
type input "58.9"
type textarea "x"
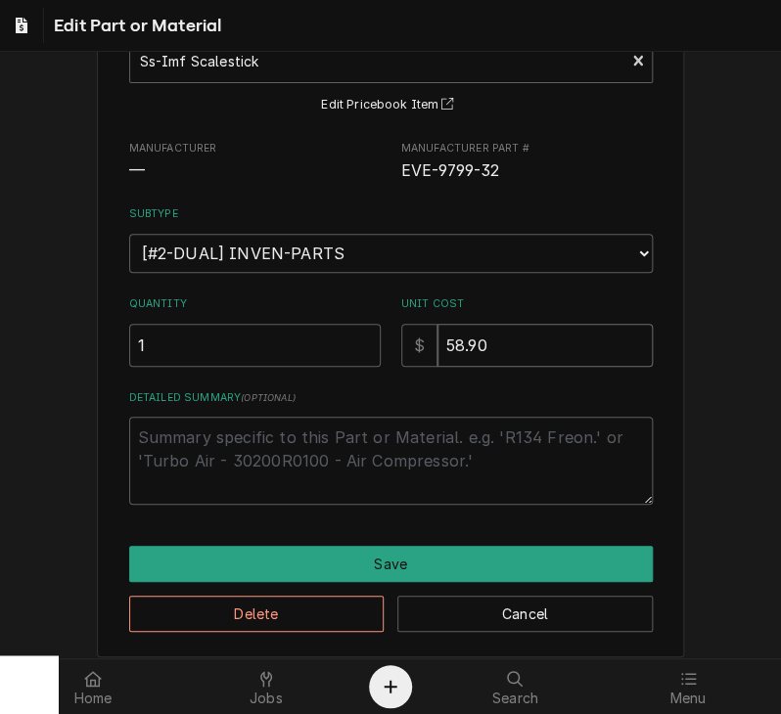
scroll to position [156, 0]
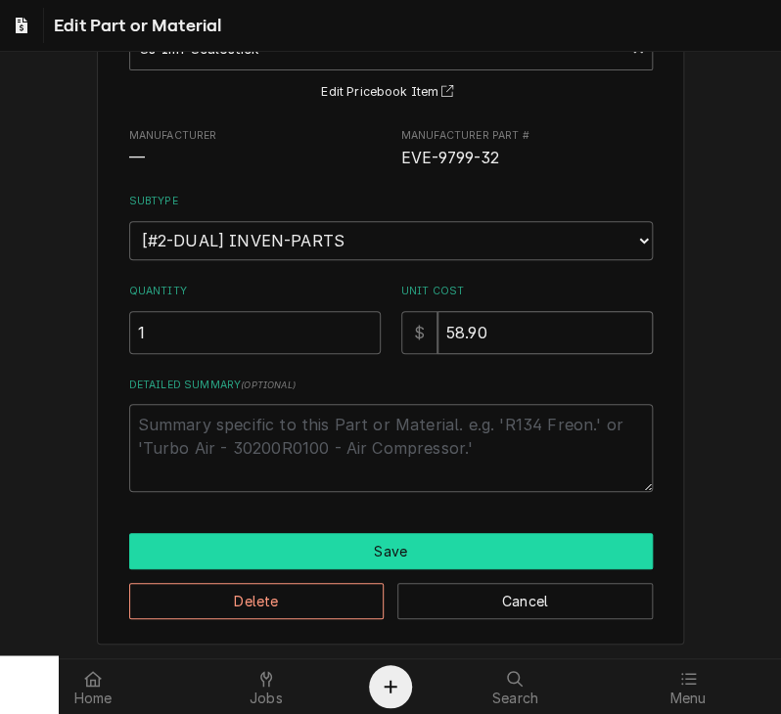
type input "58.90"
click at [485, 547] on button "Save" at bounding box center [390, 551] width 523 height 36
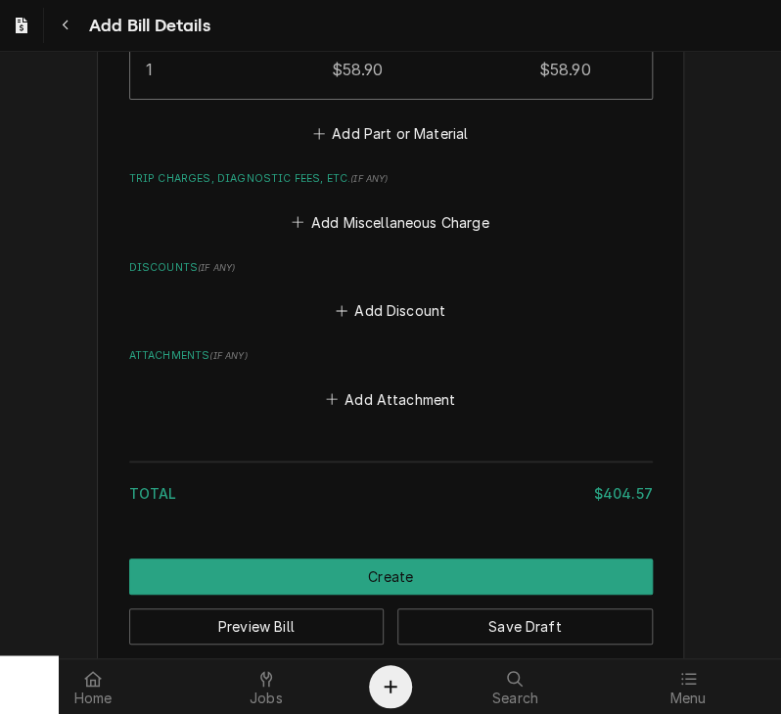
scroll to position [2270, 0]
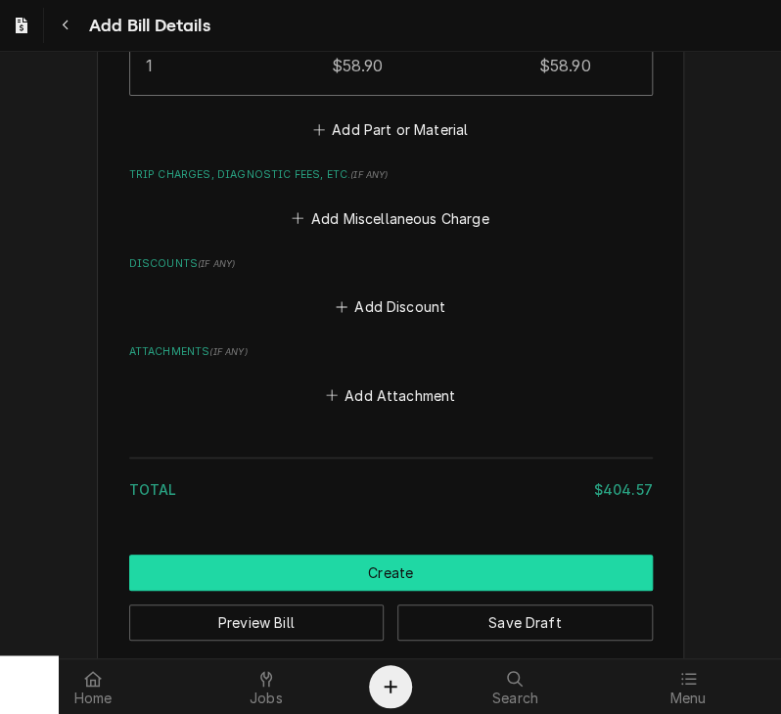
click at [529, 564] on button "Create" at bounding box center [390, 573] width 523 height 36
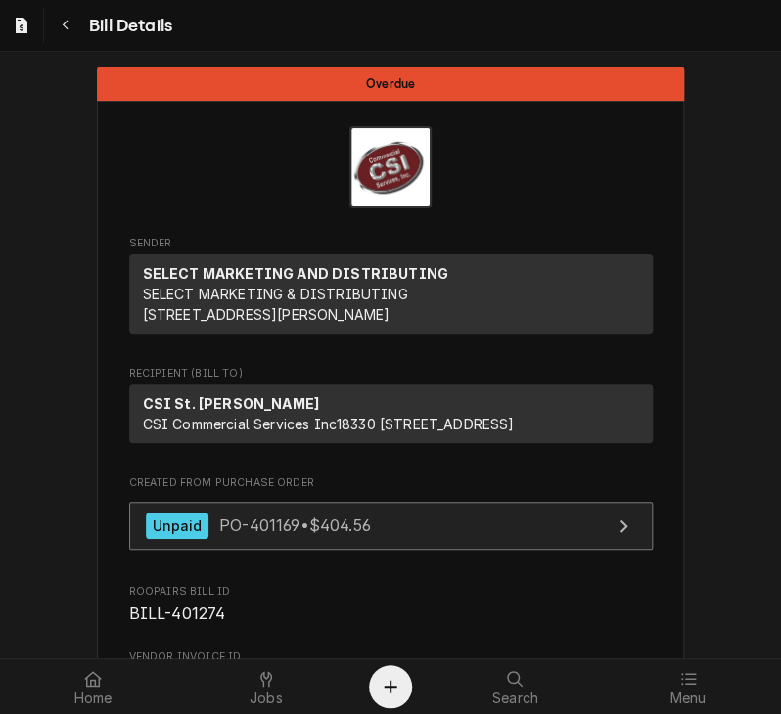
click at [318, 535] on span "PO-401169 • $404.56" at bounding box center [295, 526] width 152 height 20
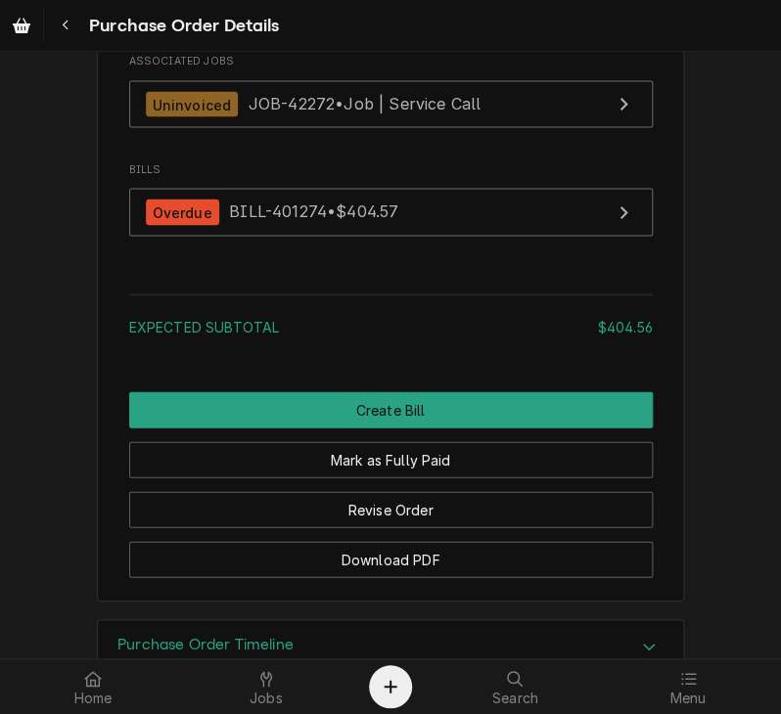
scroll to position [2925, 0]
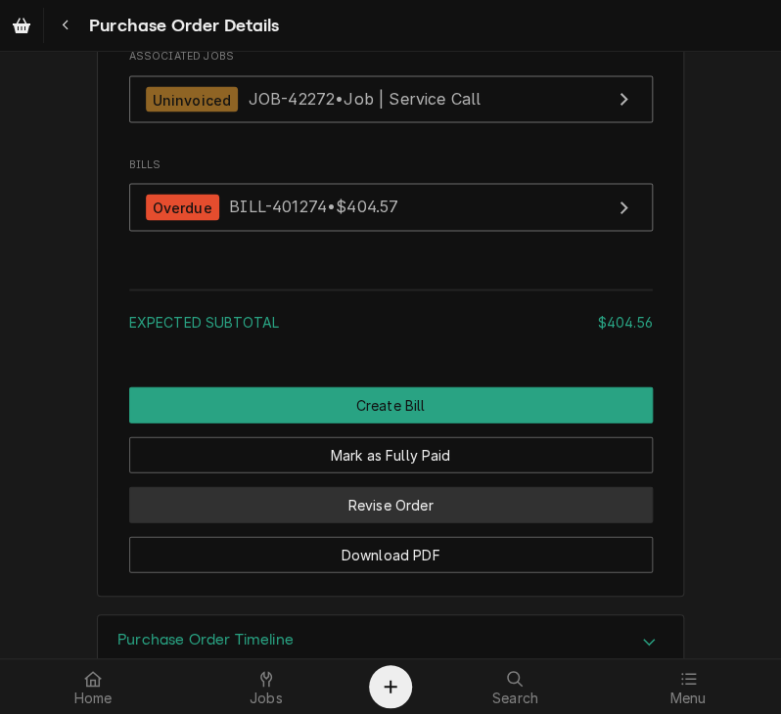
click at [482, 522] on button "Revise Order" at bounding box center [390, 504] width 523 height 36
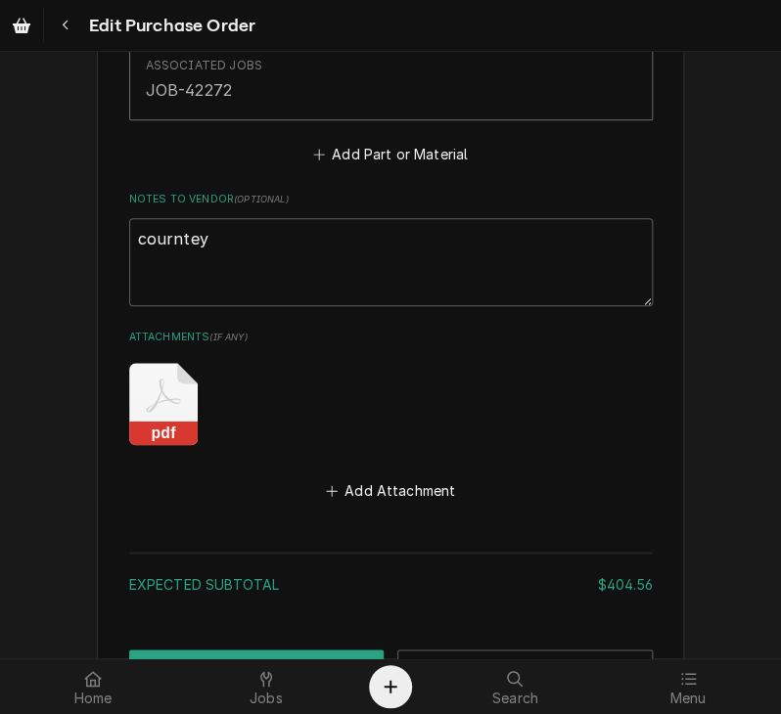
scroll to position [2457, 0]
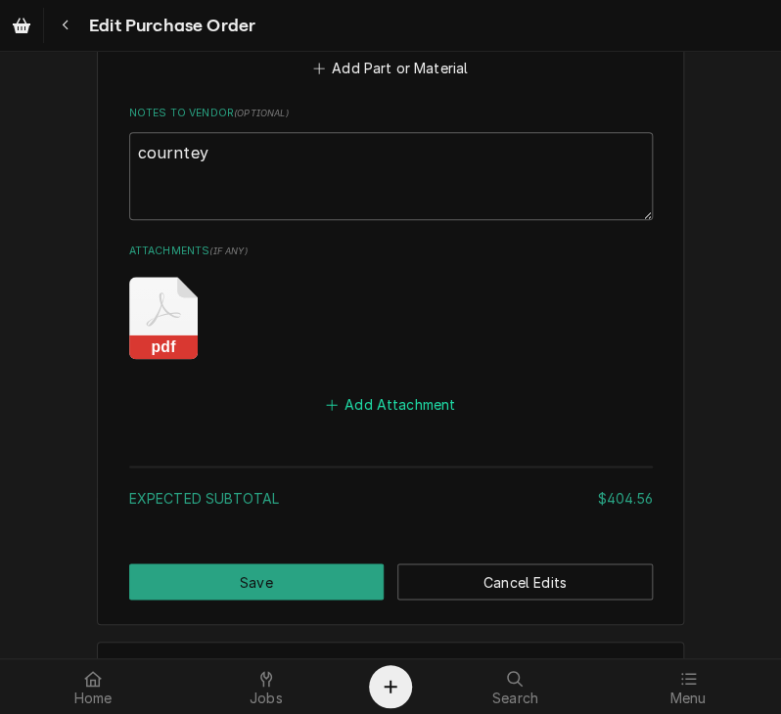
click at [396, 402] on button "Add Attachment" at bounding box center [390, 403] width 137 height 27
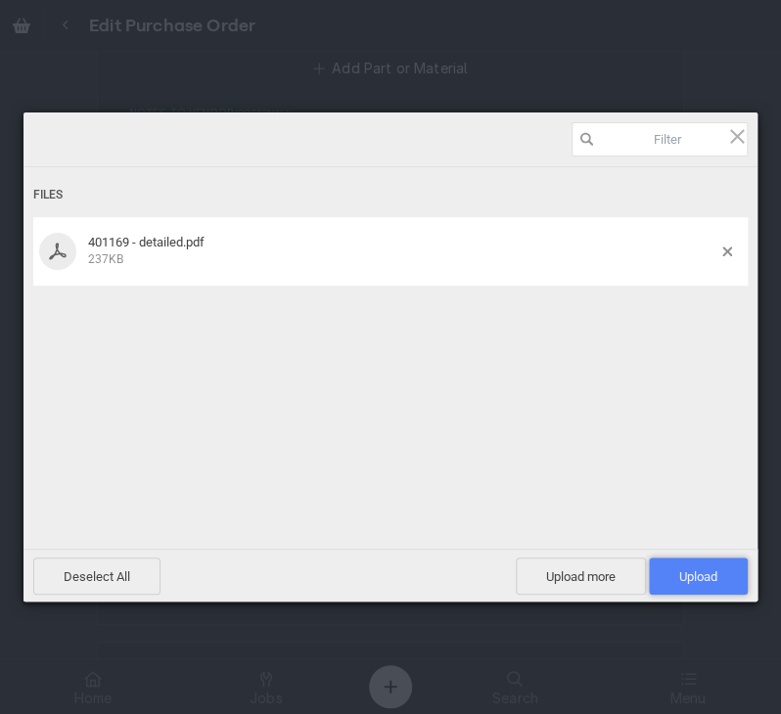
click at [675, 573] on span "Upload 1" at bounding box center [698, 576] width 99 height 37
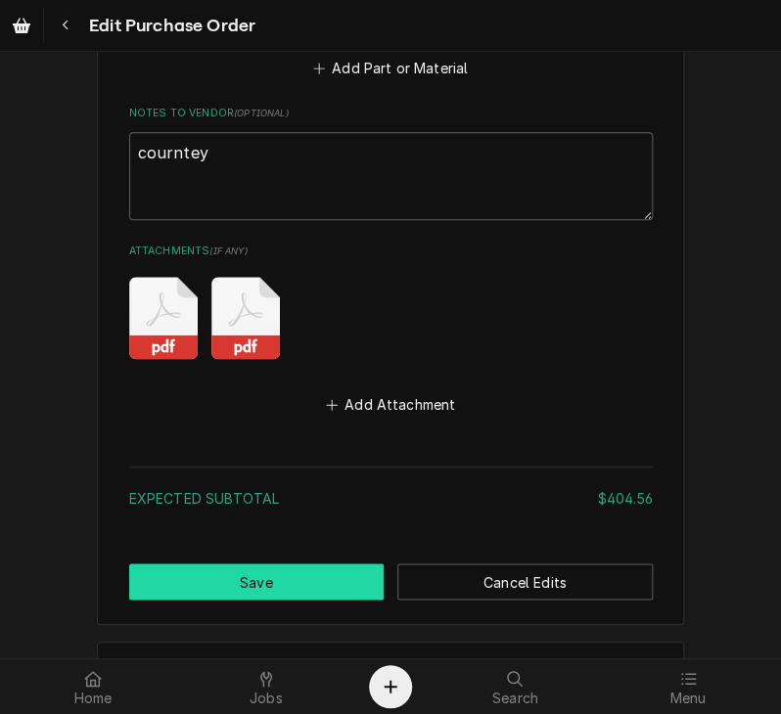
click at [251, 580] on button "Save" at bounding box center [256, 582] width 255 height 36
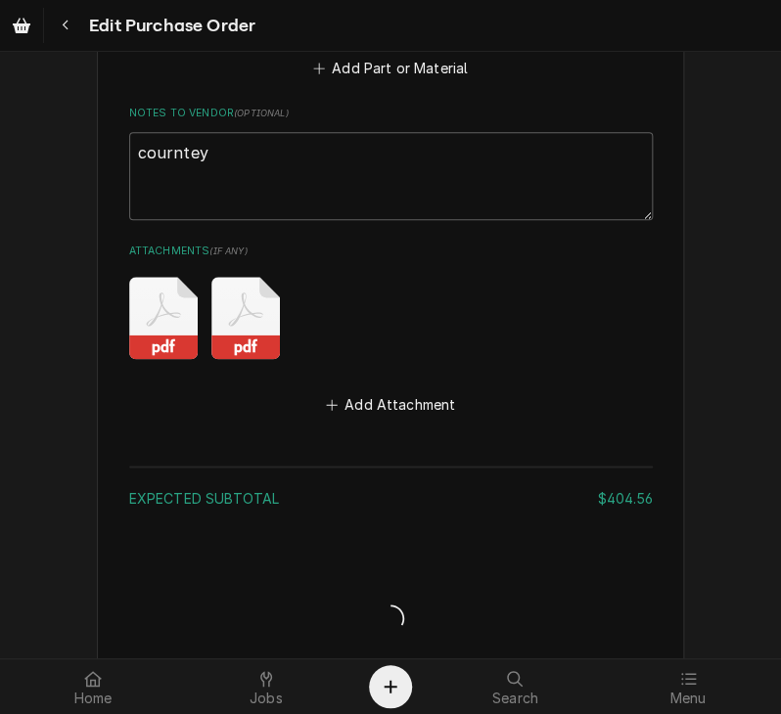
type textarea "x"
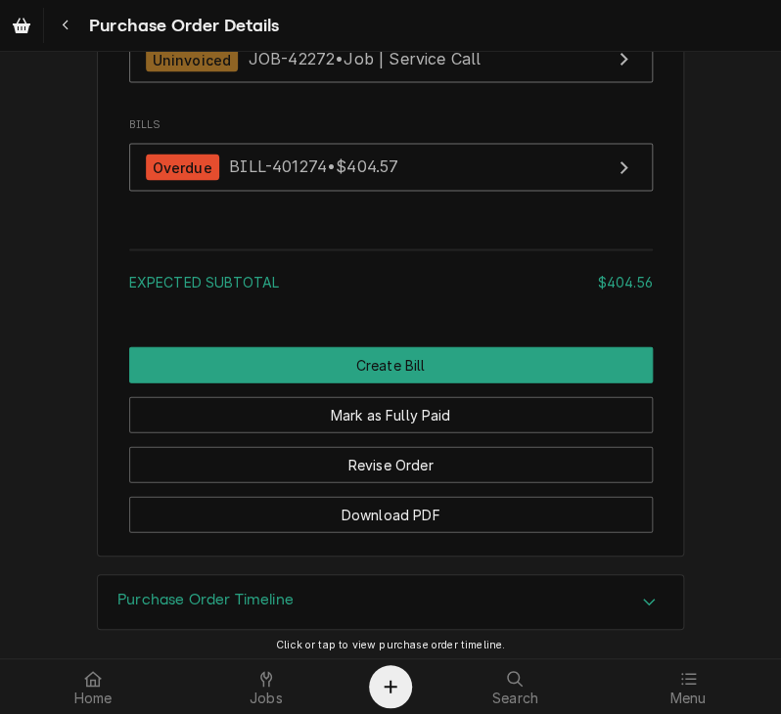
scroll to position [2970, 0]
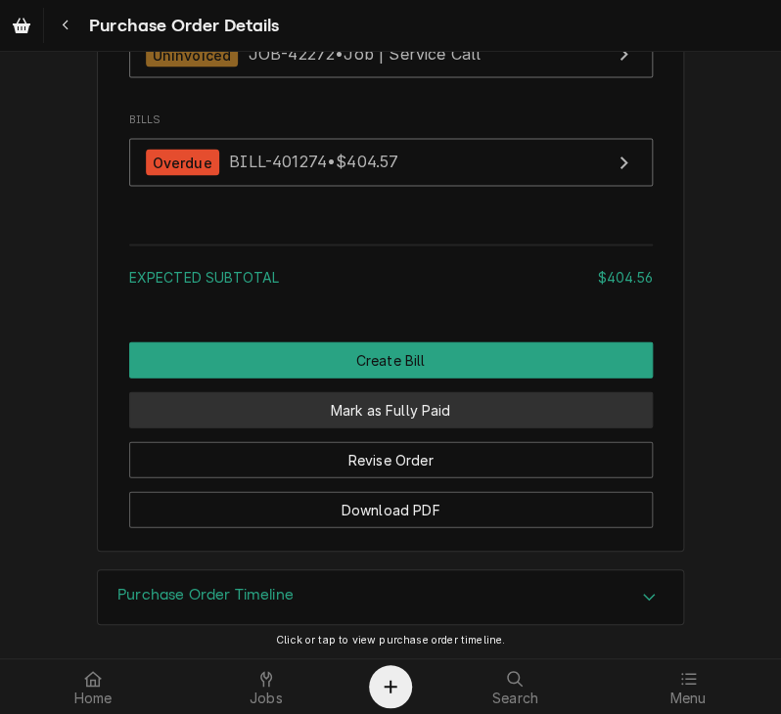
click at [551, 428] on button "Mark as Fully Paid" at bounding box center [390, 409] width 523 height 36
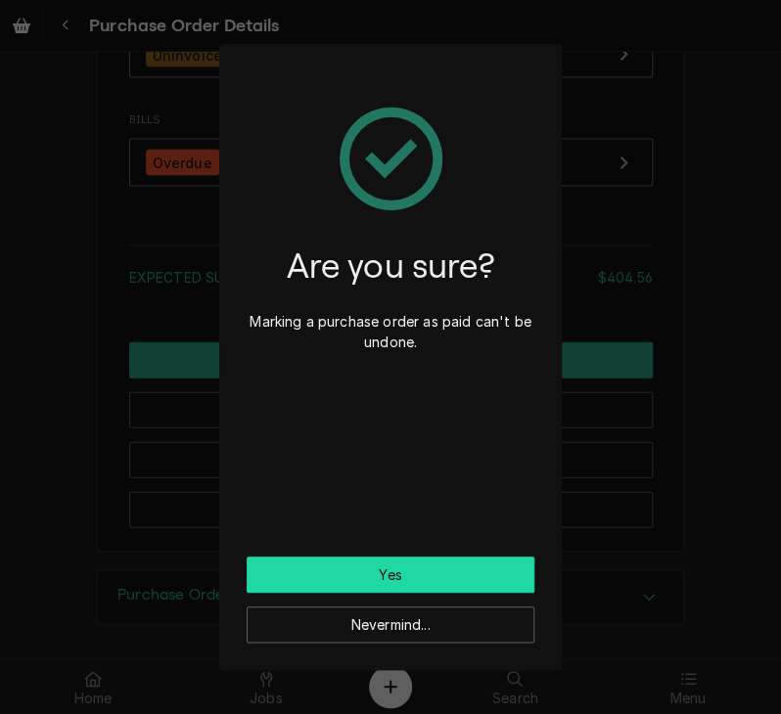
click at [481, 562] on button "Yes" at bounding box center [391, 575] width 288 height 36
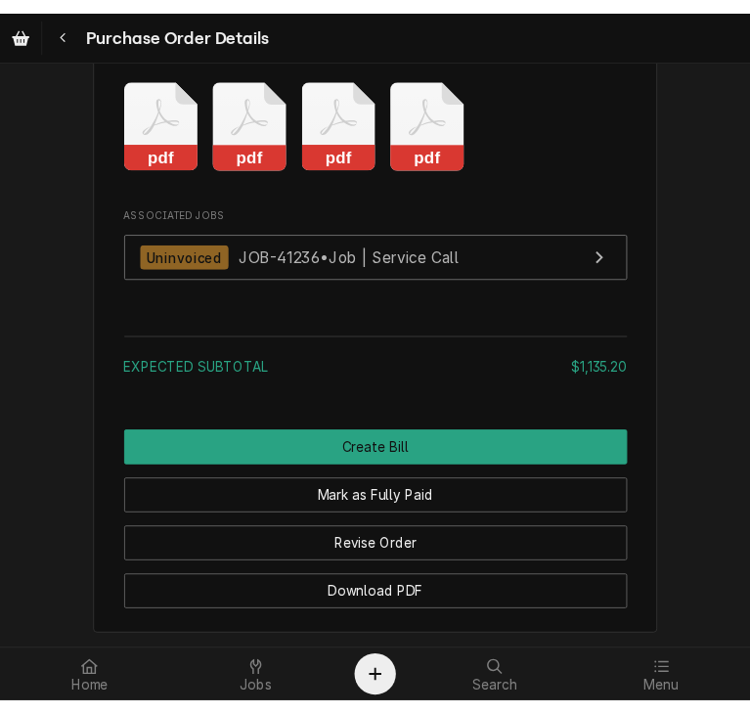
scroll to position [2559, 0]
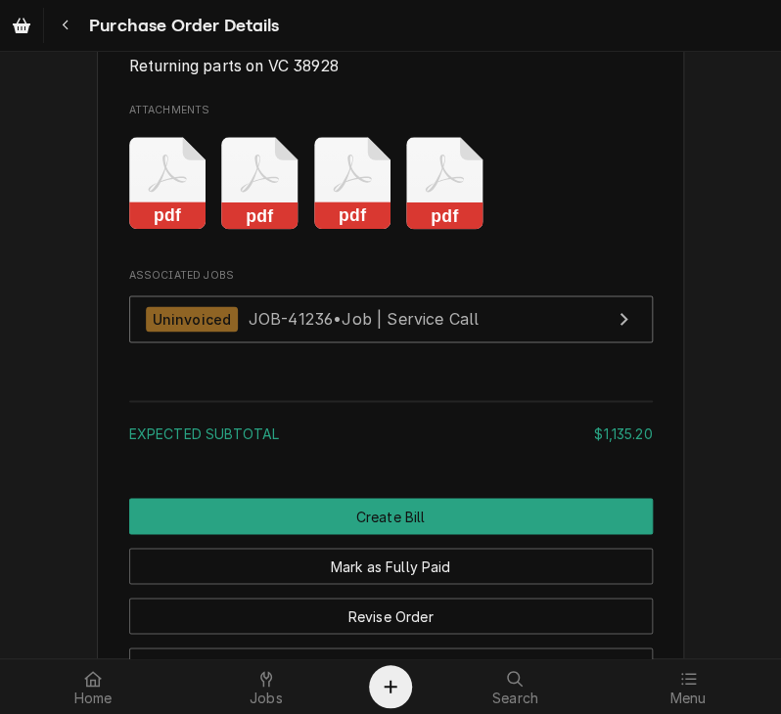
click at [424, 230] on rect "Attachments" at bounding box center [444, 216] width 77 height 27
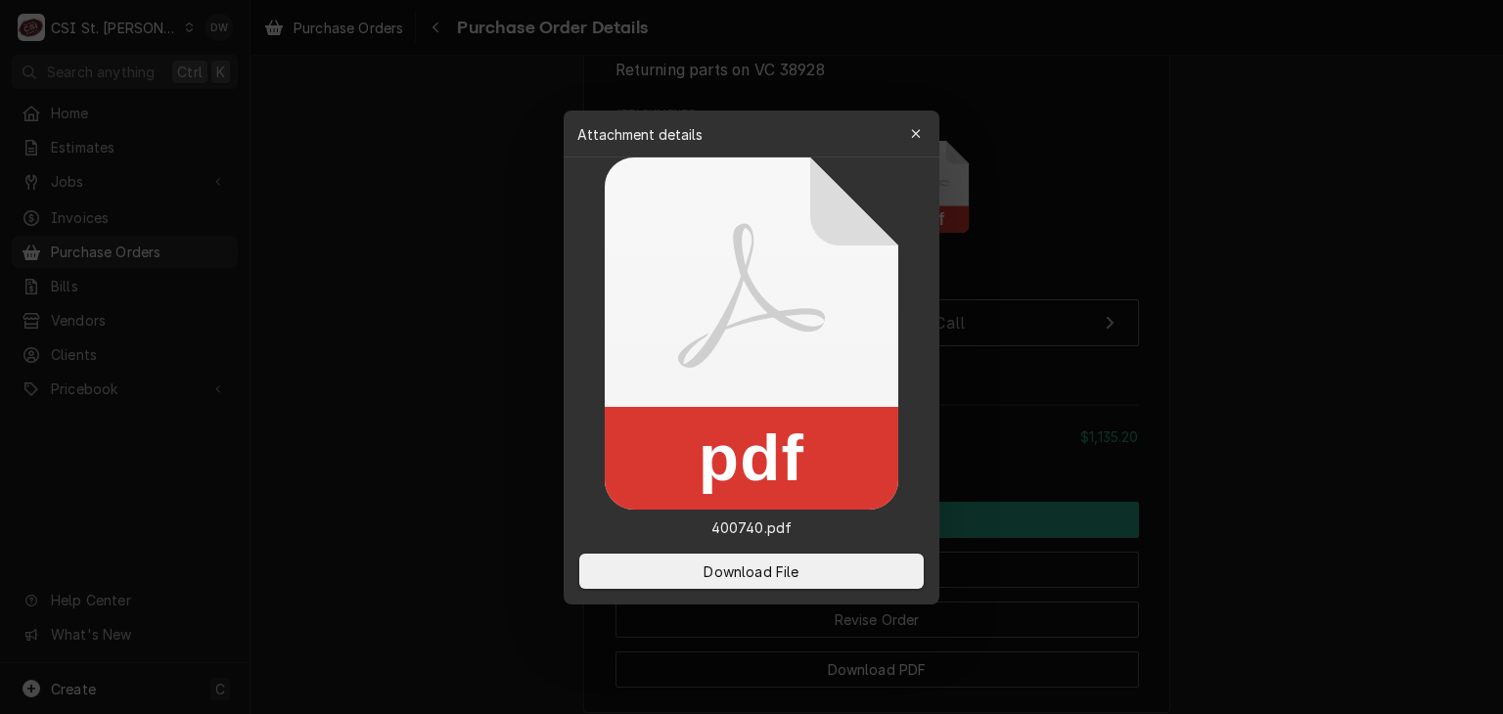
click at [780, 153] on div at bounding box center [751, 357] width 1503 height 714
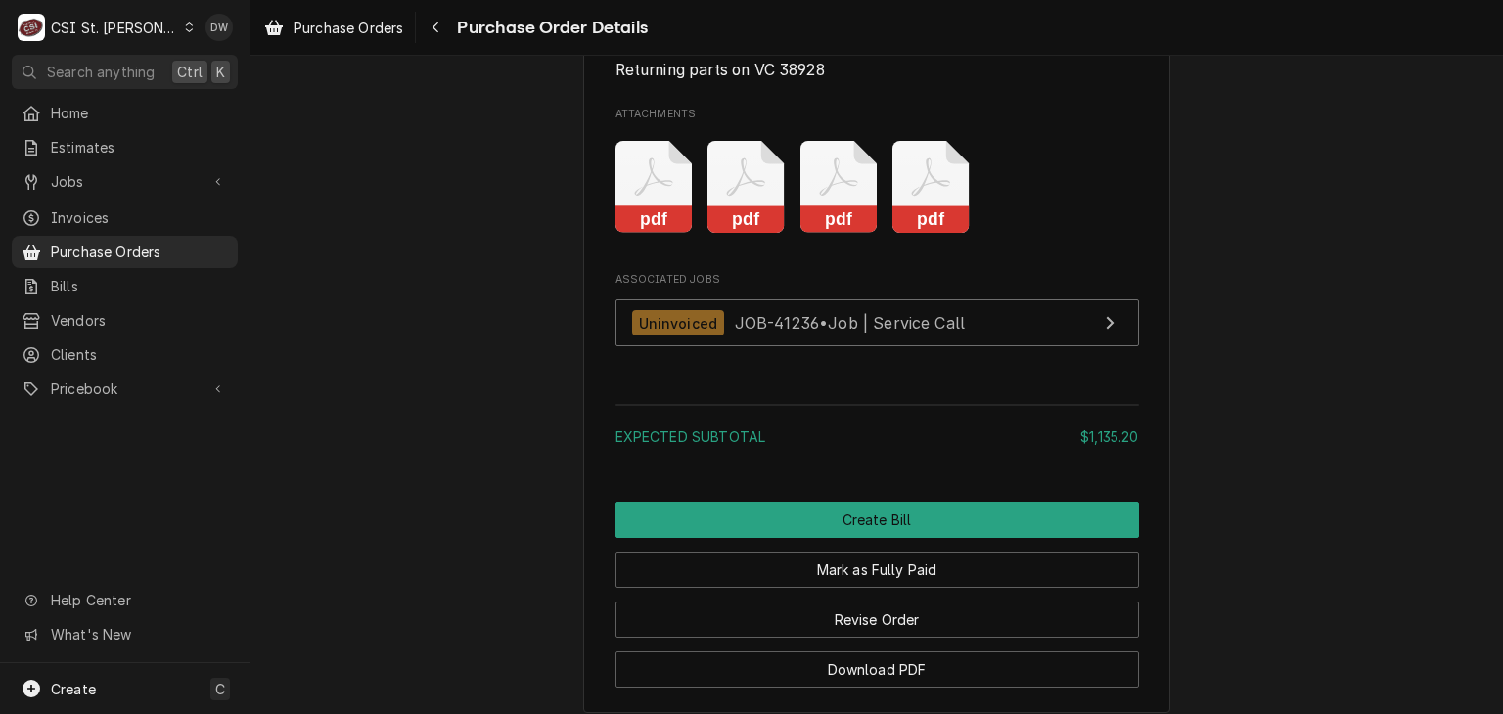
click at [780, 234] on rect "Attachments" at bounding box center [930, 219] width 77 height 27
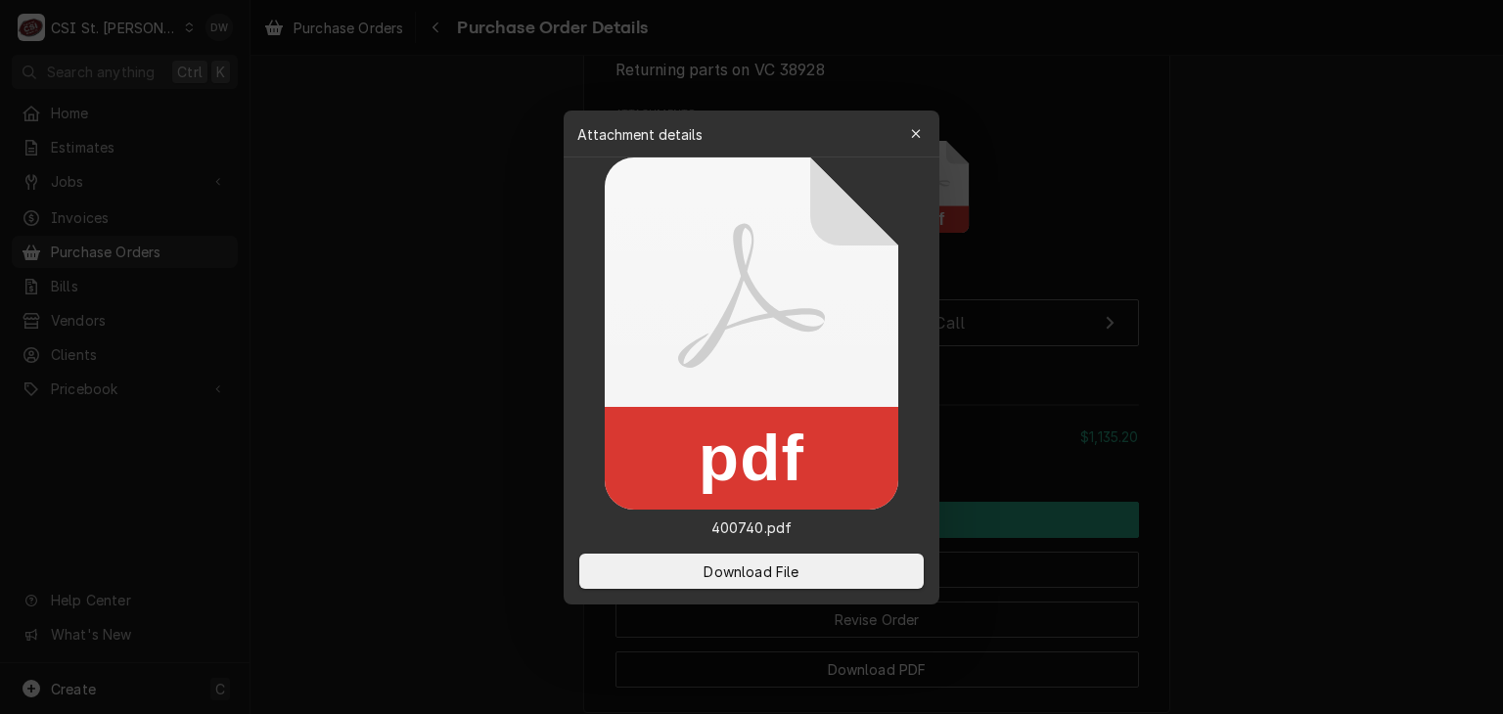
click at [780, 293] on div at bounding box center [751, 357] width 1503 height 714
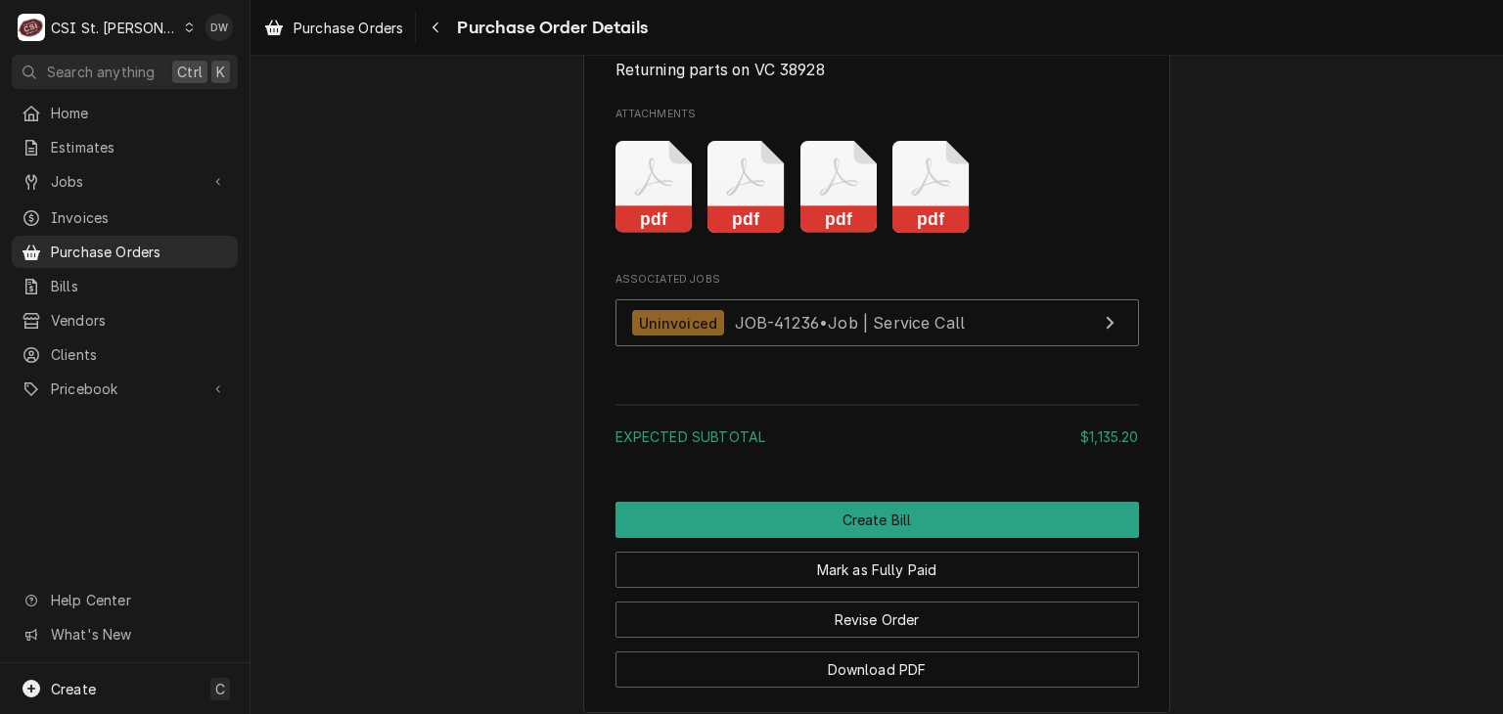
click at [780, 234] on rect "Attachments" at bounding box center [838, 219] width 77 height 27
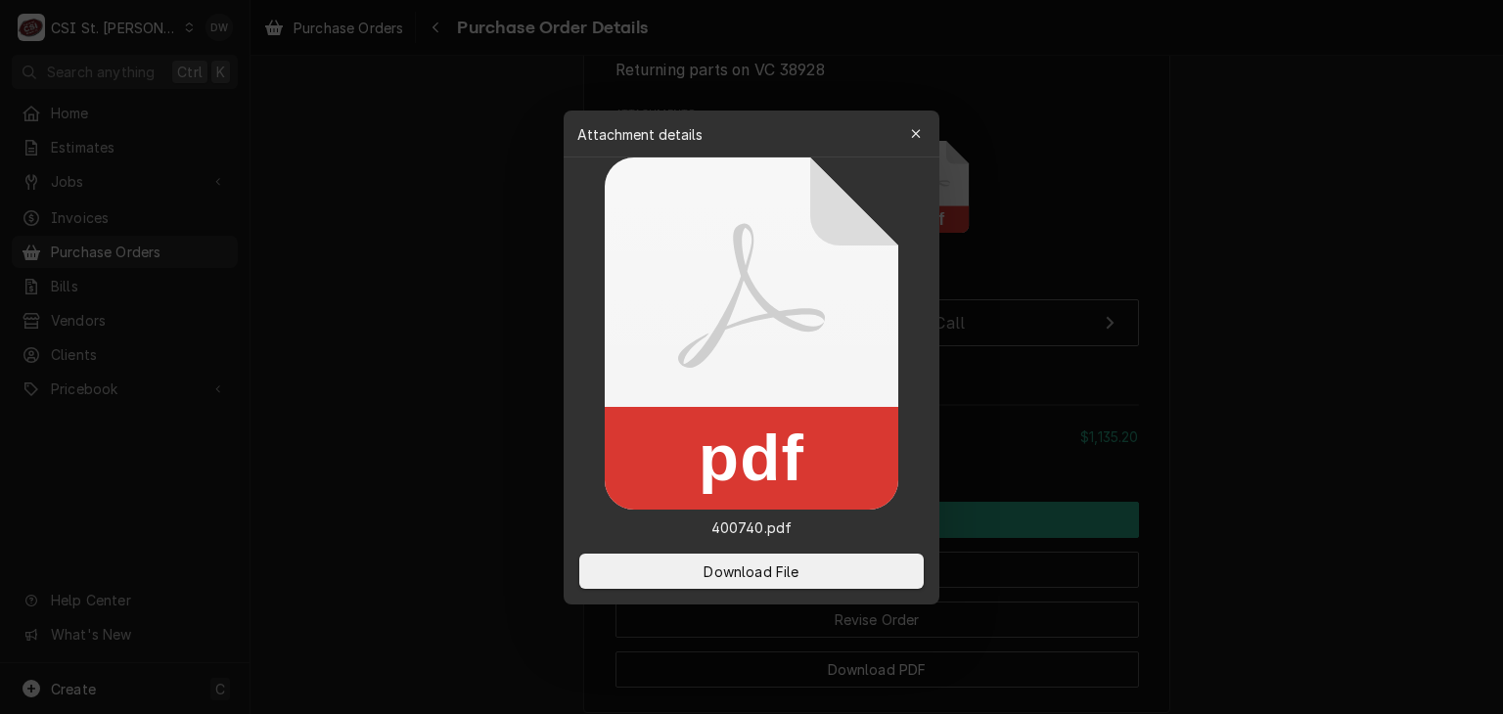
click at [780, 349] on div at bounding box center [751, 357] width 1503 height 714
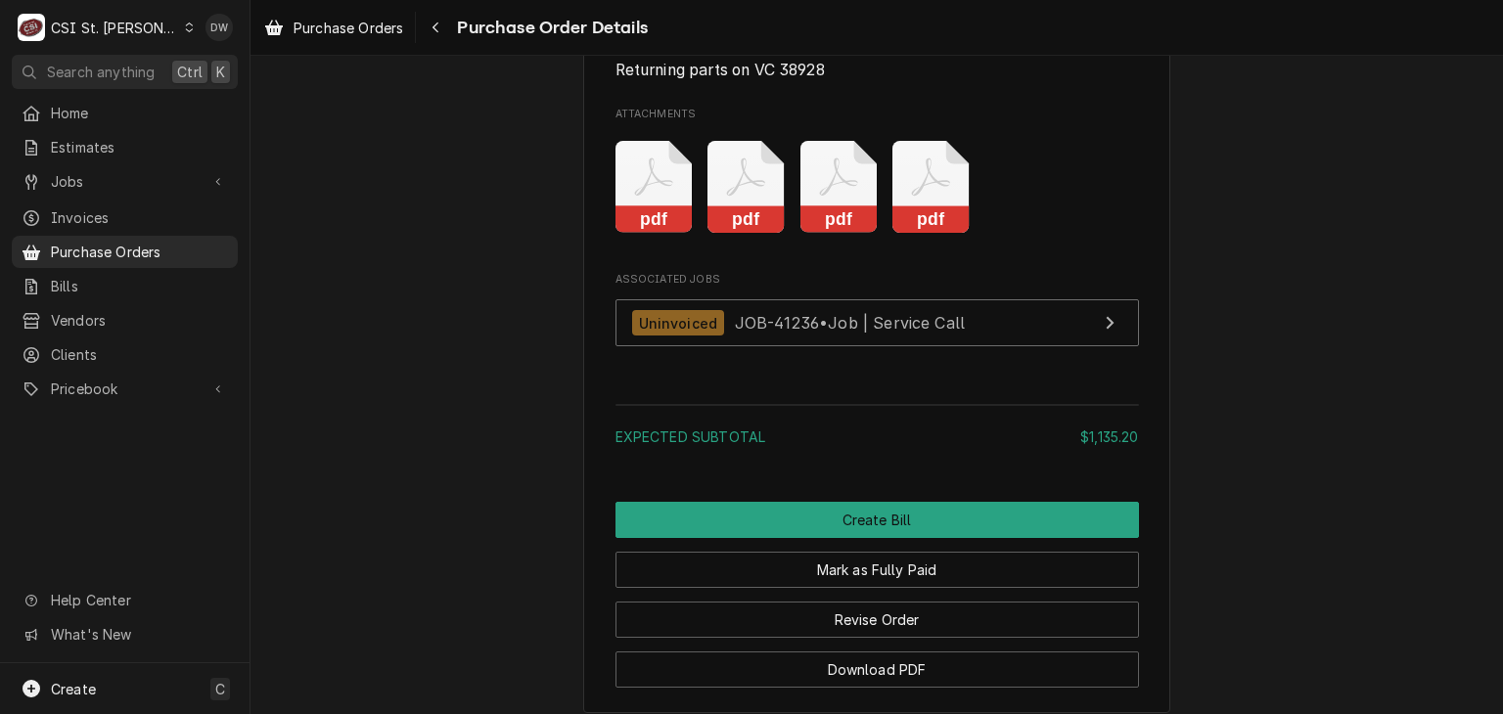
click at [726, 234] on rect "Attachments" at bounding box center [745, 219] width 77 height 27
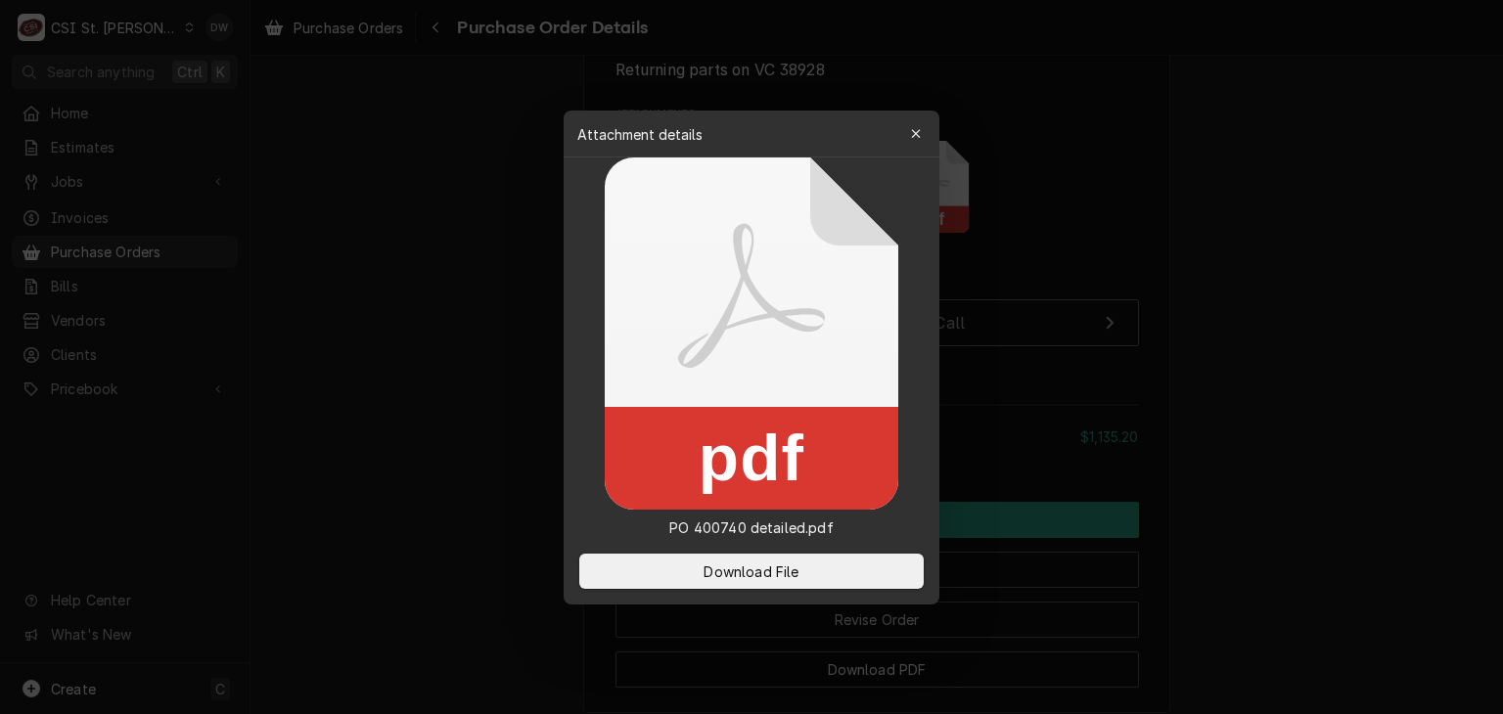
click at [780, 405] on div at bounding box center [751, 357] width 1503 height 714
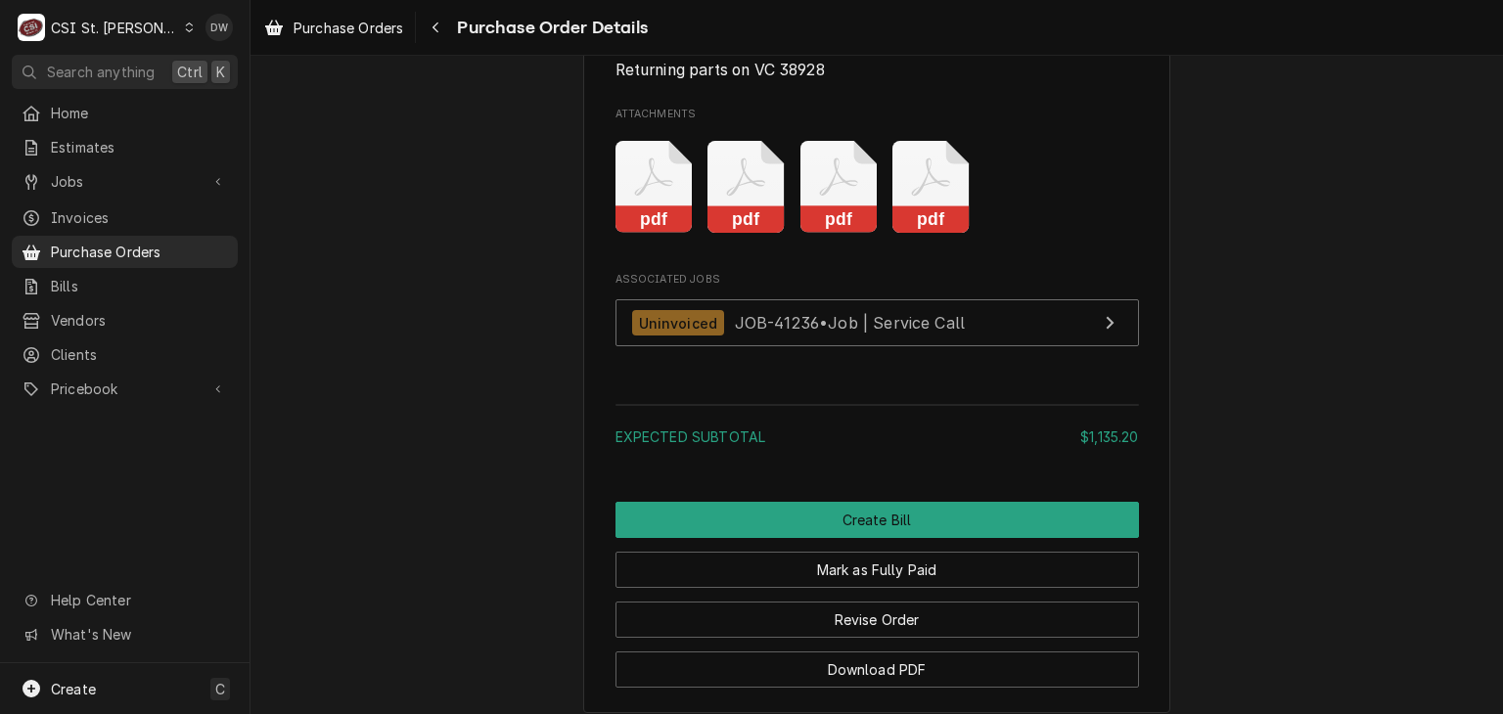
click at [636, 234] on rect "Attachments" at bounding box center [653, 219] width 77 height 27
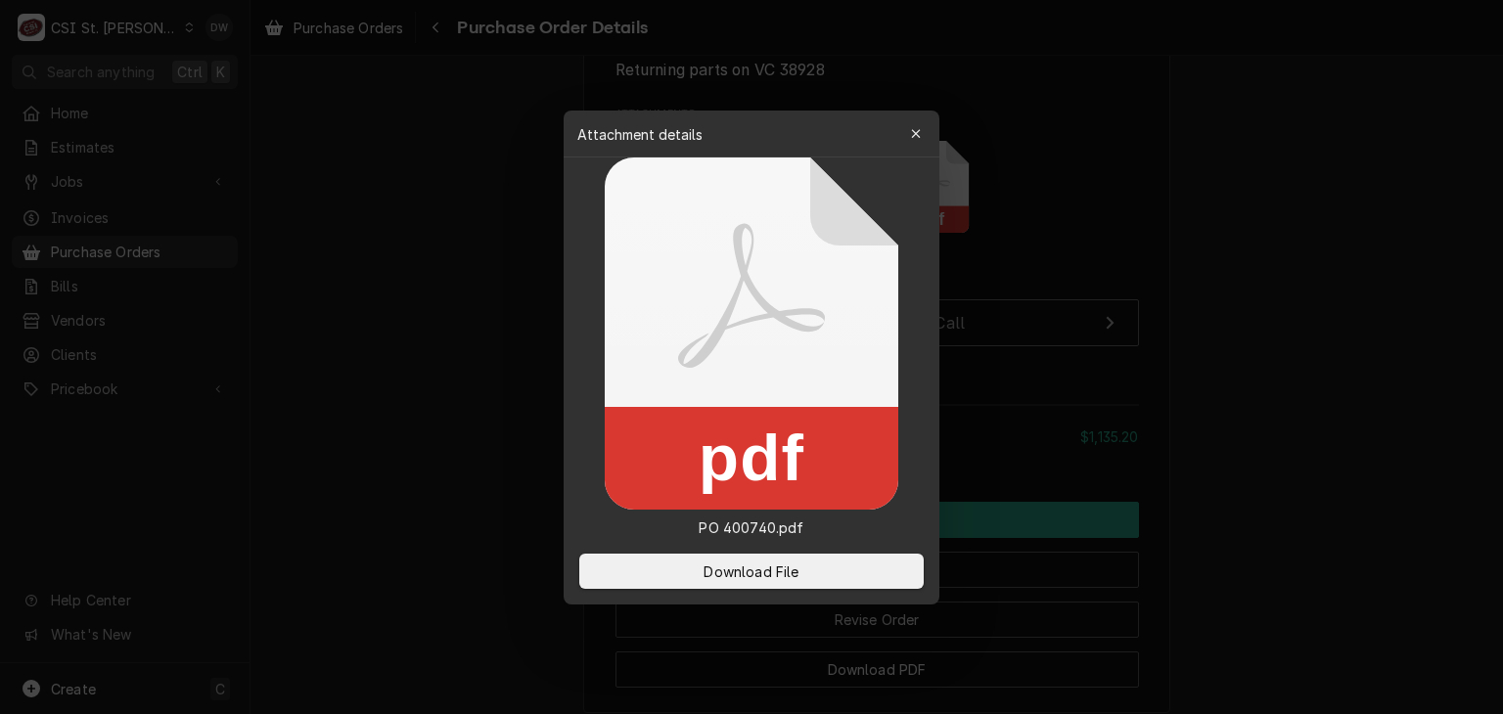
click at [780, 469] on div at bounding box center [751, 357] width 1503 height 714
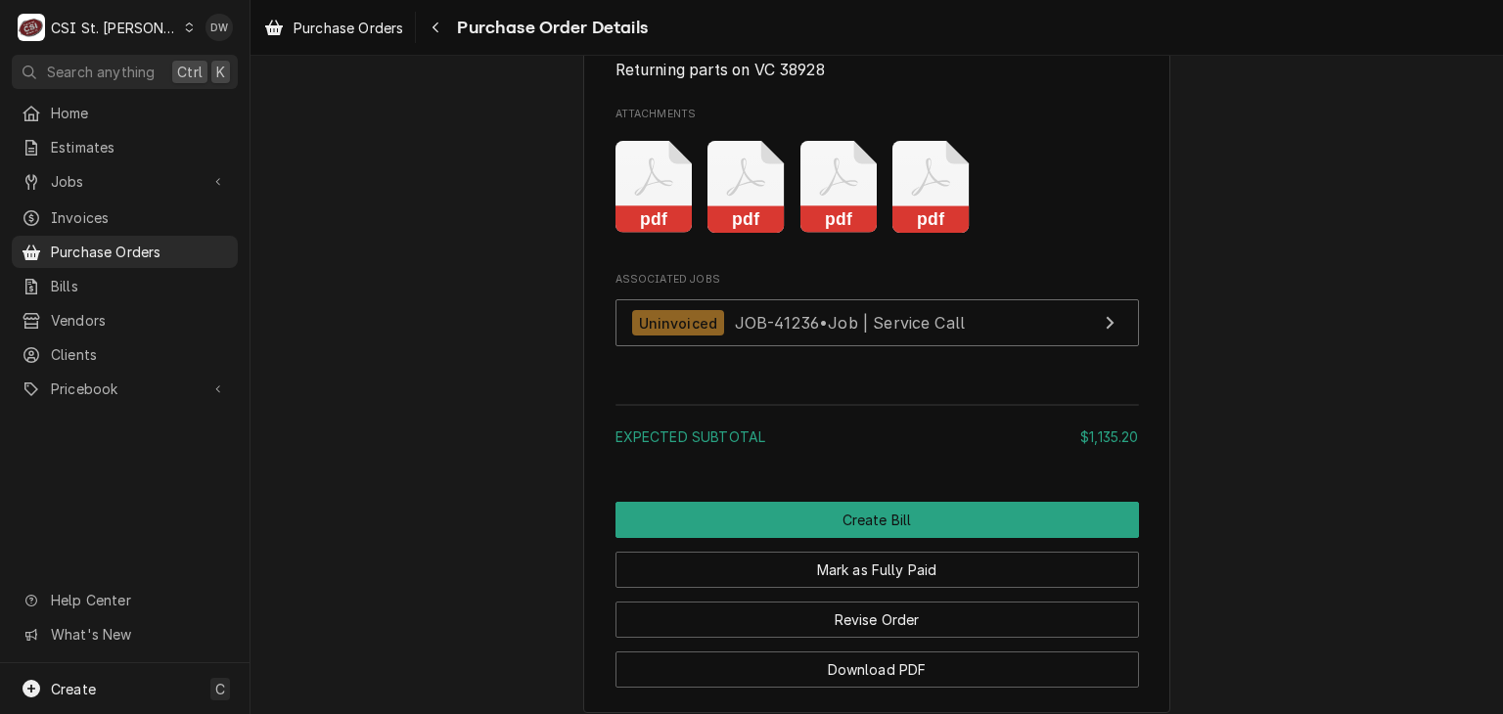
click at [780, 234] on rect "Attachments" at bounding box center [838, 219] width 77 height 27
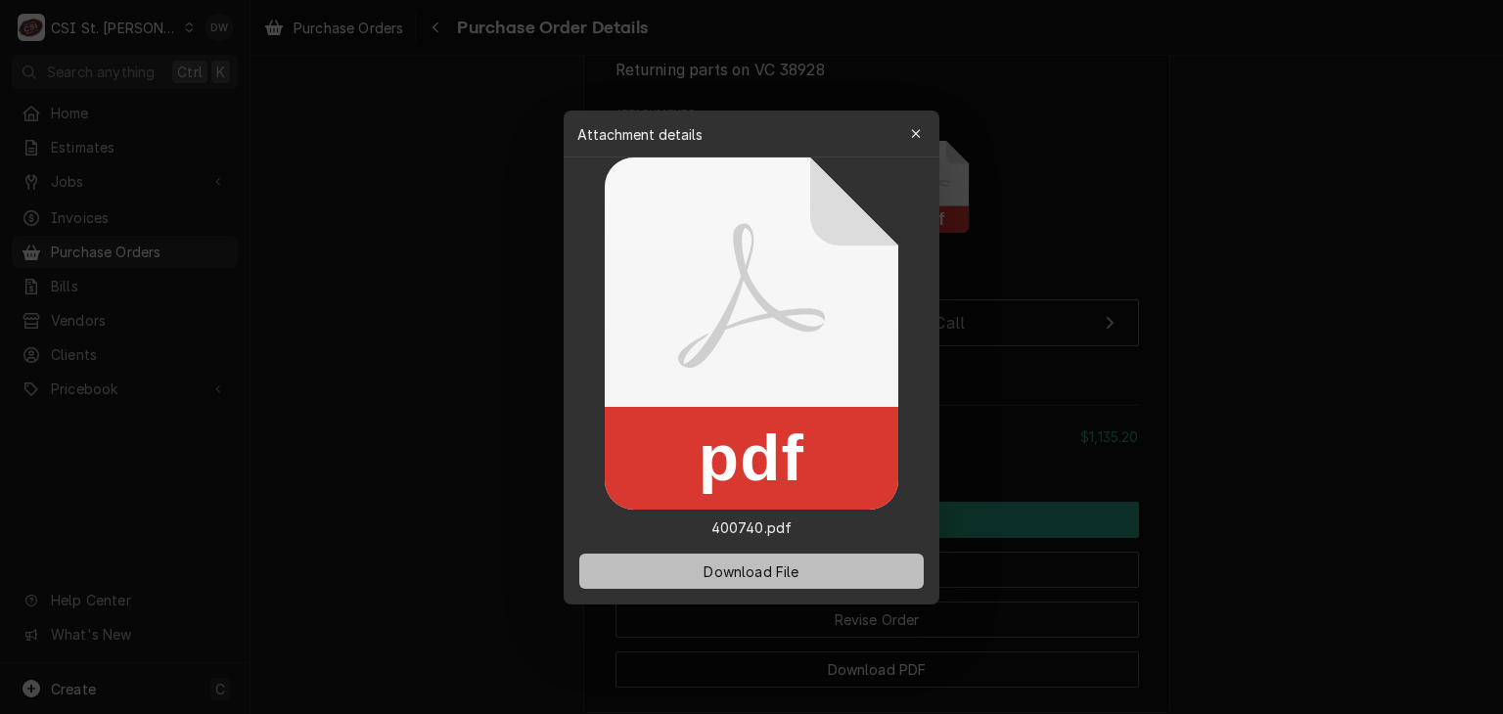
click at [749, 576] on span "Download File" at bounding box center [750, 571] width 103 height 21
click at [351, 429] on div at bounding box center [751, 357] width 1503 height 714
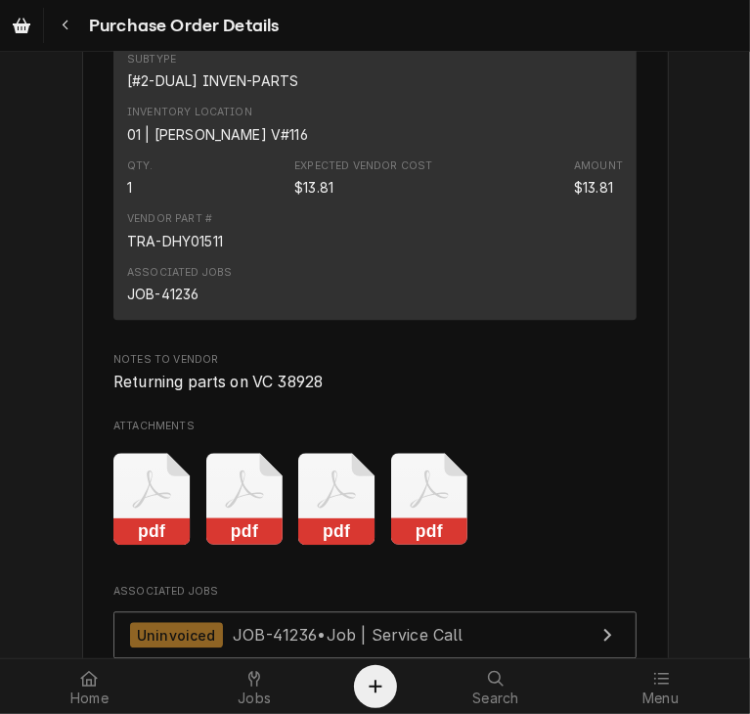
scroll to position [2281, 0]
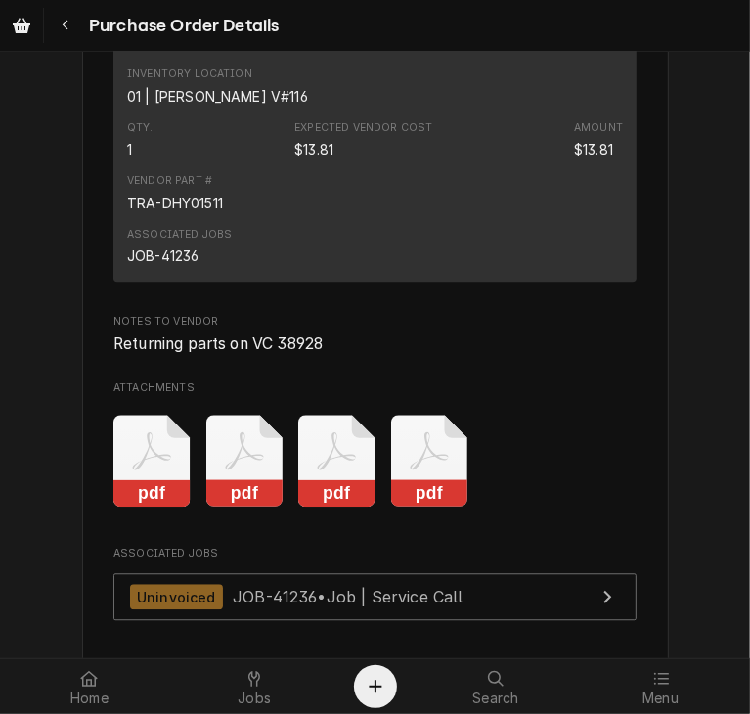
click at [395, 508] on rect "Attachments" at bounding box center [429, 493] width 77 height 27
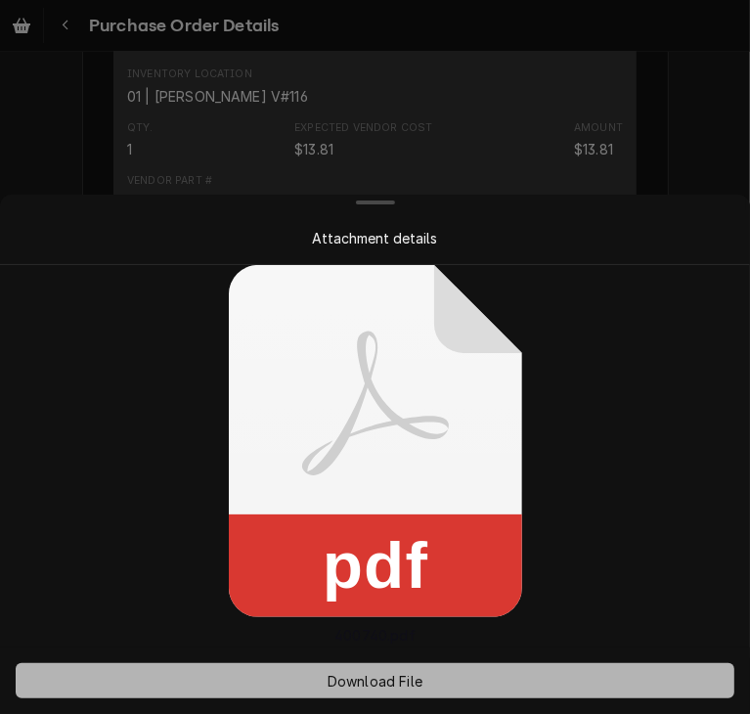
click at [399, 681] on span "Download File" at bounding box center [375, 681] width 103 height 21
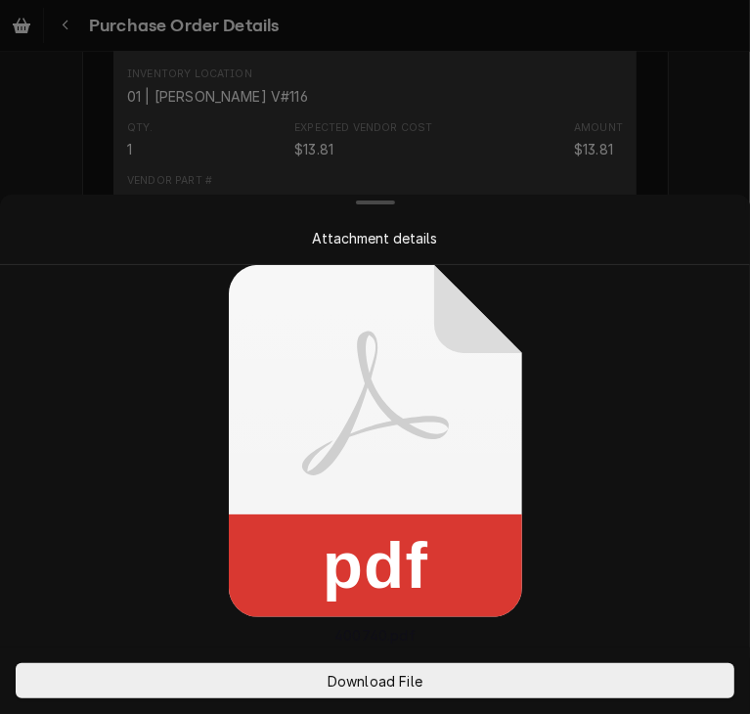
click at [646, 573] on div "pdf 400740.pdf" at bounding box center [375, 455] width 750 height 381
click at [674, 464] on div "pdf 400740.pdf" at bounding box center [375, 455] width 750 height 381
click at [670, 182] on div at bounding box center [375, 357] width 750 height 714
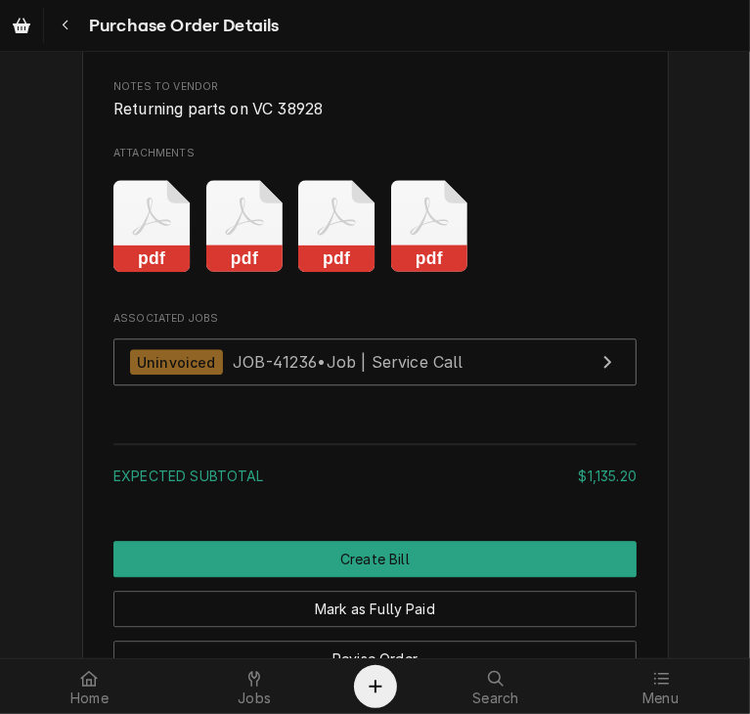
scroll to position [2520, 0]
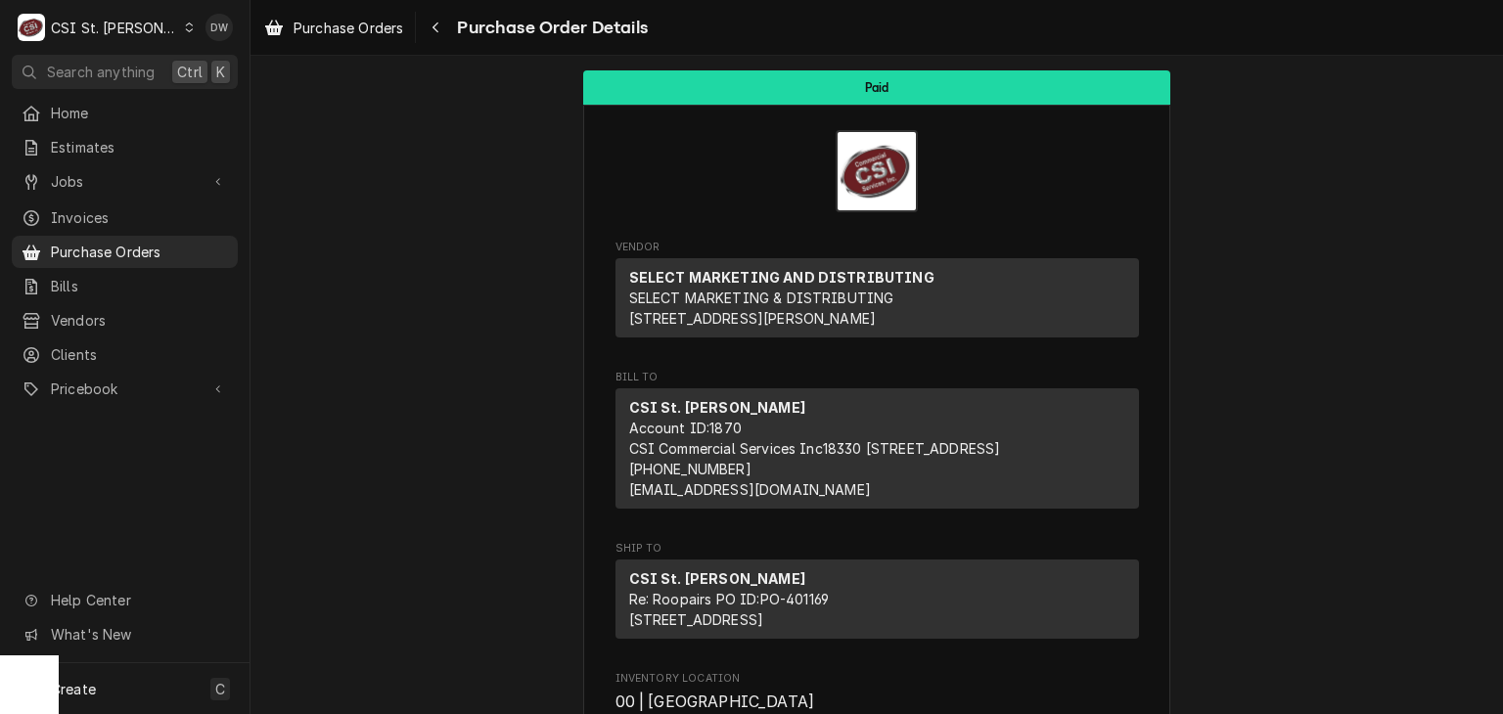
click at [141, 18] on div "C CSI St. [PERSON_NAME]" at bounding box center [106, 27] width 189 height 39
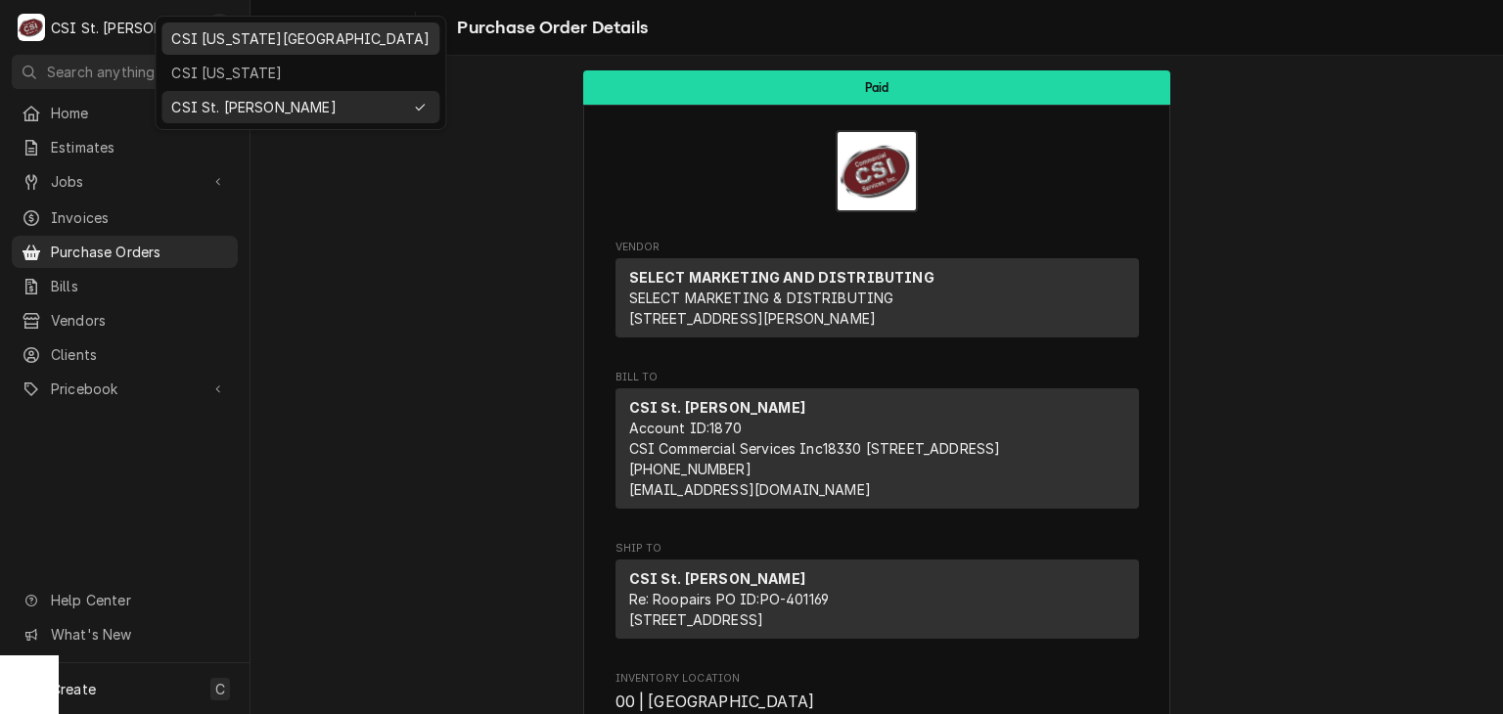
click at [194, 40] on div "CSI [US_STATE][GEOGRAPHIC_DATA]" at bounding box center [300, 38] width 258 height 21
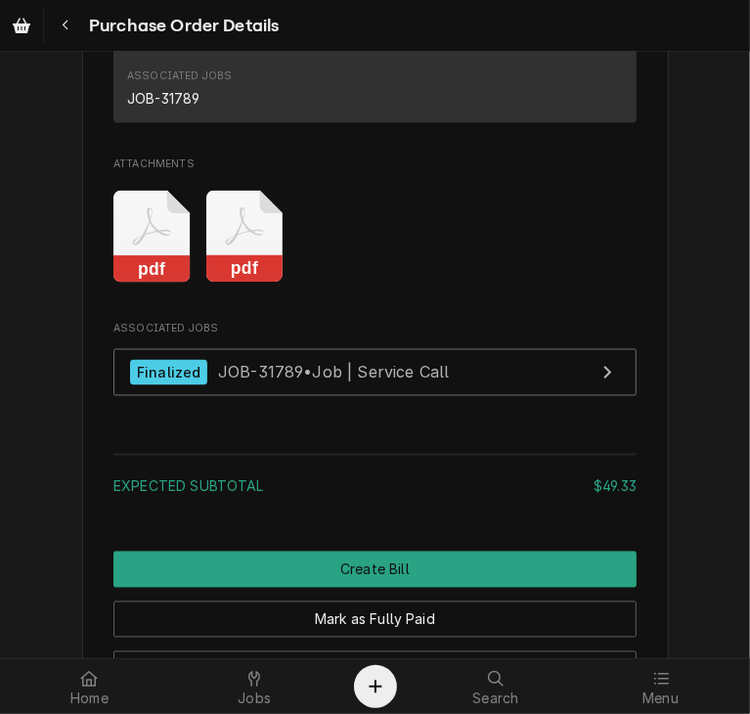
scroll to position [1667, 0]
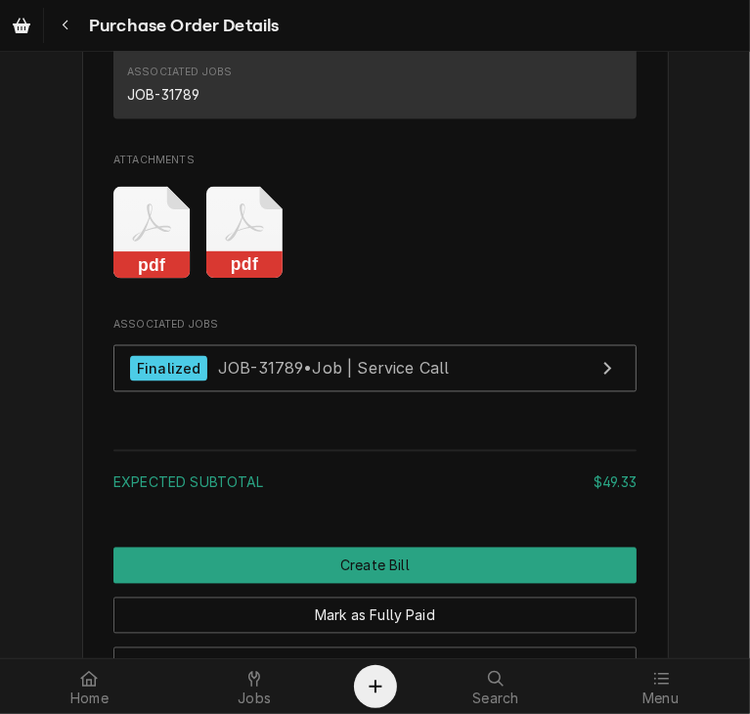
click at [233, 280] on rect "Attachments" at bounding box center [244, 265] width 77 height 27
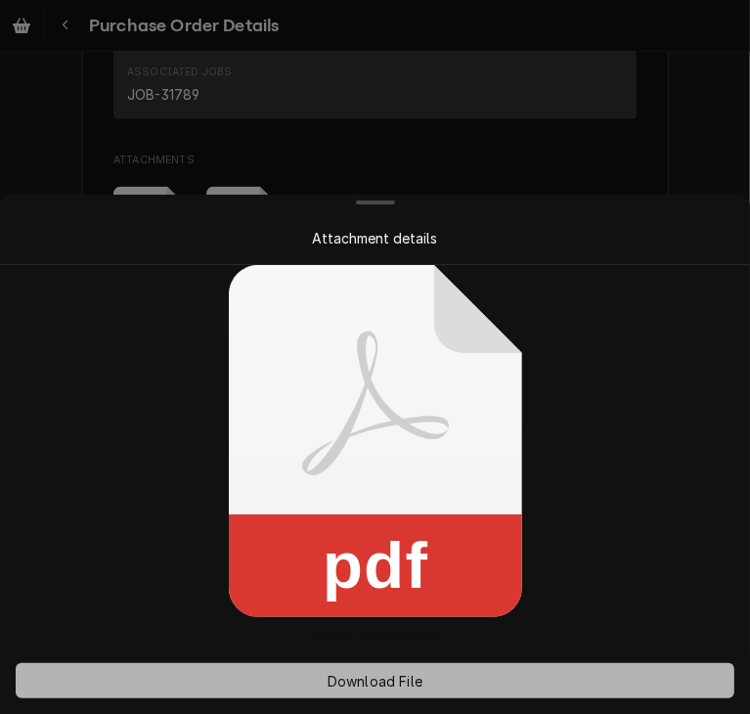
click at [367, 675] on span "Download File" at bounding box center [375, 681] width 103 height 21
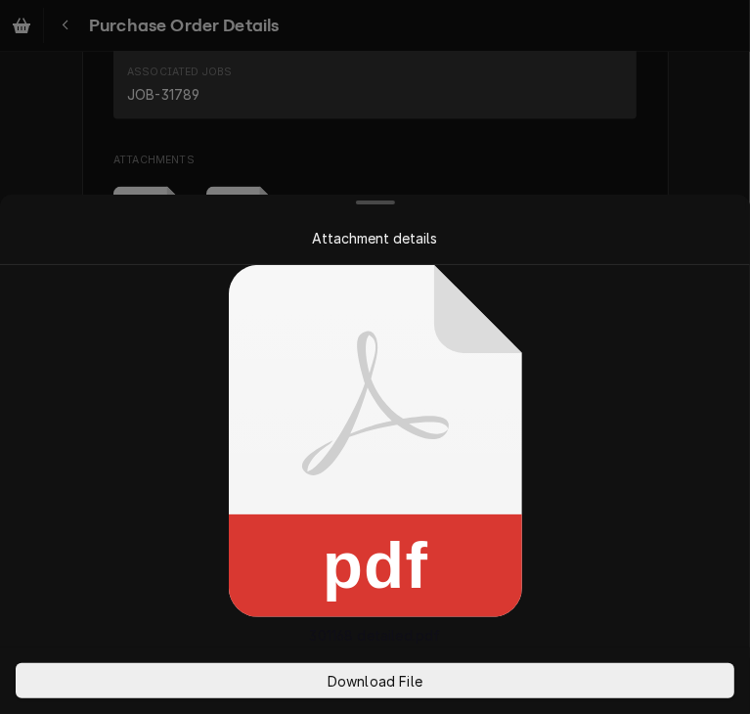
click at [679, 112] on div at bounding box center [375, 357] width 750 height 714
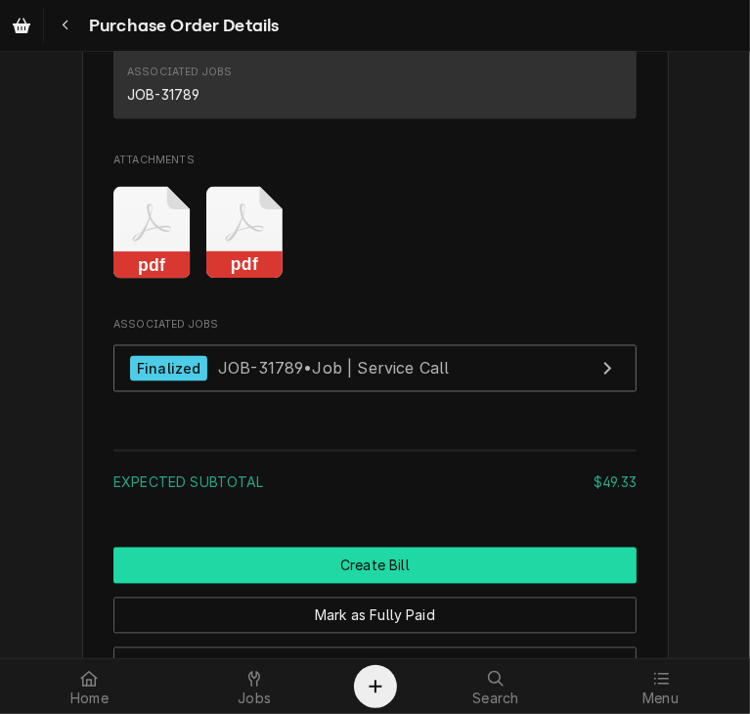
click at [423, 584] on button "Create Bill" at bounding box center [374, 566] width 523 height 36
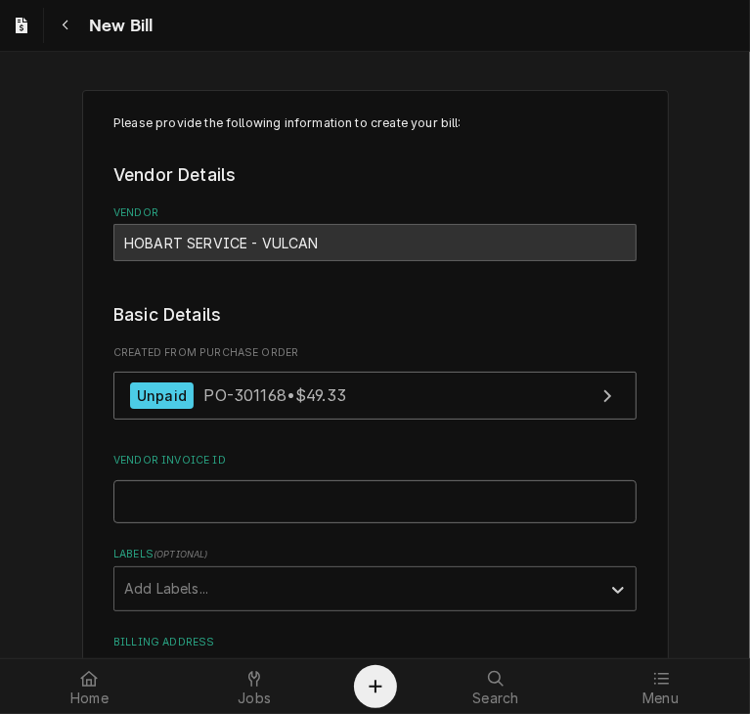
click at [307, 480] on input "Vendor Invoice ID" at bounding box center [374, 501] width 523 height 43
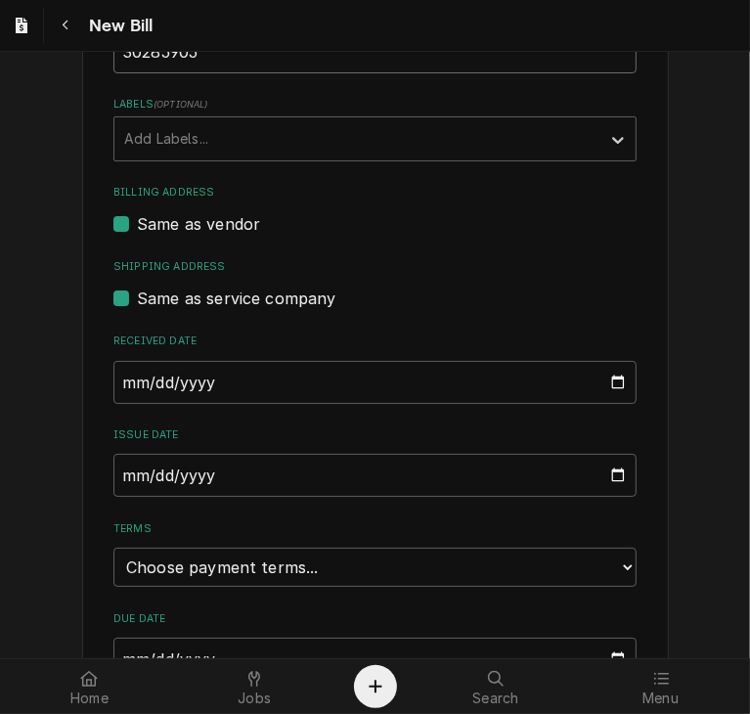
scroll to position [470, 0]
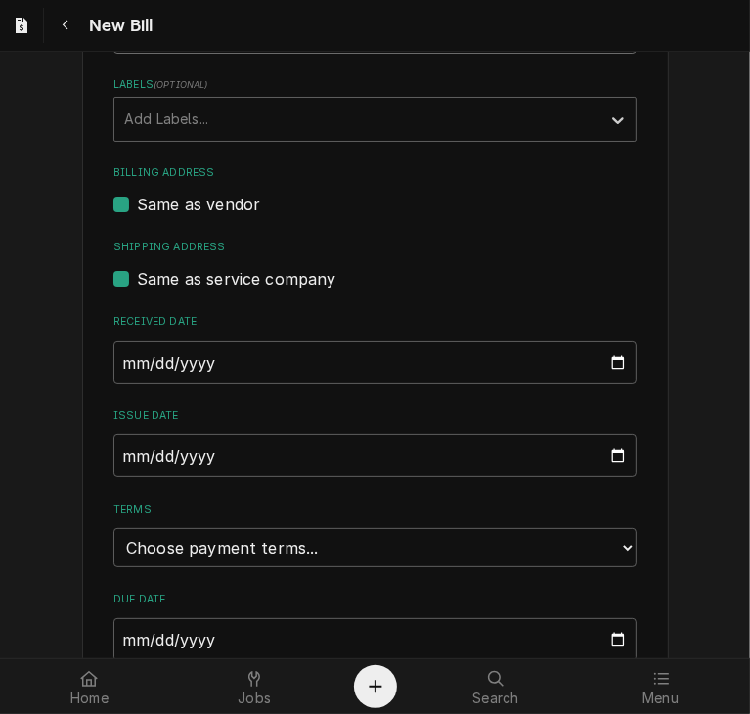
type input "30285905"
click at [117, 450] on input "2025-09-29" at bounding box center [374, 455] width 523 height 43
type input "2025-08-14"
click at [535, 551] on select "Choose payment terms... Same Day Net 7 Net 14 Net 21 Net 30 Net 45 Net 60 Net 90" at bounding box center [374, 547] width 523 height 39
click at [691, 412] on div "Please provide the following information to create your bill: Vendor Details Ve…" at bounding box center [375, 657] width 750 height 2109
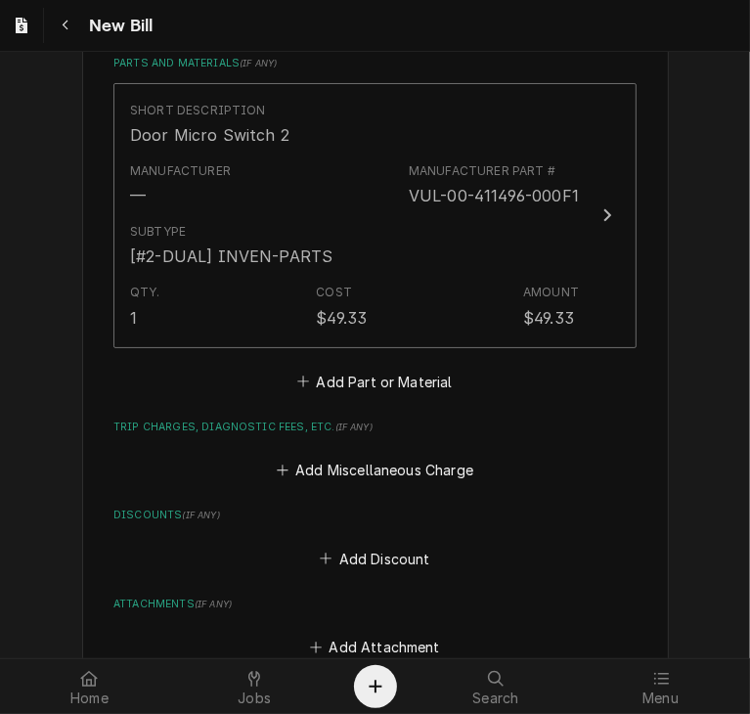
scroll to position [1487, 0]
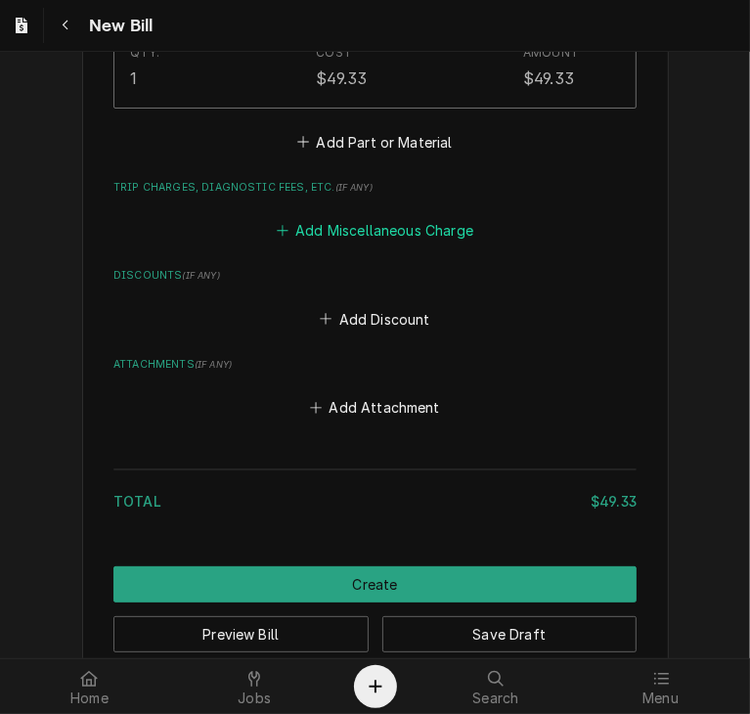
click at [368, 226] on button "Add Miscellaneous Charge" at bounding box center [374, 230] width 203 height 27
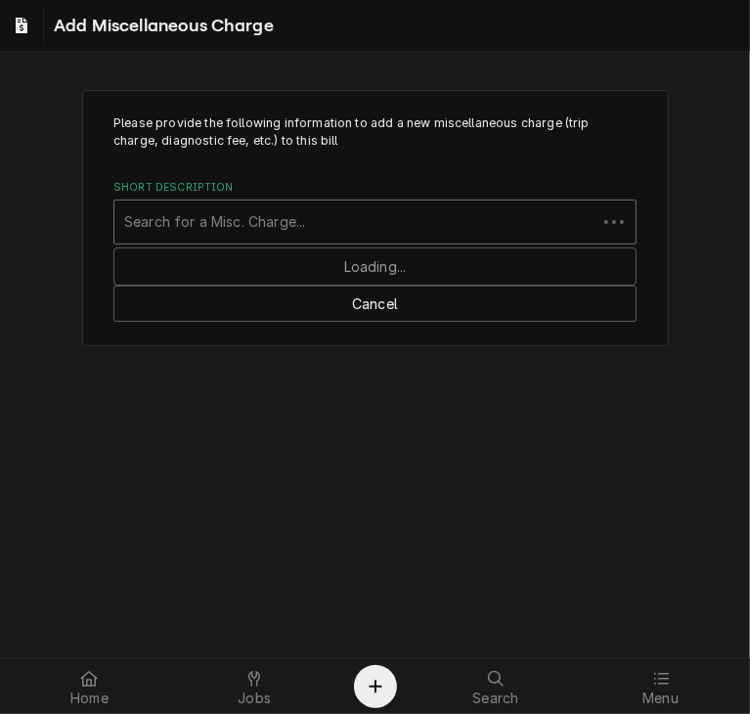
click at [281, 219] on div "Short Description" at bounding box center [355, 221] width 463 height 35
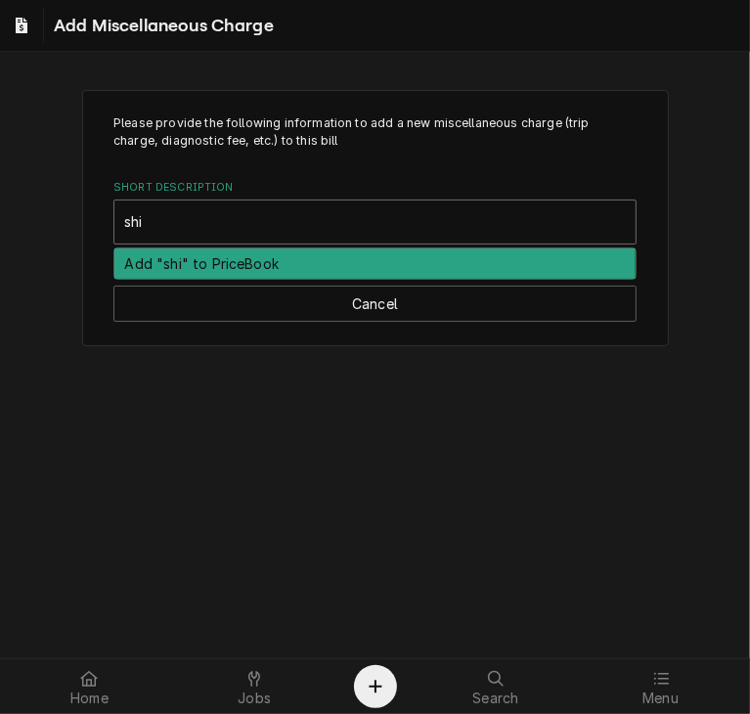
type input "ship"
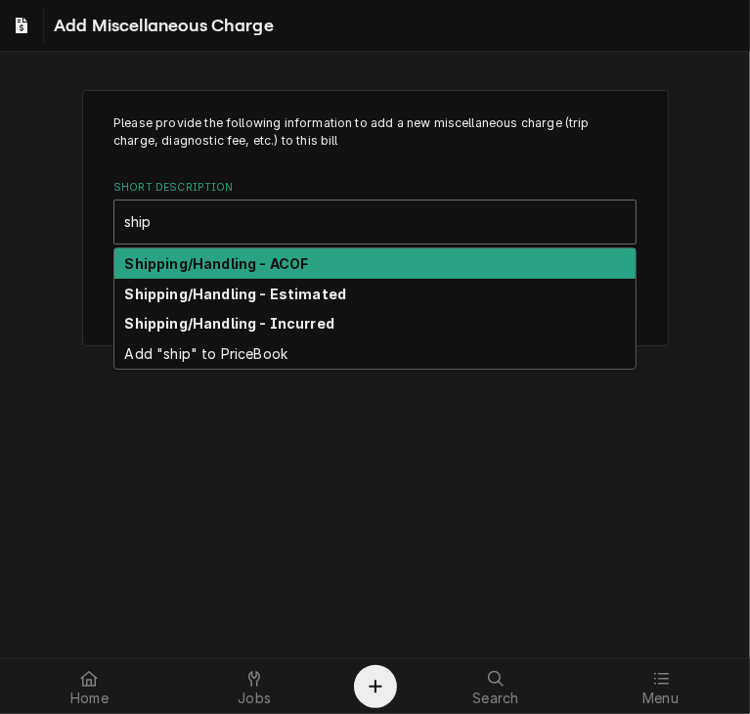
click at [281, 263] on strong "Shipping/Handling - ACOF" at bounding box center [217, 263] width 184 height 17
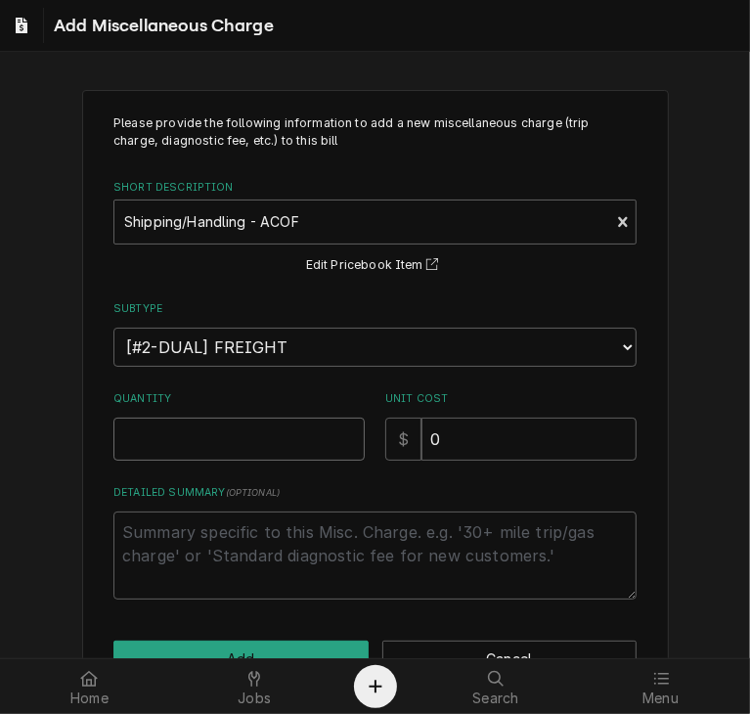
click at [254, 448] on input "Quantity" at bounding box center [238, 439] width 251 height 43
type textarea "x"
type input "1"
drag, startPoint x: 449, startPoint y: 437, endPoint x: 391, endPoint y: 443, distance: 58.0
click at [391, 443] on div "$ 0" at bounding box center [510, 439] width 251 height 43
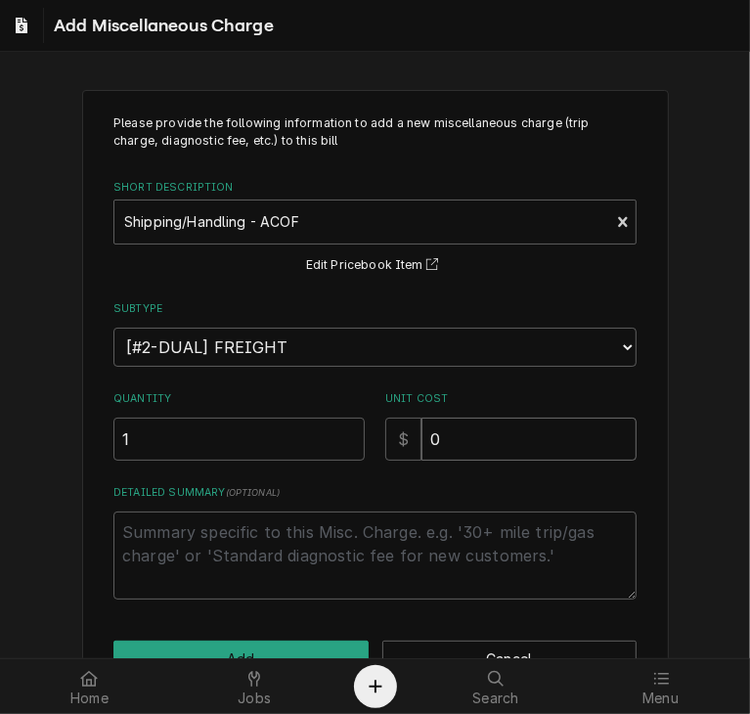
type textarea "x"
type input "1"
type textarea "x"
type input "19"
type textarea "x"
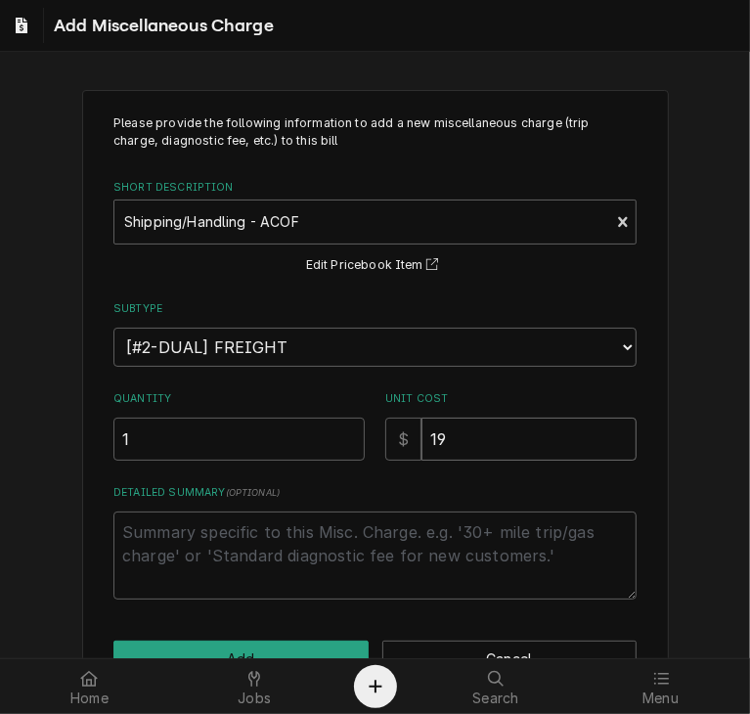
type input "19.8"
type textarea "x"
type input "19.88"
click at [274, 643] on button "Add" at bounding box center [240, 659] width 255 height 36
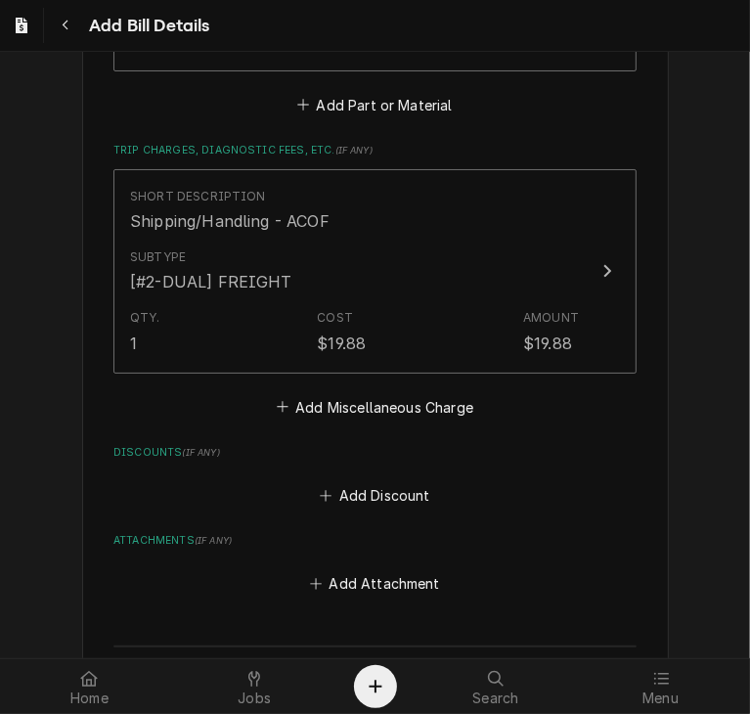
scroll to position [1733, 0]
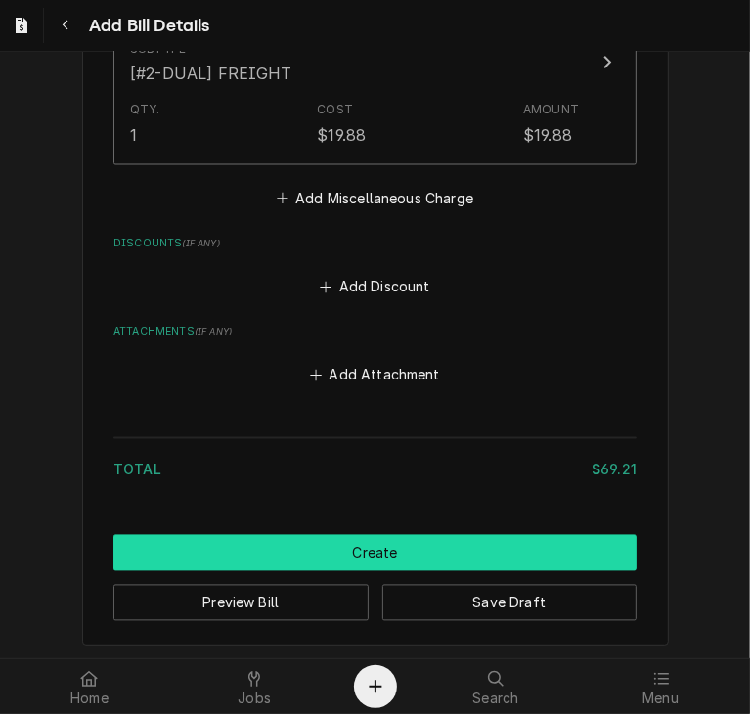
click at [514, 535] on button "Create" at bounding box center [374, 553] width 523 height 36
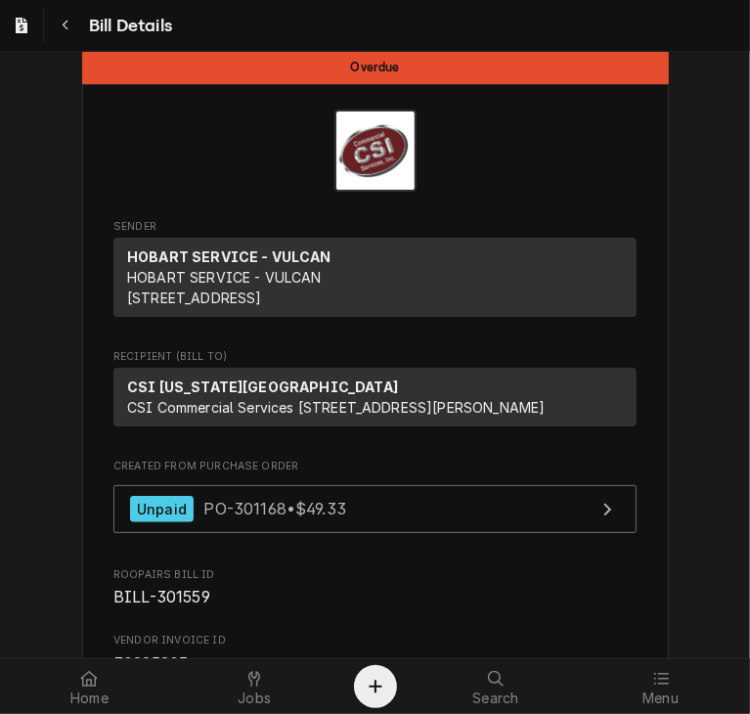
scroll to position [20, 0]
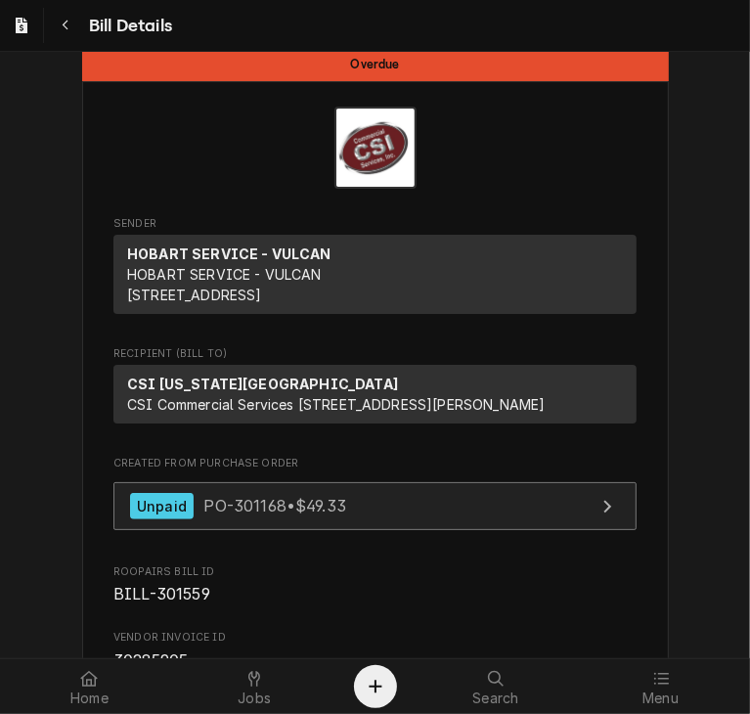
click at [359, 530] on link "Unpaid PO-301168 • $49.33" at bounding box center [374, 506] width 523 height 48
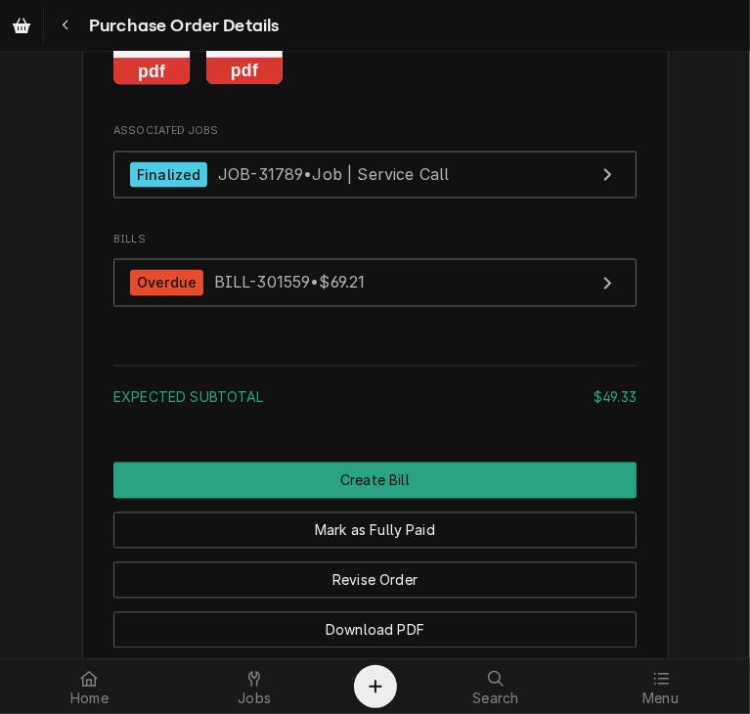
scroll to position [1869, 0]
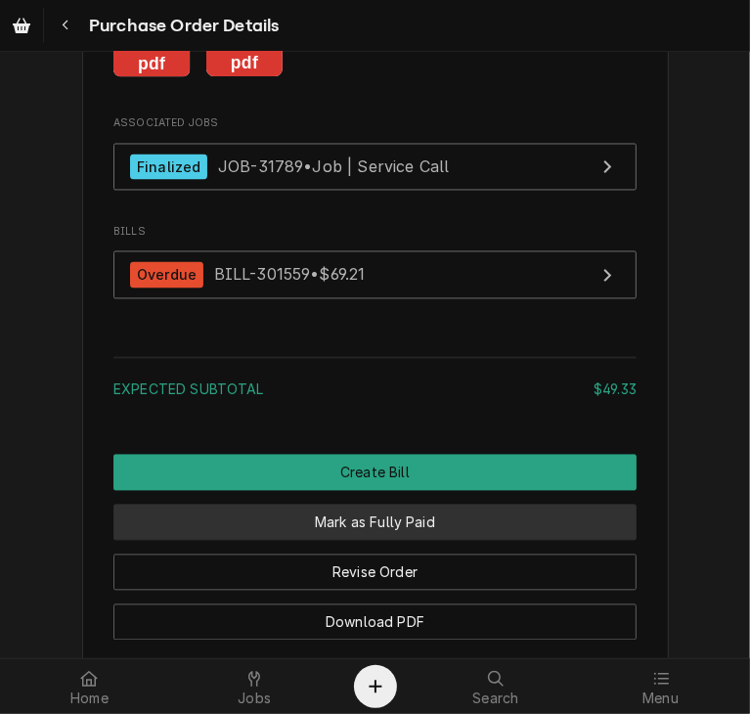
click at [473, 541] on button "Mark as Fully Paid" at bounding box center [374, 523] width 523 height 36
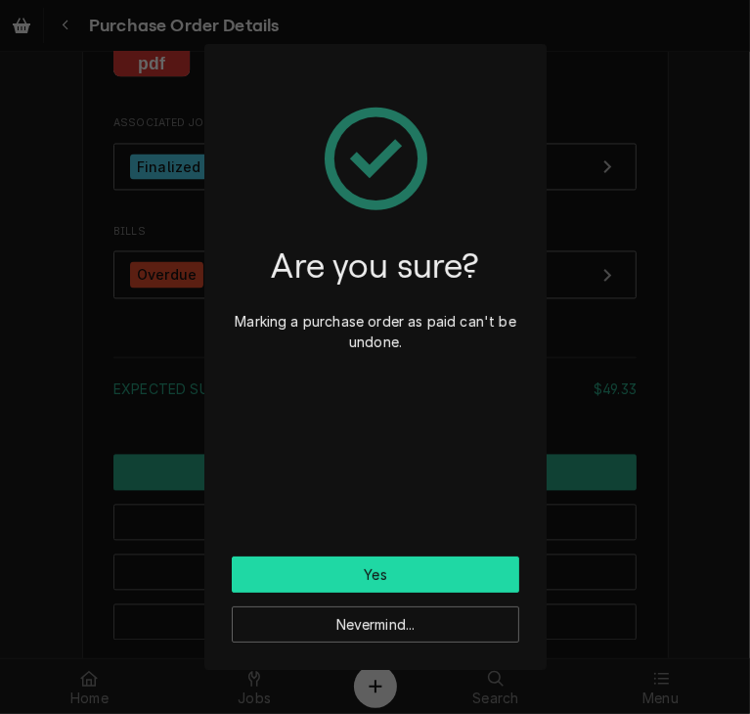
click at [471, 584] on button "Yes" at bounding box center [376, 575] width 288 height 36
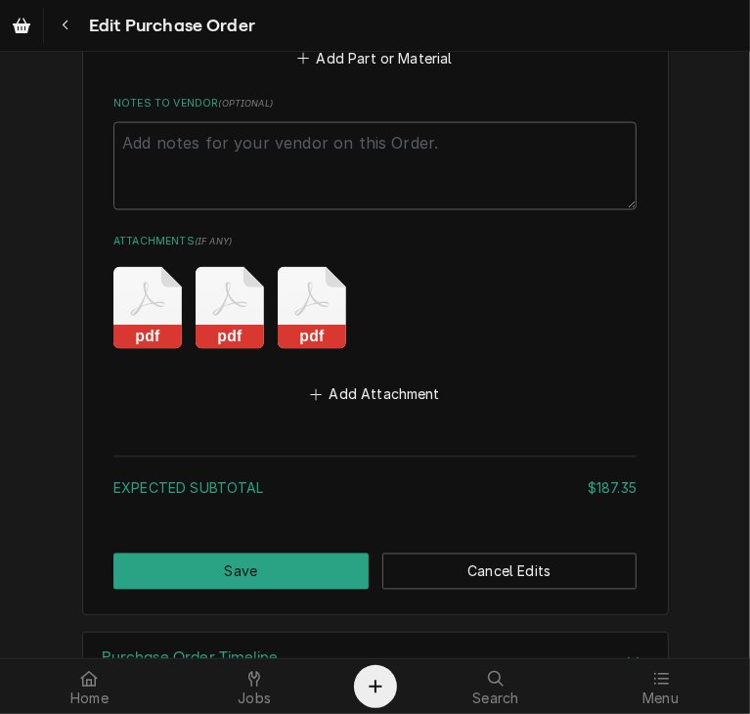
scroll to position [1730, 0]
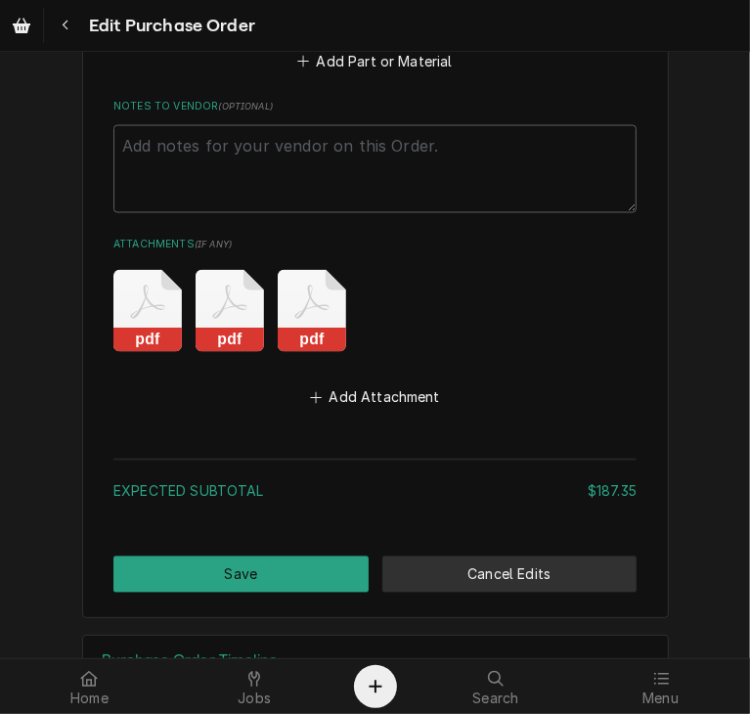
click at [447, 559] on button "Cancel Edits" at bounding box center [510, 575] width 255 height 36
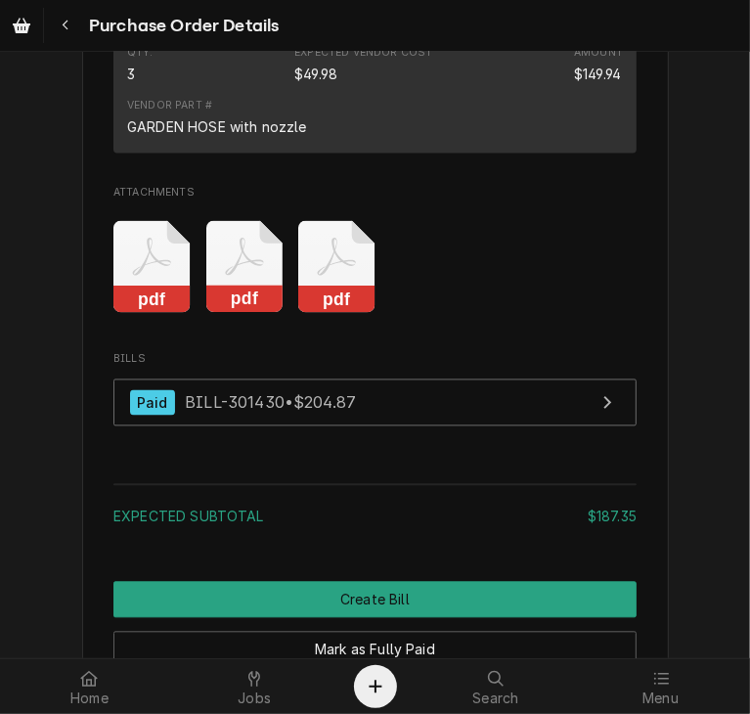
scroll to position [1972, 0]
